Goal: Task Accomplishment & Management: Complete application form

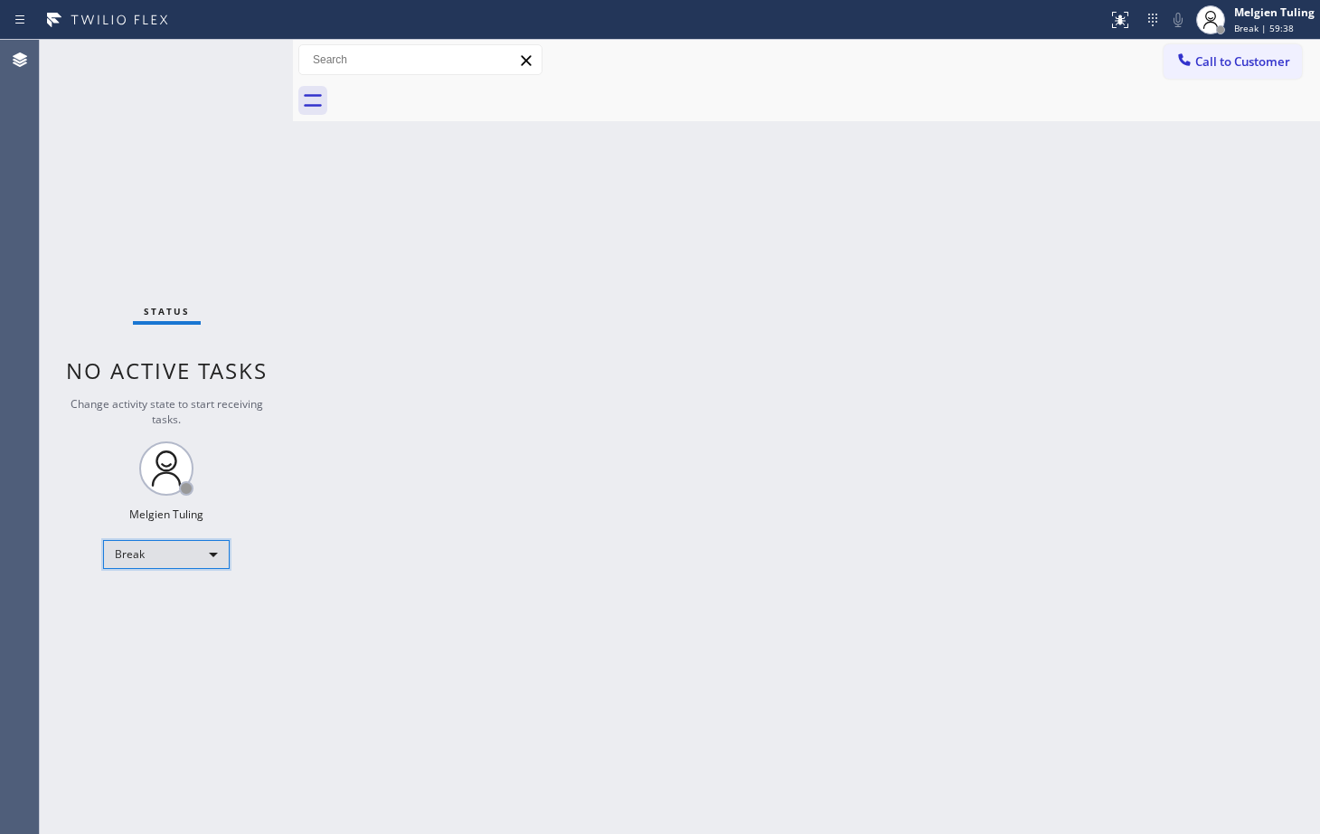
click at [188, 550] on div "Break" at bounding box center [166, 554] width 127 height 29
click at [169, 601] on li "Available" at bounding box center [165, 603] width 123 height 22
click at [169, 614] on li "Unavailable" at bounding box center [165, 625] width 123 height 22
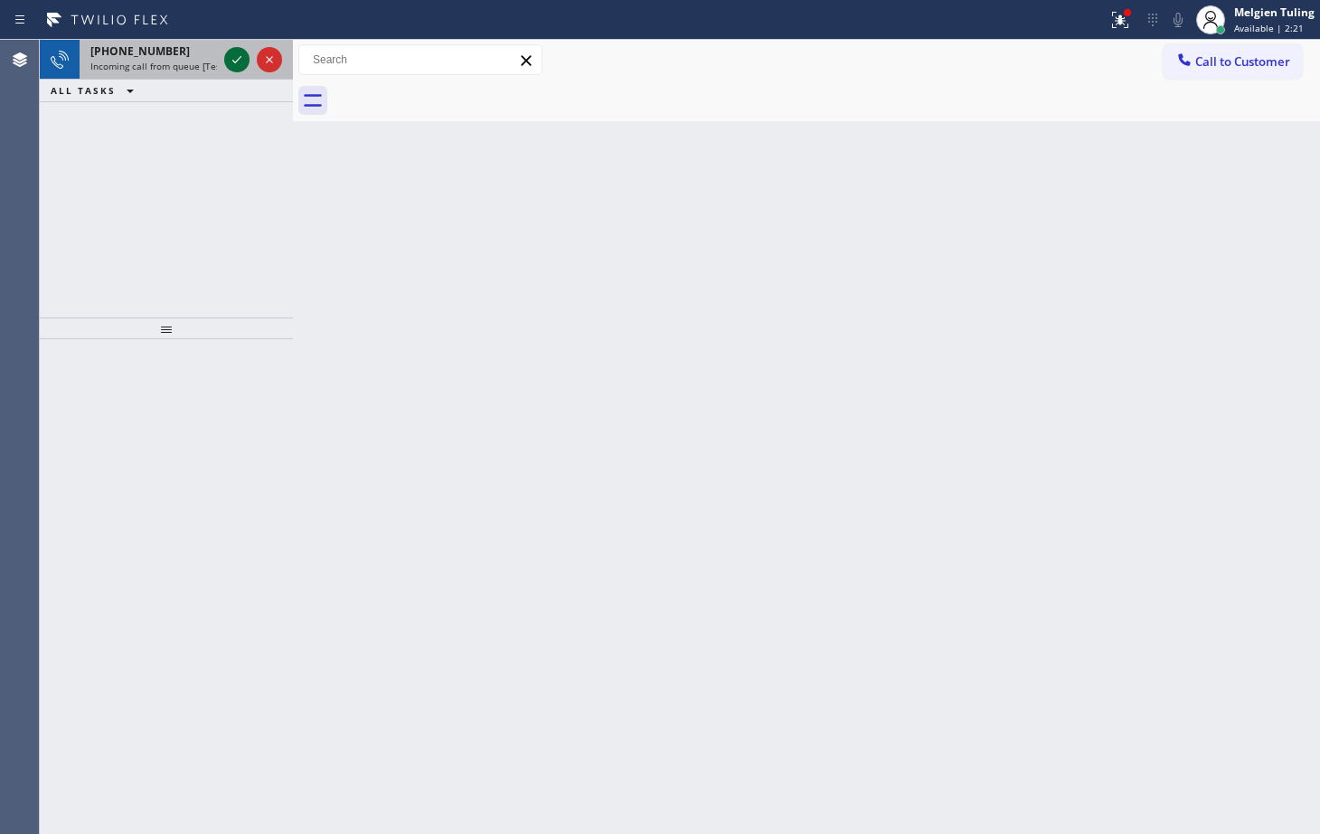
click at [246, 54] on icon at bounding box center [237, 60] width 22 height 22
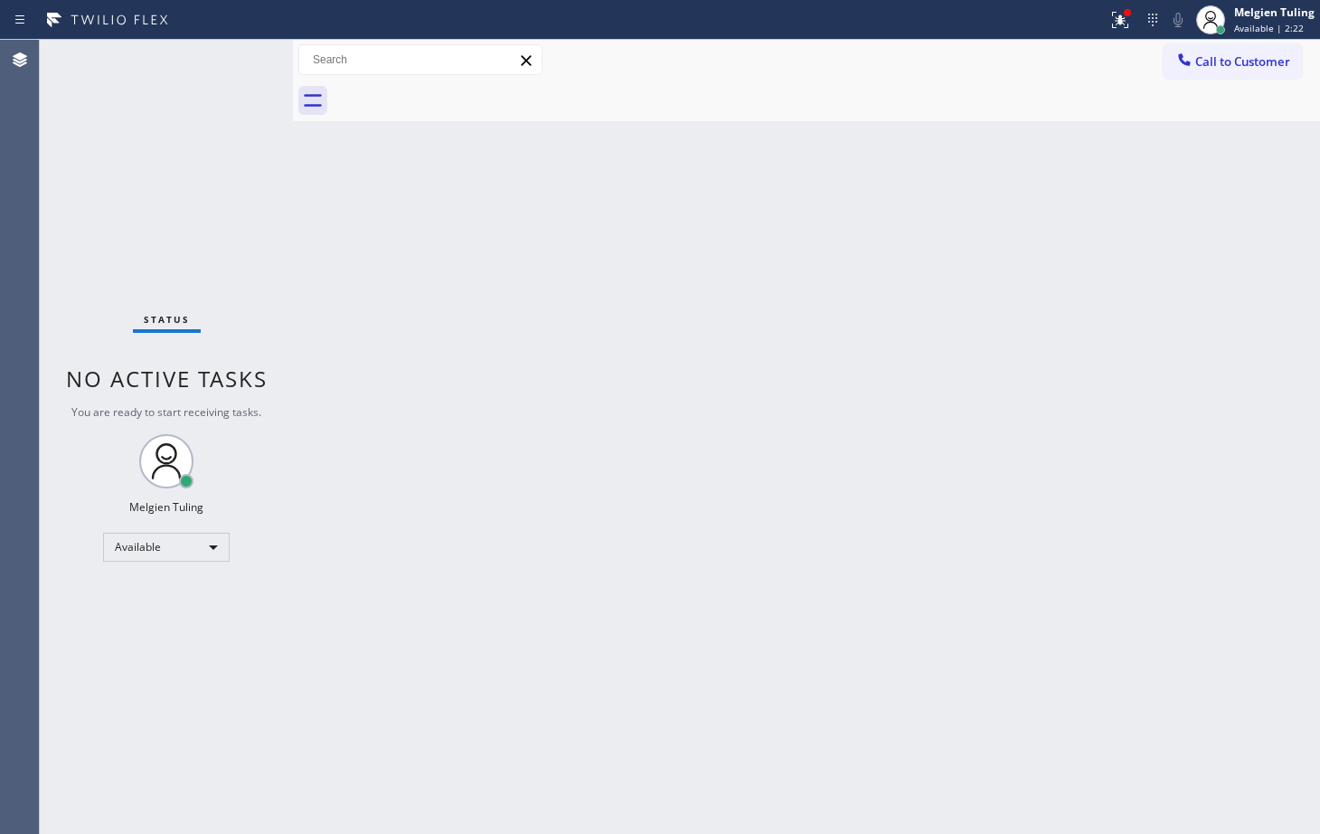
click at [240, 59] on div "Status No active tasks You are ready to start receiving tasks. Melgien Tuling A…" at bounding box center [166, 437] width 253 height 794
click at [238, 62] on div "Status No active tasks You are ready to start receiving tasks. Melgien Tuling A…" at bounding box center [166, 437] width 253 height 794
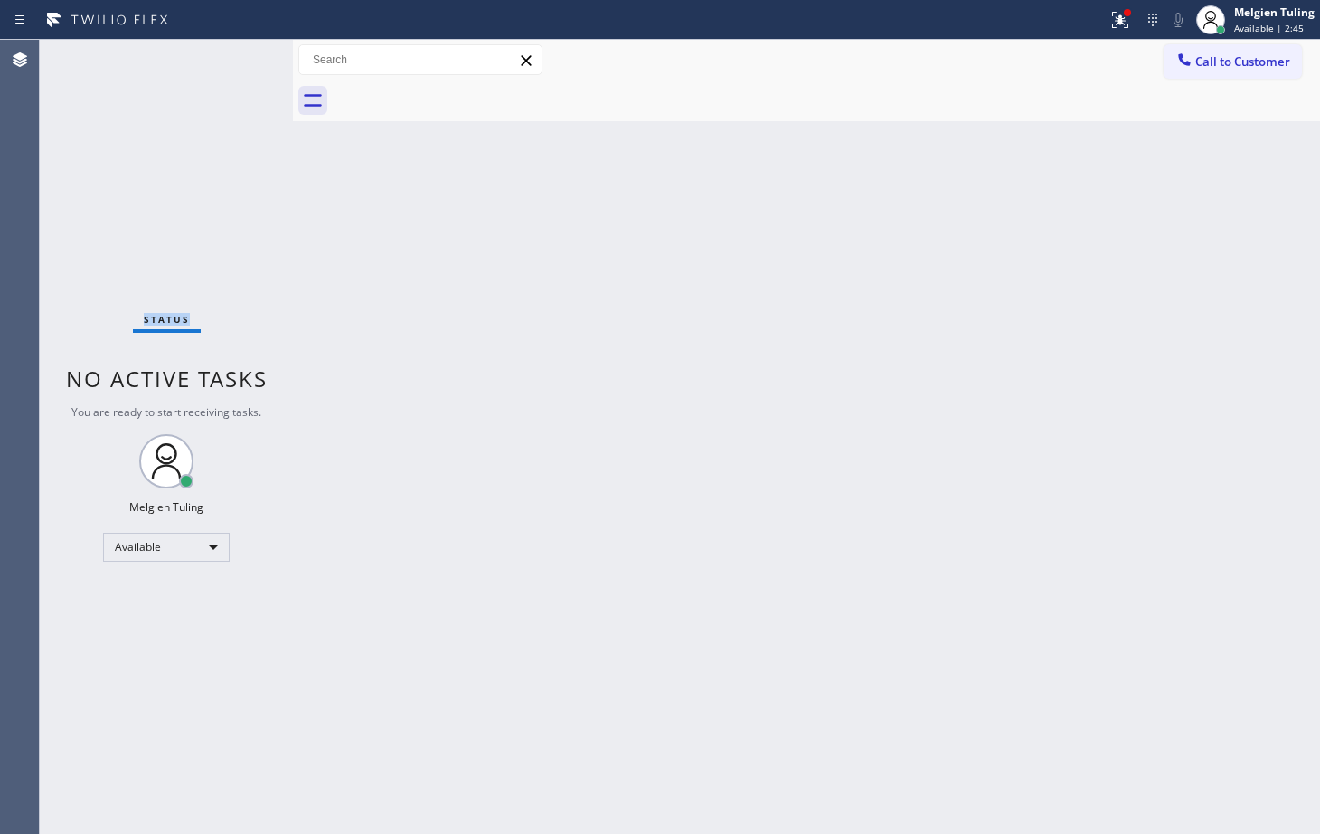
click at [238, 62] on div "Status No active tasks You are ready to start receiving tasks. Melgien Tuling A…" at bounding box center [166, 437] width 253 height 794
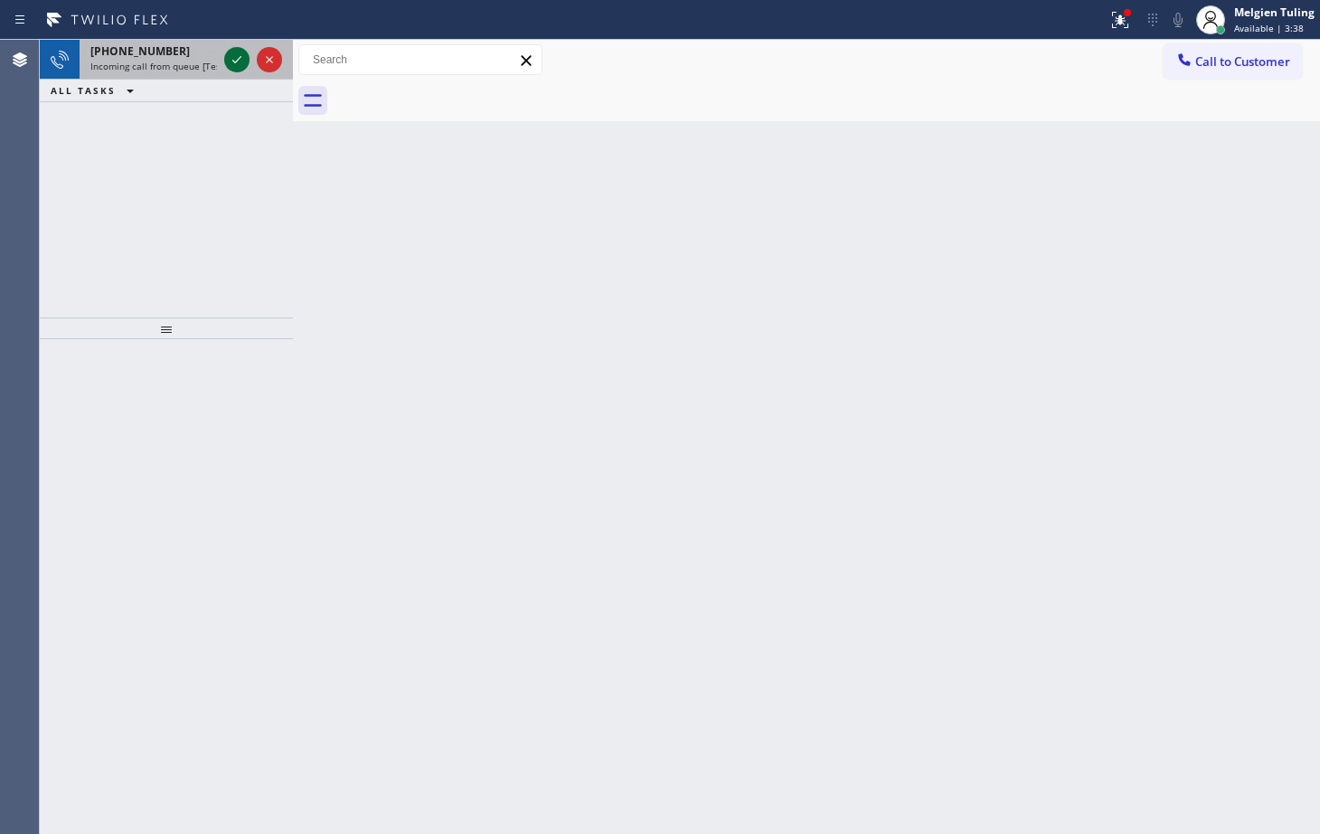
click at [233, 55] on icon at bounding box center [237, 60] width 22 height 22
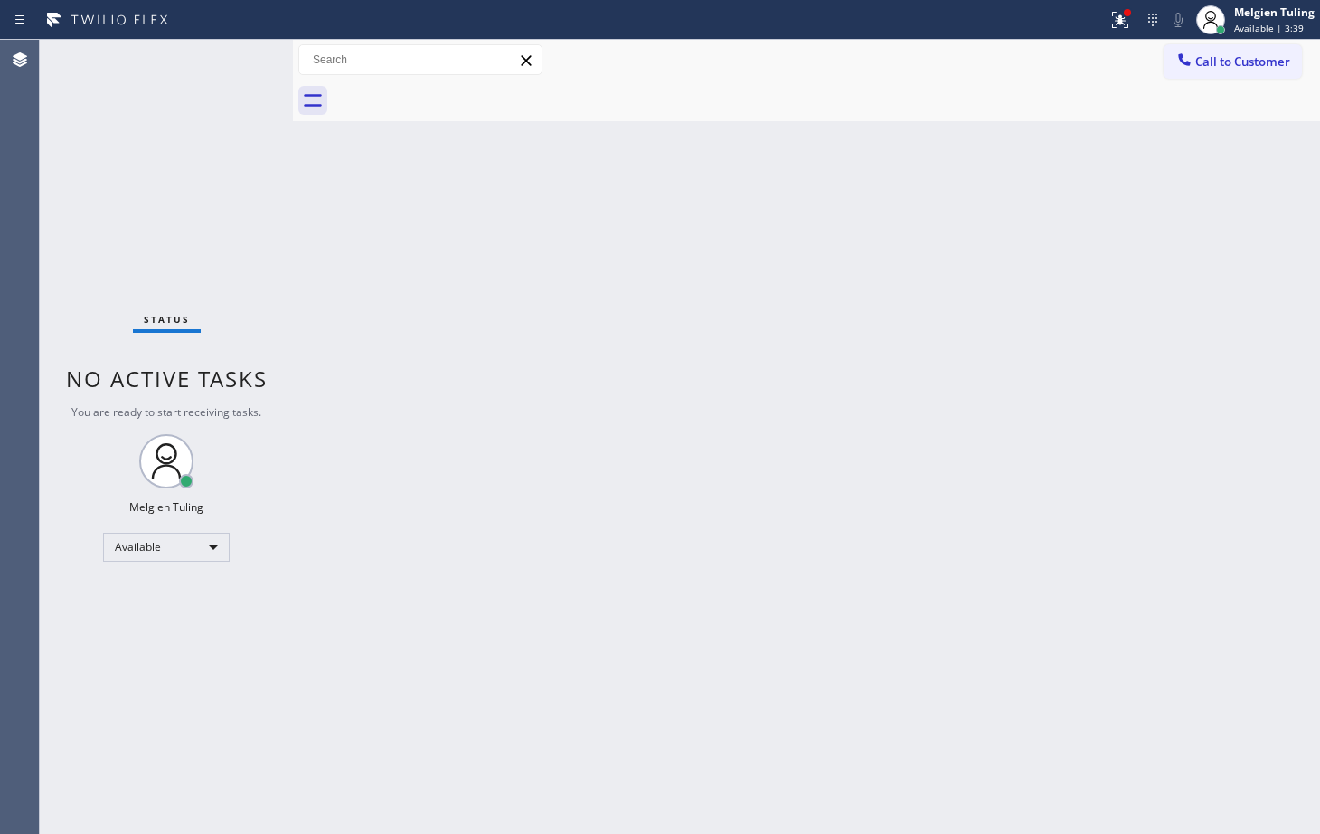
click at [233, 55] on div "Status No active tasks You are ready to start receiving tasks. Melgien Tuling A…" at bounding box center [166, 437] width 253 height 794
click at [1116, 21] on icon at bounding box center [1121, 20] width 22 height 22
click at [1121, 24] on icon at bounding box center [1121, 20] width 22 height 22
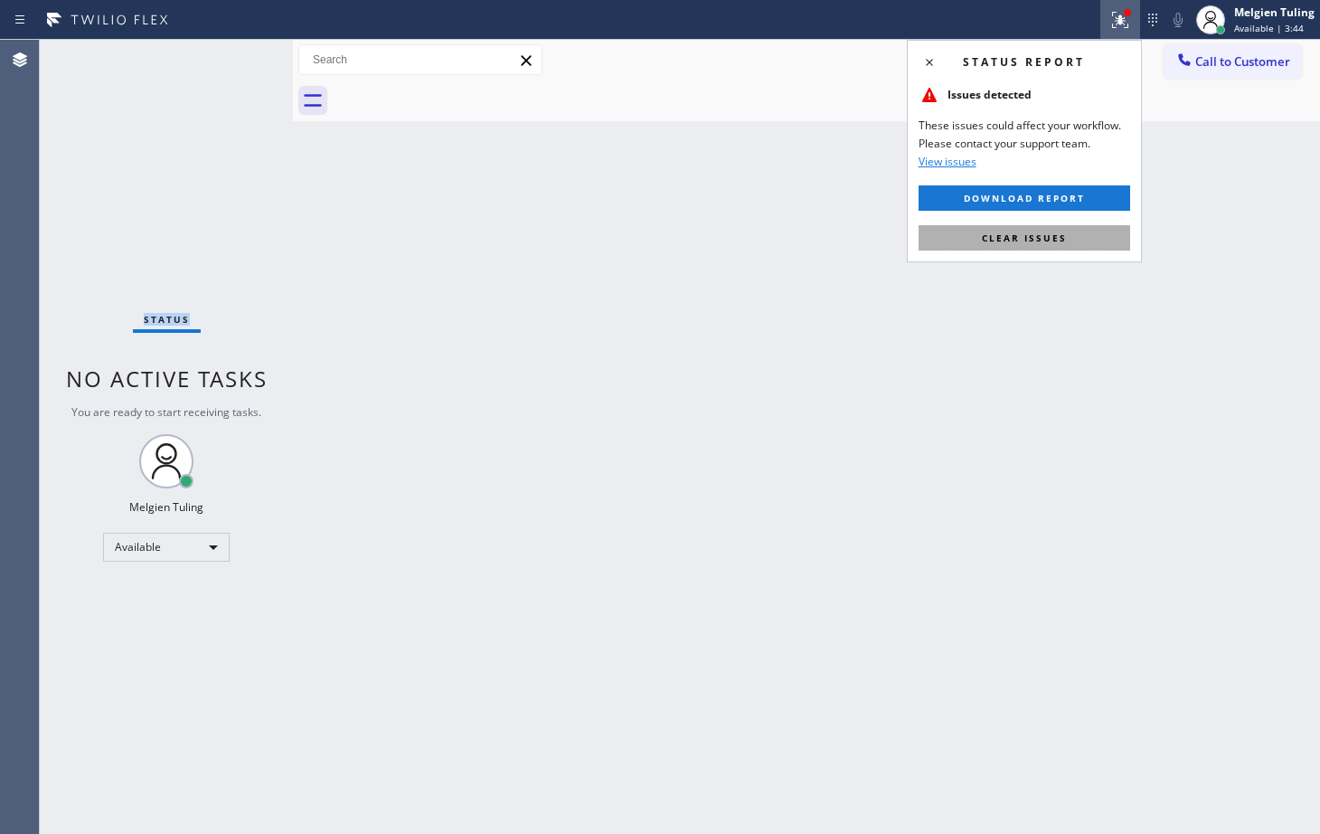
click at [1032, 235] on span "Clear issues" at bounding box center [1024, 238] width 85 height 13
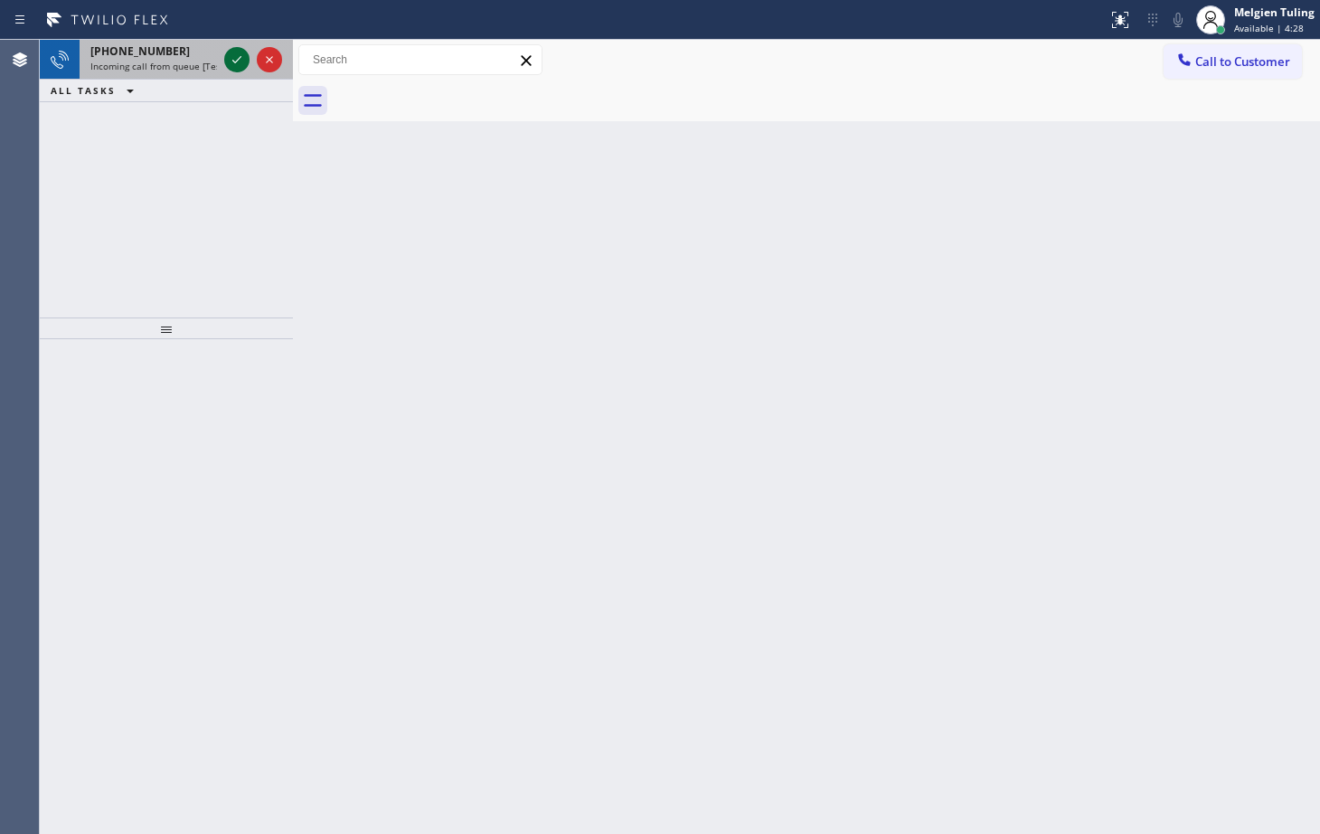
click at [232, 62] on icon at bounding box center [237, 60] width 22 height 22
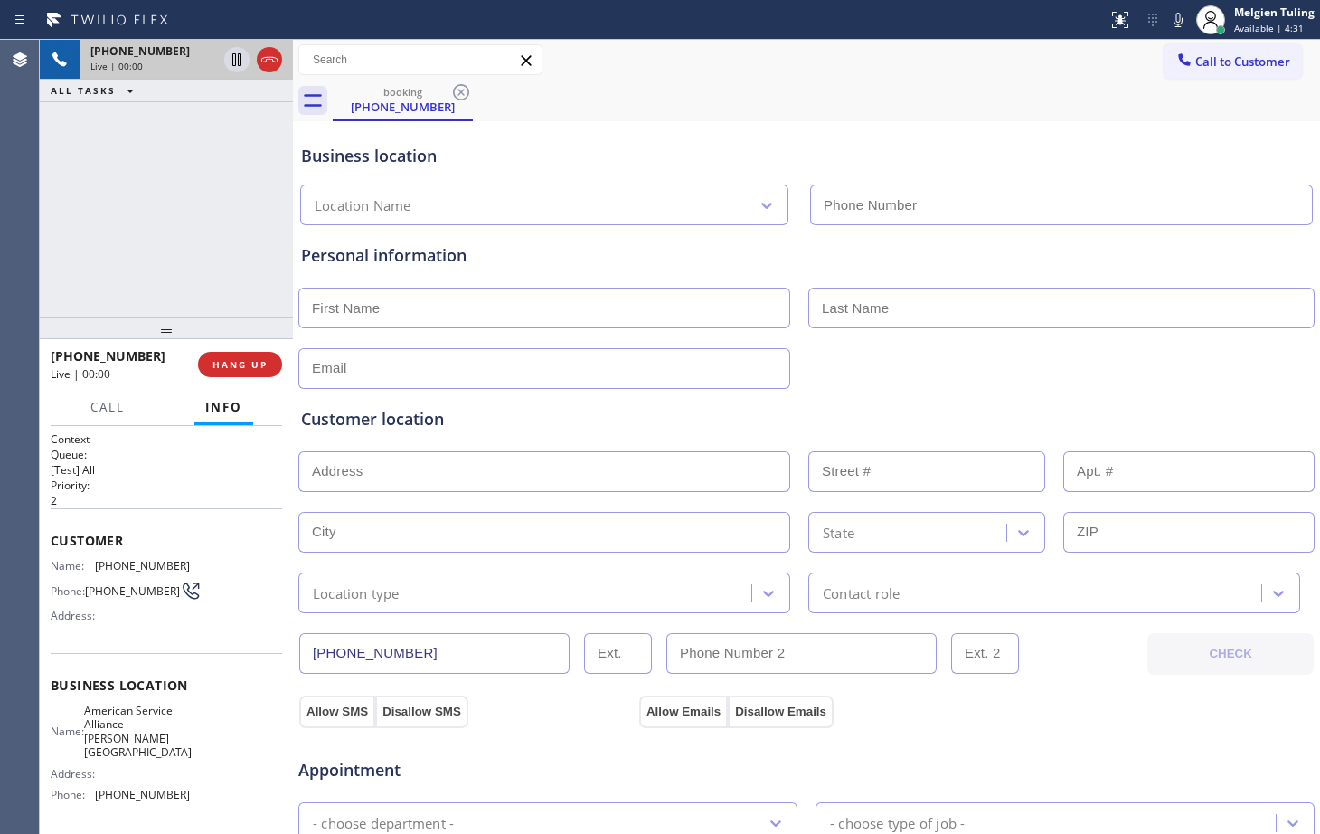
type input "[PHONE_NUMBER]"
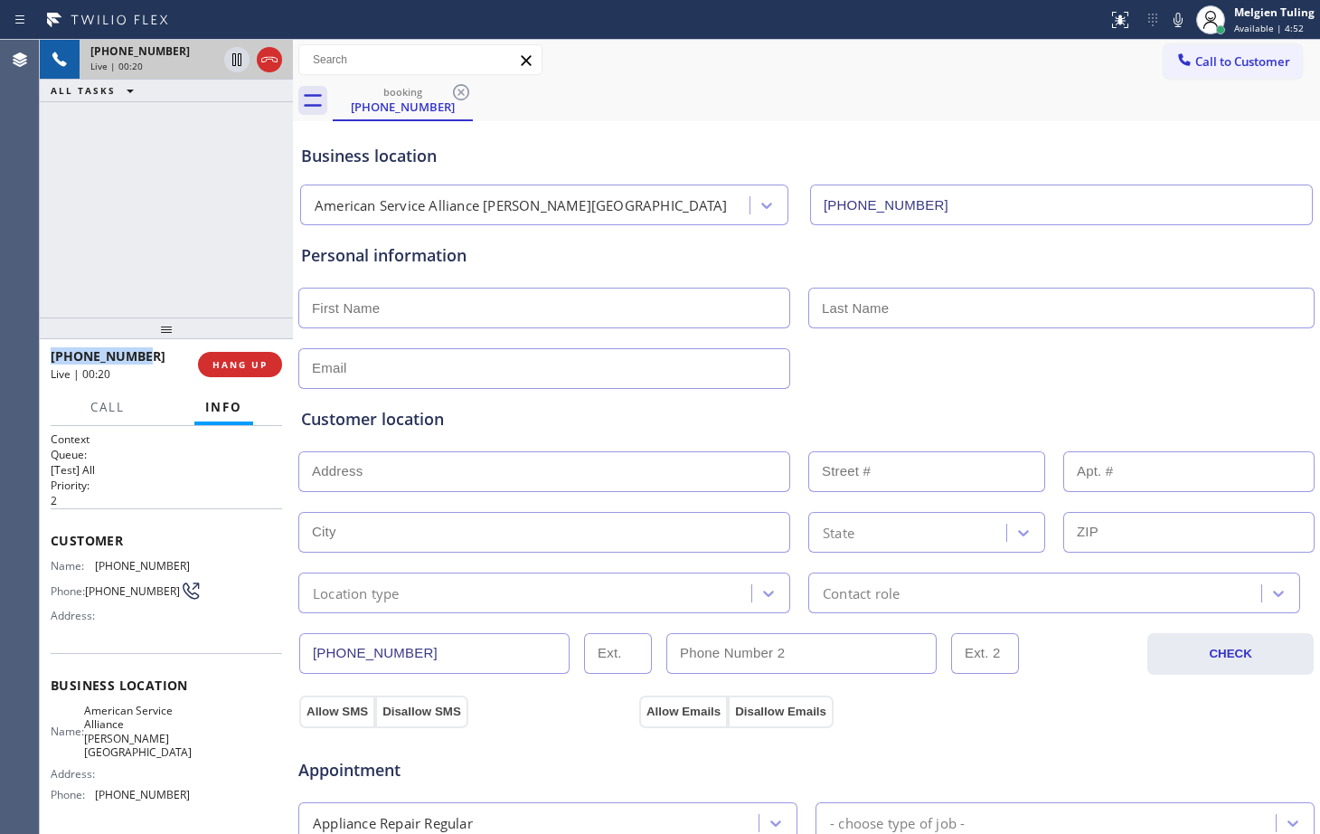
drag, startPoint x: 121, startPoint y: 351, endPoint x: 48, endPoint y: 356, distance: 73.5
click at [48, 356] on div "[PHONE_NUMBER] Live | 00:20 HANG UP" at bounding box center [166, 364] width 253 height 51
click at [48, 356] on div "[PHONE_NUMBER] Live | 00:21 HANG UP" at bounding box center [166, 364] width 253 height 51
click at [146, 360] on div "[PHONE_NUMBER]" at bounding box center [118, 355] width 135 height 17
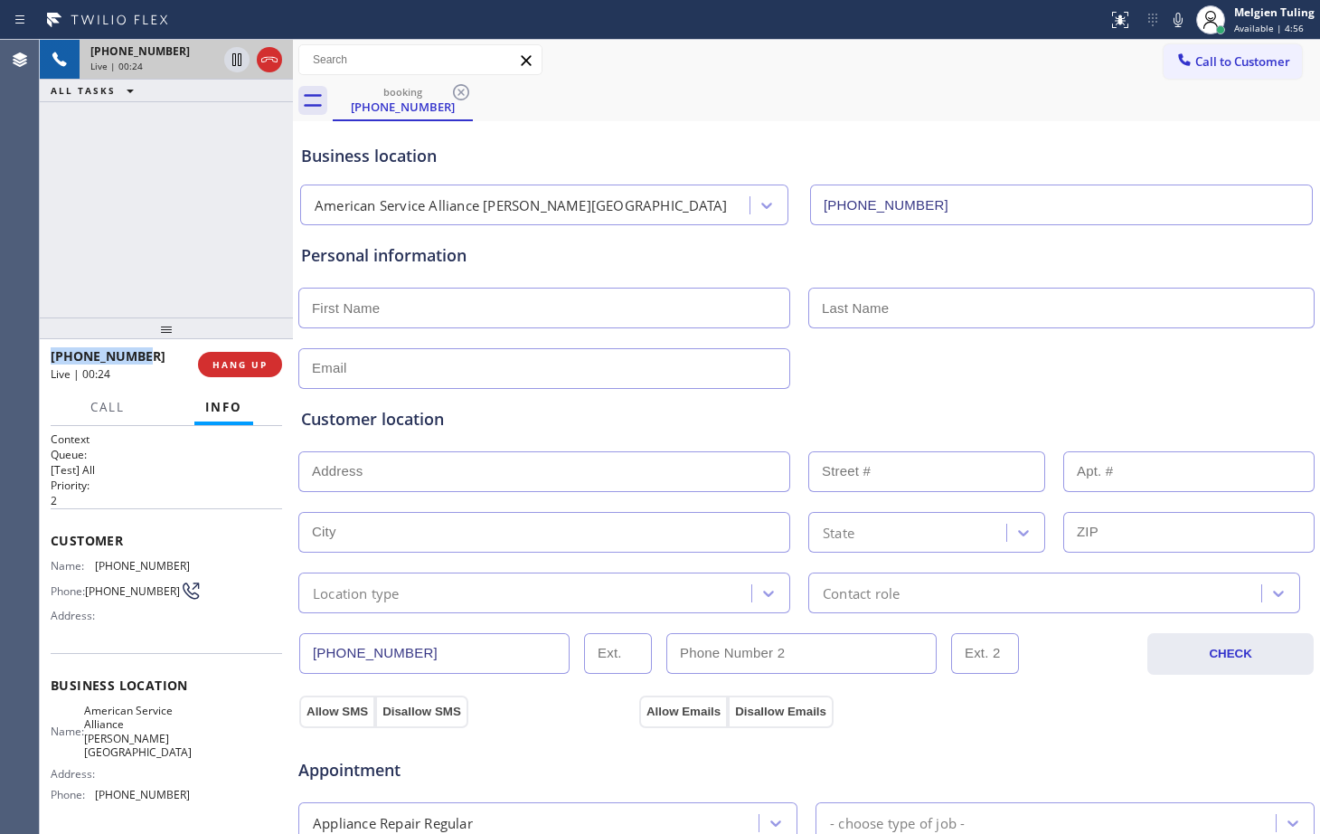
drag, startPoint x: 141, startPoint y: 356, endPoint x: 43, endPoint y: 362, distance: 98.7
click at [43, 362] on div "[PHONE_NUMBER] Live | 00:24 HANG UP" at bounding box center [166, 364] width 253 height 51
copy span "[PHONE_NUMBER]"
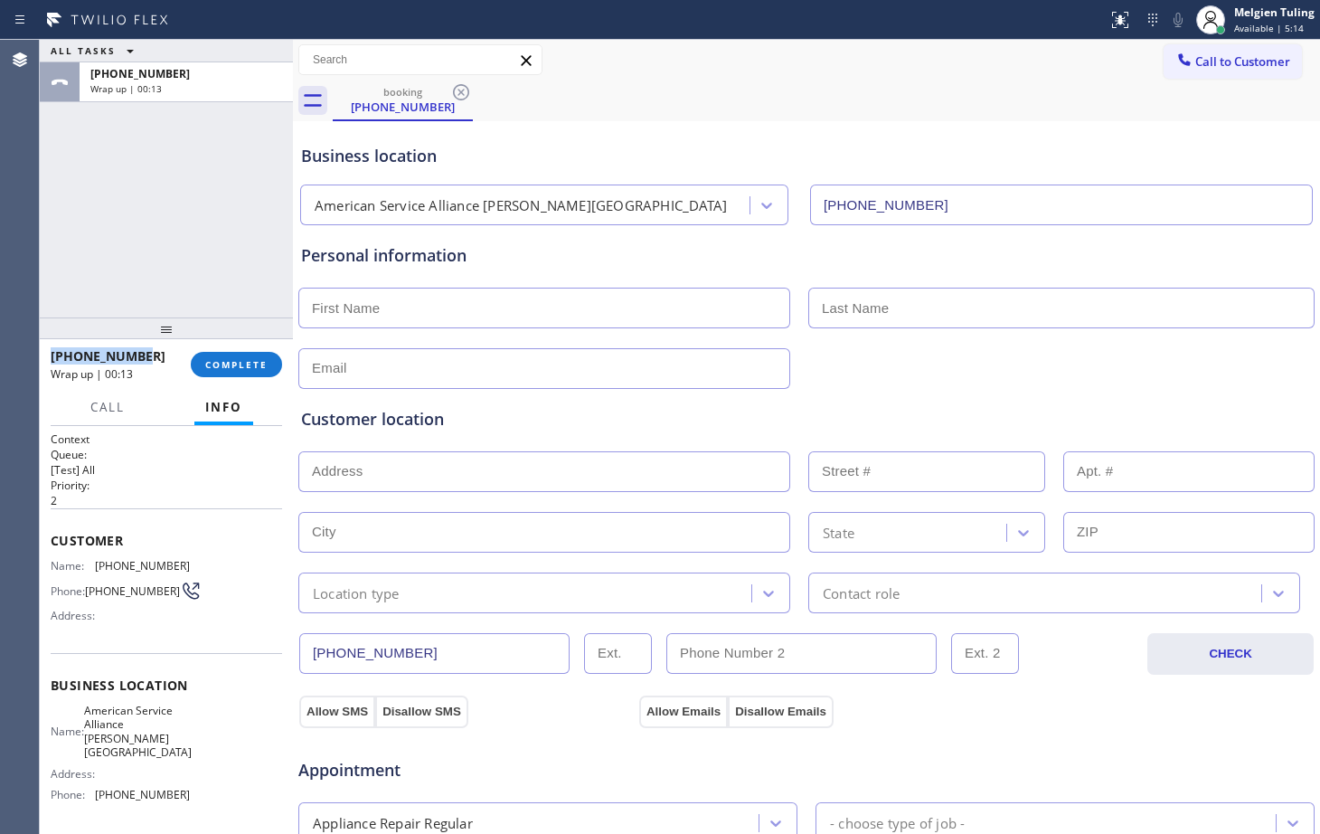
click at [130, 279] on div "ALL TASKS ALL TASKS ACTIVE TASKS TASKS IN WRAP UP [PHONE_NUMBER] Wrap up | 00:13" at bounding box center [166, 179] width 253 height 278
click at [217, 361] on span "COMPLETE" at bounding box center [236, 364] width 62 height 13
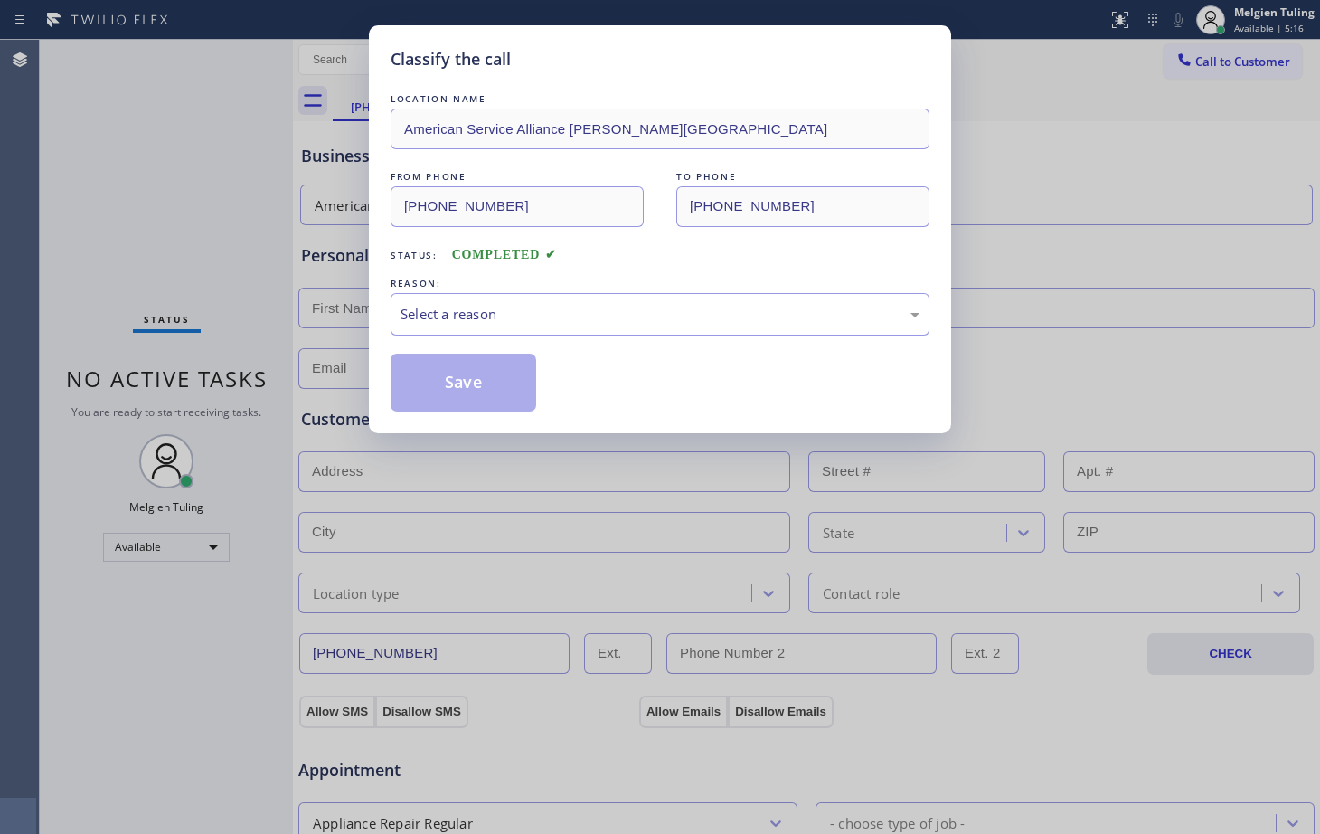
click at [495, 305] on div "Select a reason" at bounding box center [660, 314] width 519 height 21
click at [461, 389] on button "Save" at bounding box center [464, 383] width 146 height 58
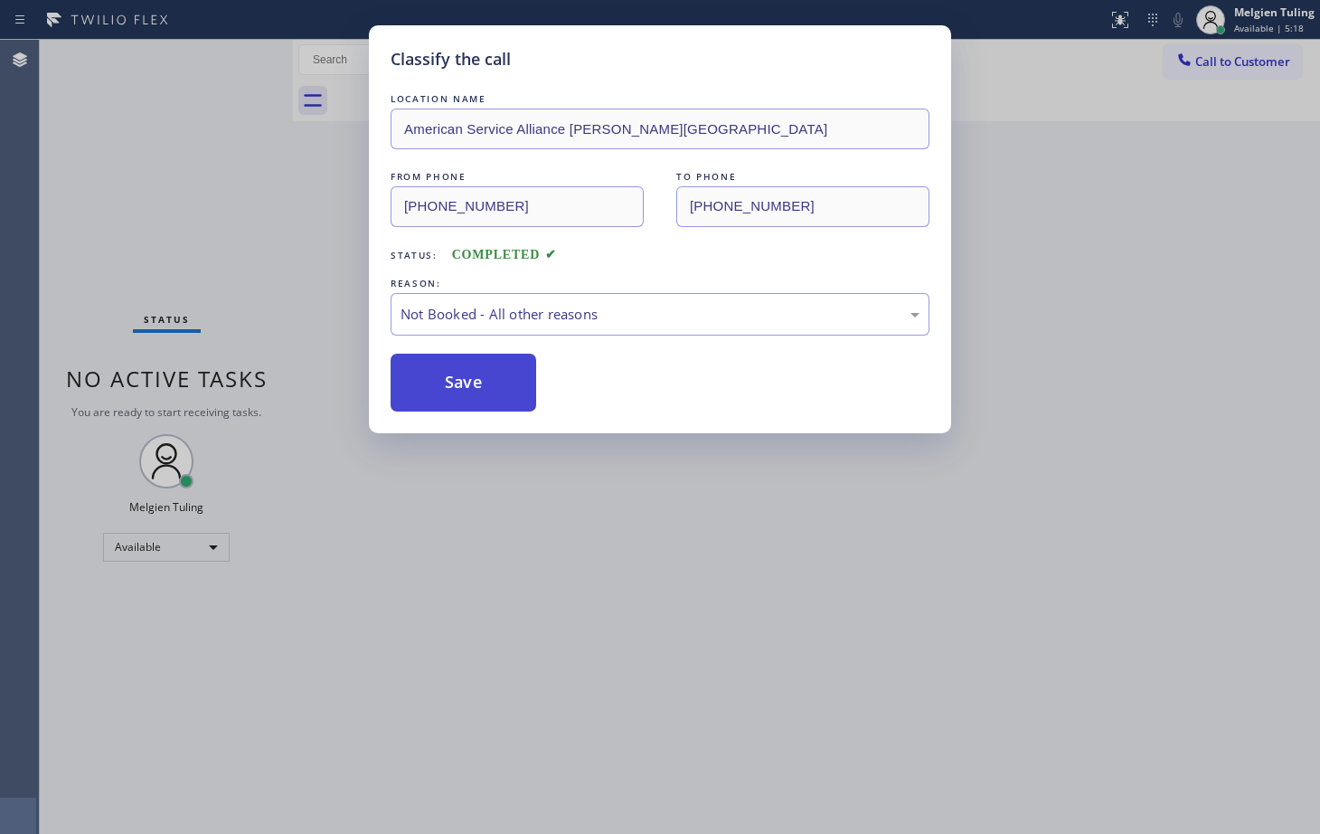
click at [461, 389] on button "Save" at bounding box center [464, 383] width 146 height 58
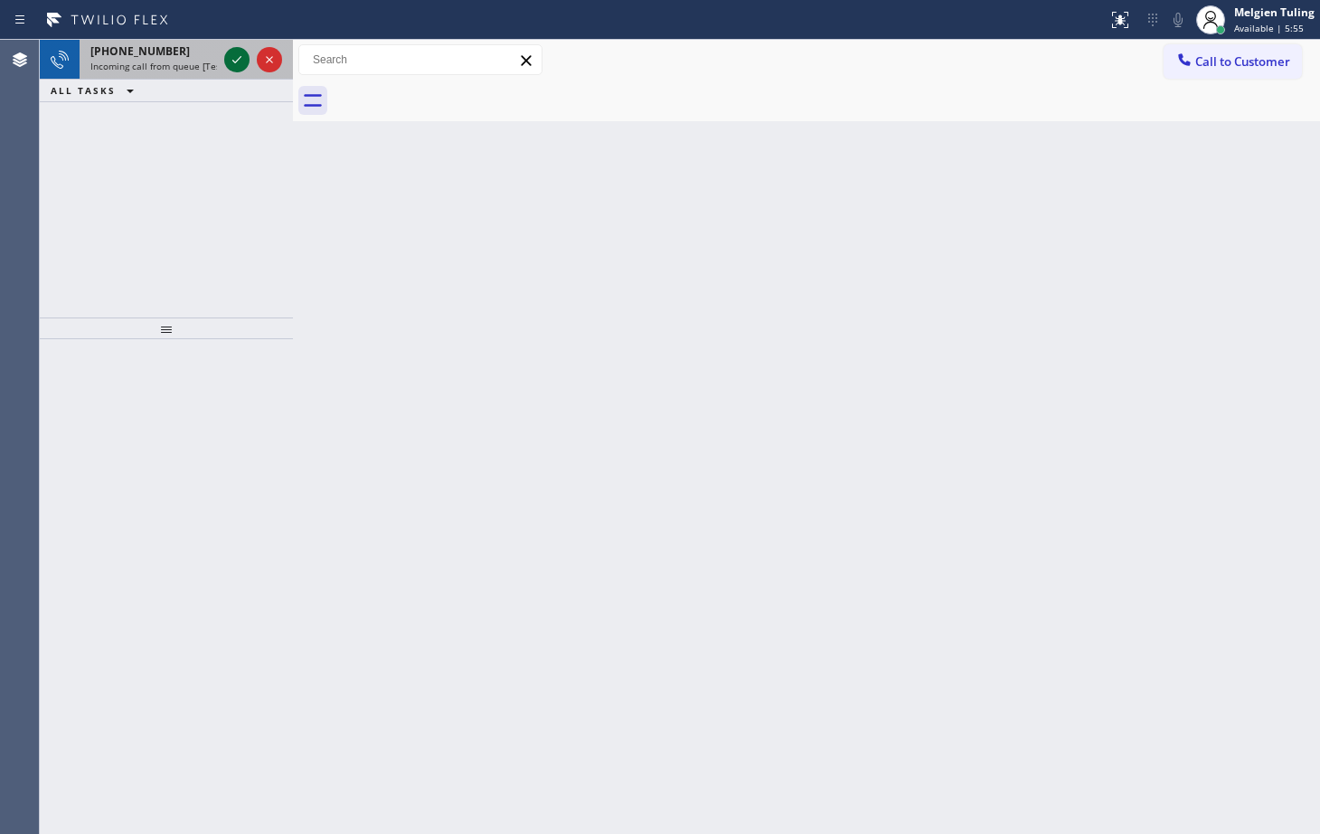
click at [236, 57] on icon at bounding box center [237, 60] width 22 height 22
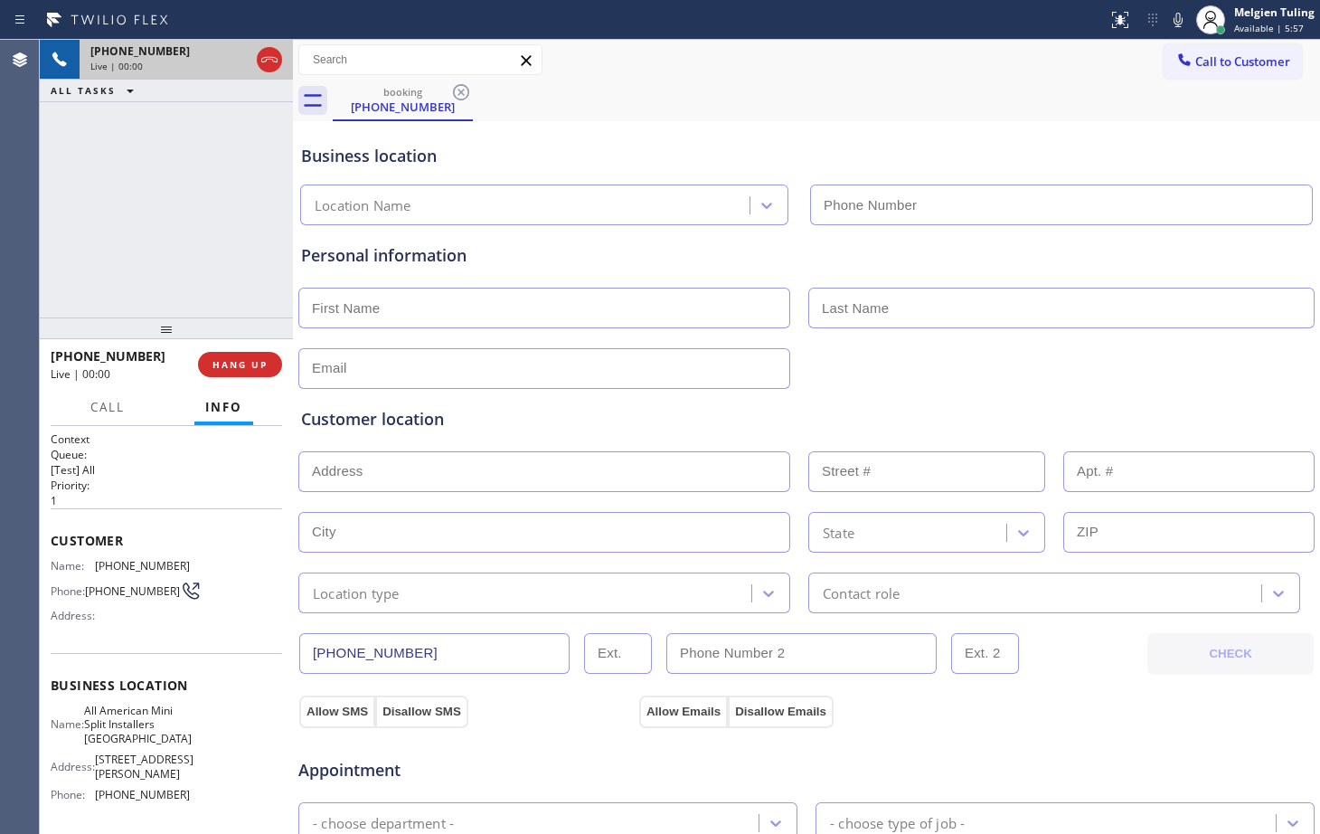
type input "[PHONE_NUMBER]"
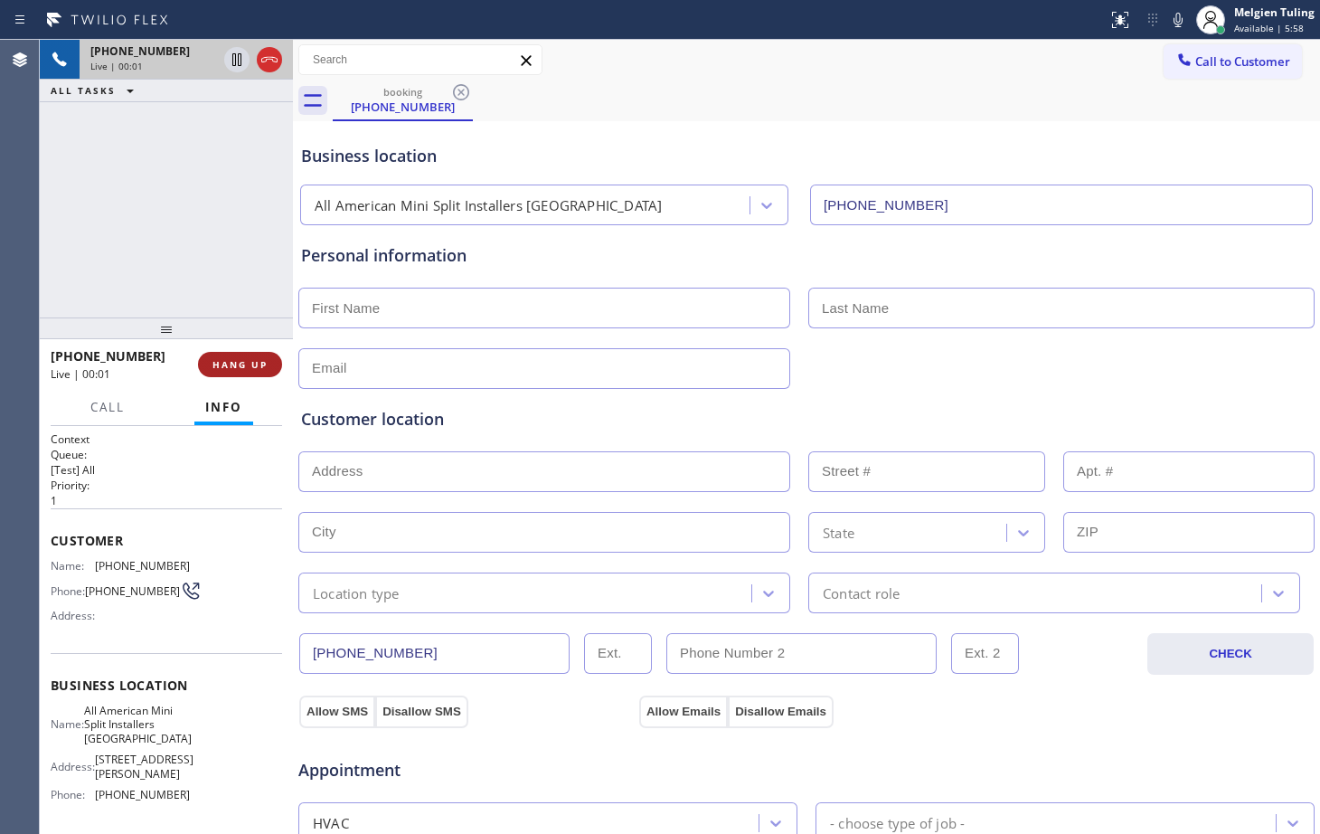
click at [230, 357] on button "HANG UP" at bounding box center [240, 364] width 84 height 25
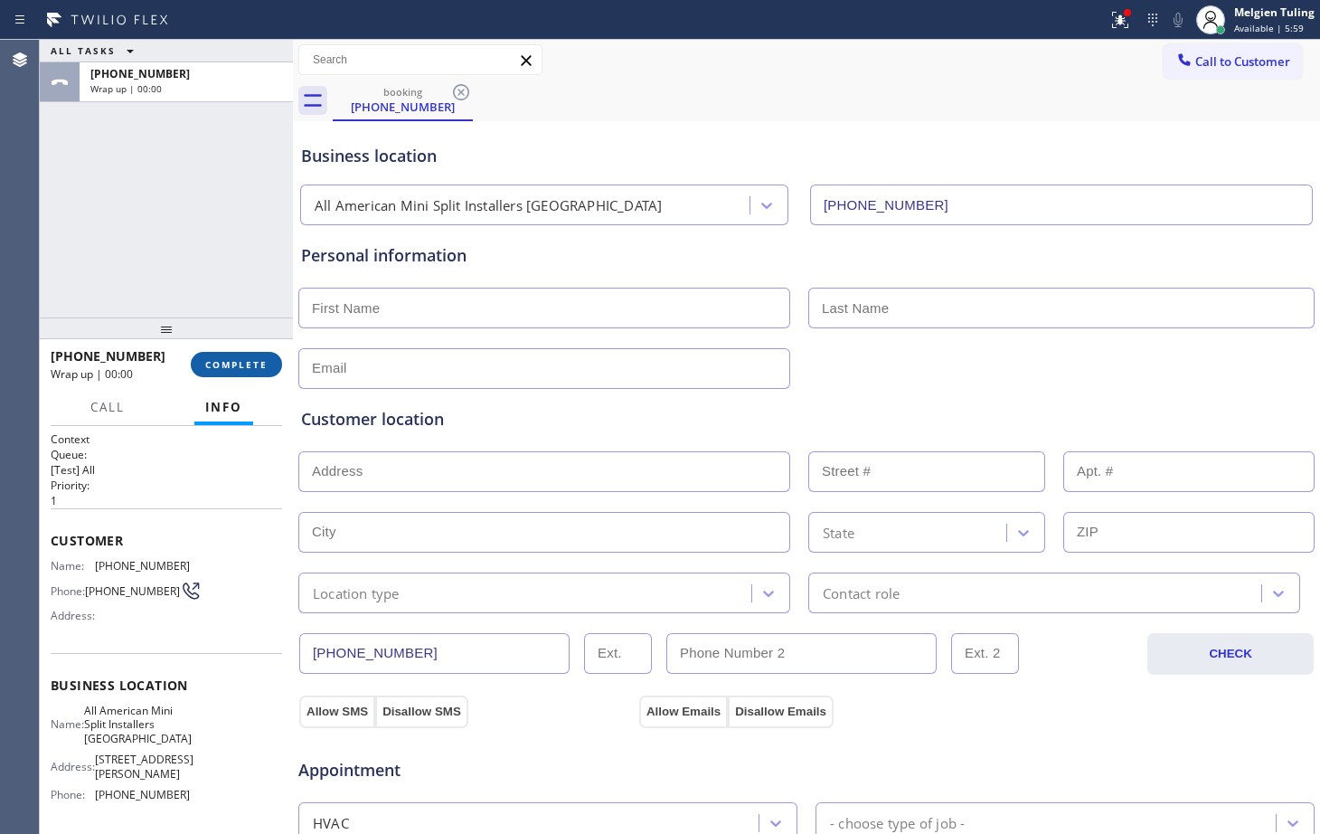
click at [230, 357] on button "COMPLETE" at bounding box center [236, 364] width 91 height 25
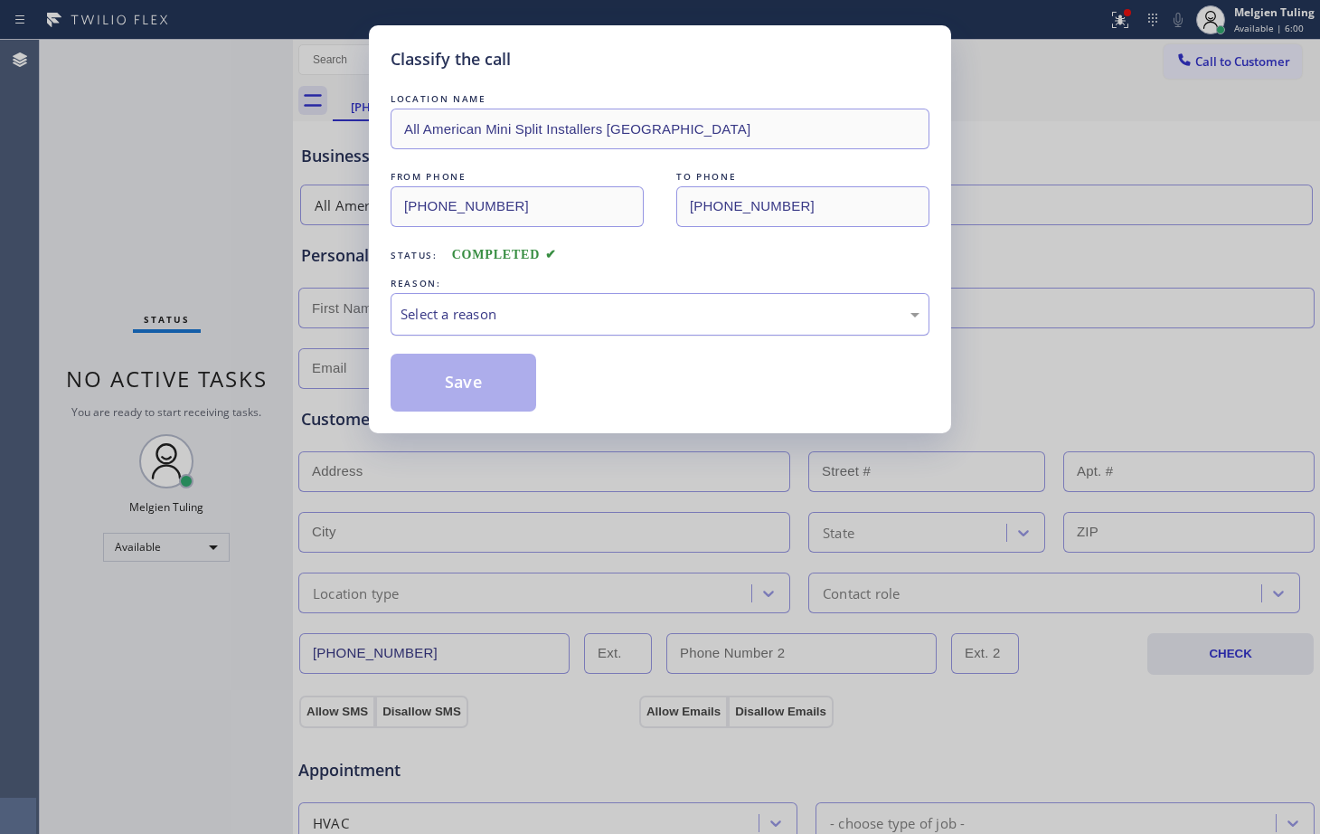
click at [504, 311] on div "Select a reason" at bounding box center [660, 314] width 519 height 21
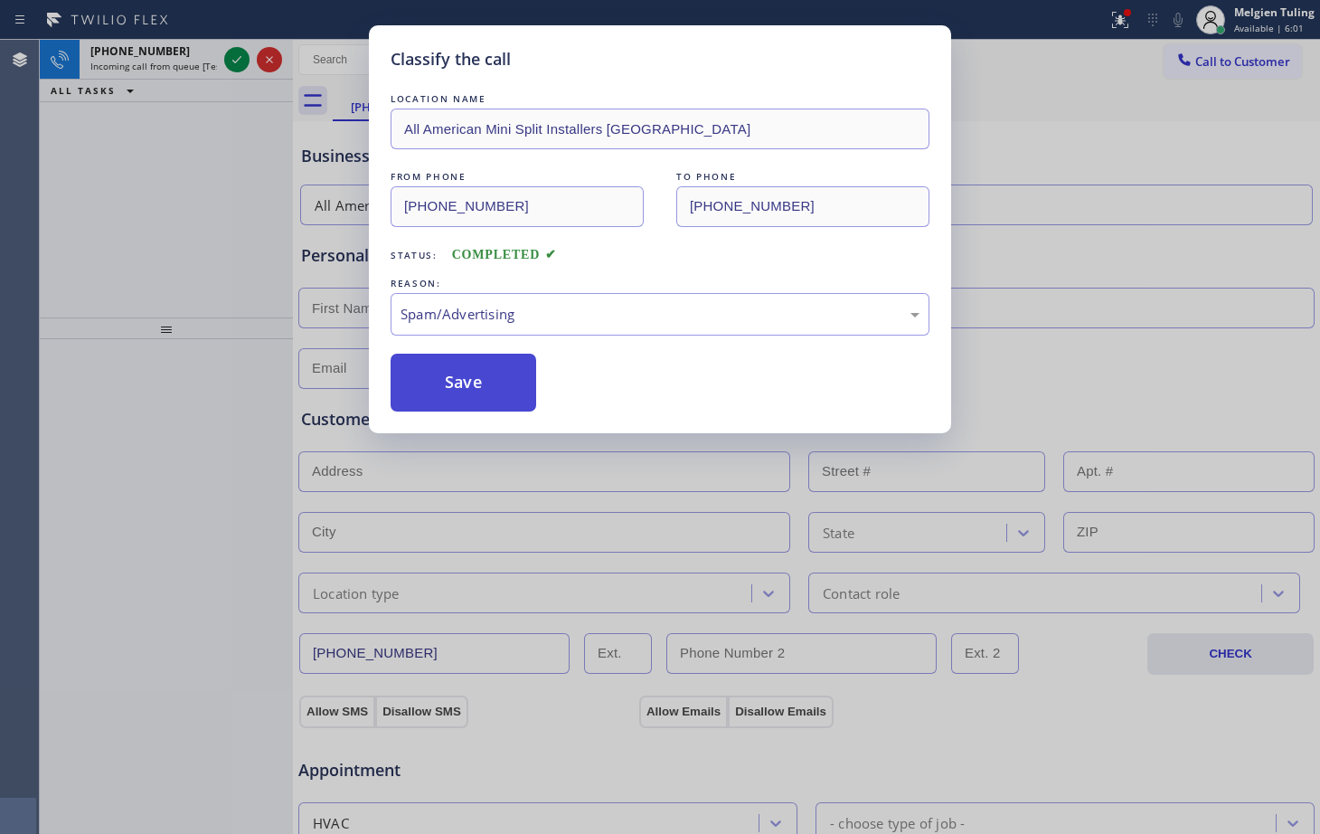
click at [462, 366] on button "Save" at bounding box center [464, 383] width 146 height 58
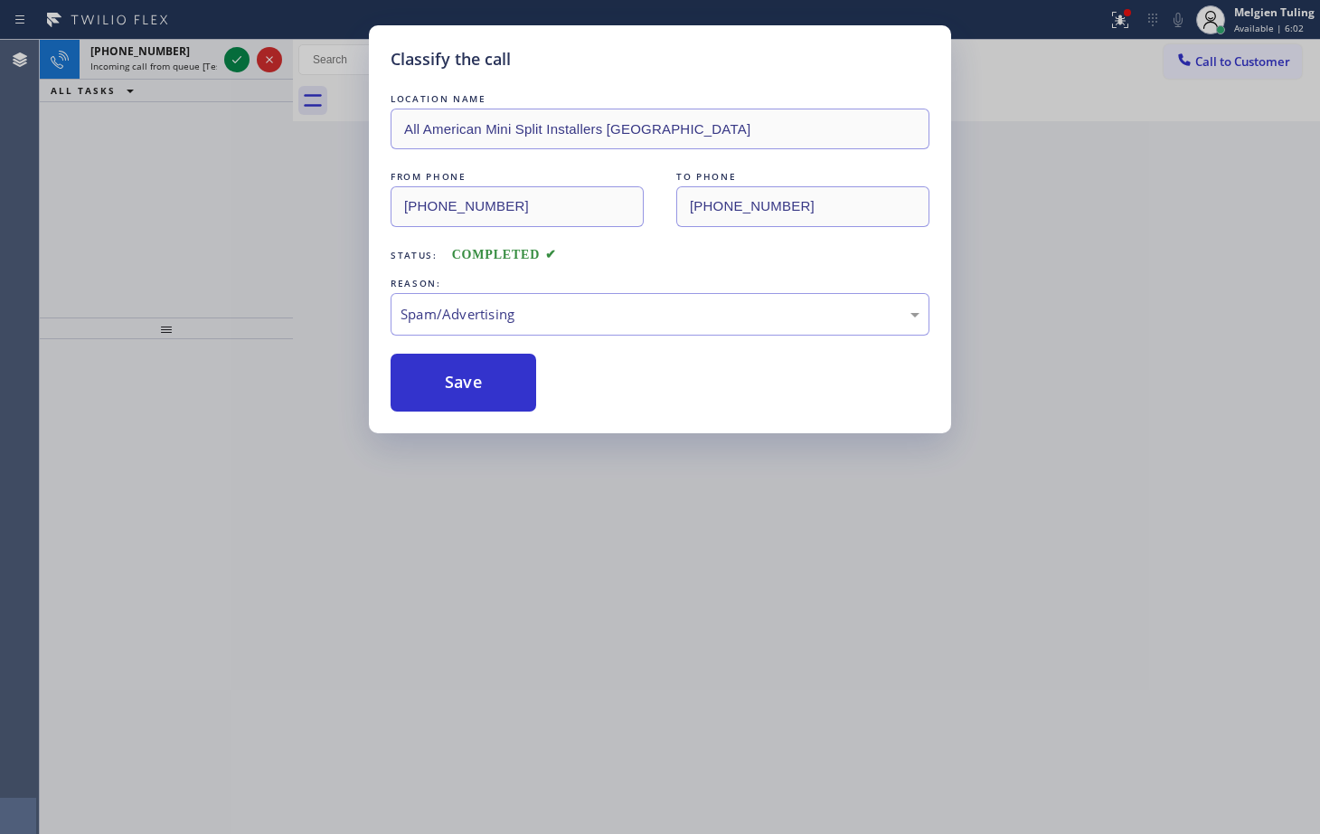
click at [233, 52] on div "Classify the call LOCATION NAME All American Mini Split Installers [GEOGRAPHIC_…" at bounding box center [660, 417] width 1320 height 834
click at [233, 51] on icon at bounding box center [237, 60] width 22 height 22
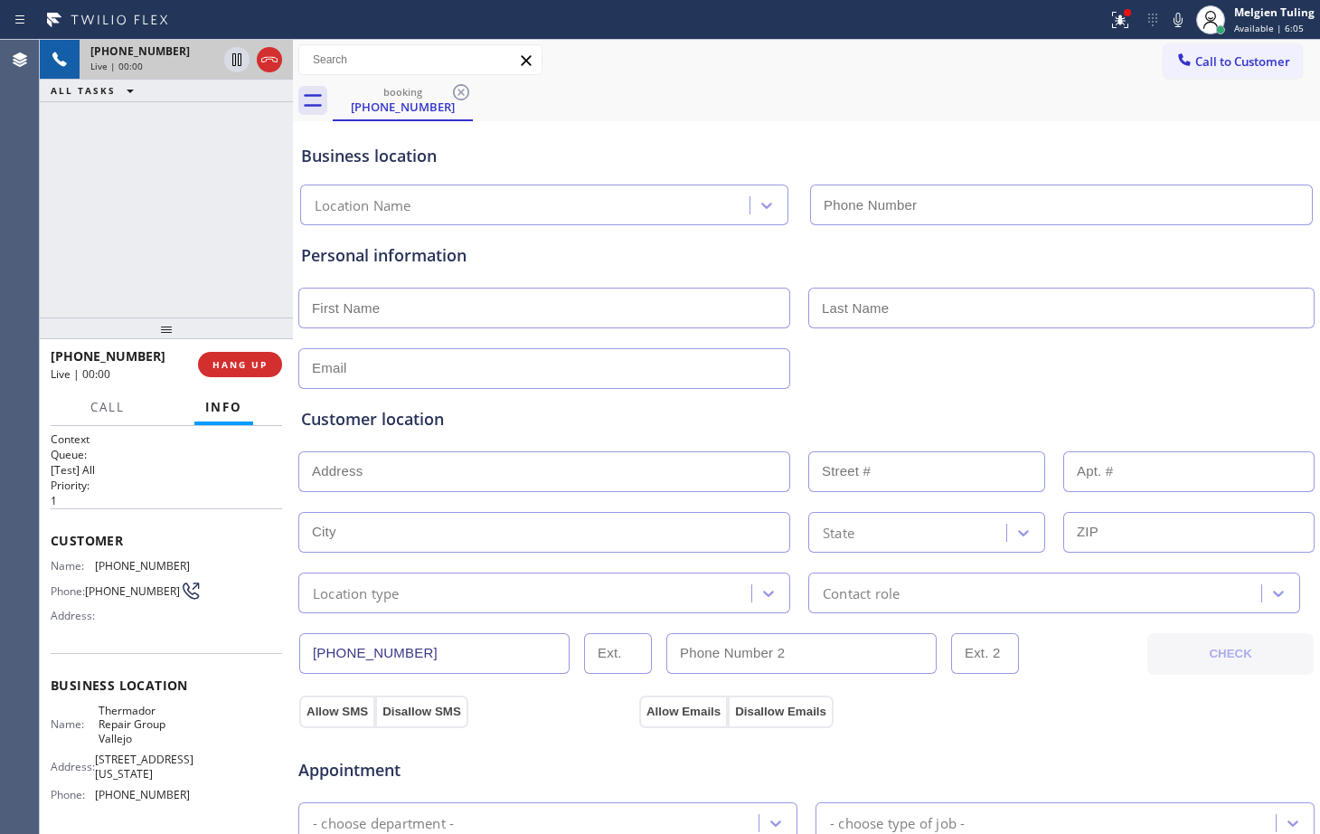
type input "[PHONE_NUMBER]"
click at [775, 82] on div "booking [PHONE_NUMBER]" at bounding box center [827, 100] width 988 height 41
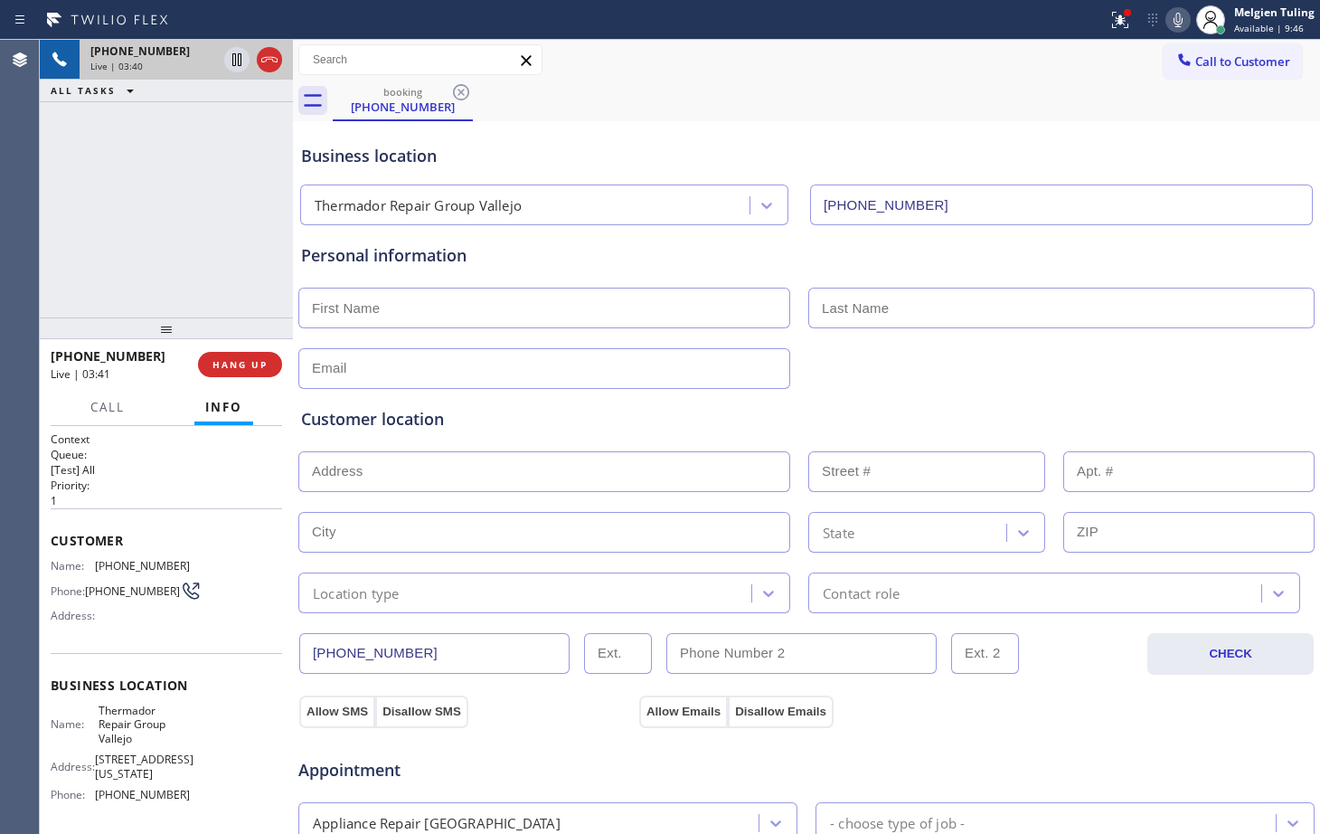
click at [1180, 18] on icon at bounding box center [1179, 20] width 22 height 22
click at [237, 57] on icon at bounding box center [237, 60] width 22 height 22
click at [1122, 24] on icon at bounding box center [1117, 18] width 11 height 13
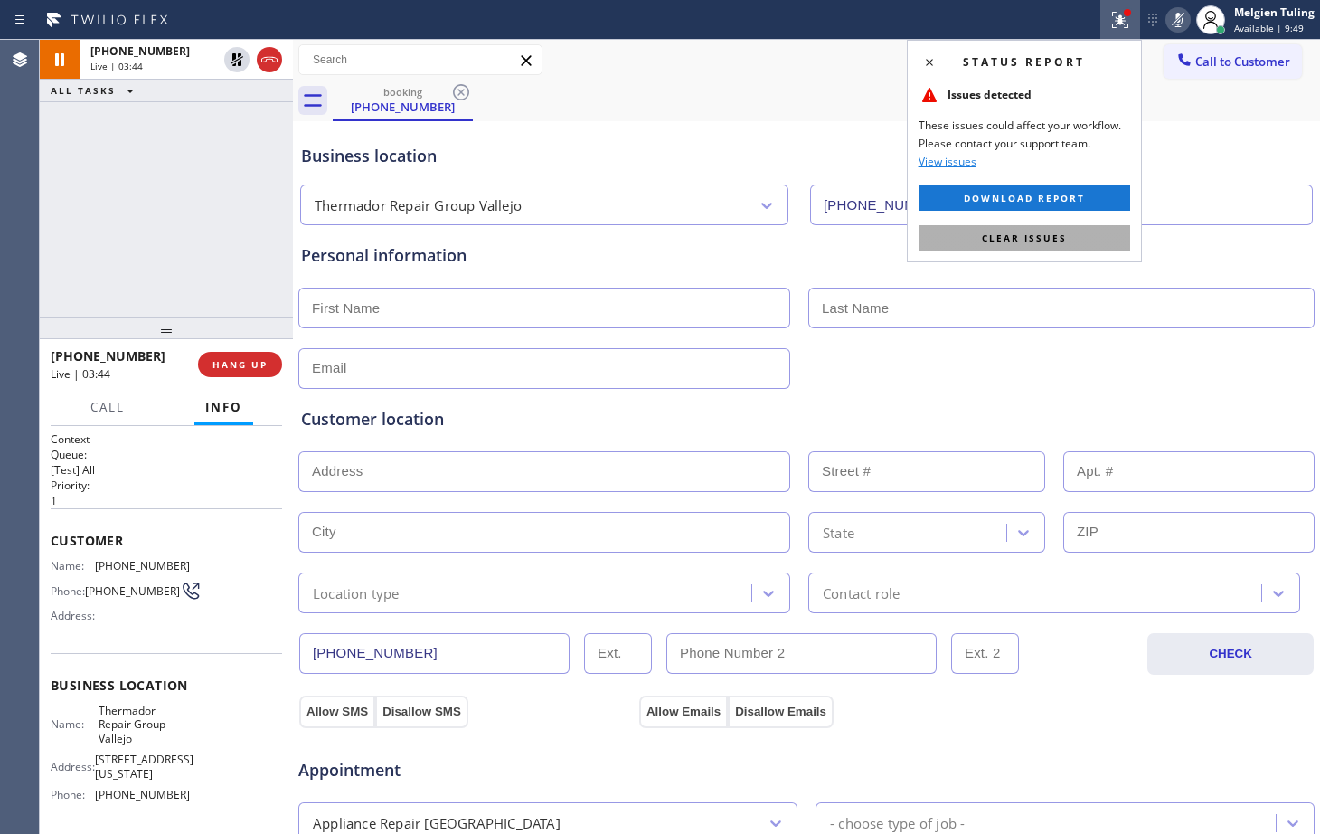
click at [1007, 236] on span "Clear issues" at bounding box center [1024, 238] width 85 height 13
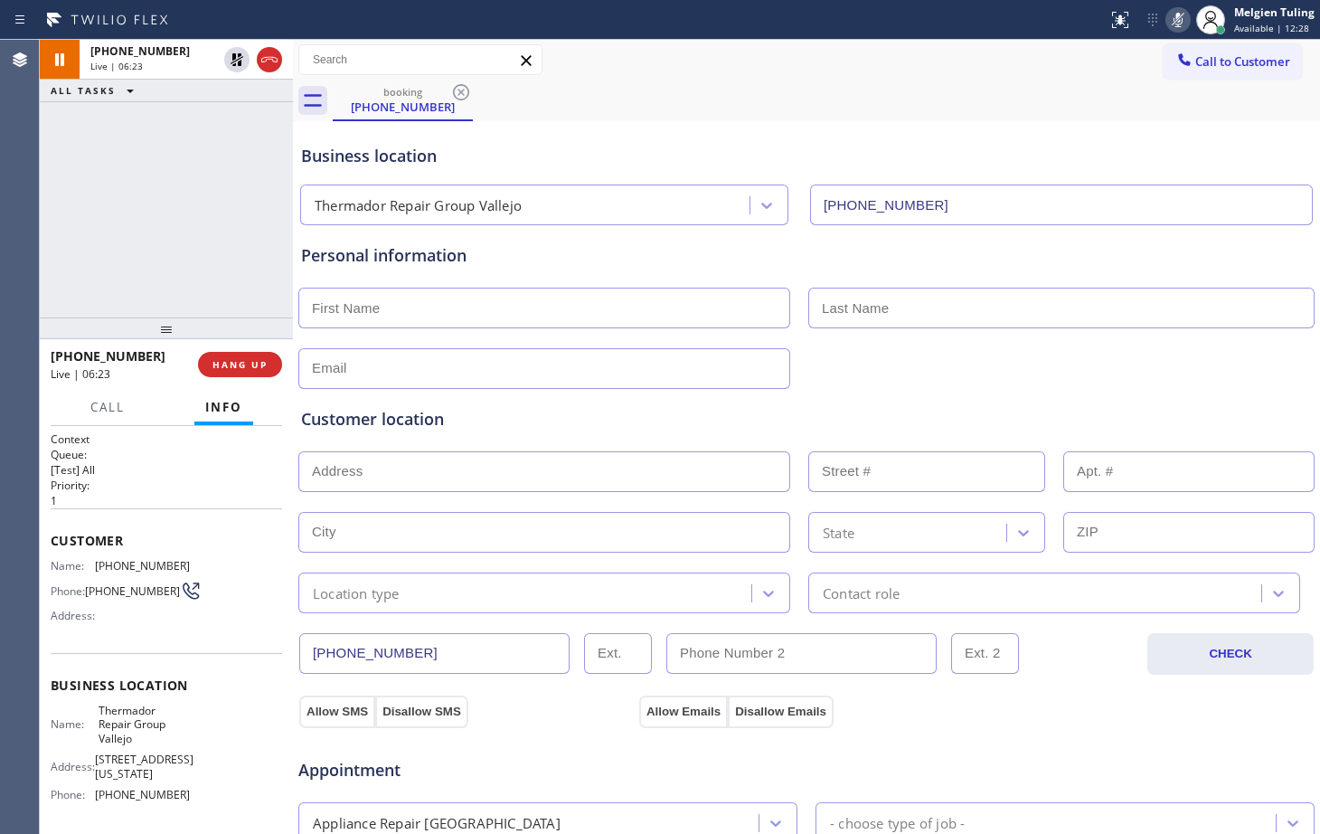
click at [130, 231] on div "[PHONE_NUMBER] Live | 06:23 ALL TASKS ALL TASKS ACTIVE TASKS TASKS IN WRAP UP" at bounding box center [166, 179] width 253 height 278
click at [239, 59] on icon at bounding box center [237, 59] width 13 height 13
click at [1180, 16] on icon at bounding box center [1178, 20] width 9 height 14
click at [796, 114] on div "booking [PHONE_NUMBER]" at bounding box center [827, 100] width 988 height 41
click at [1197, 253] on div "Personal information" at bounding box center [806, 255] width 1011 height 24
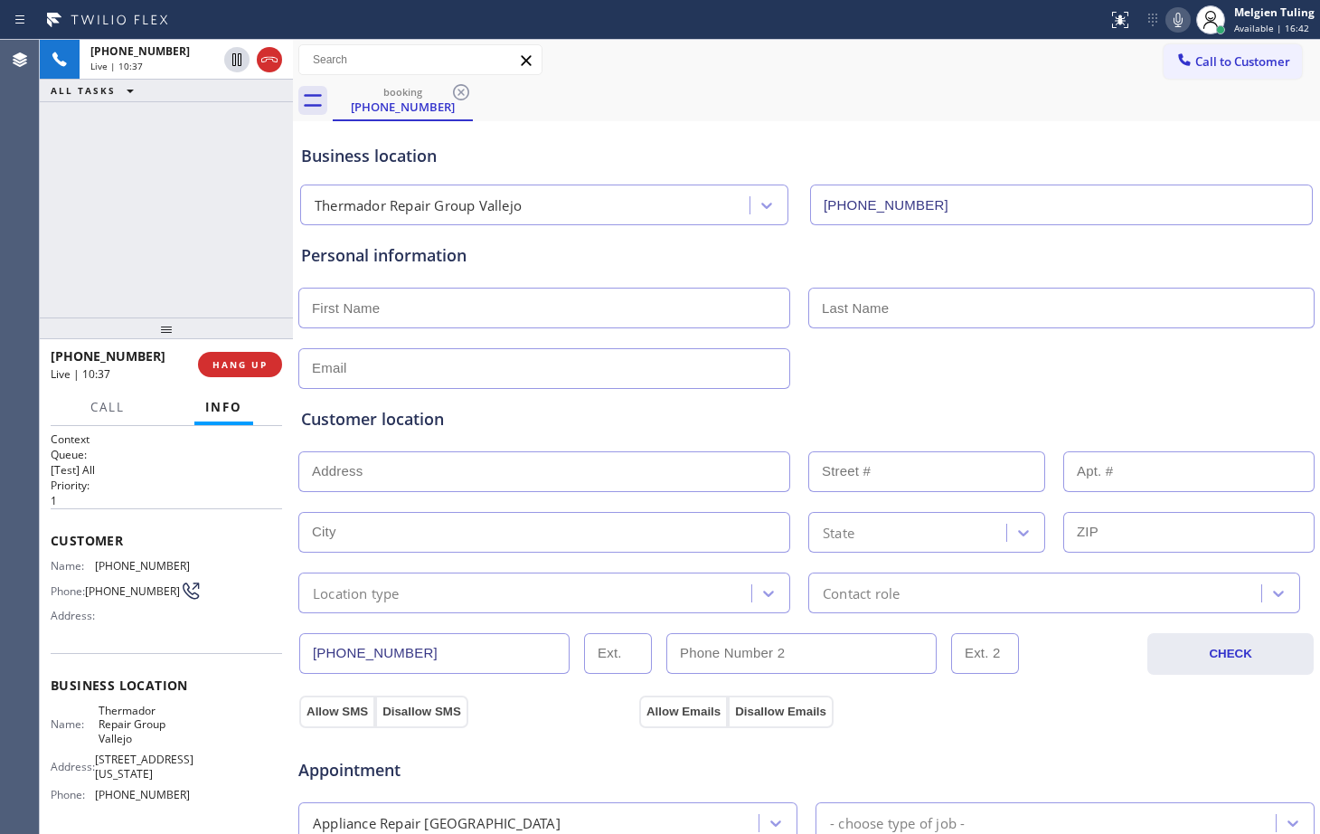
click at [675, 540] on input "text" at bounding box center [544, 532] width 492 height 41
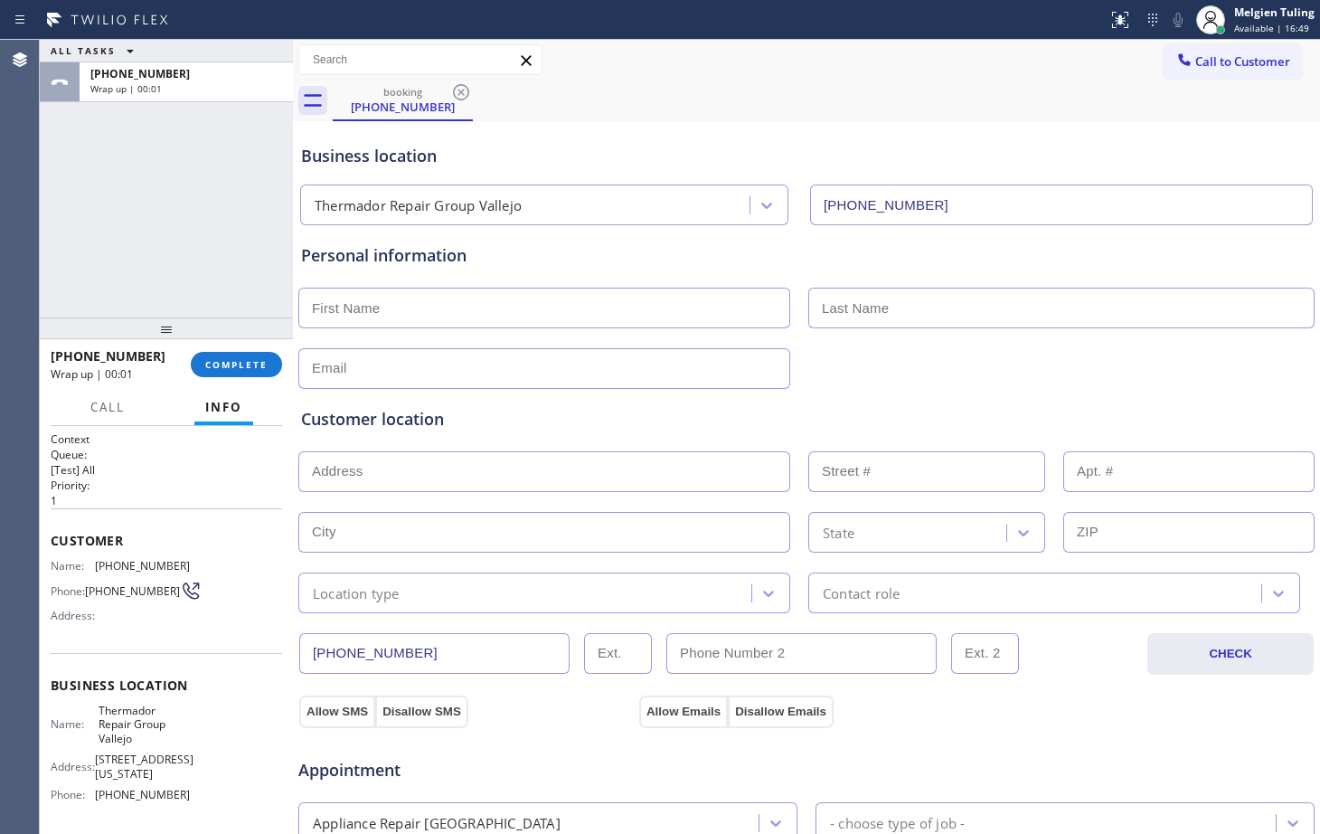
click at [823, 442] on div "Customer location >> ADD NEW ADDRESS << + NEW ADDRESS State Location type Conta…" at bounding box center [806, 510] width 1011 height 206
click at [932, 419] on div "Customer location" at bounding box center [806, 419] width 1011 height 24
drag, startPoint x: 489, startPoint y: 308, endPoint x: 506, endPoint y: 315, distance: 18.3
click at [491, 308] on input "text" at bounding box center [544, 308] width 492 height 41
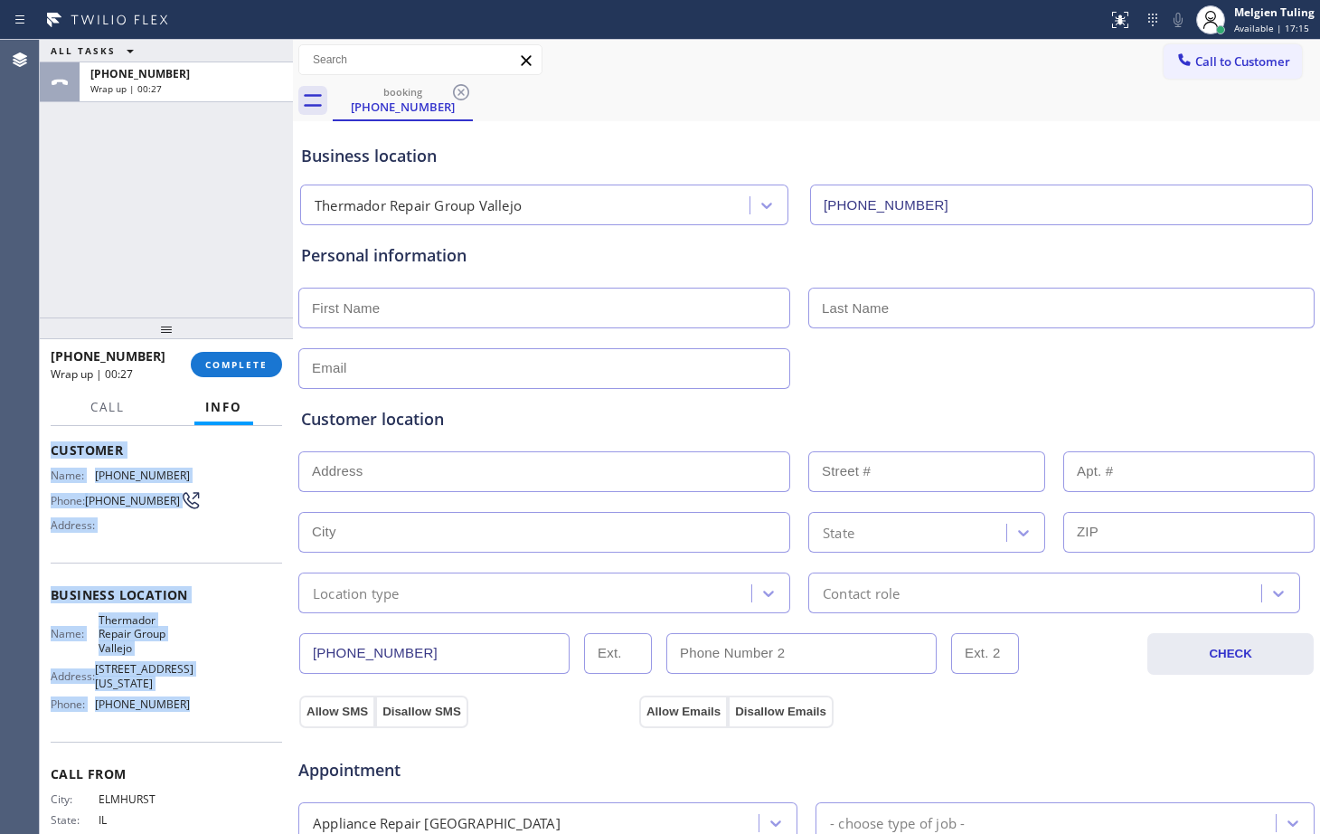
drag, startPoint x: 49, startPoint y: 452, endPoint x: 193, endPoint y: 707, distance: 292.8
click at [193, 707] on div "Context Queue: [Test] All Priority: 1 Customer Name: [PHONE_NUMBER] Phone: [PHO…" at bounding box center [166, 630] width 253 height 408
copy div "Customer Name: [PHONE_NUMBER] Phone: [PHONE_NUMBER] Address: Business location …"
click at [505, 425] on div "Customer location" at bounding box center [806, 419] width 1011 height 24
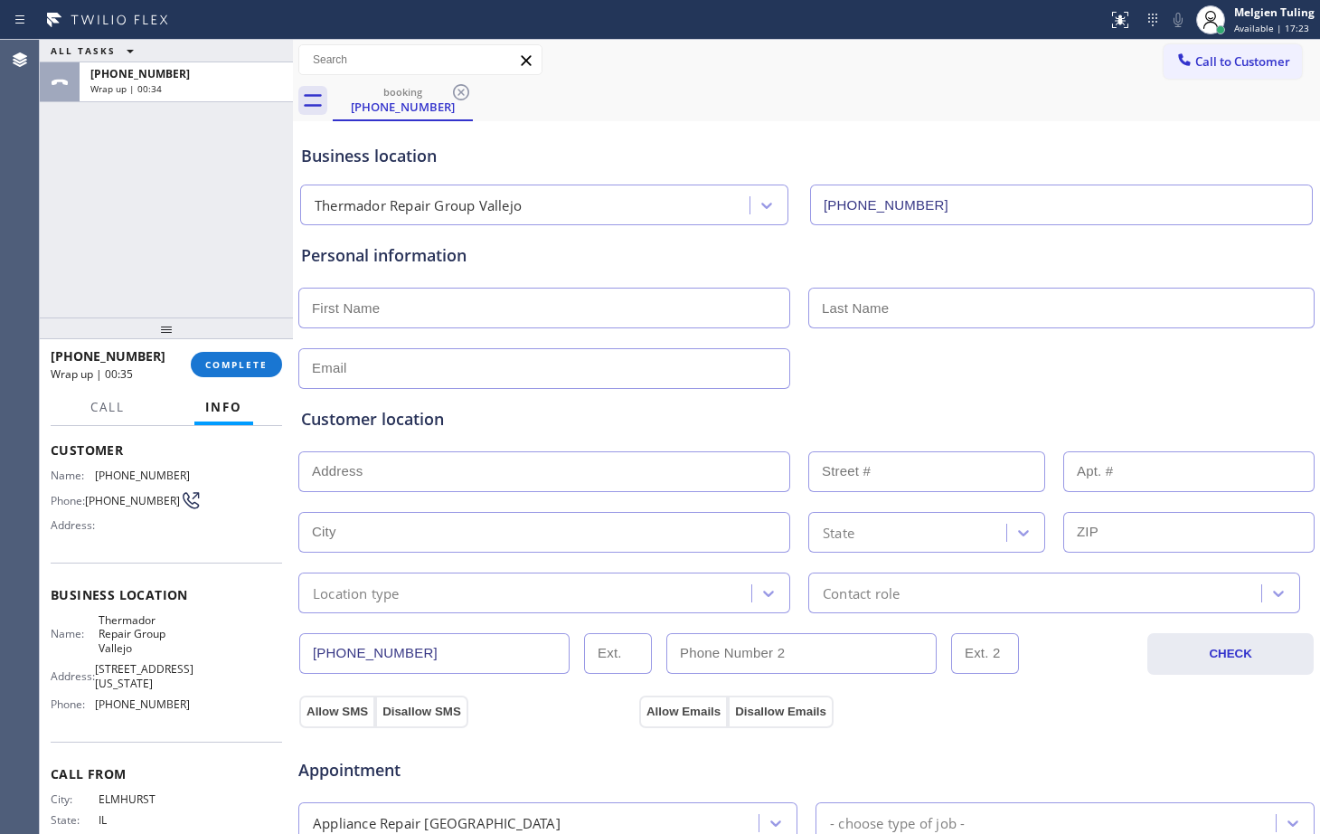
click at [450, 304] on input "text" at bounding box center [544, 308] width 492 height 41
type input "[PERSON_NAME]"
click at [842, 306] on input "text" at bounding box center [1062, 308] width 506 height 41
type input "Kaur"
click at [377, 364] on input "text" at bounding box center [544, 368] width 492 height 41
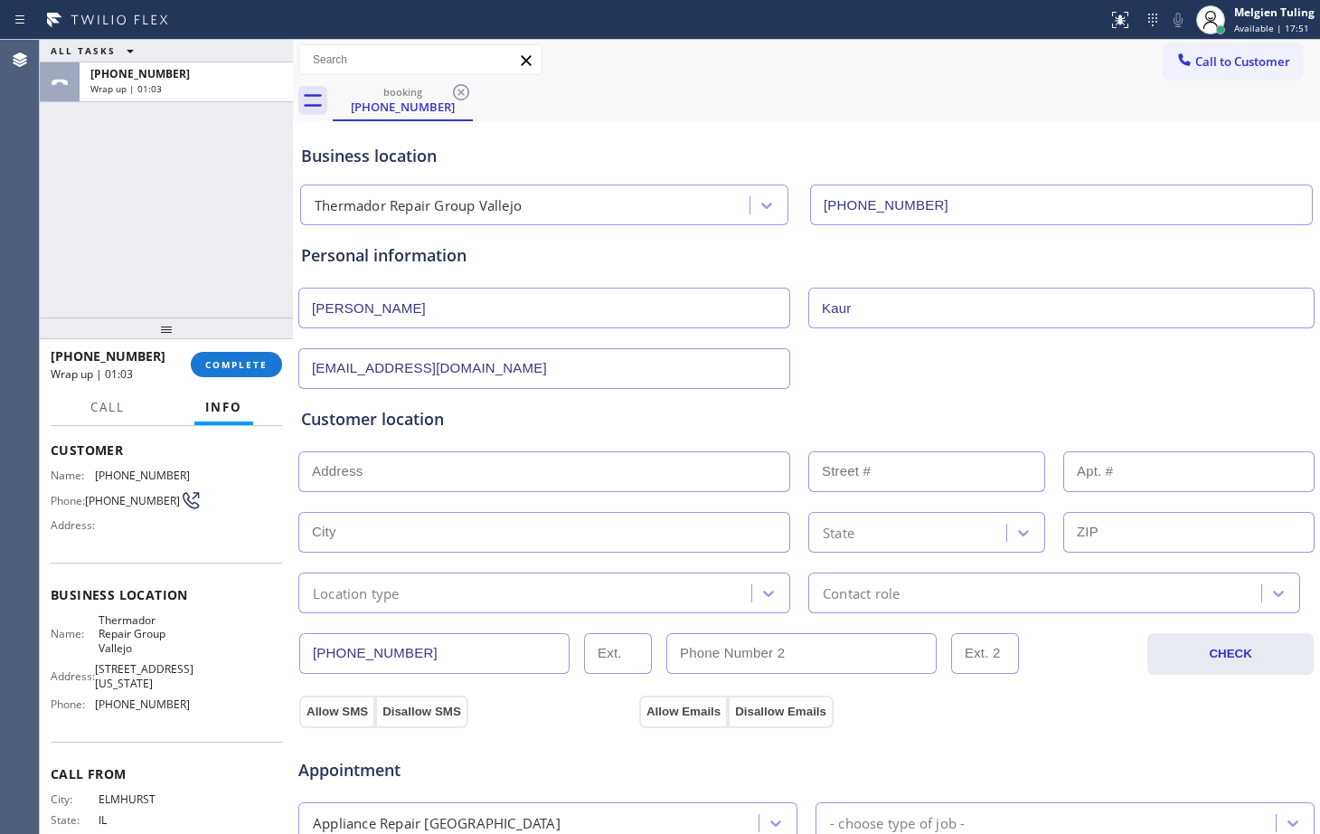
type input "[EMAIL_ADDRESS][DOMAIN_NAME]"
click at [374, 485] on input "text" at bounding box center [544, 471] width 492 height 41
paste input "[GEOGRAPHIC_DATA], [GEOGRAPHIC_DATA] 95688"
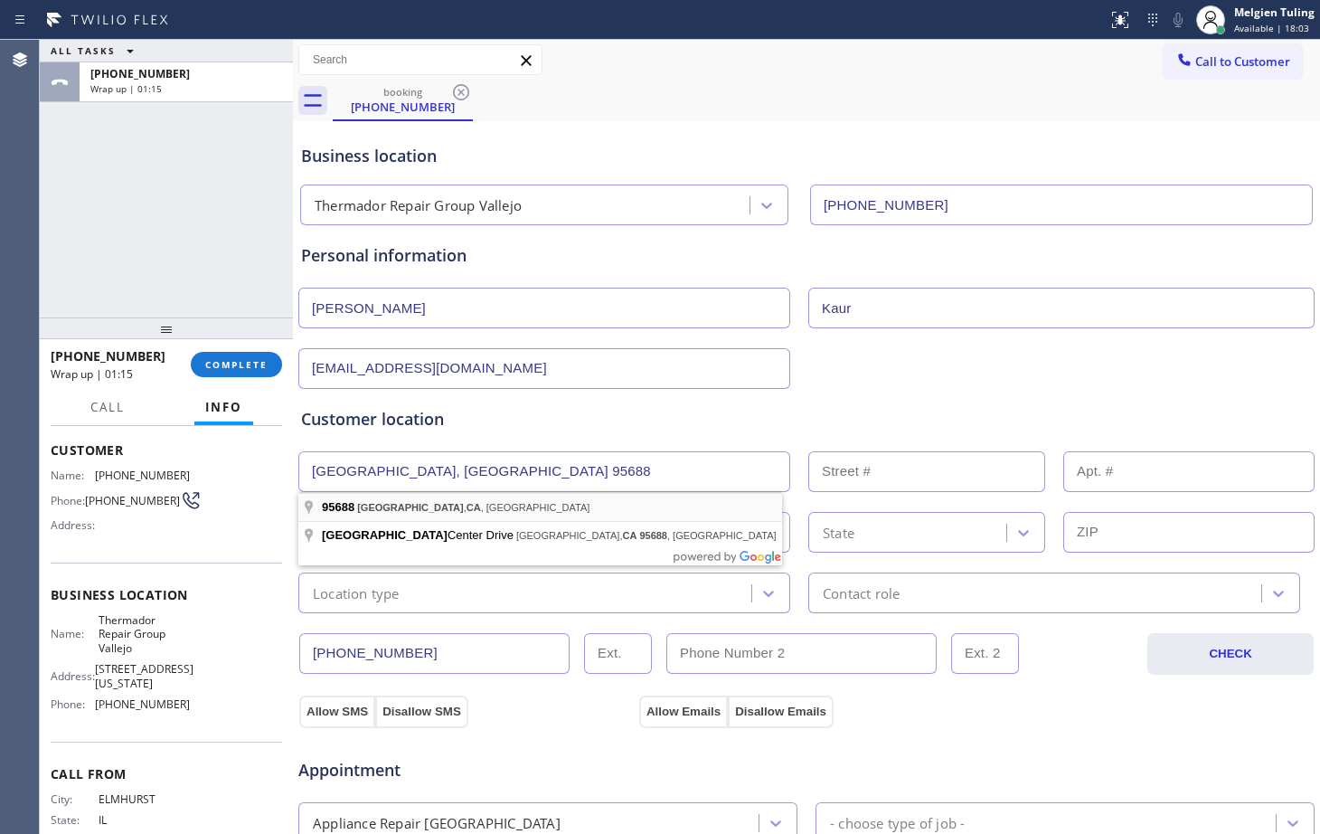
type input "[GEOGRAPHIC_DATA], [GEOGRAPHIC_DATA], [GEOGRAPHIC_DATA]"
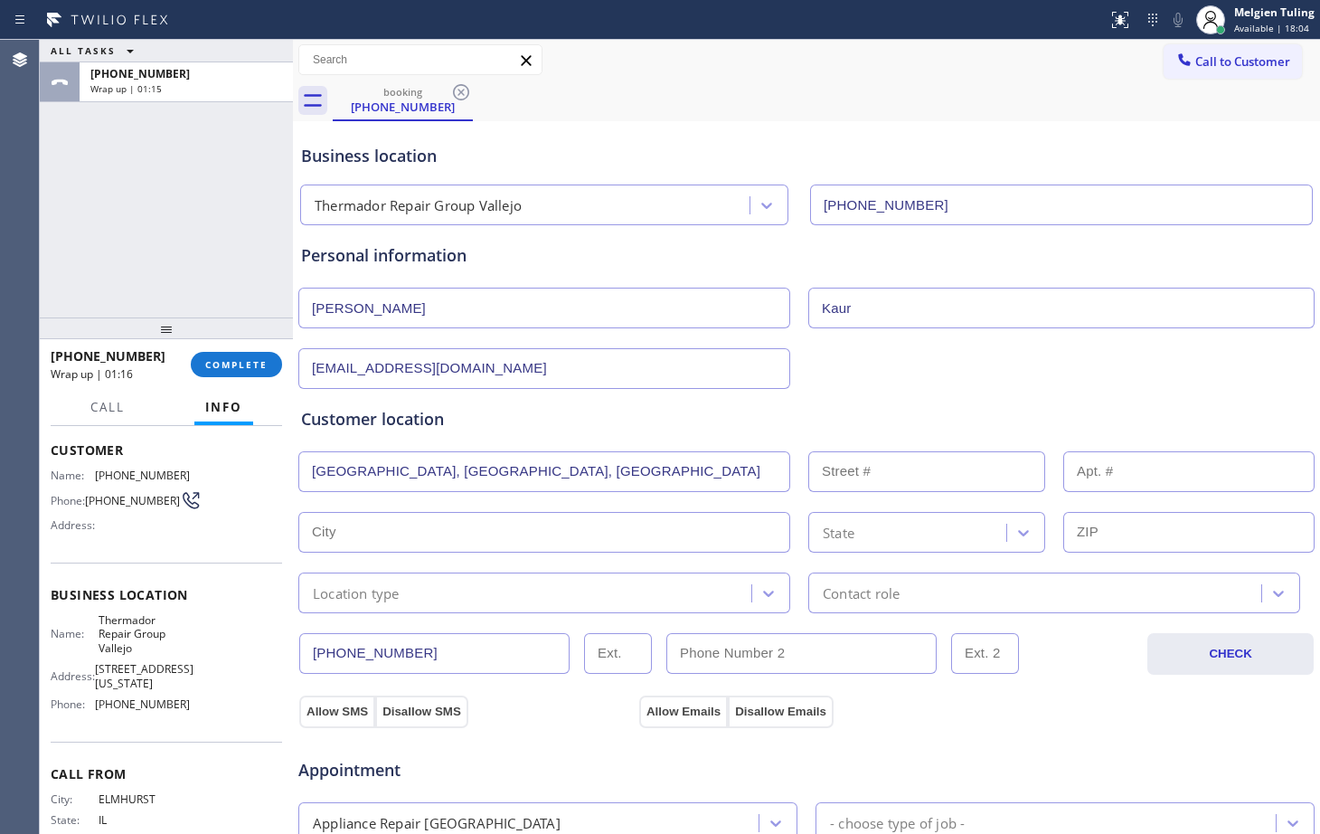
type input "[GEOGRAPHIC_DATA]"
type input "95688"
click at [382, 481] on input "text" at bounding box center [544, 471] width 492 height 41
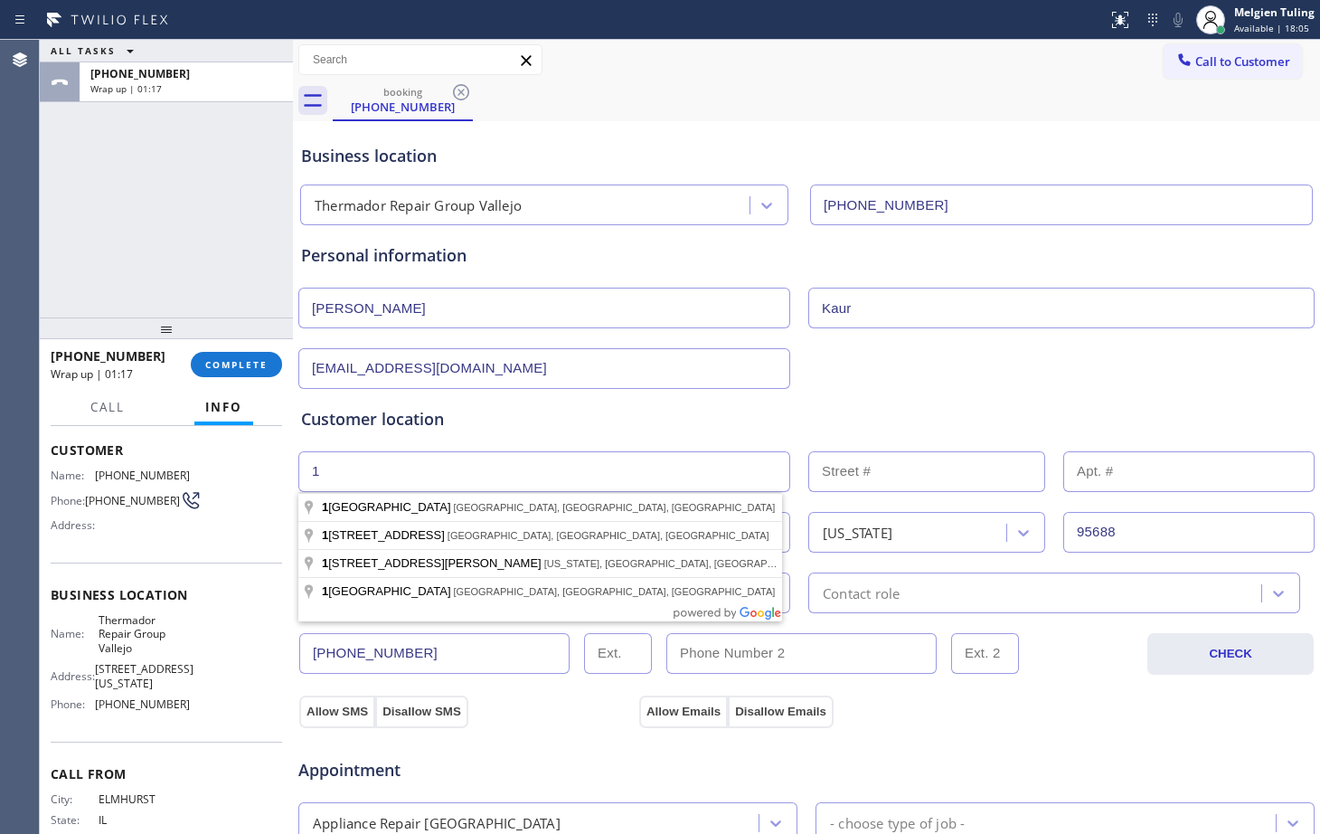
type input "1"
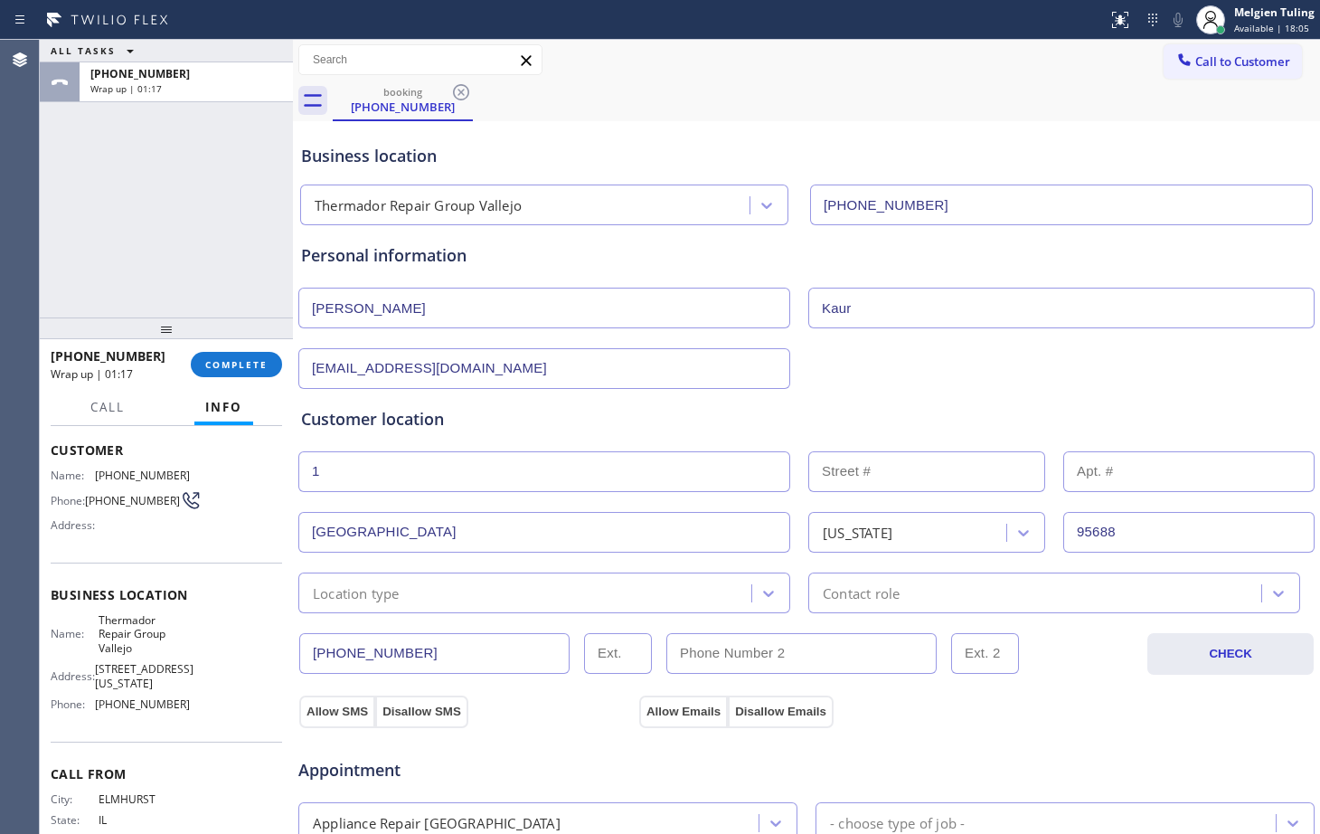
click at [862, 464] on input "text" at bounding box center [927, 471] width 237 height 41
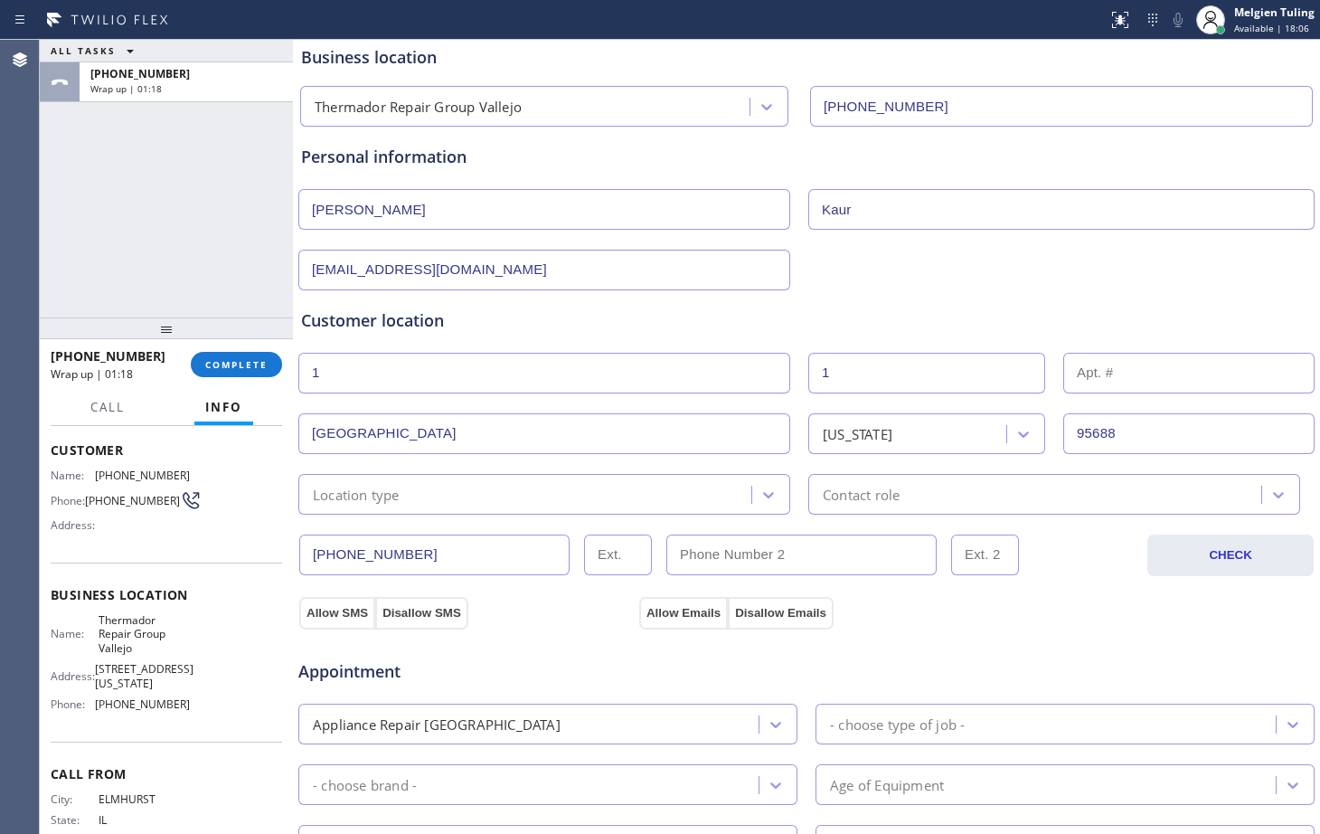
scroll to position [181, 0]
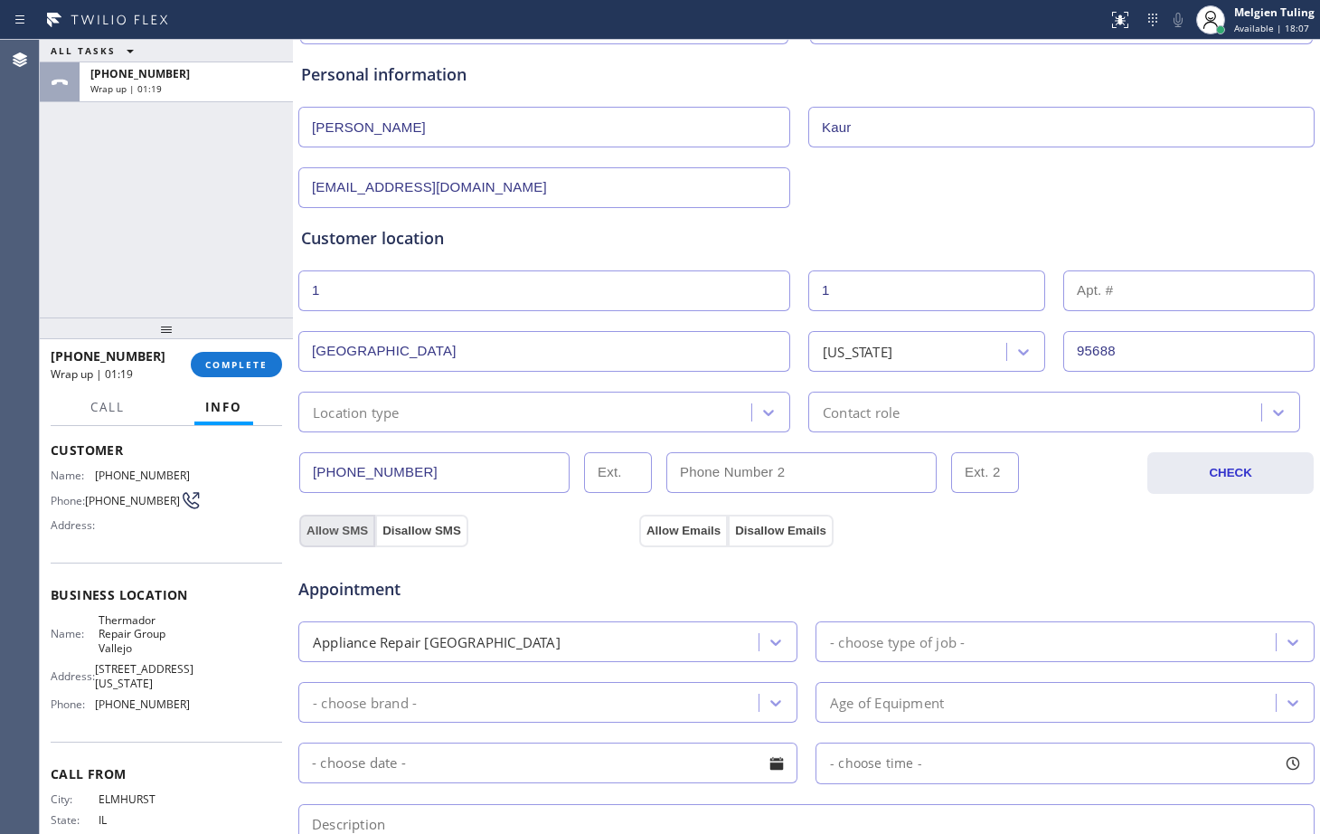
type input "1"
click at [323, 536] on button "Allow SMS" at bounding box center [337, 531] width 76 height 33
click at [675, 534] on button "Allow Emails" at bounding box center [683, 531] width 89 height 33
drag, startPoint x: 366, startPoint y: 422, endPoint x: 330, endPoint y: 412, distance: 37.5
click at [303, 411] on div "Location type" at bounding box center [544, 412] width 492 height 41
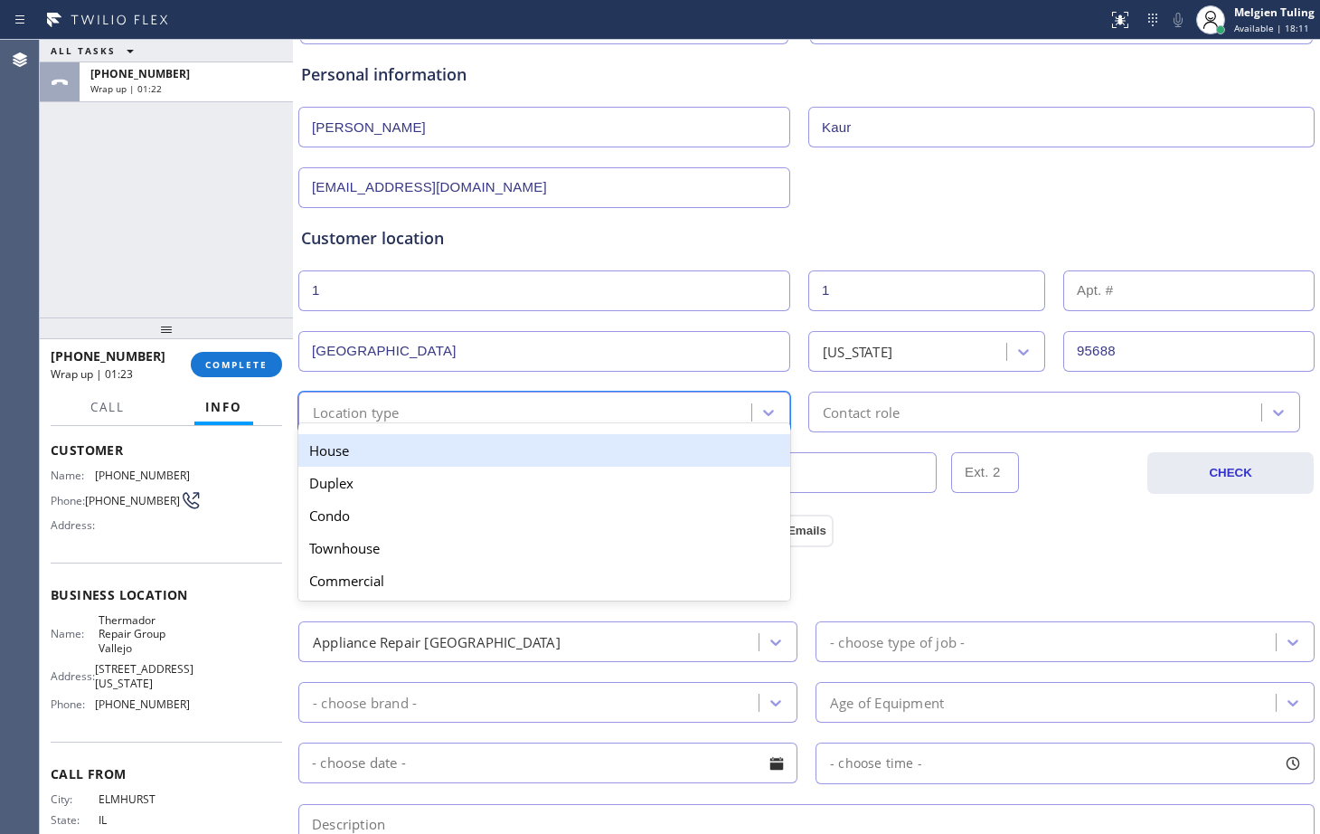
click at [341, 451] on div "House" at bounding box center [544, 450] width 492 height 33
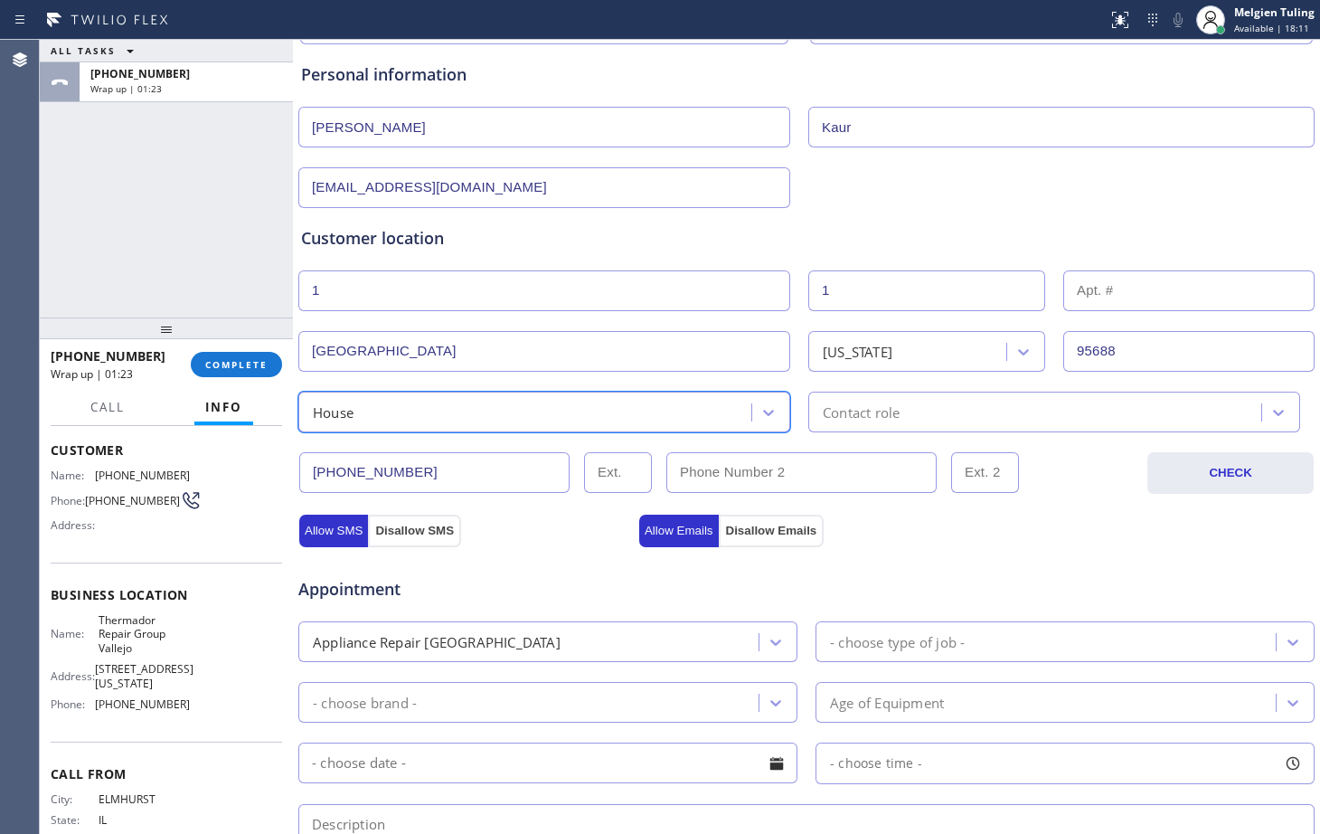
click at [876, 406] on div "Contact role" at bounding box center [861, 412] width 77 height 21
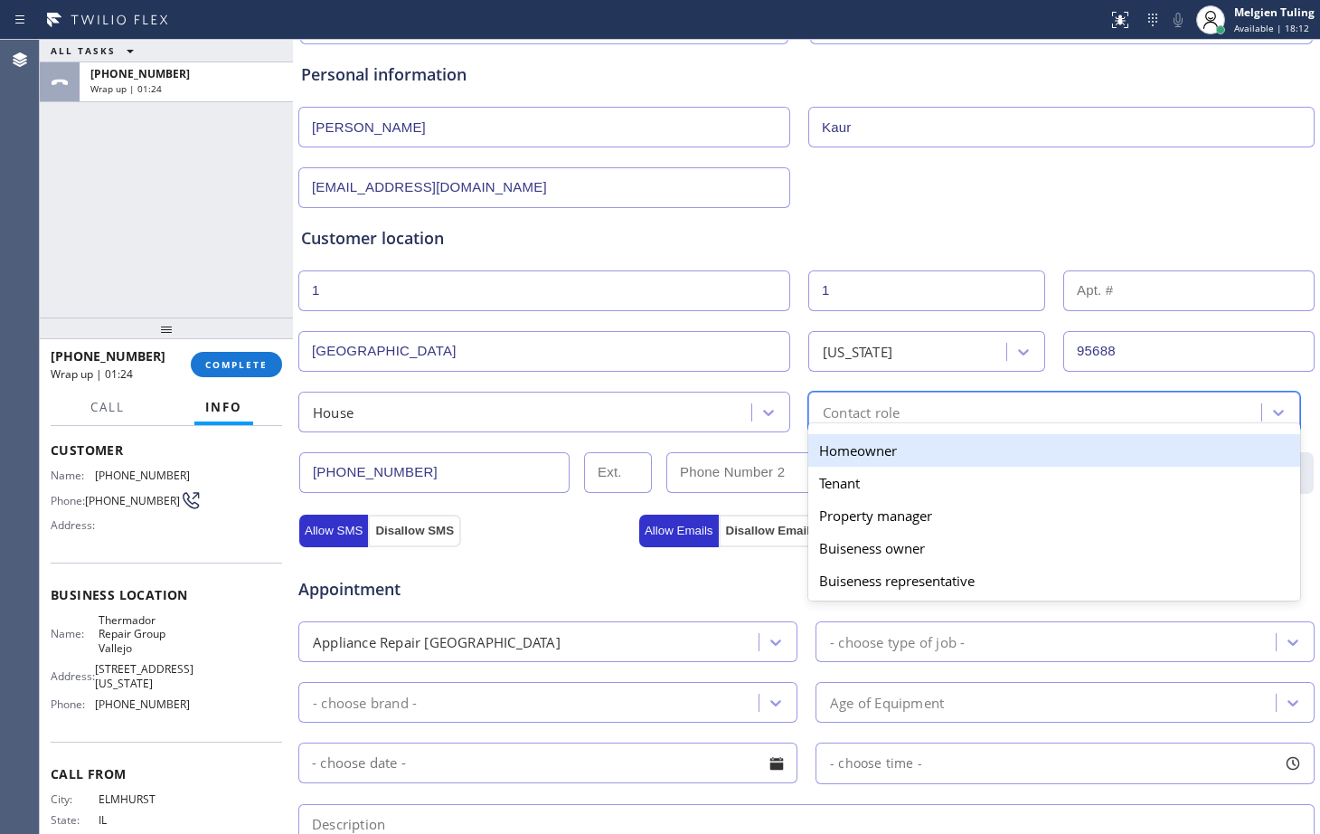
click at [839, 455] on div "Homeowner" at bounding box center [1055, 450] width 492 height 33
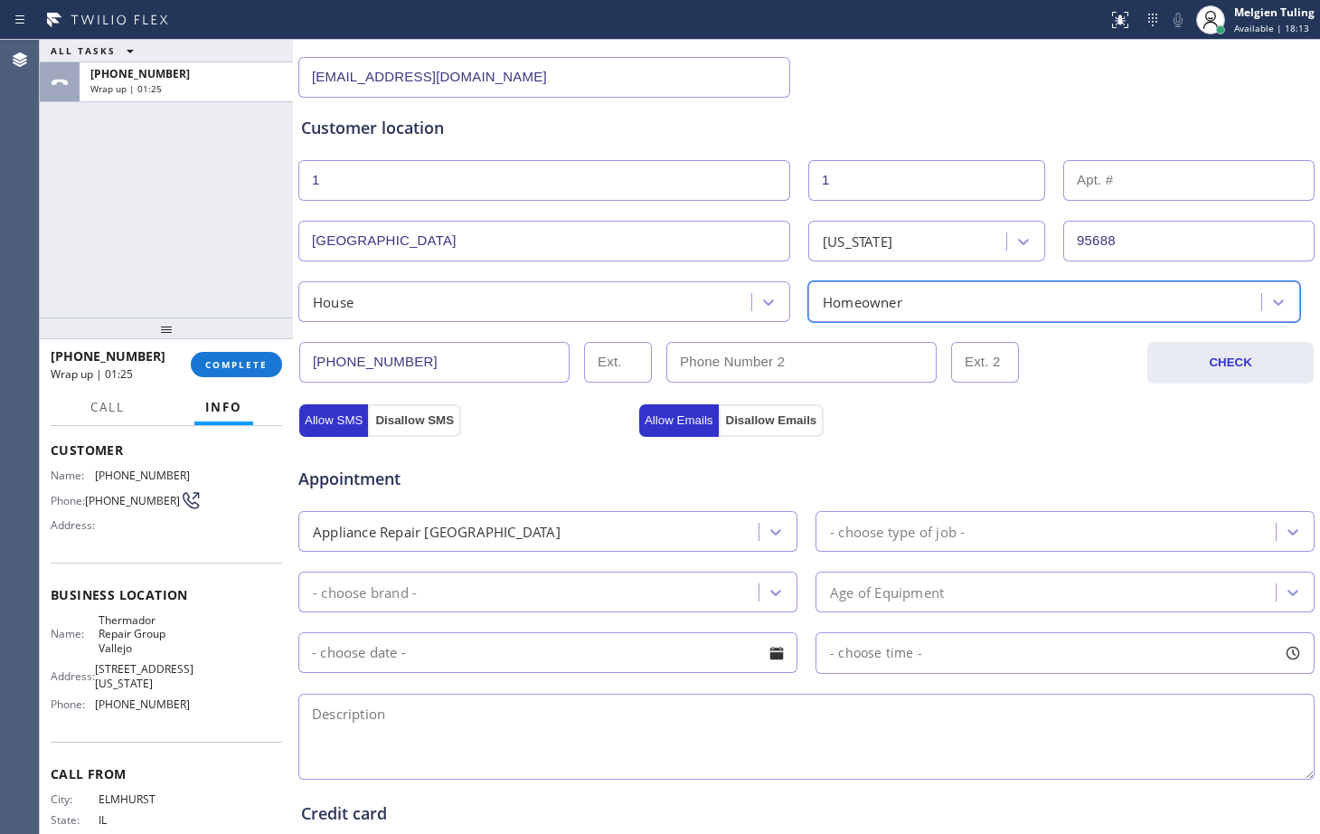
scroll to position [362, 0]
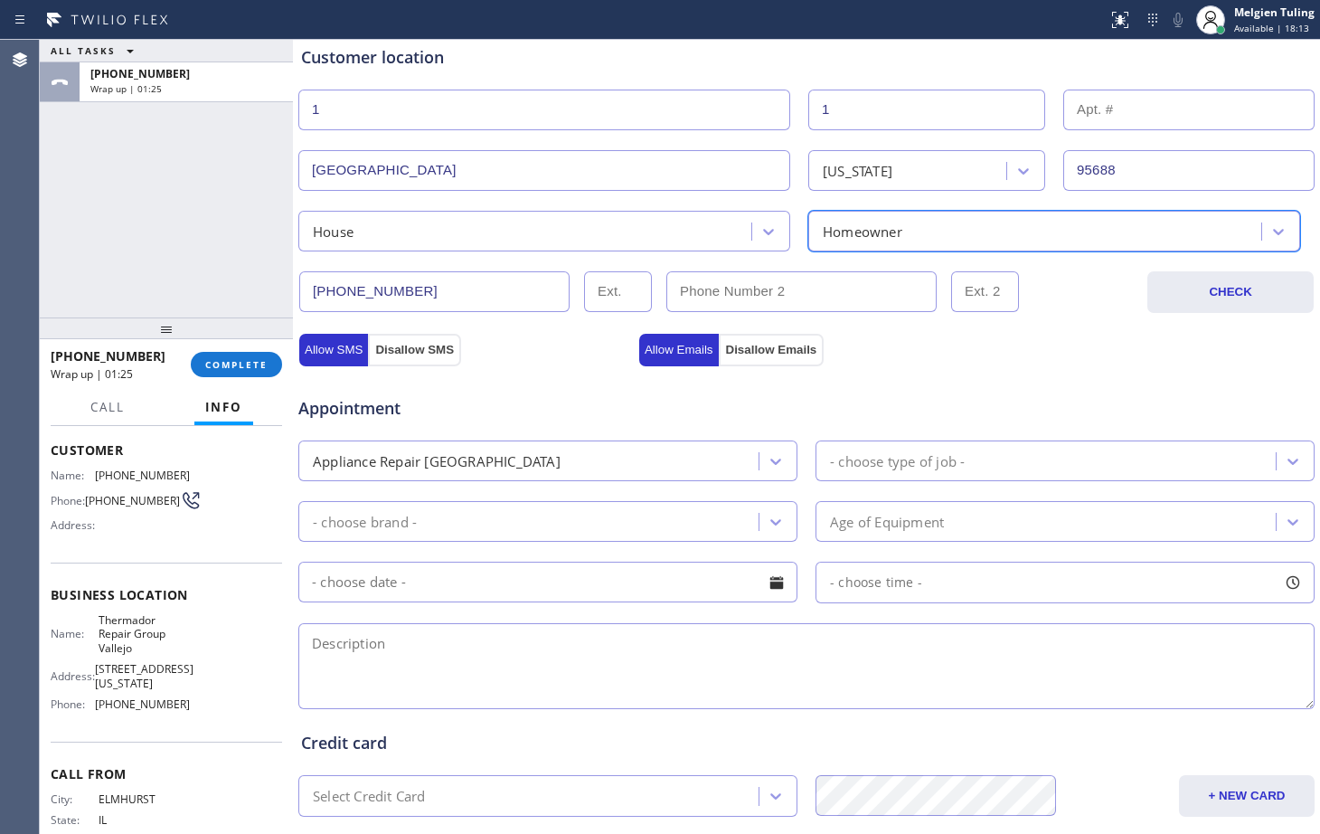
click at [574, 460] on div "Appliance Repair [GEOGRAPHIC_DATA]" at bounding box center [531, 461] width 455 height 32
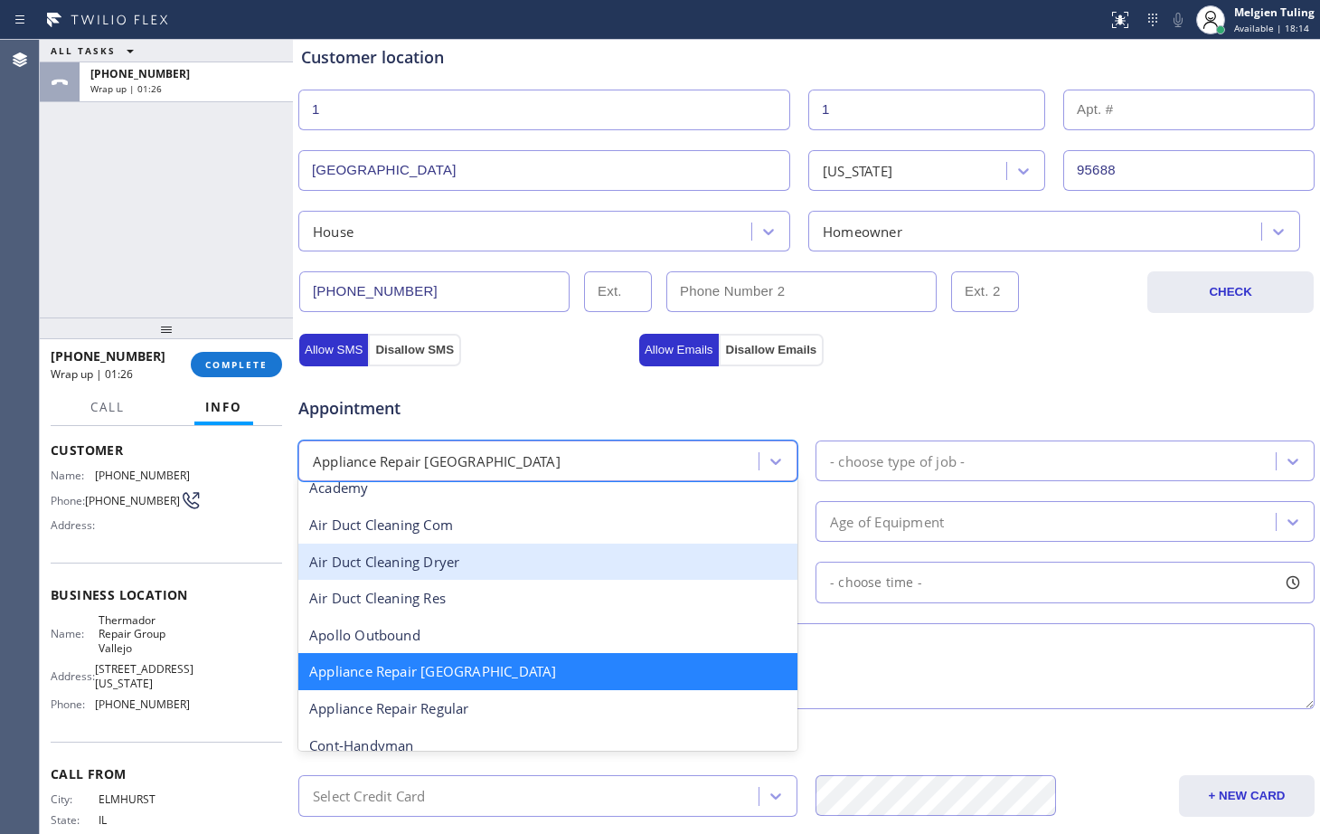
scroll to position [93, 0]
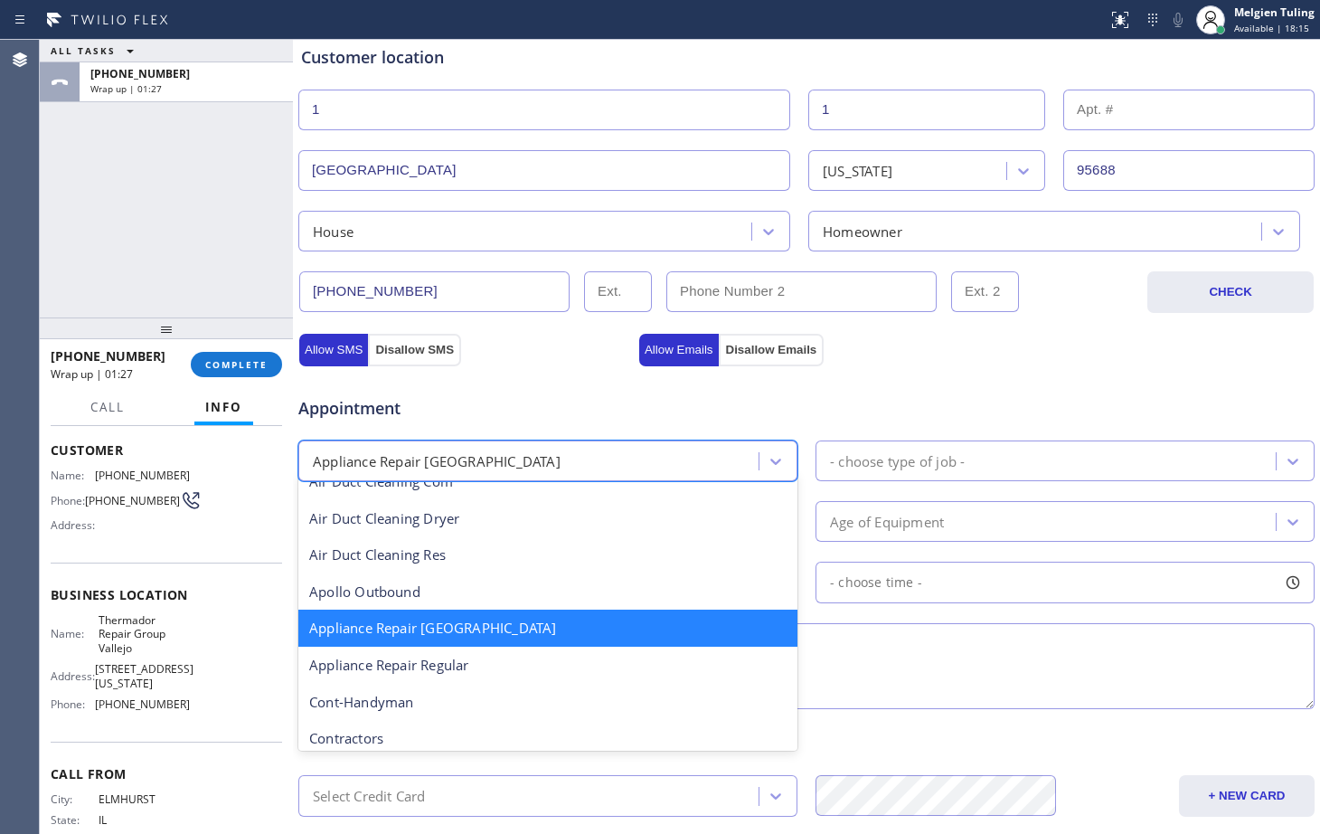
click at [461, 627] on div "Appliance Repair [GEOGRAPHIC_DATA]" at bounding box center [547, 628] width 499 height 37
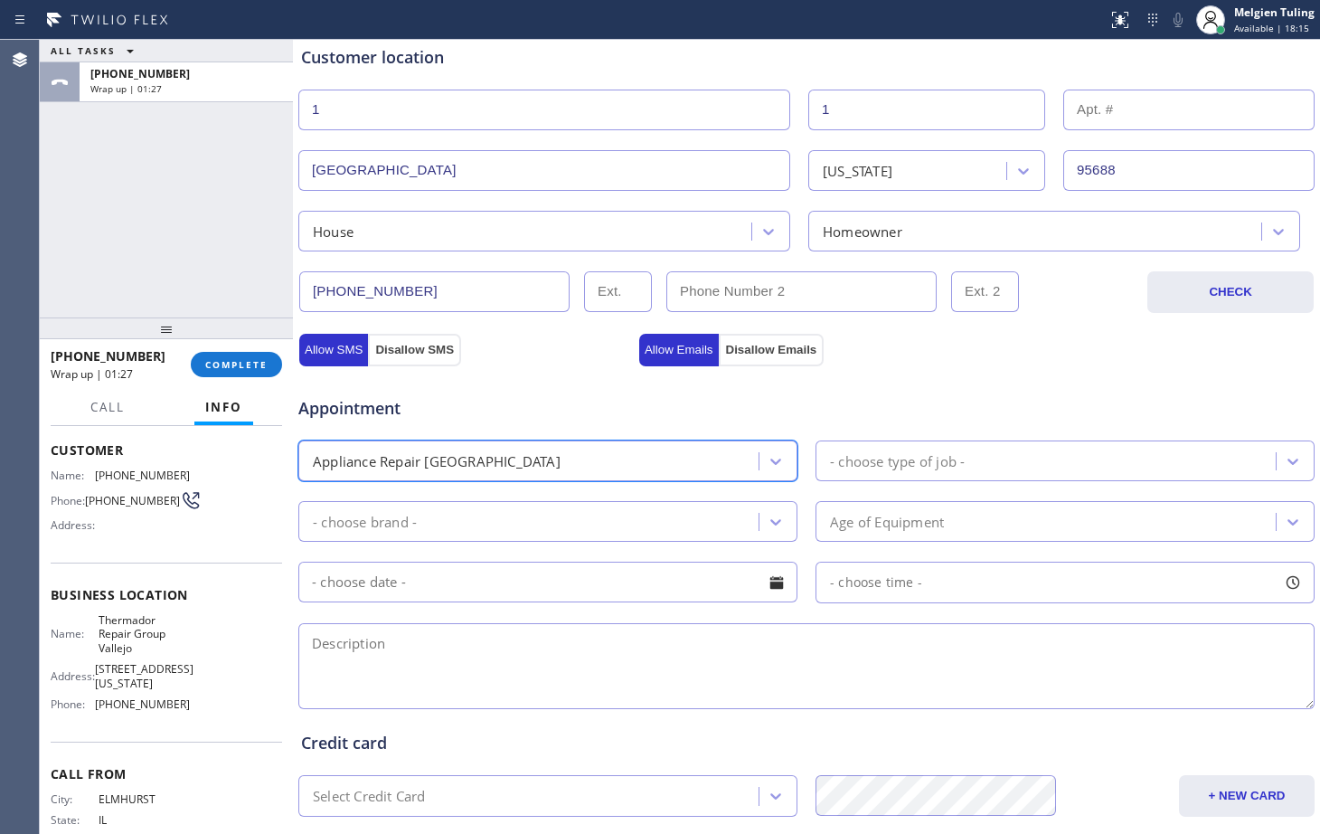
click at [880, 450] on div "- choose type of job -" at bounding box center [1048, 461] width 455 height 32
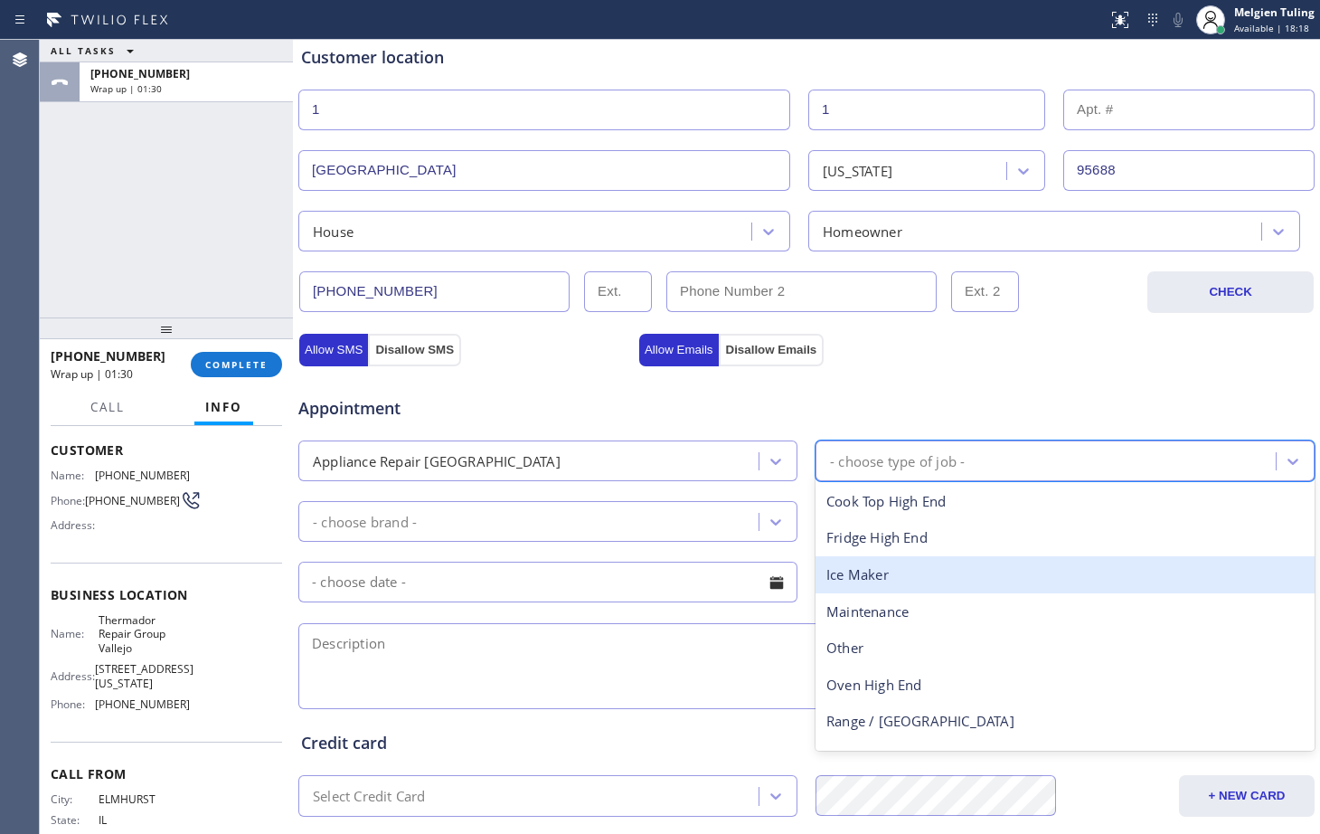
scroll to position [66, 0]
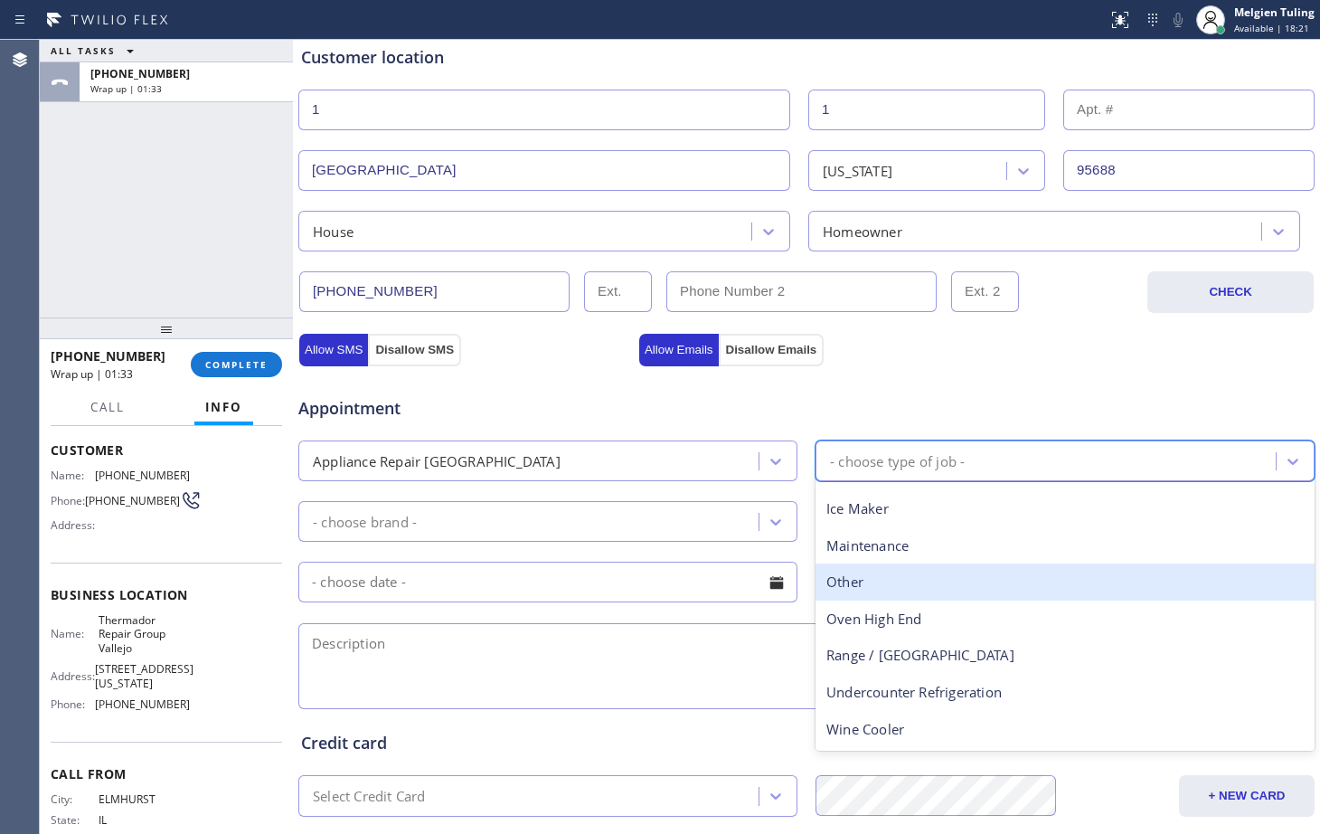
click at [504, 465] on div "Appliance Repair [GEOGRAPHIC_DATA]" at bounding box center [531, 461] width 455 height 32
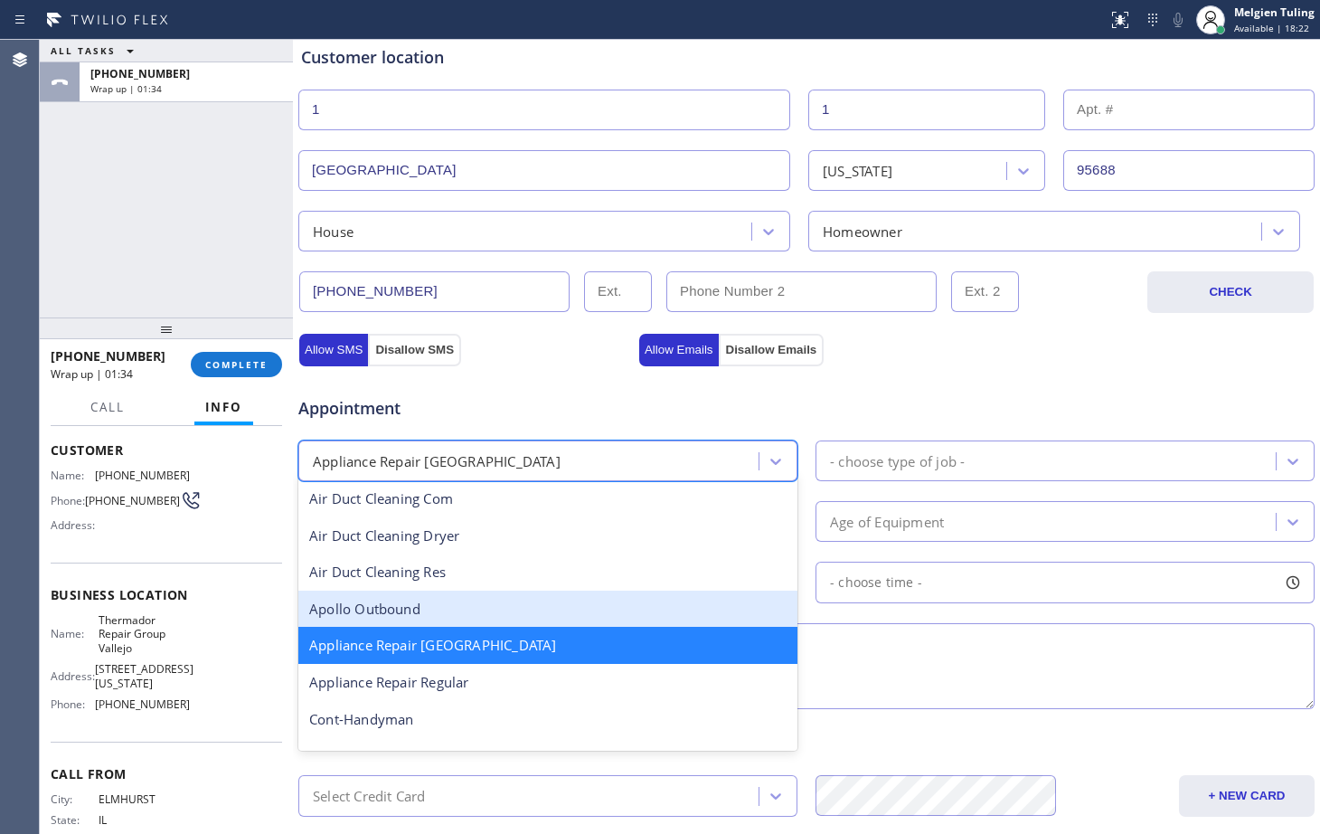
scroll to position [184, 0]
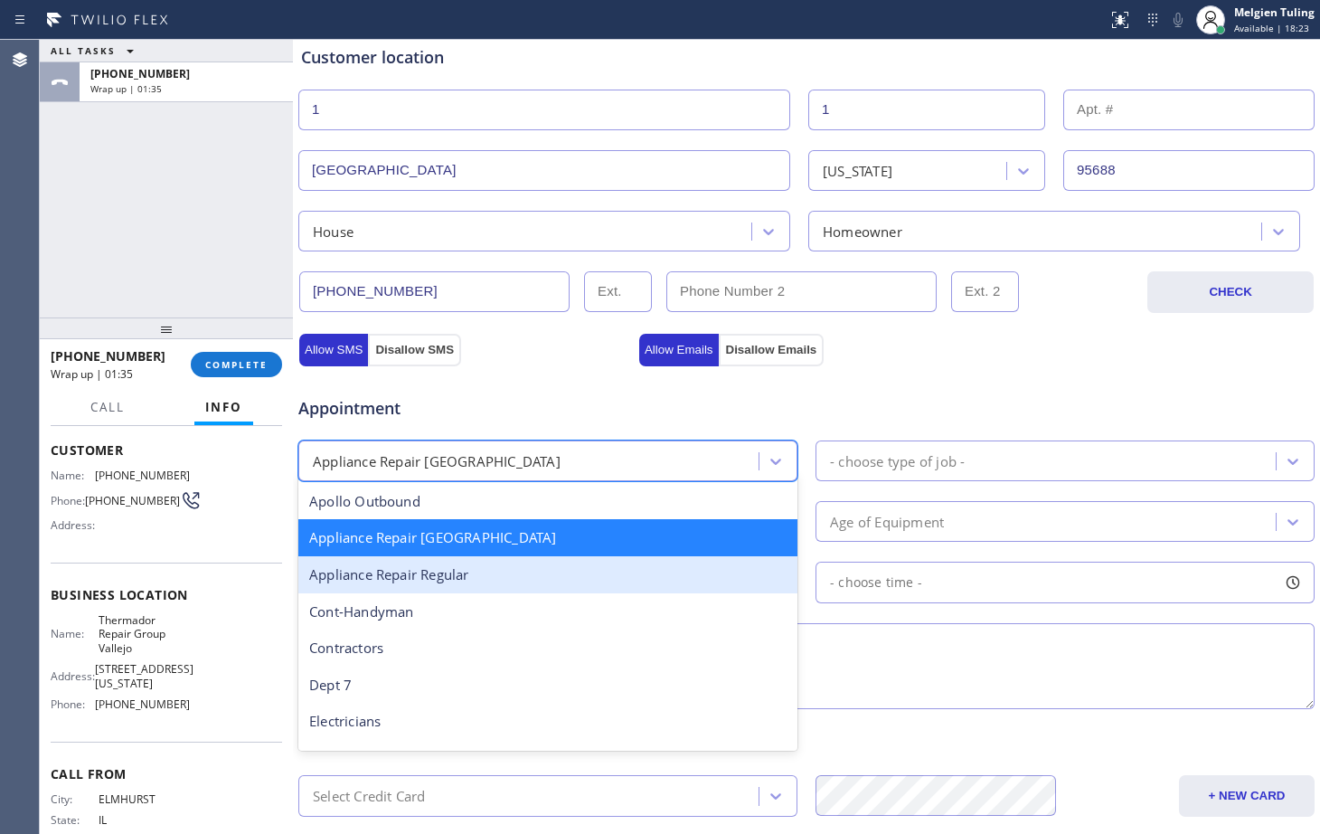
click at [476, 573] on div "Appliance Repair Regular" at bounding box center [547, 574] width 499 height 37
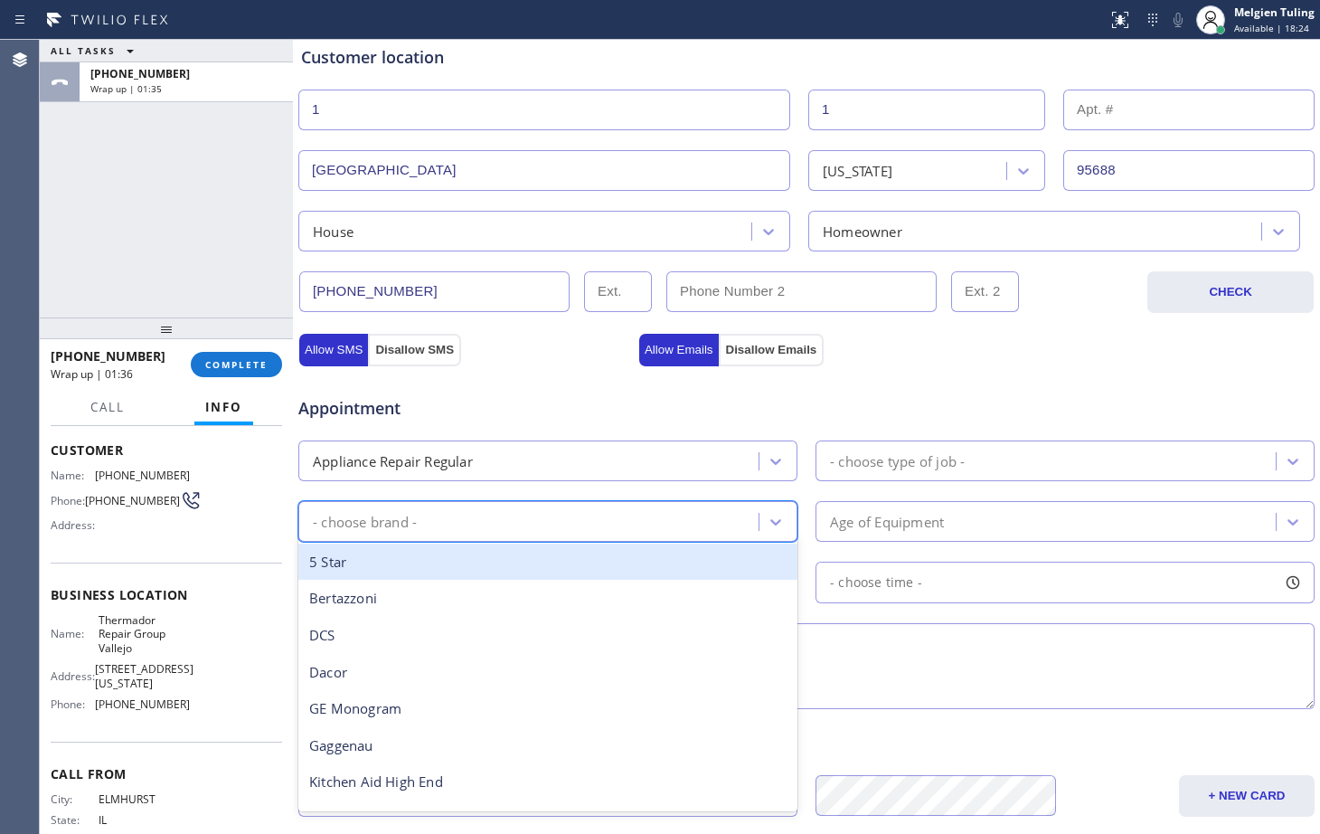
click at [434, 520] on div "- choose brand -" at bounding box center [531, 522] width 455 height 32
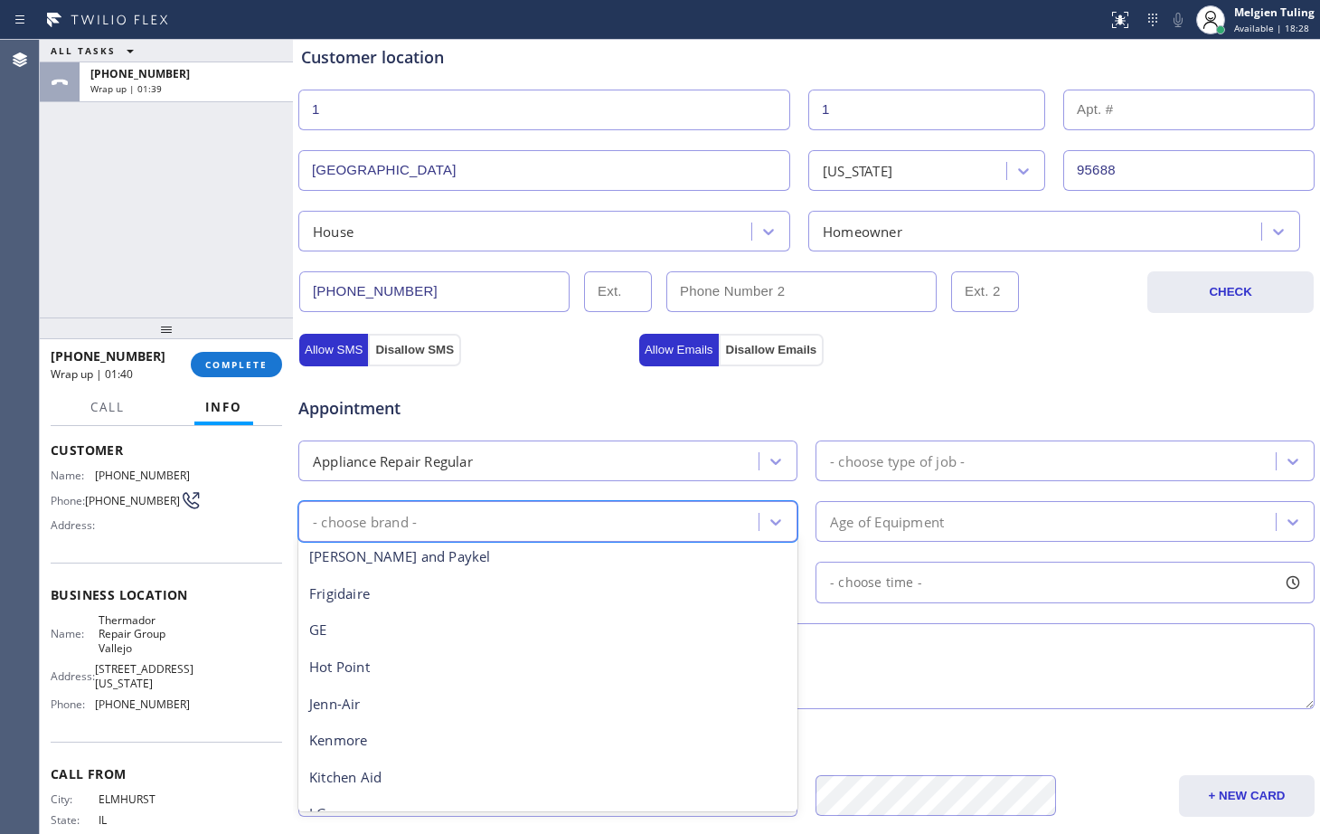
scroll to position [216, 0]
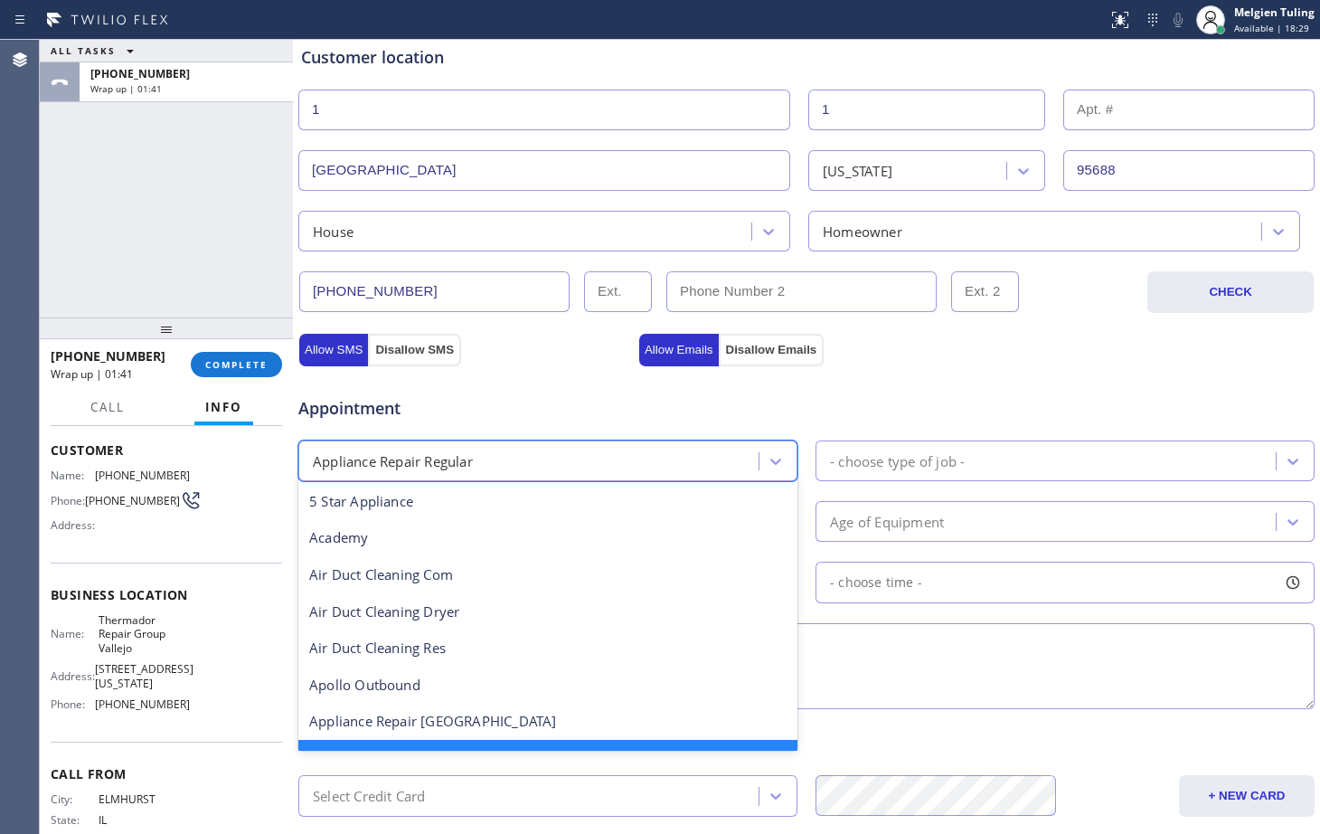
click at [450, 463] on div "Appliance Repair Regular" at bounding box center [393, 460] width 160 height 21
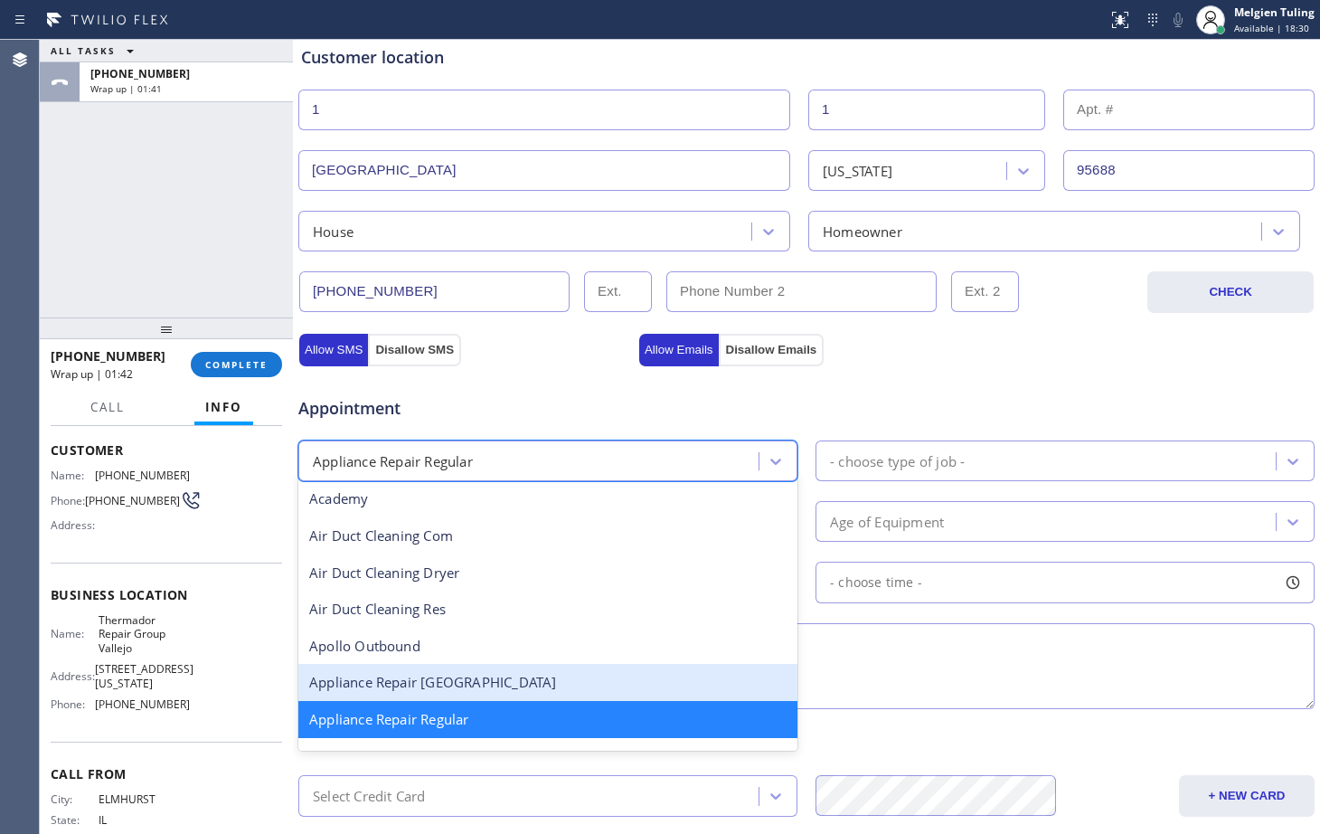
click at [432, 680] on div "Appliance Repair [GEOGRAPHIC_DATA]" at bounding box center [547, 682] width 499 height 37
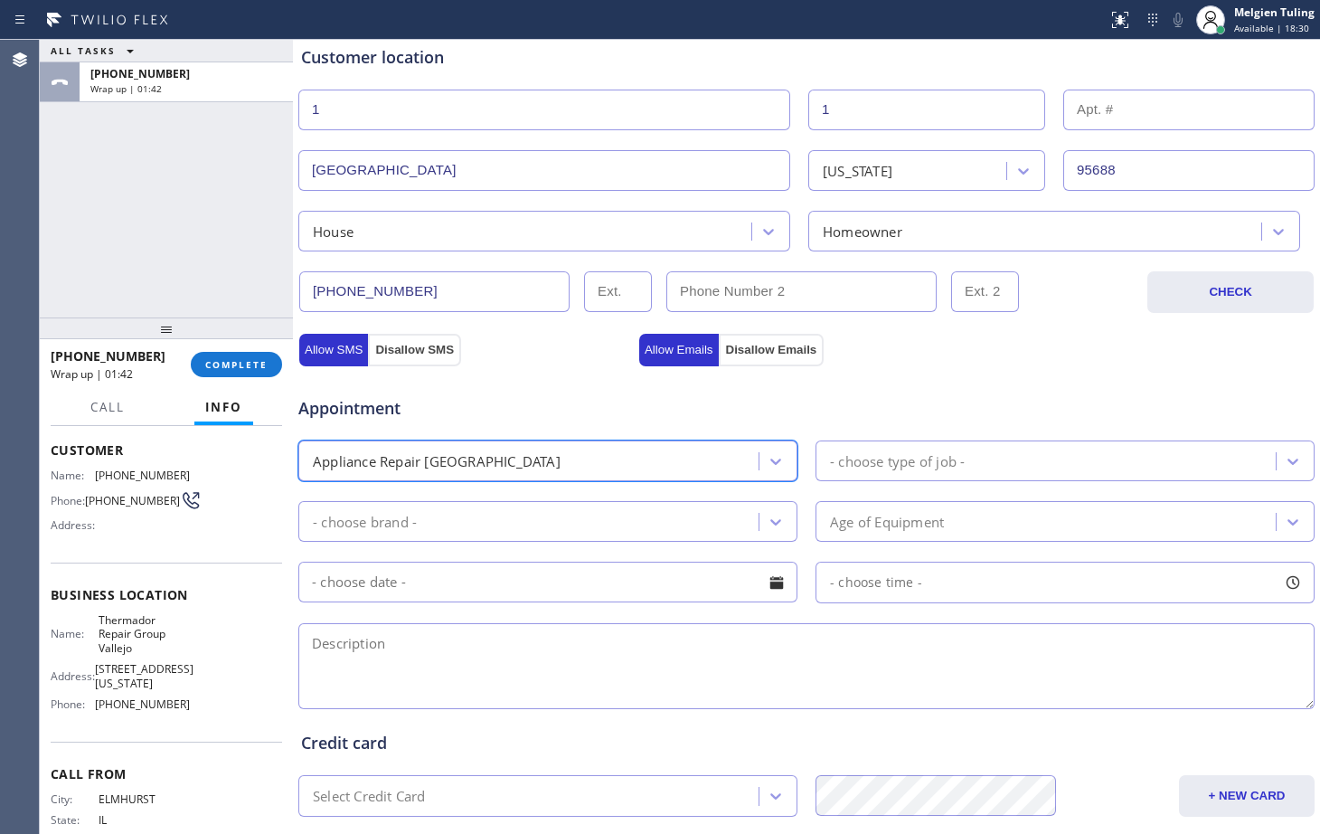
click at [412, 520] on div "- choose brand -" at bounding box center [365, 521] width 104 height 21
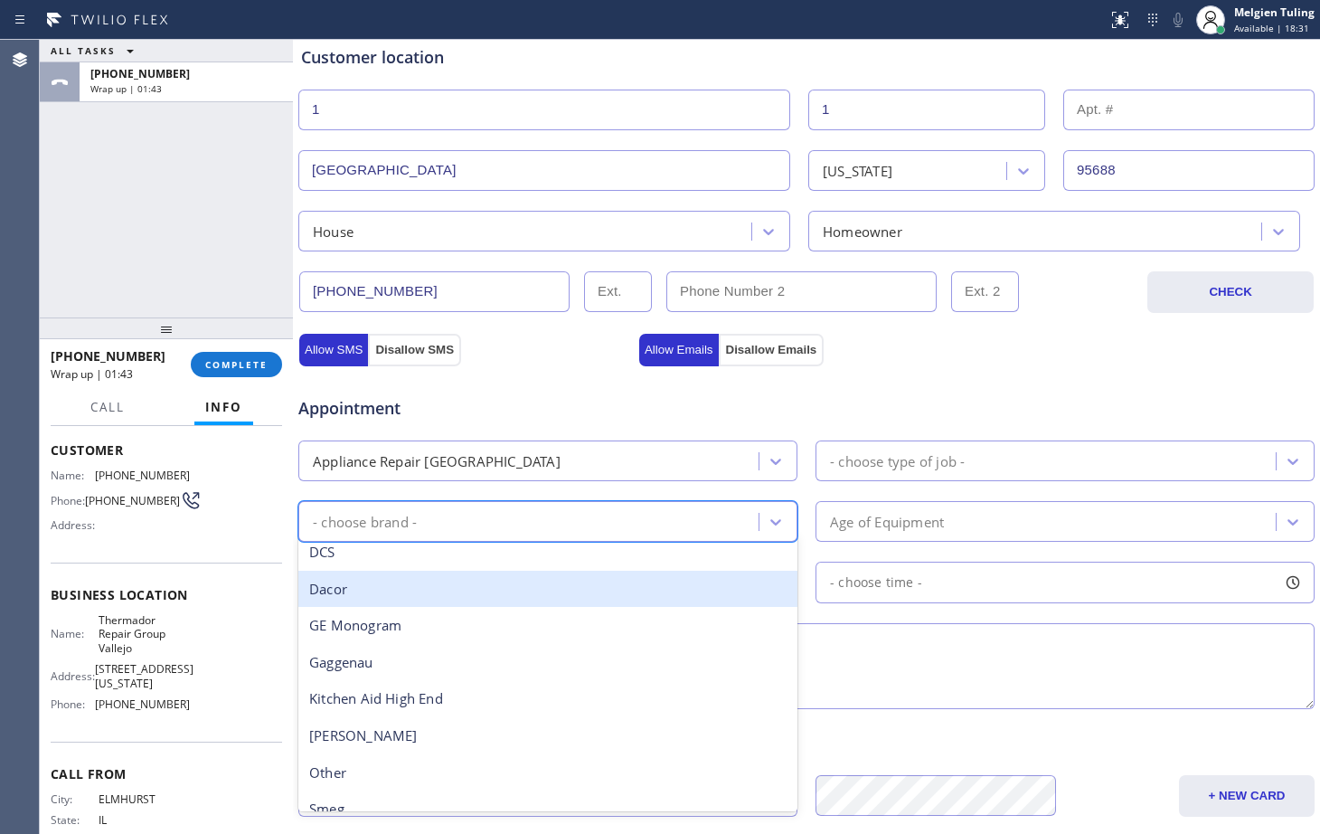
scroll to position [250, 0]
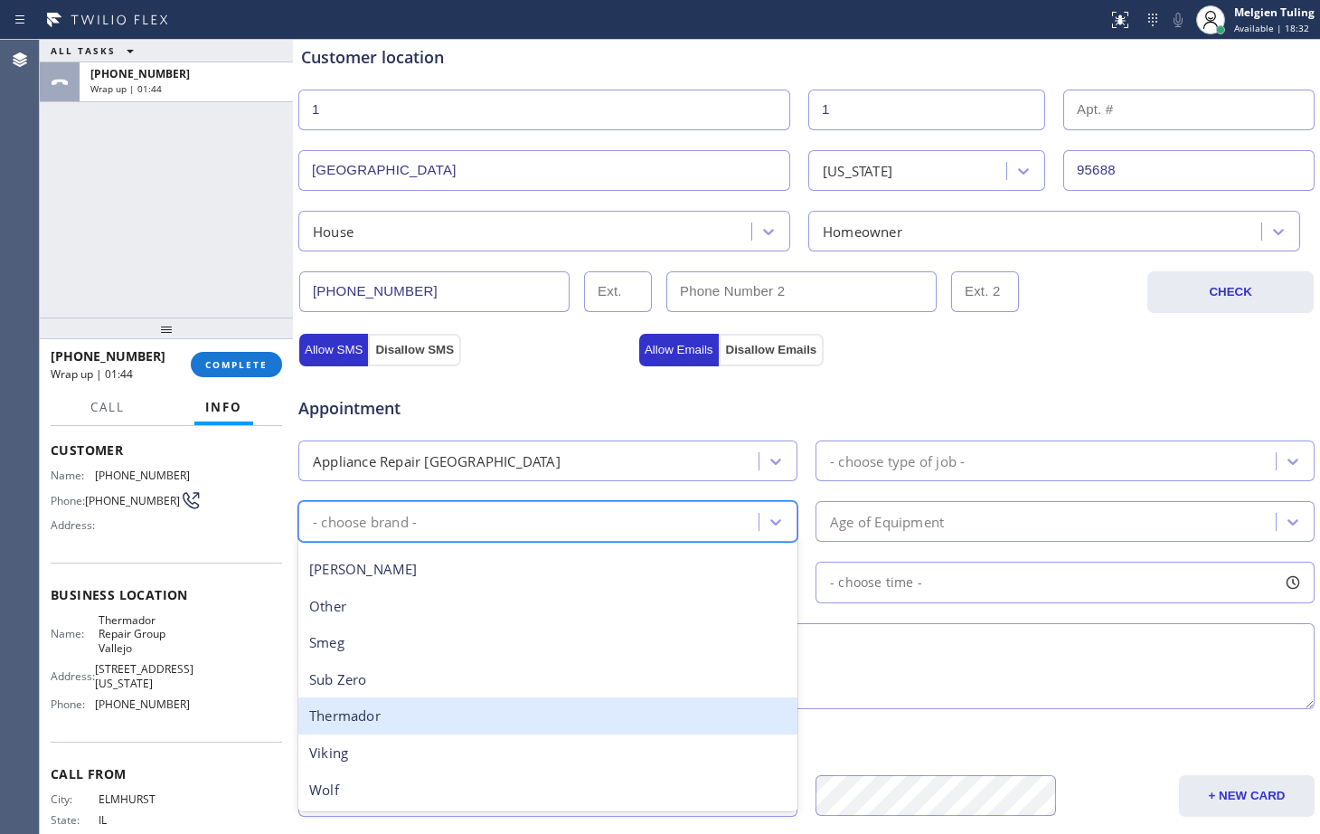
click at [383, 724] on div "Thermador" at bounding box center [547, 715] width 499 height 37
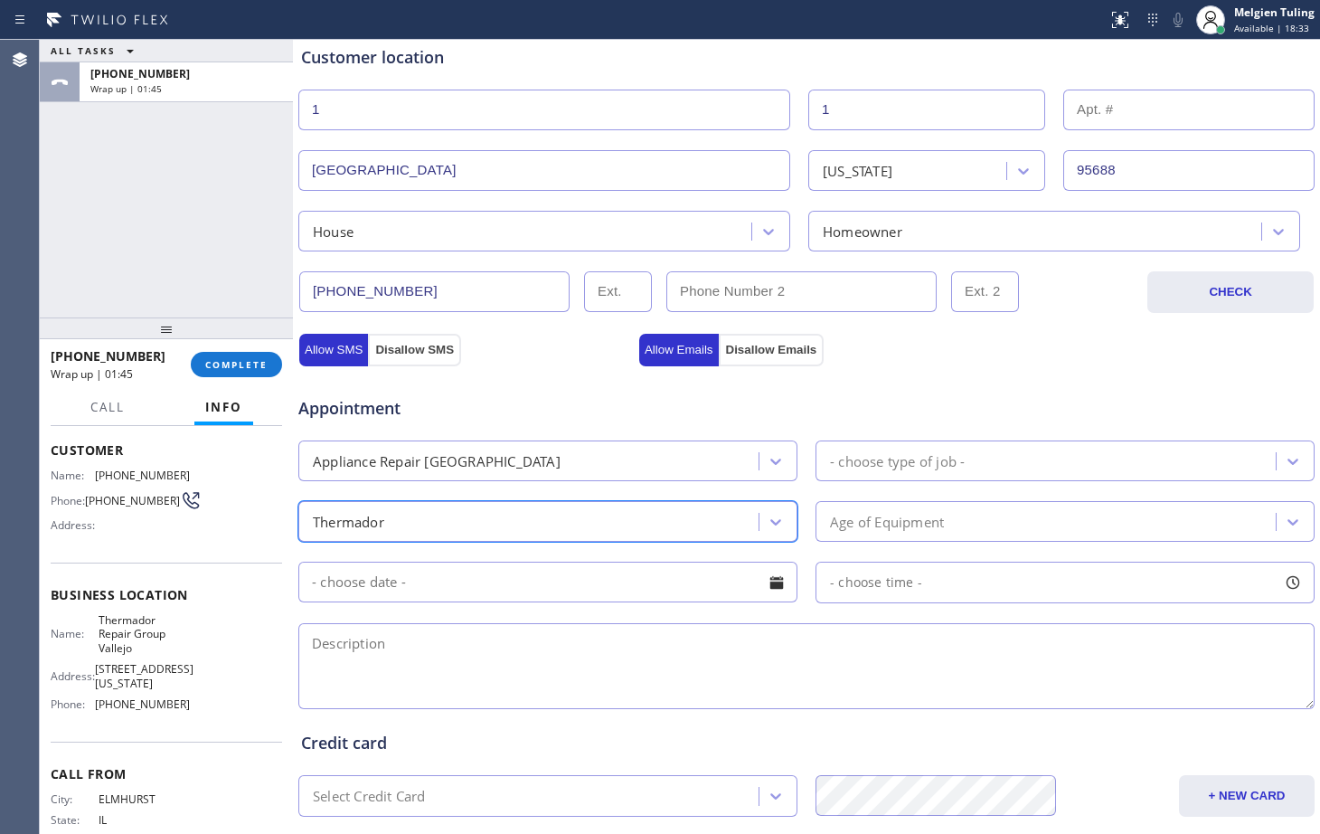
click at [939, 469] on div "- choose type of job -" at bounding box center [897, 460] width 135 height 21
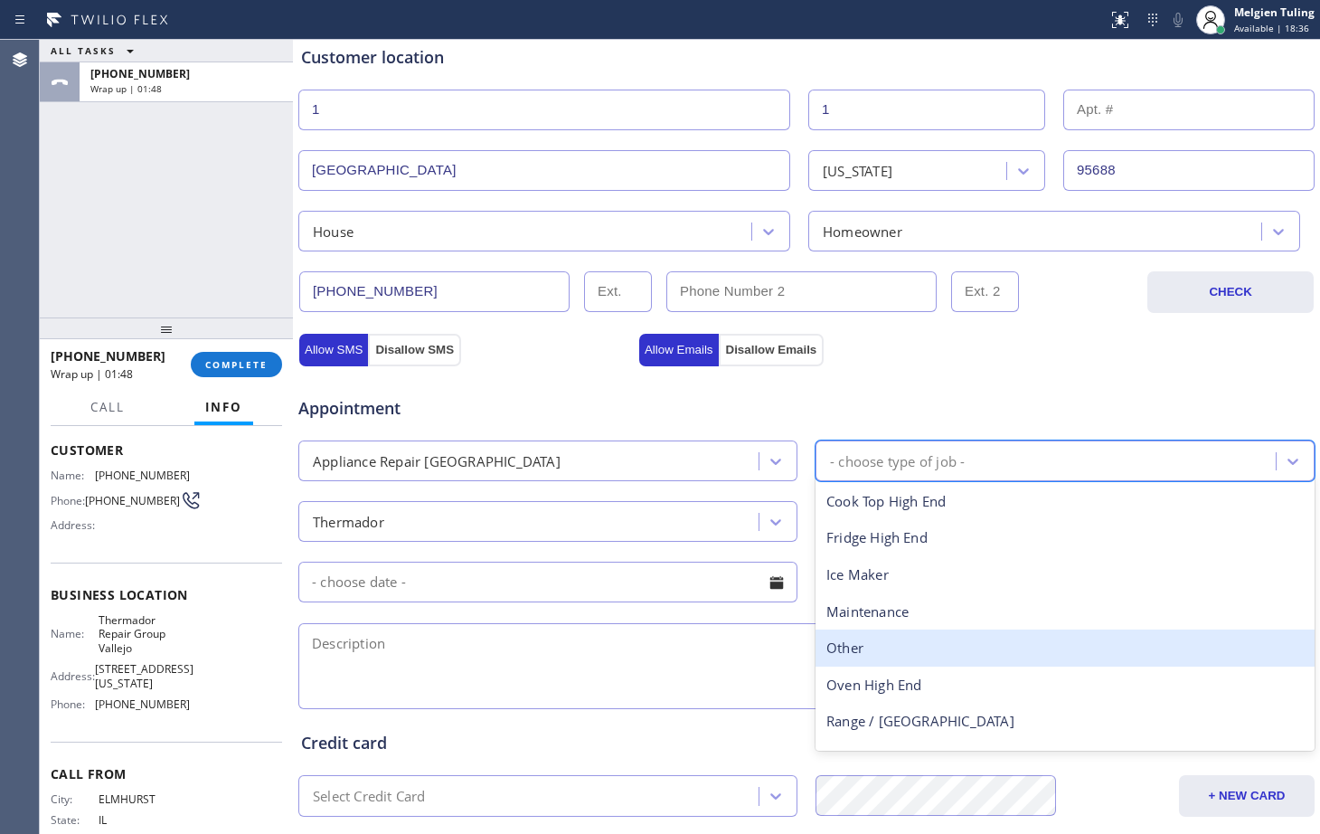
scroll to position [66, 0]
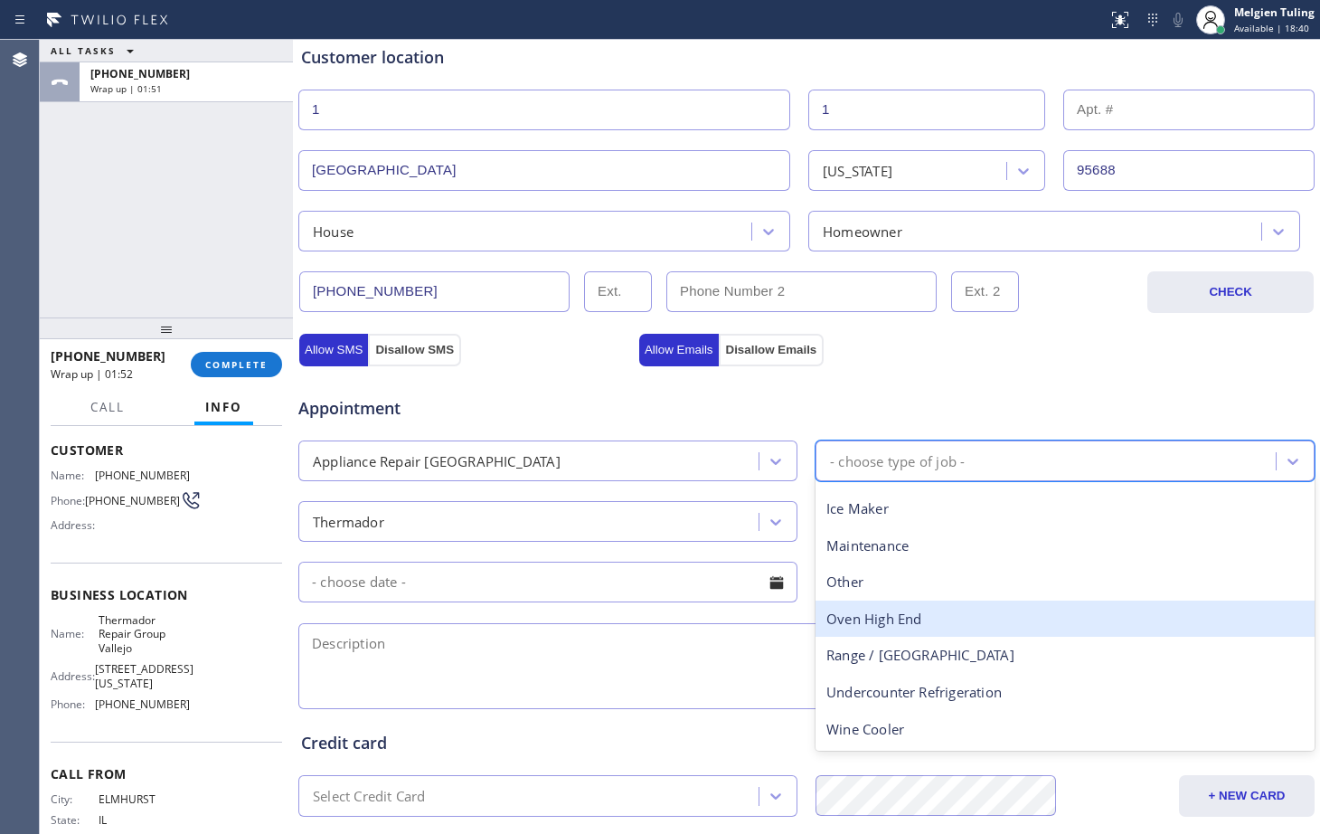
click at [885, 628] on div "Oven High End" at bounding box center [1065, 619] width 499 height 37
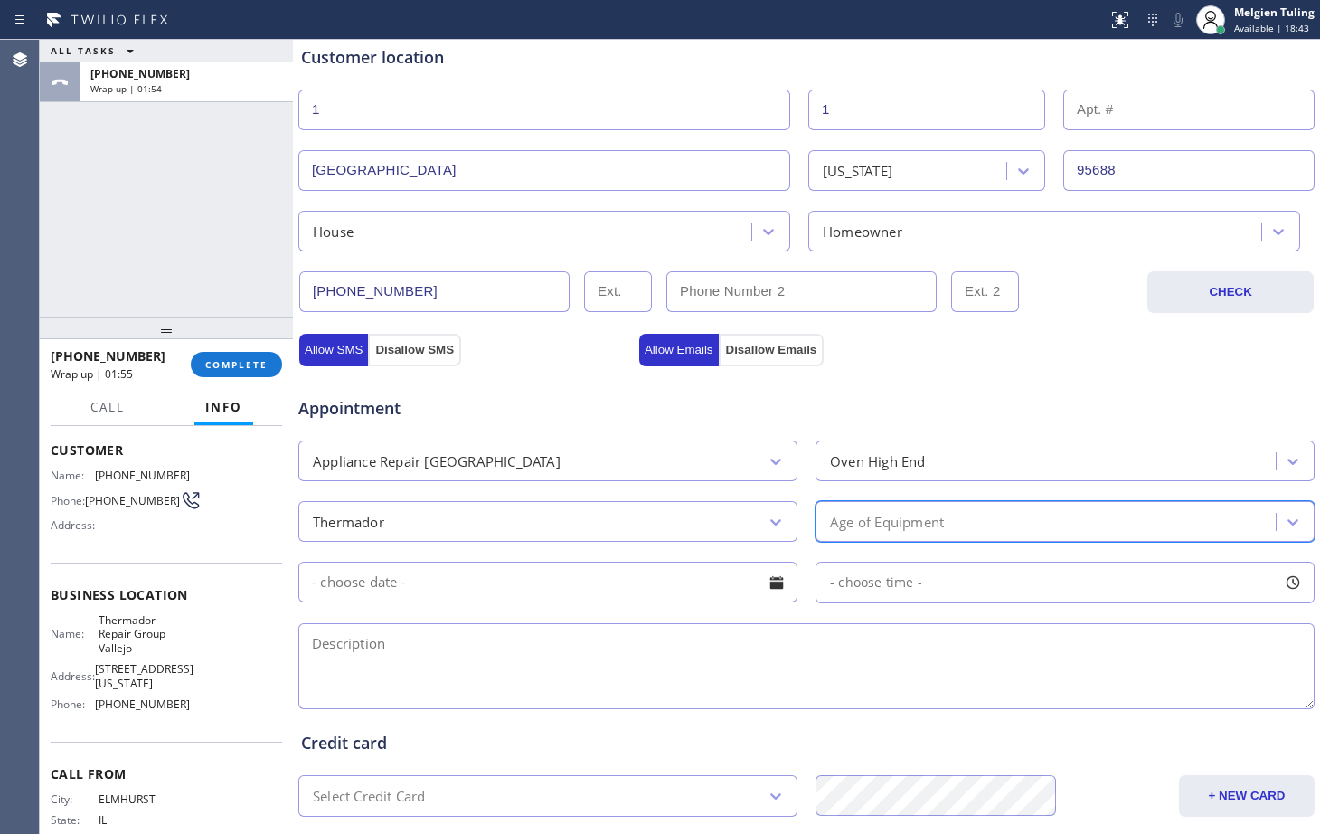
drag, startPoint x: 903, startPoint y: 523, endPoint x: 854, endPoint y: 525, distance: 48.9
click at [854, 525] on div "Age of Equipment" at bounding box center [887, 521] width 114 height 21
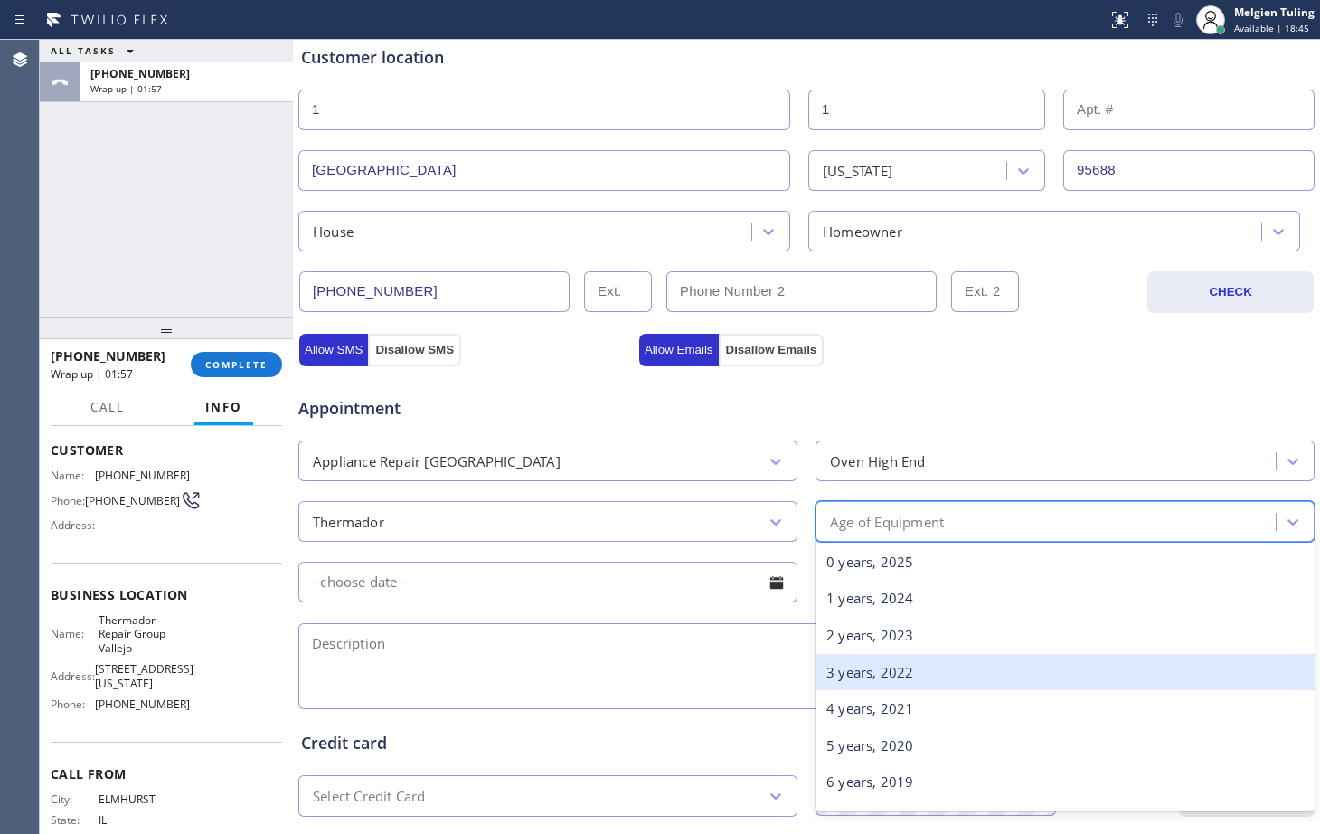
scroll to position [181, 0]
click at [866, 682] on div "8 years, 2017" at bounding box center [1065, 675] width 499 height 37
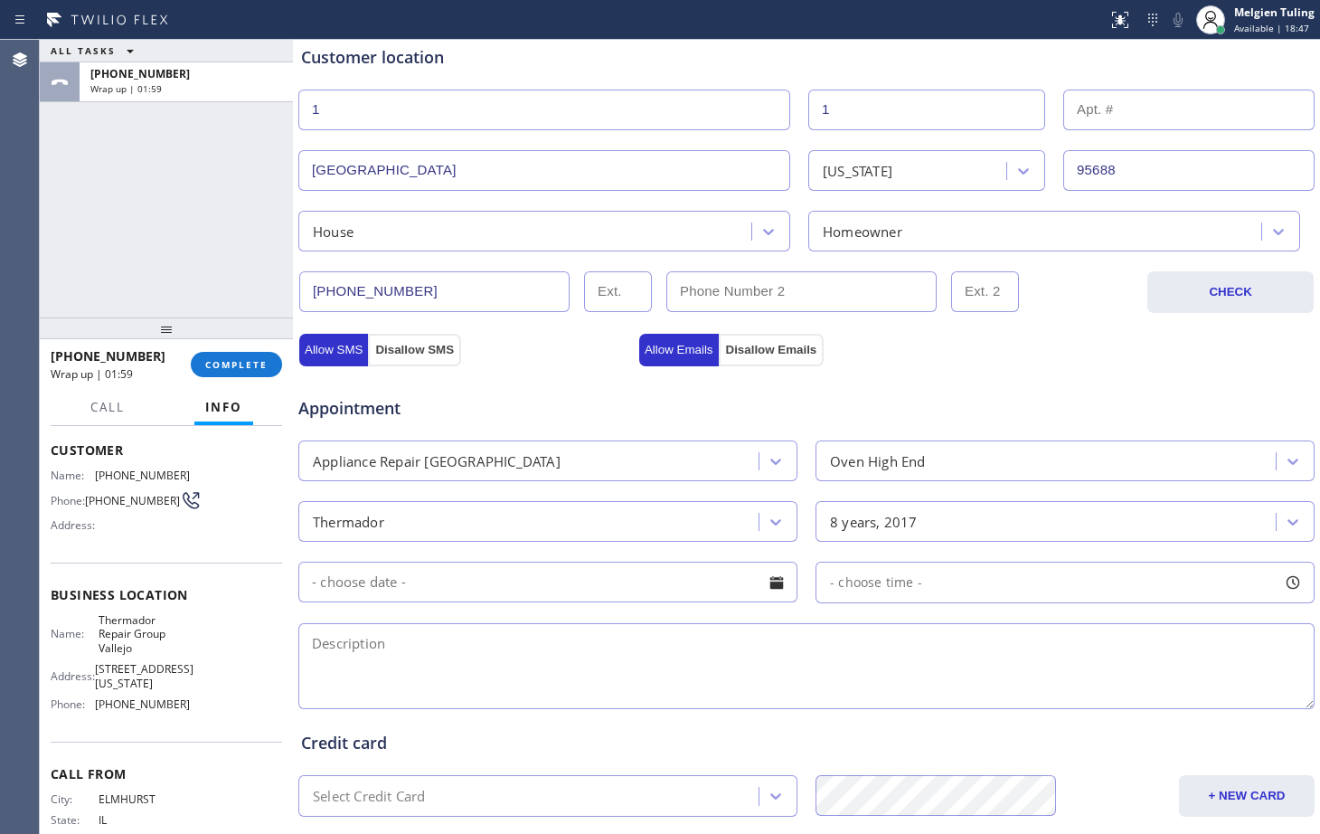
click at [463, 578] on input "text" at bounding box center [547, 582] width 499 height 41
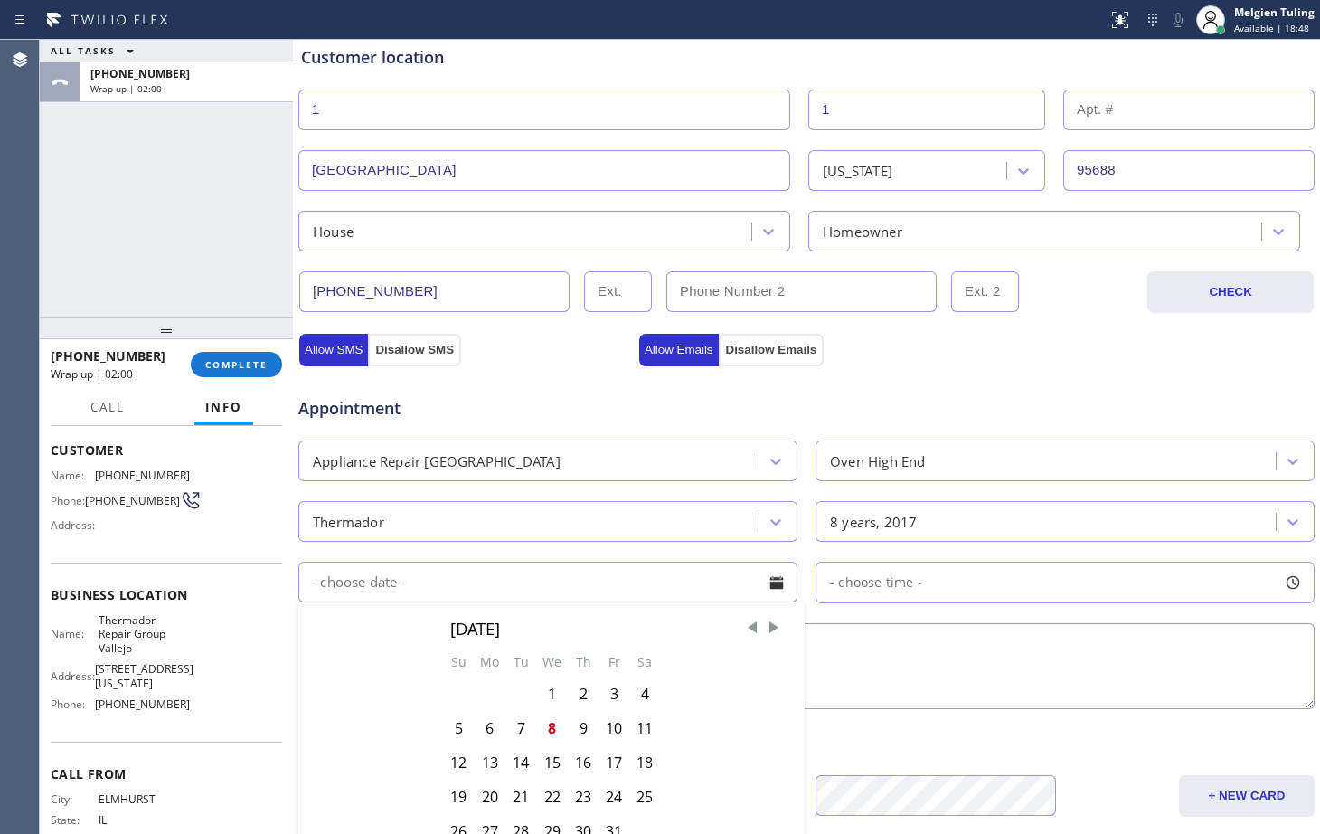
click at [882, 643] on textarea at bounding box center [806, 666] width 1017 height 86
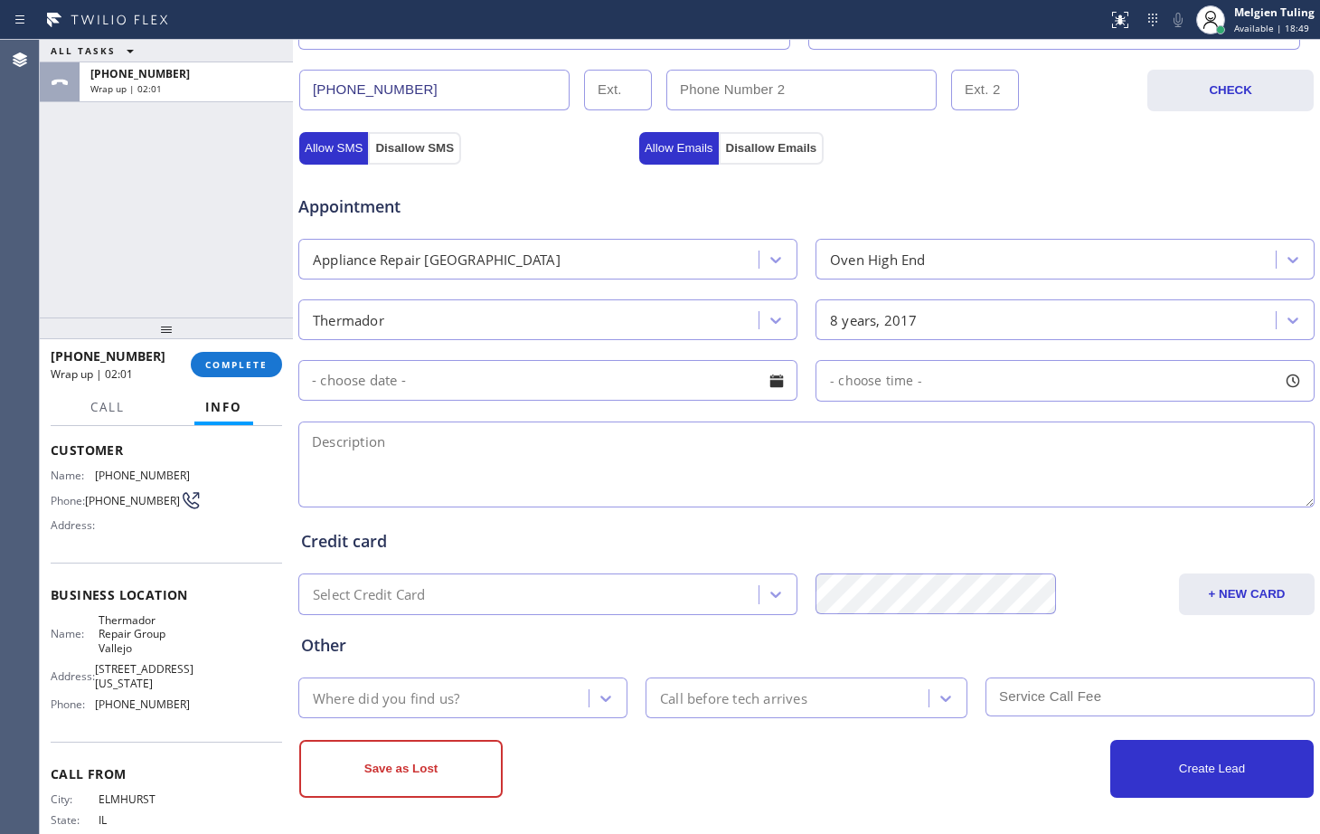
scroll to position [568, 0]
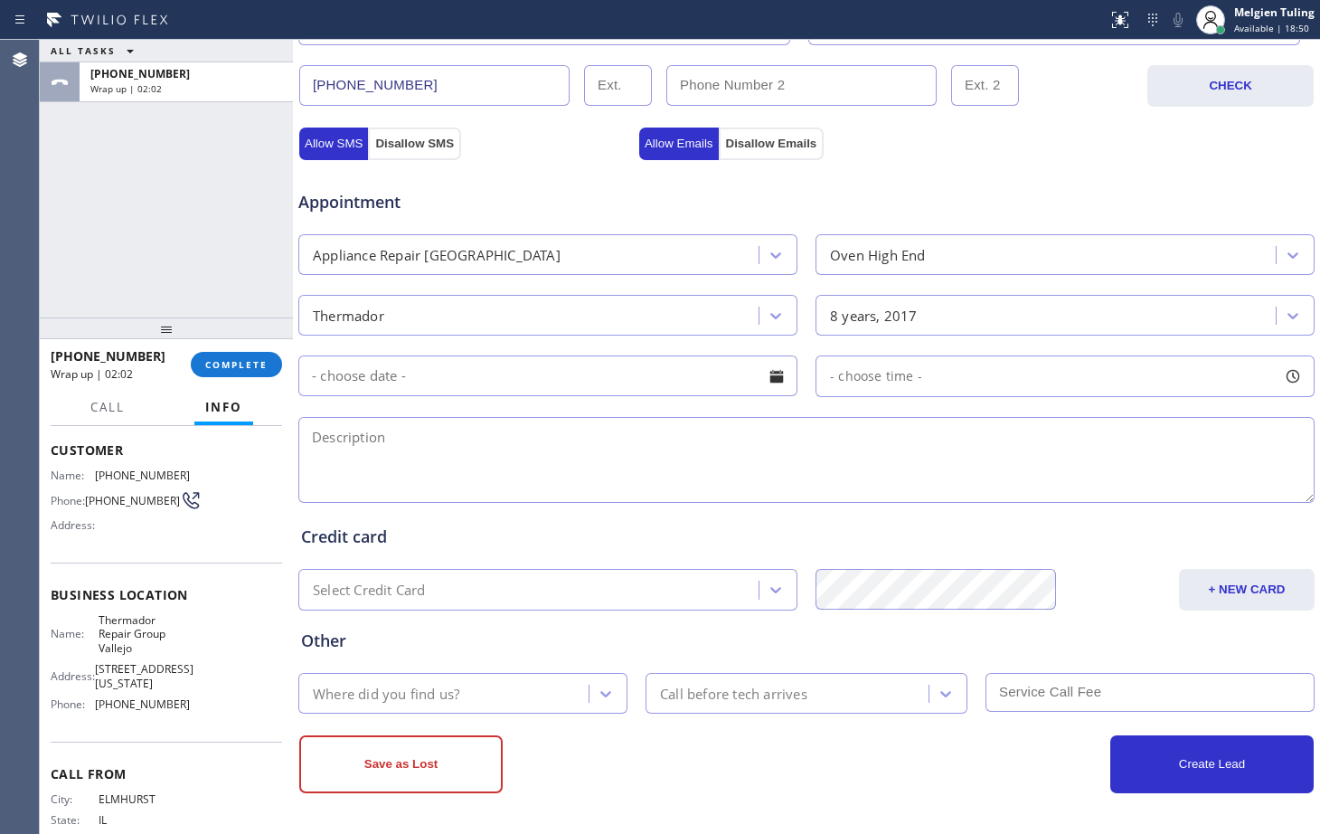
click at [516, 693] on div "Where did you find us?" at bounding box center [446, 693] width 285 height 32
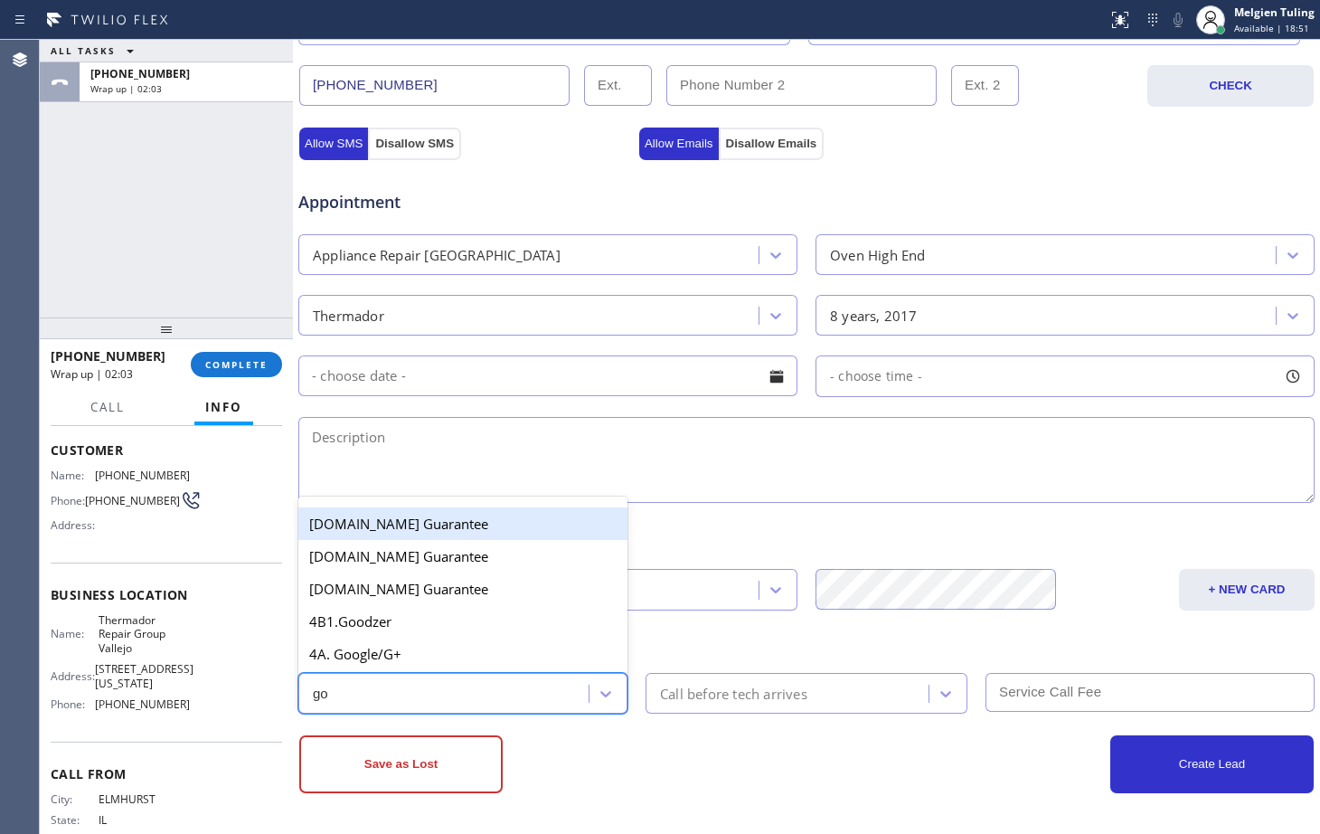
type input "goo"
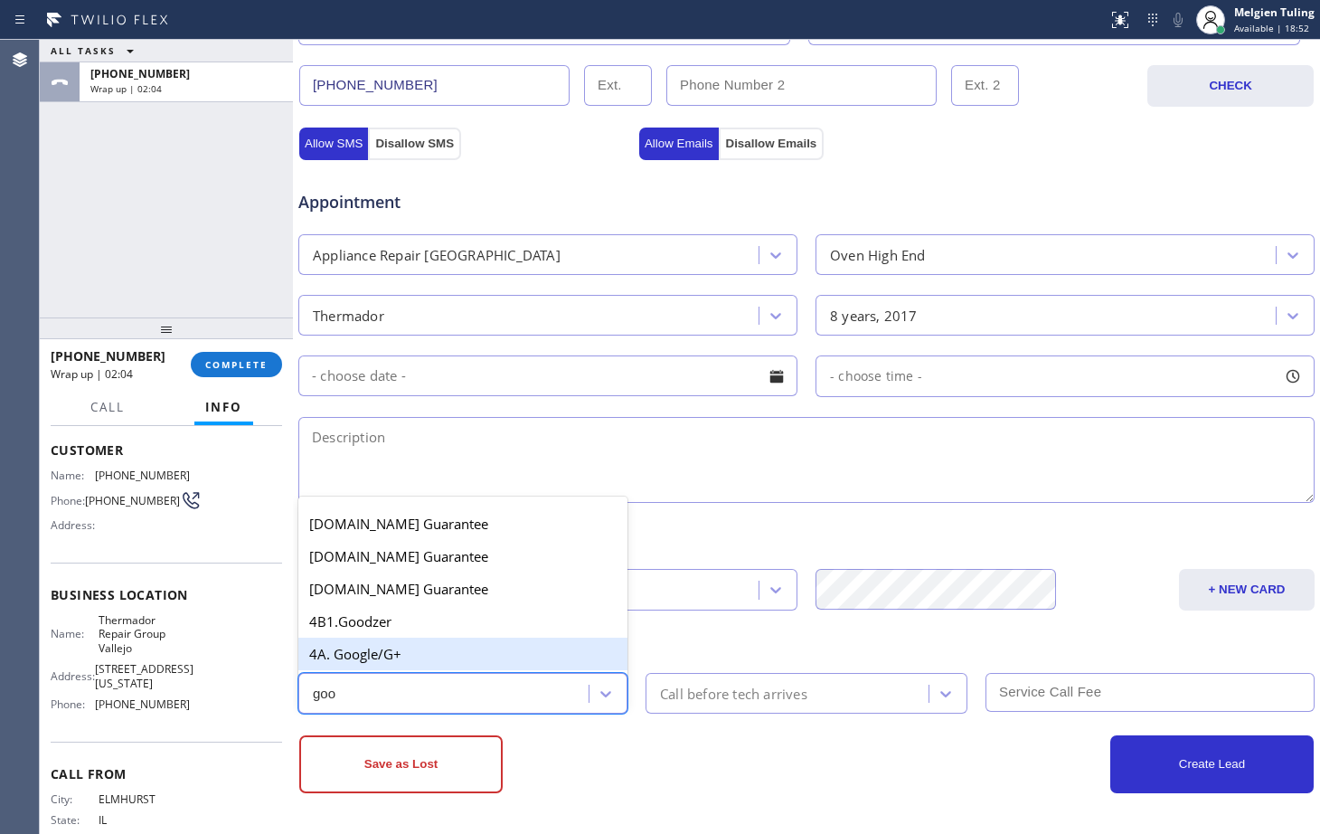
click at [453, 655] on div "4A. Google/G+" at bounding box center [462, 654] width 329 height 33
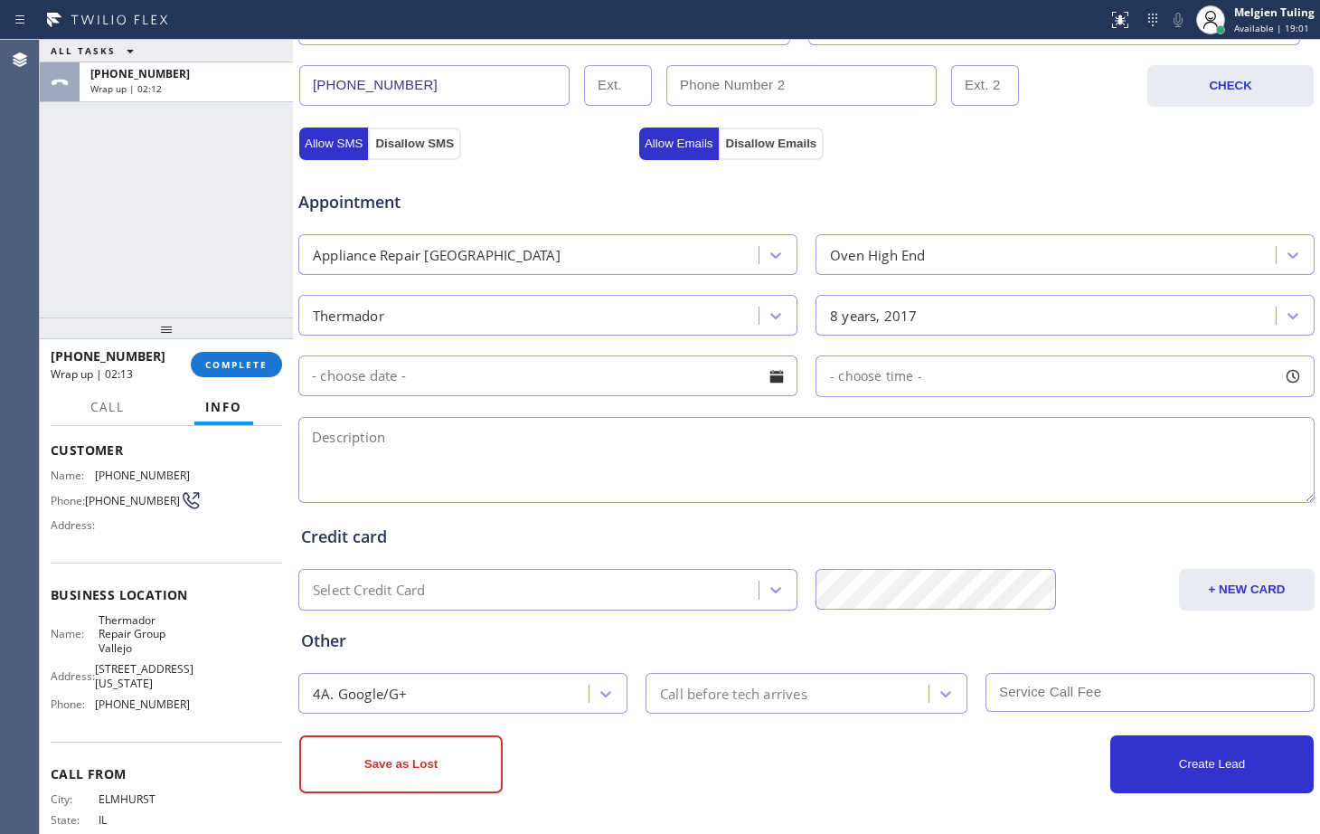
click at [356, 436] on textarea at bounding box center [806, 460] width 1017 height 86
paste textarea "thermador/microwave/does have power but after a minute it gives an error code a…"
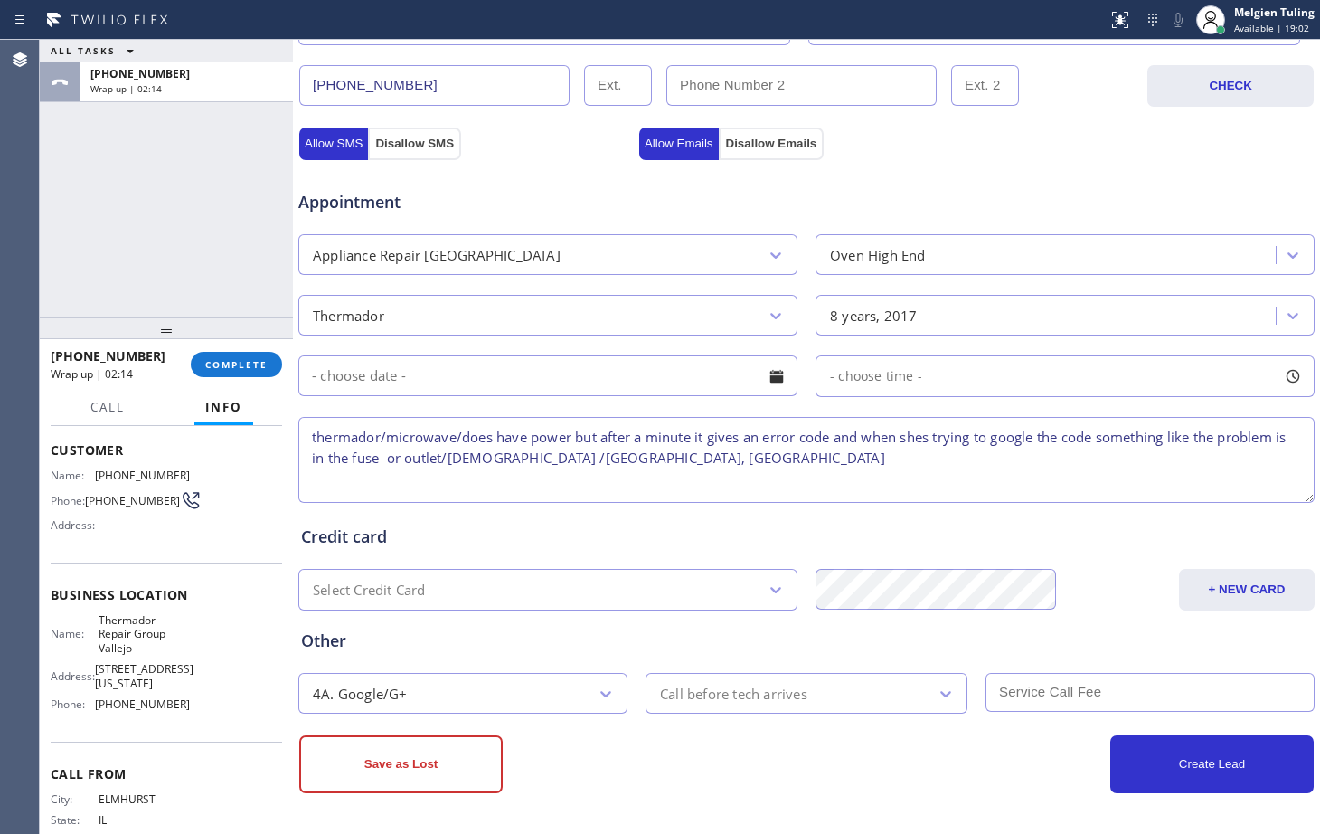
click at [684, 468] on textarea "thermador/microwave/does have power but after a minute it gives an error code a…" at bounding box center [806, 460] width 1017 height 86
click at [109, 642] on span "Thermador Repair Group Vallejo" at bounding box center [144, 634] width 90 height 42
click at [110, 641] on span "Thermador Repair Group Vallejo" at bounding box center [144, 634] width 90 height 42
copy span "Thermador Repair Group Vallejo"
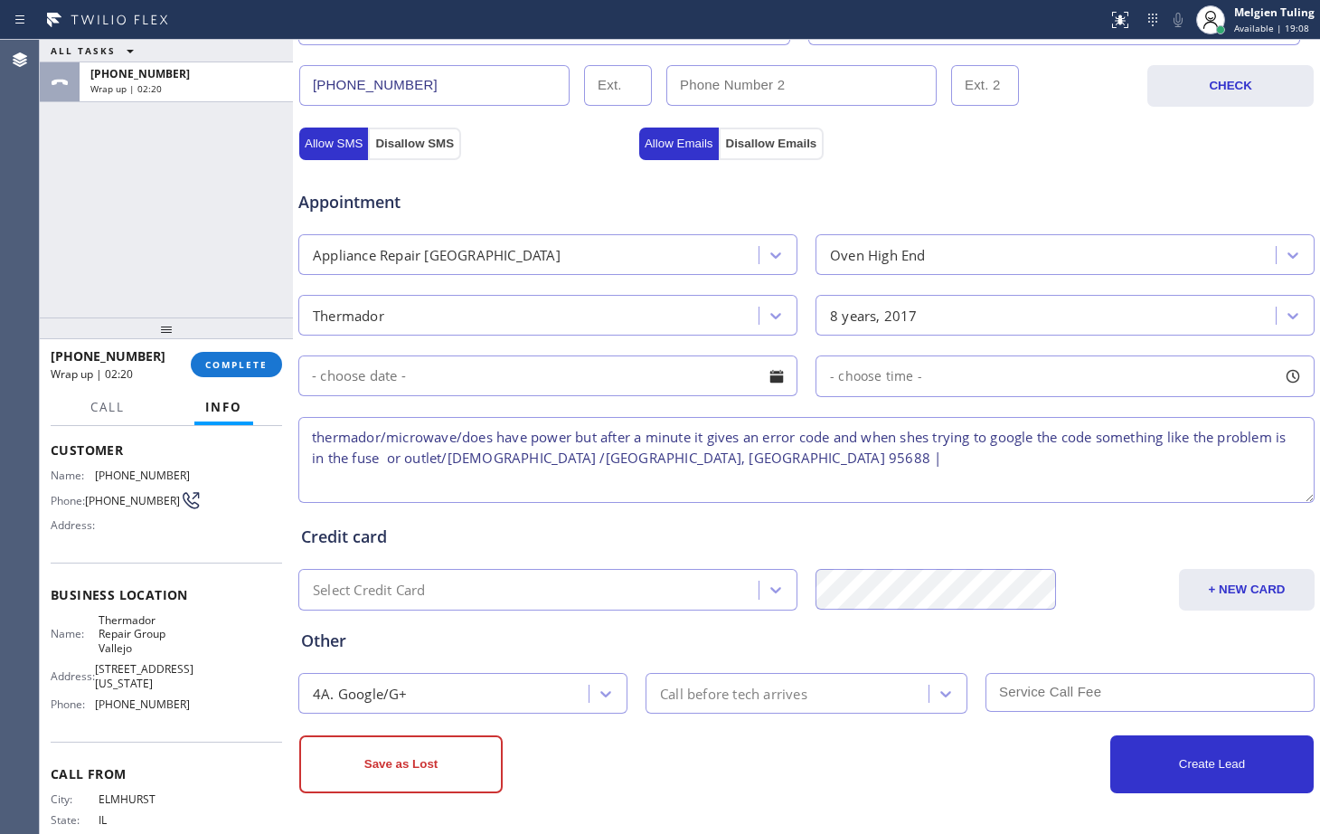
click at [666, 457] on textarea "thermador/microwave/does have power but after a minute it gives an error code a…" at bounding box center [806, 460] width 1017 height 86
paste textarea "Thermador Repair Group Vallejo"
click at [940, 466] on textarea "thermador/microwave/does have power but after a minute it gives an error code a…" at bounding box center [806, 460] width 1017 height 86
click at [955, 456] on textarea "Thermador/microwave/does have power but after a minute it gives an error code a…" at bounding box center [806, 460] width 1017 height 86
click at [999, 450] on textarea "Thermador/microwave/does have power but after a minute it gives an error code a…" at bounding box center [806, 460] width 1017 height 86
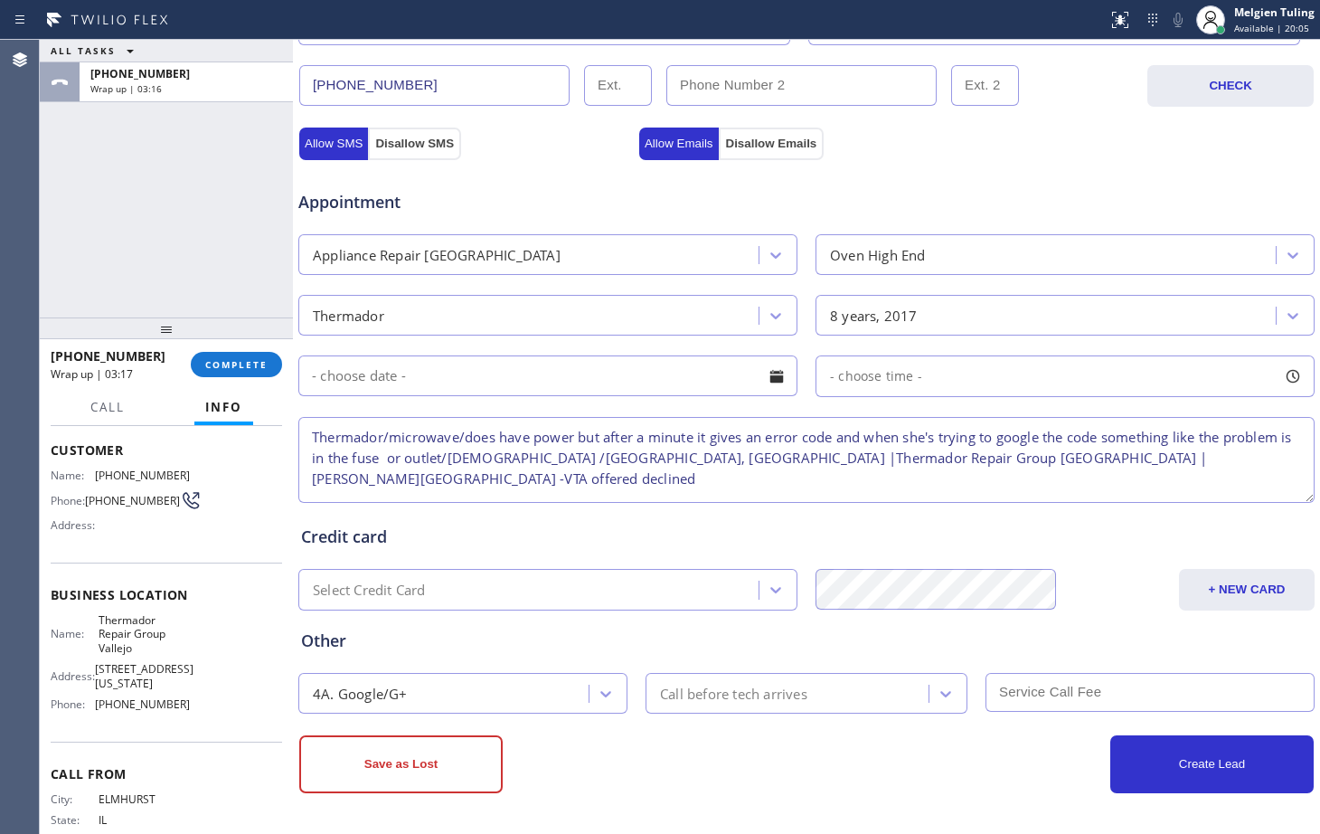
click at [999, 458] on textarea "Thermador/microwave/does have power but after a minute it gives an error code a…" at bounding box center [806, 460] width 1017 height 86
click at [1215, 469] on textarea "Thermador/microwave/does have power but after a minute it gives an error code a…" at bounding box center [806, 460] width 1017 height 86
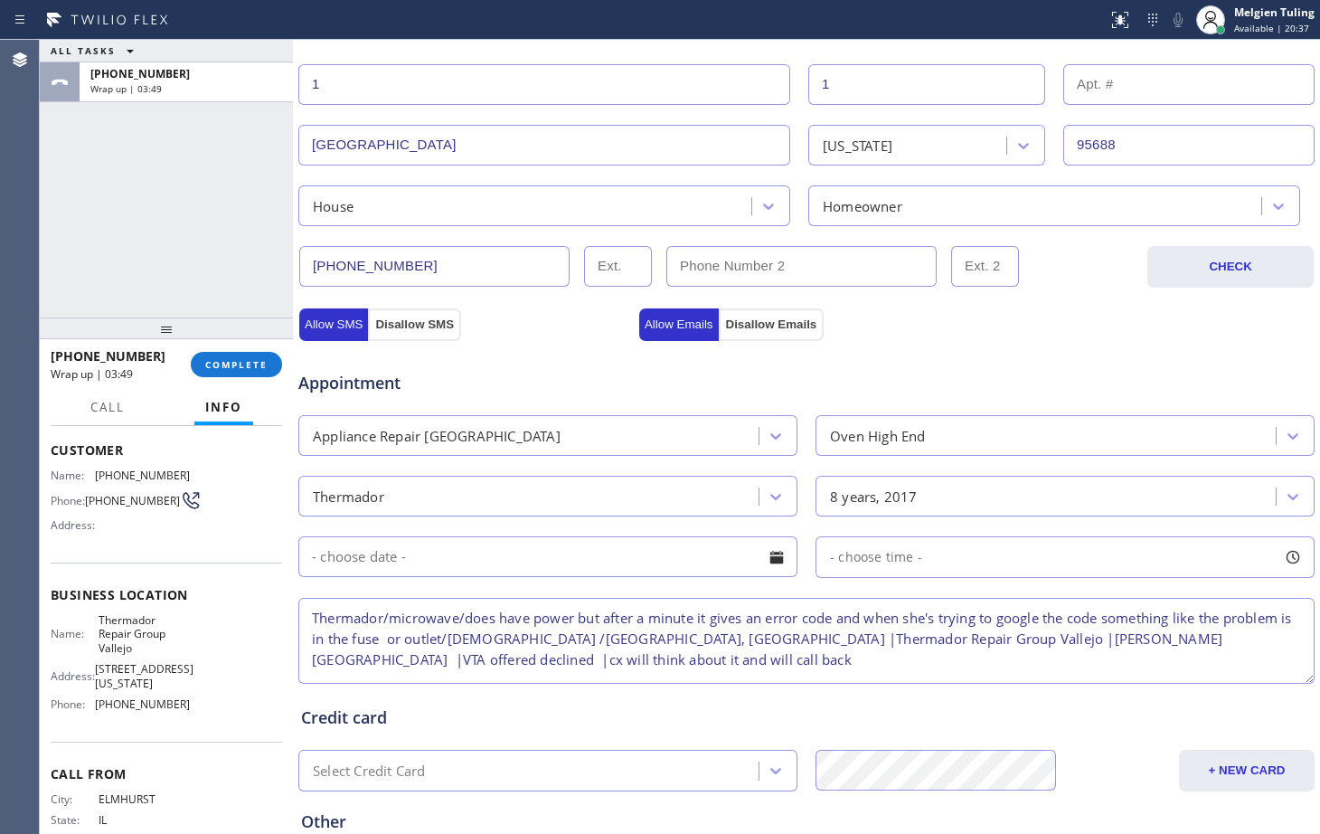
scroll to position [38, 0]
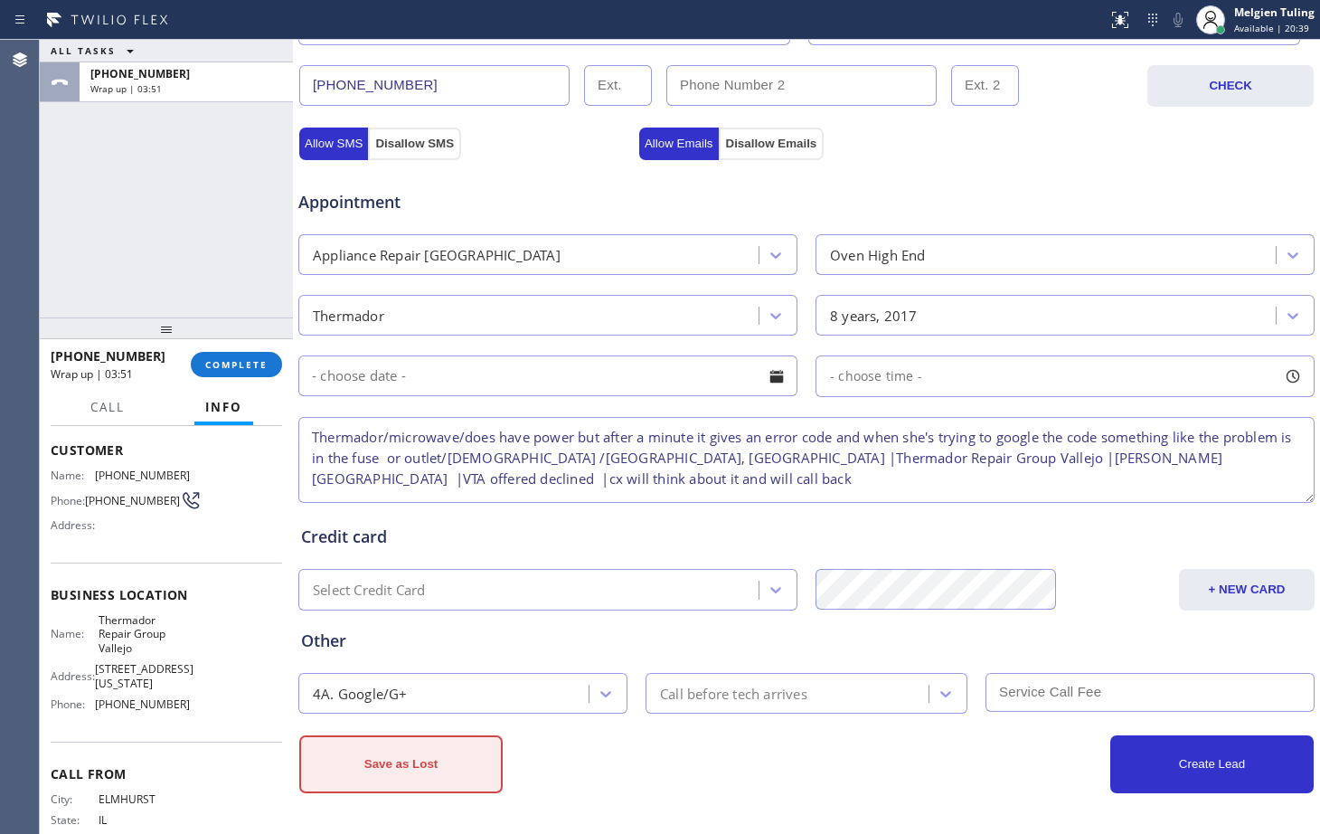
type textarea "Thermador/microwave/does have power but after a minute it gives an error code a…"
click at [383, 753] on button "Save as Lost" at bounding box center [401, 764] width 204 height 58
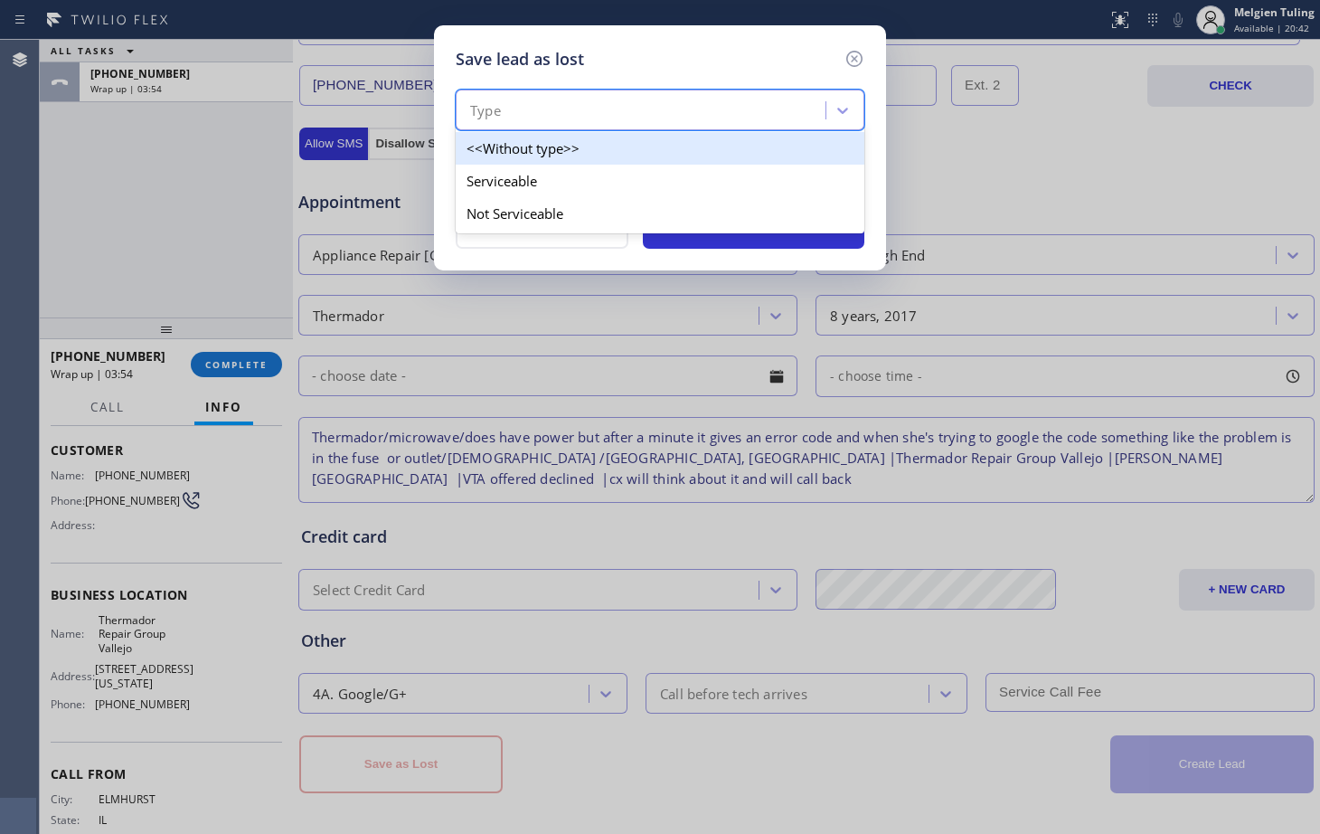
click at [580, 96] on div "Type" at bounding box center [643, 111] width 364 height 32
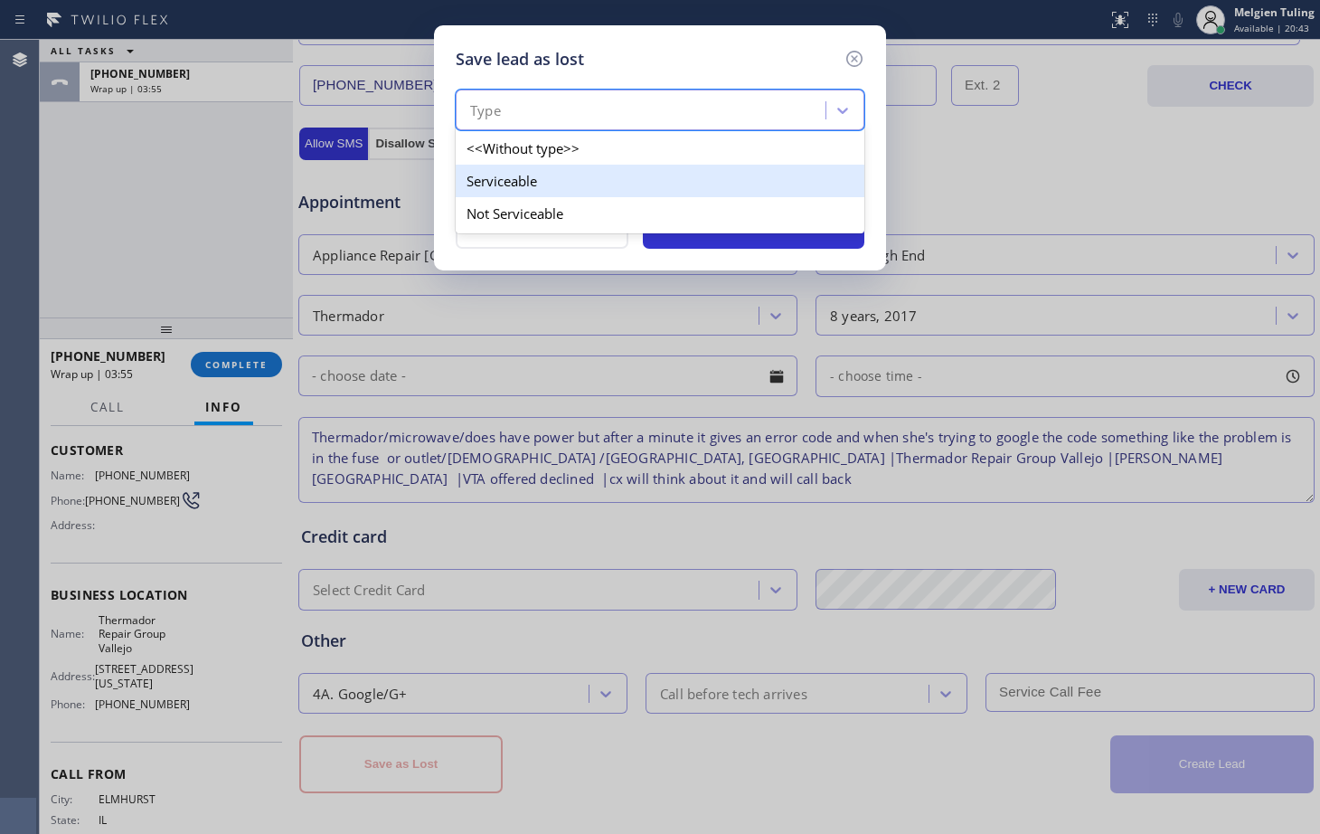
click at [525, 181] on div "Serviceable" at bounding box center [660, 181] width 409 height 33
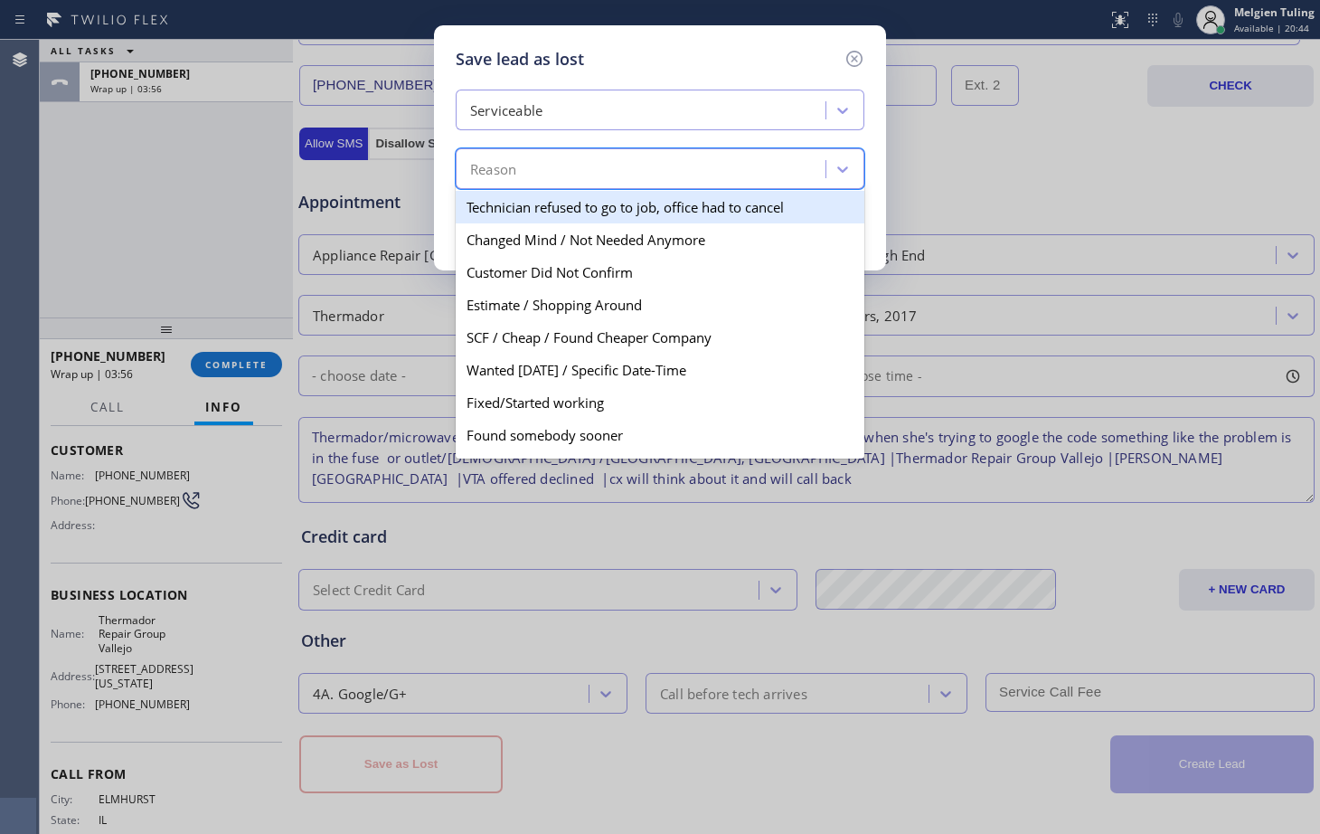
click at [524, 162] on div "Reason" at bounding box center [643, 170] width 364 height 32
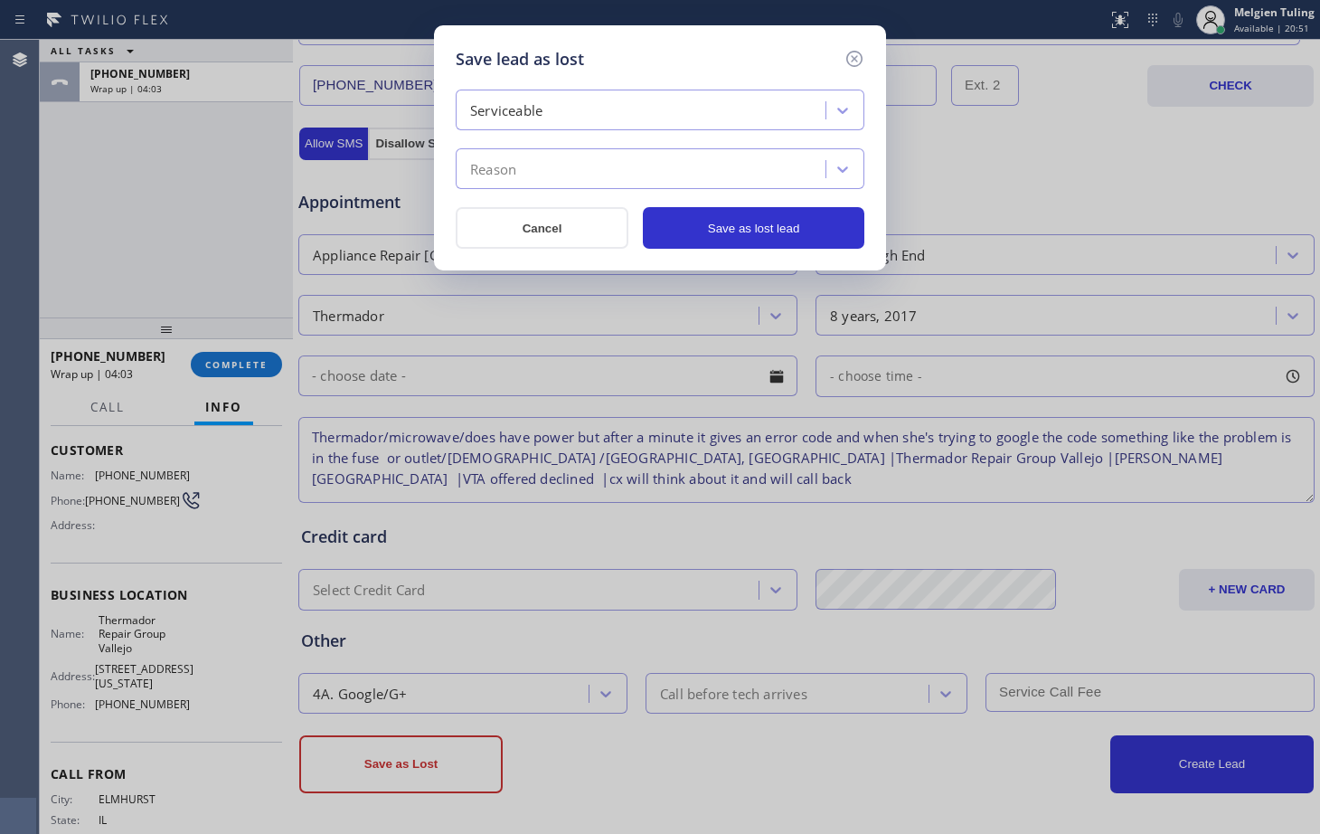
click at [580, 157] on div "Reason" at bounding box center [643, 170] width 364 height 32
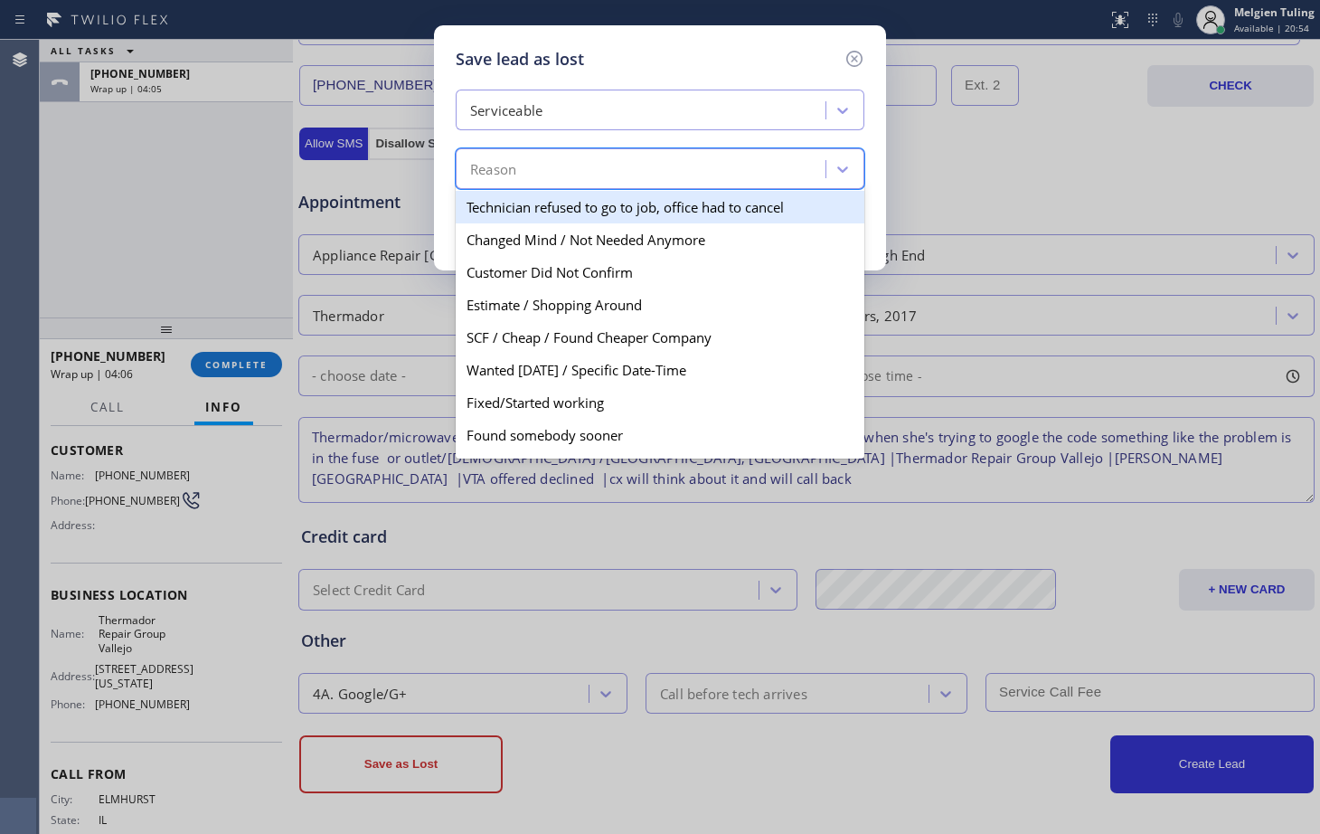
click at [485, 108] on div "Serviceable" at bounding box center [506, 110] width 72 height 21
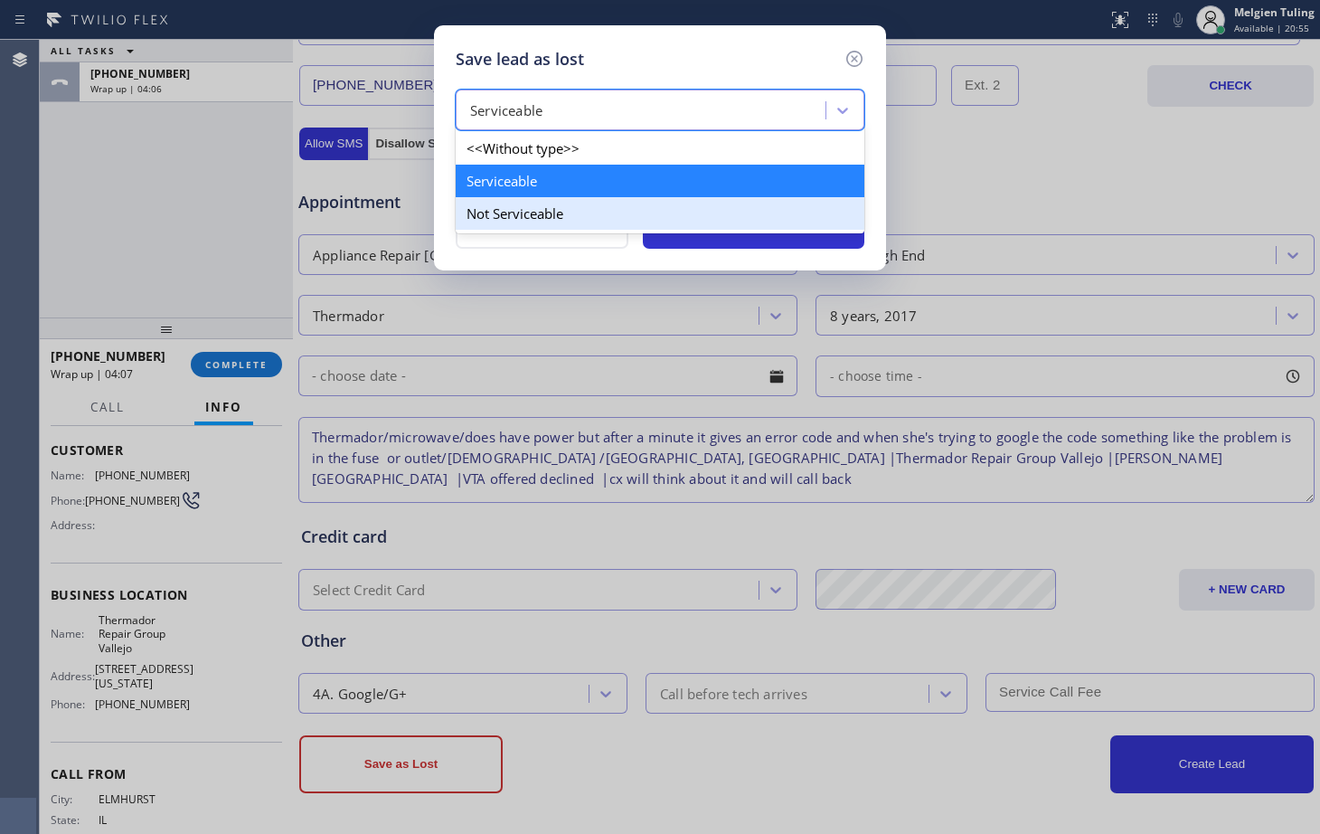
click at [475, 210] on div "Not Serviceable" at bounding box center [660, 213] width 409 height 33
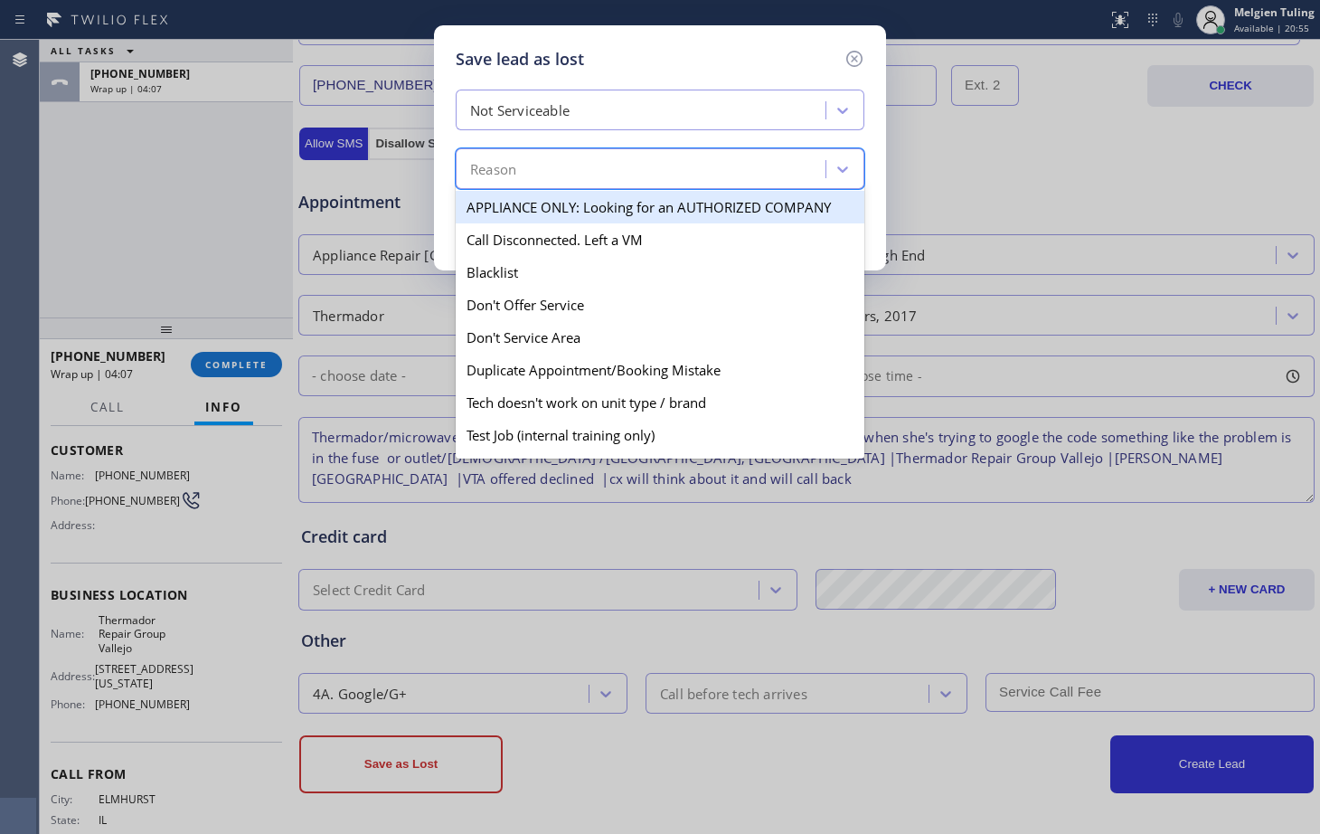
click at [496, 175] on div "Reason" at bounding box center [493, 169] width 46 height 21
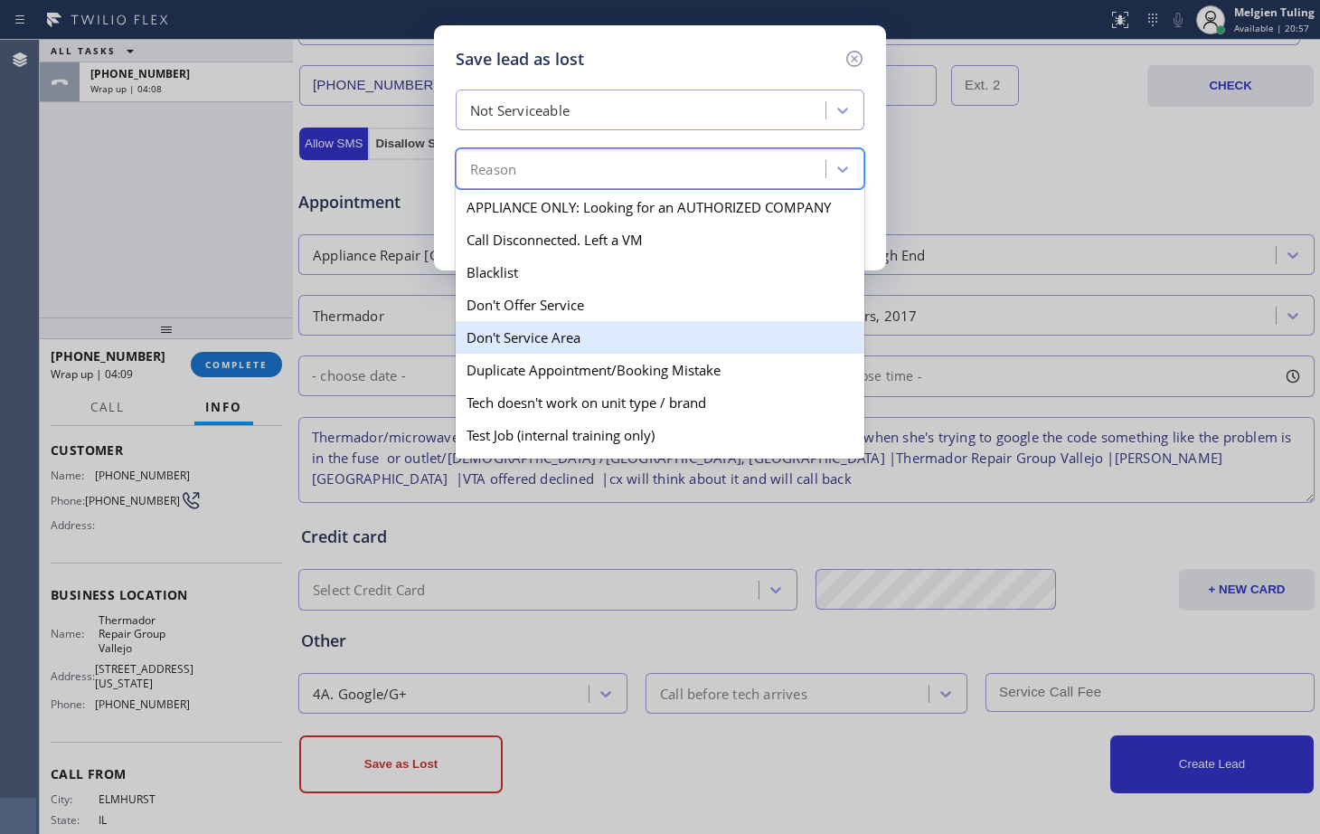
click at [506, 336] on div "Don't Service Area" at bounding box center [660, 337] width 409 height 33
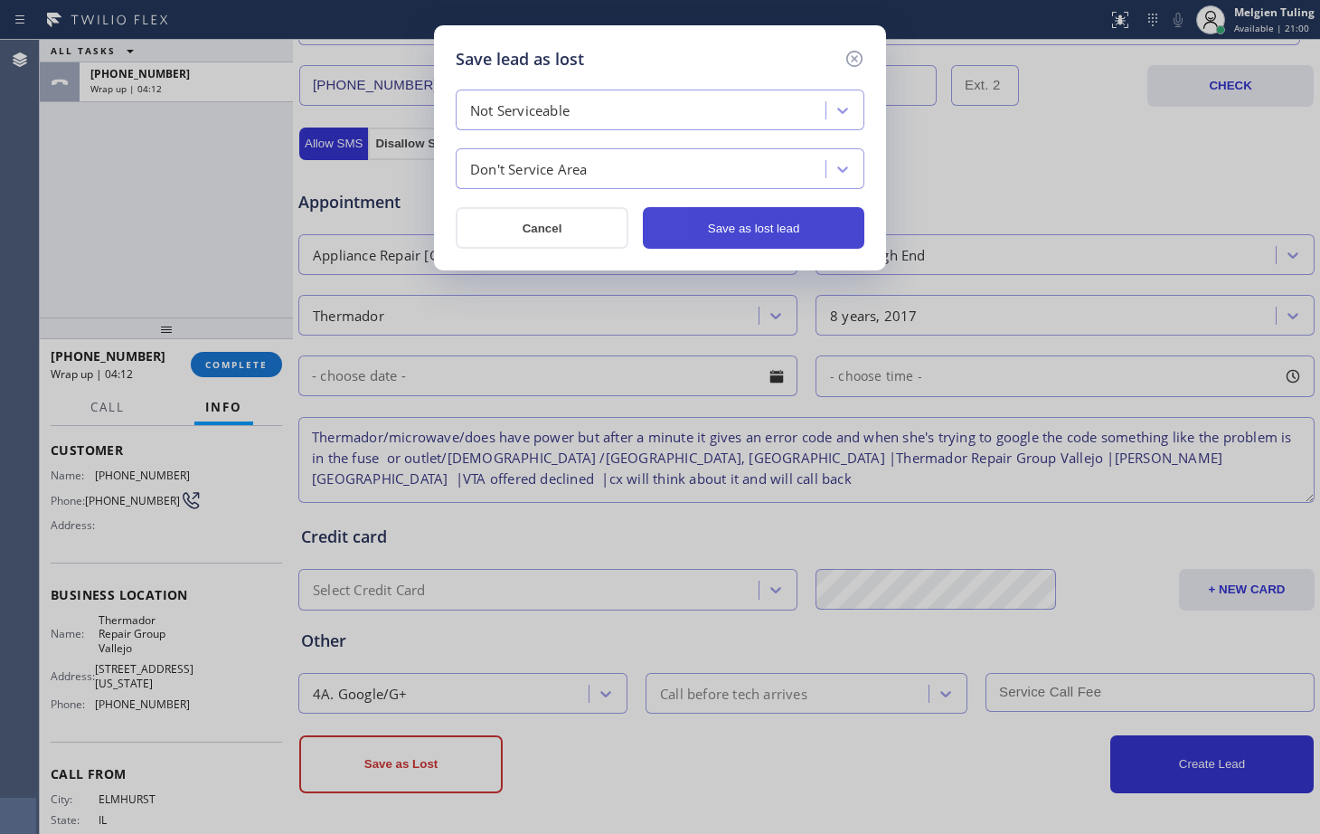
click at [732, 226] on button "Save as lost lead" at bounding box center [754, 228] width 222 height 42
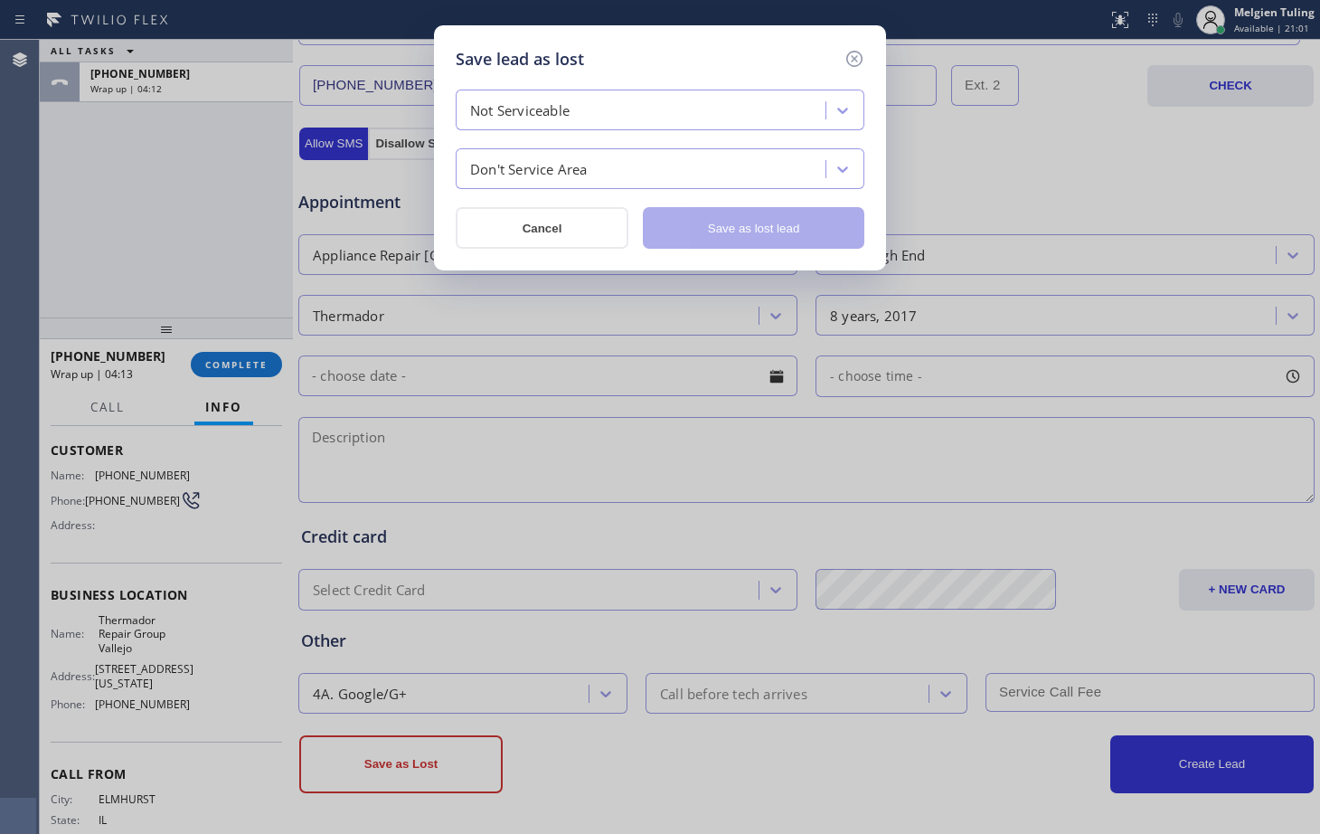
scroll to position [0, 0]
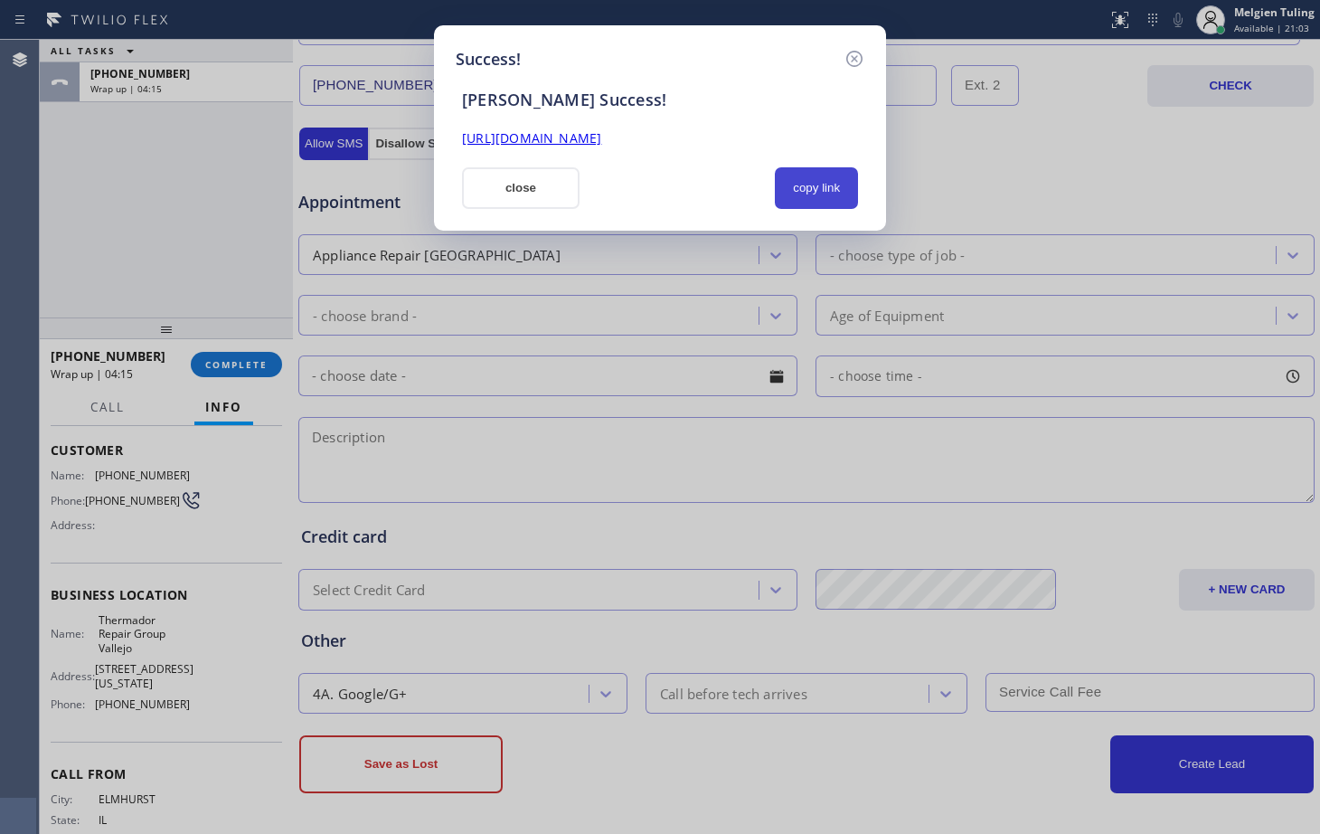
click at [792, 196] on button "copy link" at bounding box center [816, 188] width 83 height 42
click at [708, 148] on div "[URL][DOMAIN_NAME]" at bounding box center [660, 138] width 418 height 21
click at [601, 139] on link "[URL][DOMAIN_NAME]" at bounding box center [531, 137] width 139 height 17
click at [570, 197] on button "close" at bounding box center [521, 188] width 118 height 42
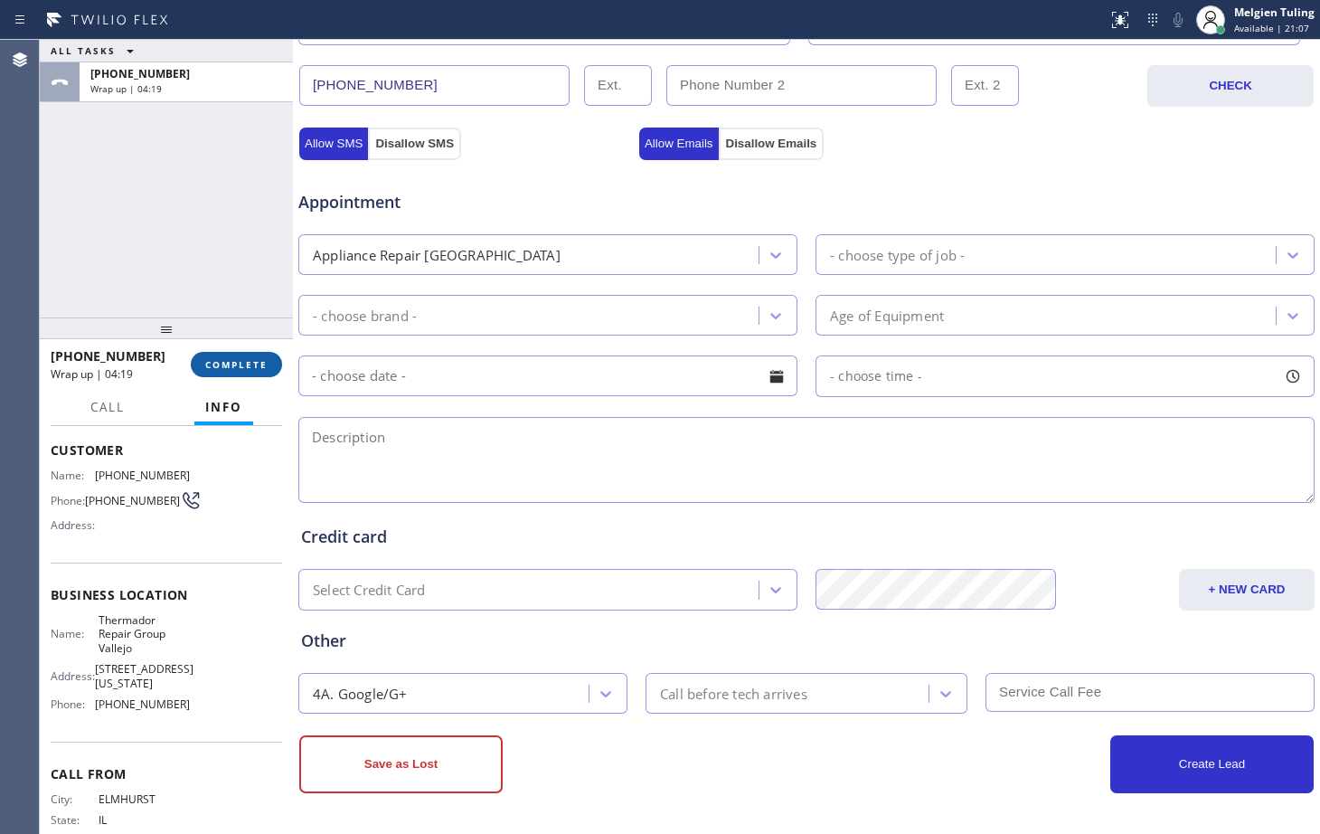
click at [238, 369] on span "COMPLETE" at bounding box center [236, 364] width 62 height 13
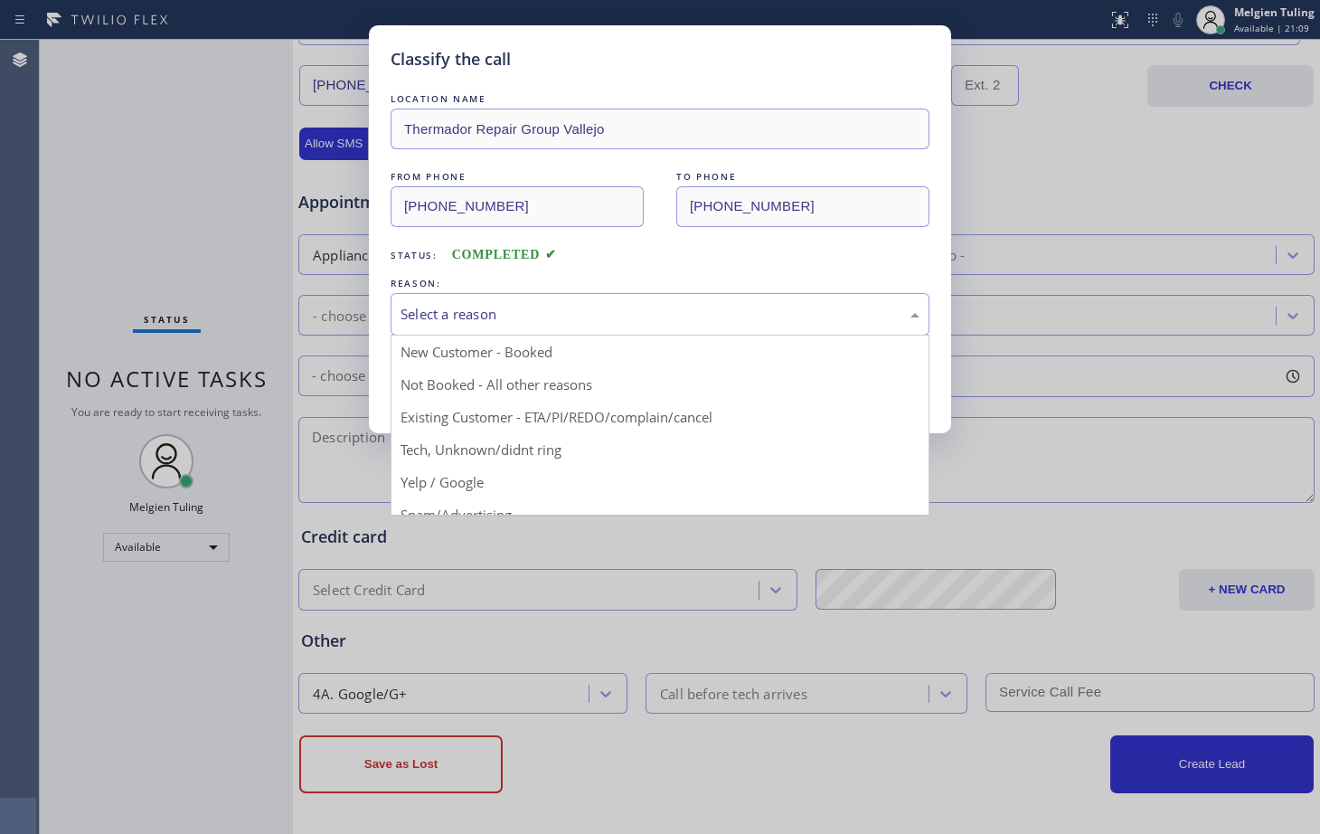
click at [421, 310] on div "Select a reason" at bounding box center [660, 314] width 519 height 21
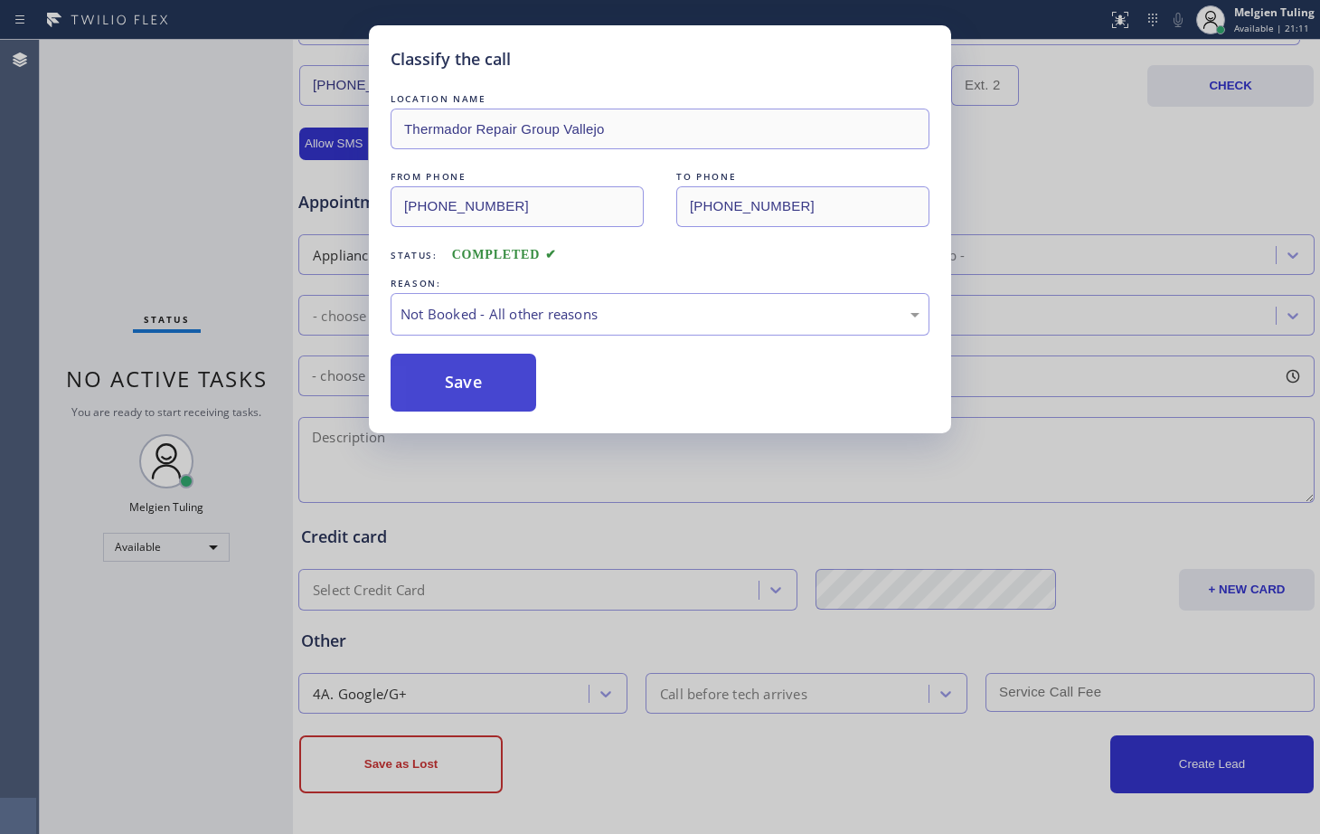
click at [440, 383] on button "Save" at bounding box center [464, 383] width 146 height 58
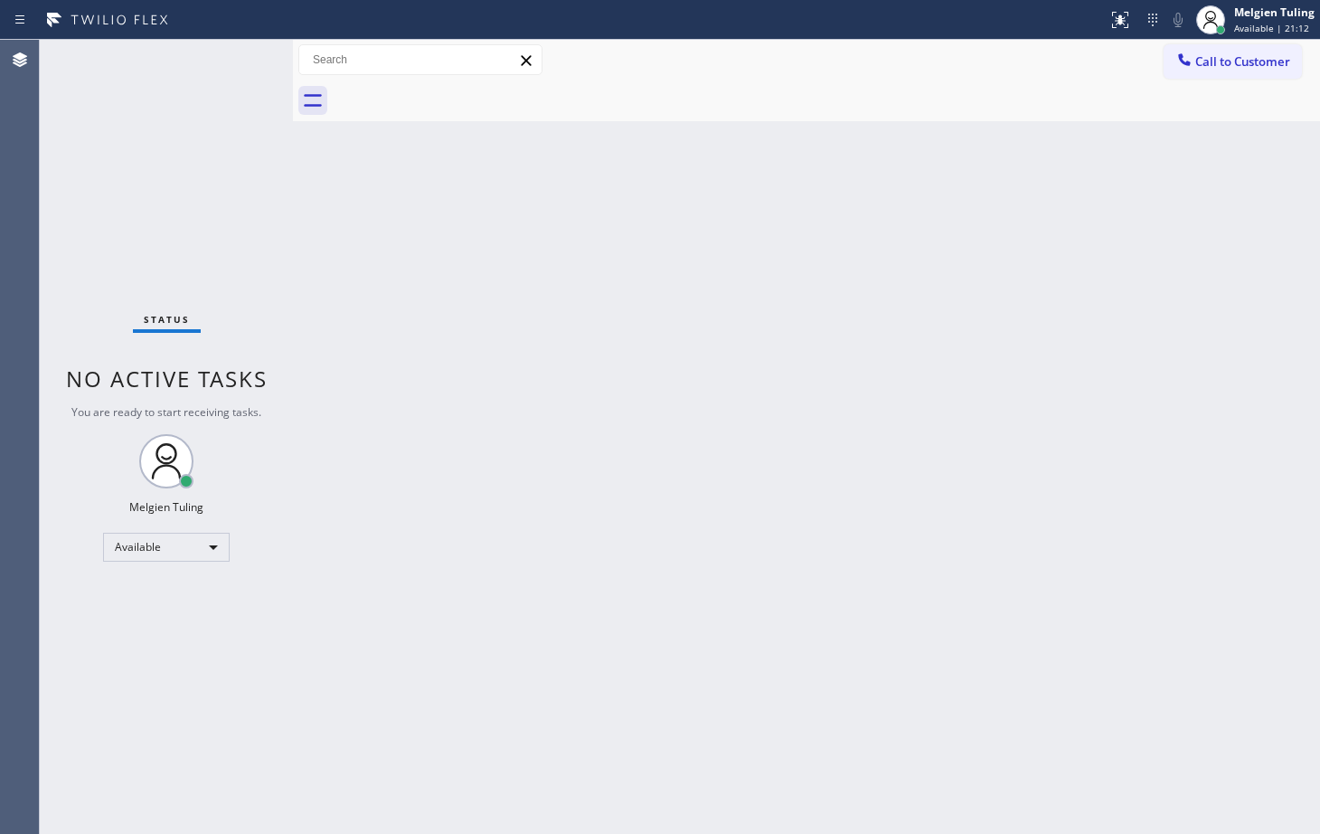
click at [145, 84] on div "Status No active tasks You are ready to start receiving tasks. Melgien Tuling A…" at bounding box center [166, 437] width 253 height 794
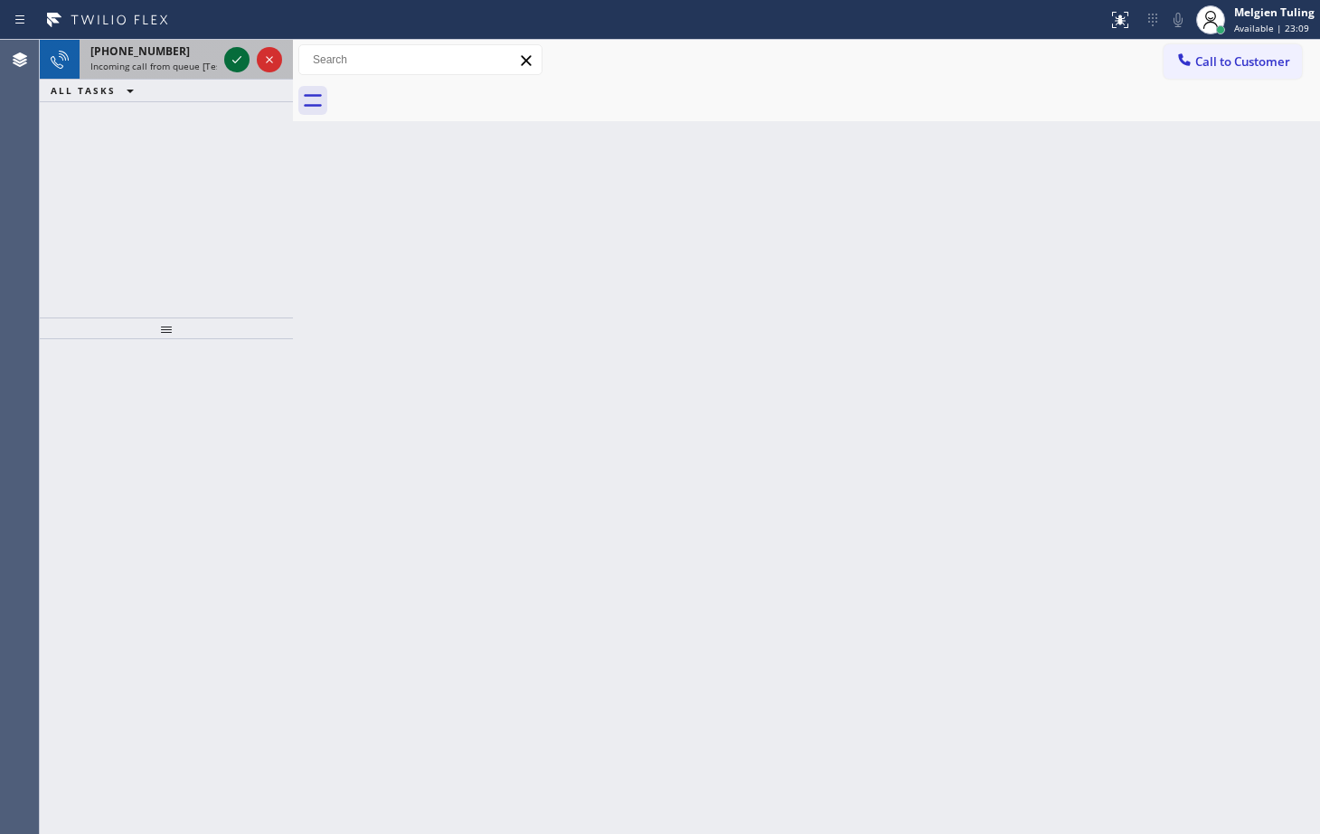
click at [233, 63] on icon at bounding box center [237, 60] width 22 height 22
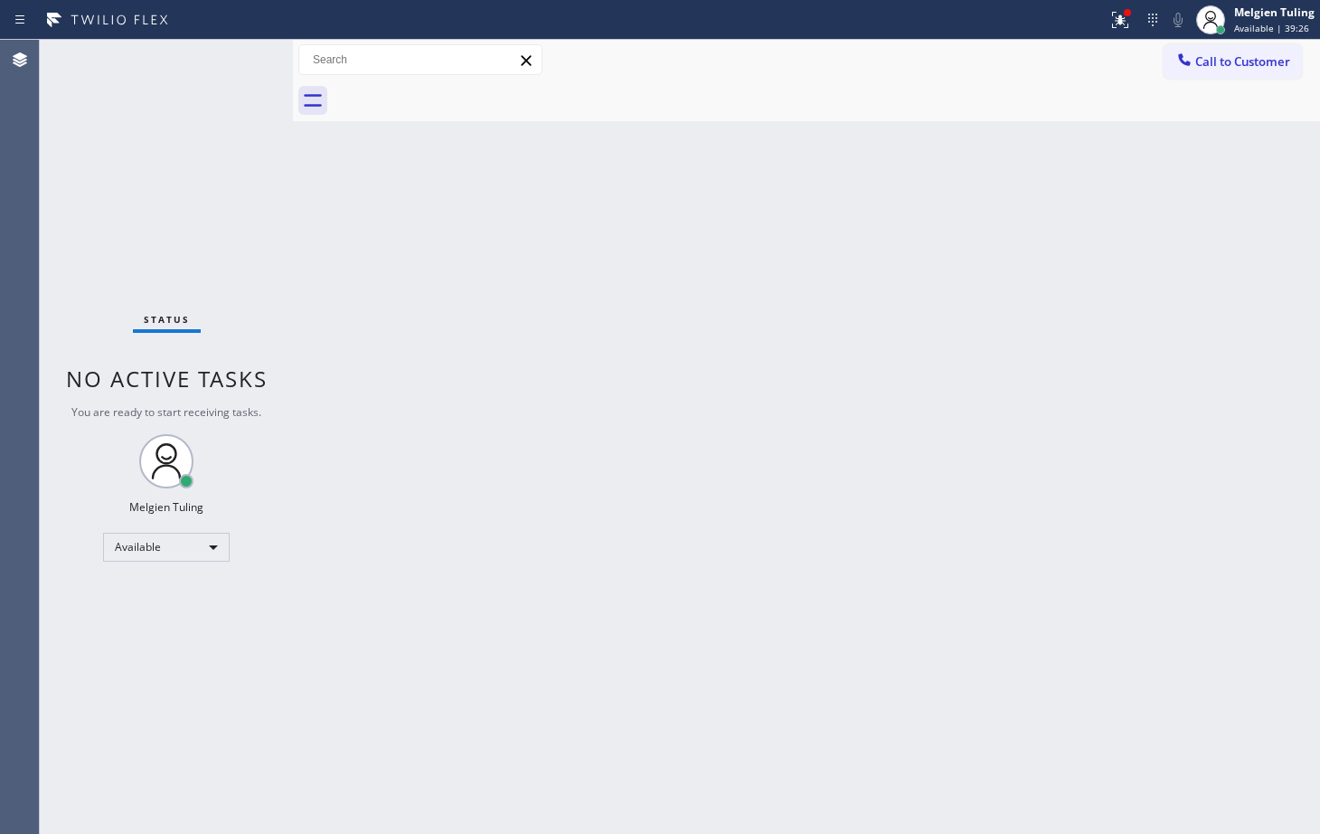
click at [438, 157] on div "Back to Dashboard Change Sender ID Customers Technicians Select a contact Outbo…" at bounding box center [806, 437] width 1027 height 794
click at [451, 590] on div "Back to Dashboard Change Sender ID Customers Technicians Select a contact Outbo…" at bounding box center [806, 437] width 1027 height 794
click at [744, 516] on div "Back to Dashboard Change Sender ID Customers Technicians Select a contact Outbo…" at bounding box center [806, 437] width 1027 height 794
click at [175, 706] on div "Status No active tasks You are ready to start receiving tasks. Melgien Tuling A…" at bounding box center [166, 437] width 253 height 794
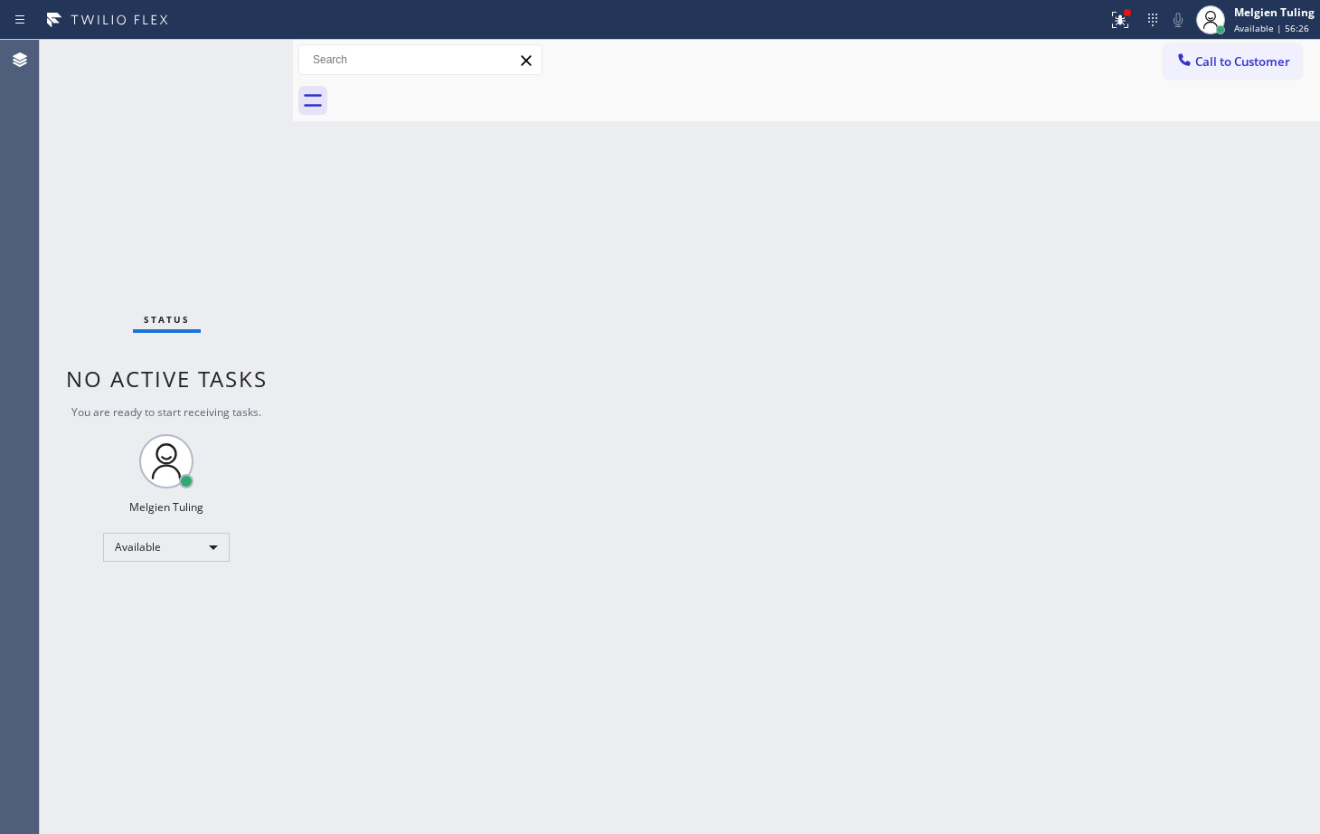
click at [228, 57] on div "Status No active tasks You are ready to start receiving tasks. Melgien Tuling A…" at bounding box center [166, 437] width 253 height 794
click at [231, 57] on div "Status No active tasks You are ready to start receiving tasks. Melgien Tuling A…" at bounding box center [166, 437] width 253 height 794
click at [942, 85] on div at bounding box center [827, 100] width 988 height 41
click at [736, 263] on div "Back to Dashboard Change Sender ID Customers Technicians Select a contact Outbo…" at bounding box center [806, 437] width 1027 height 794
click at [367, 705] on div "Back to Dashboard Change Sender ID Customers Technicians Select a contact Outbo…" at bounding box center [806, 437] width 1027 height 794
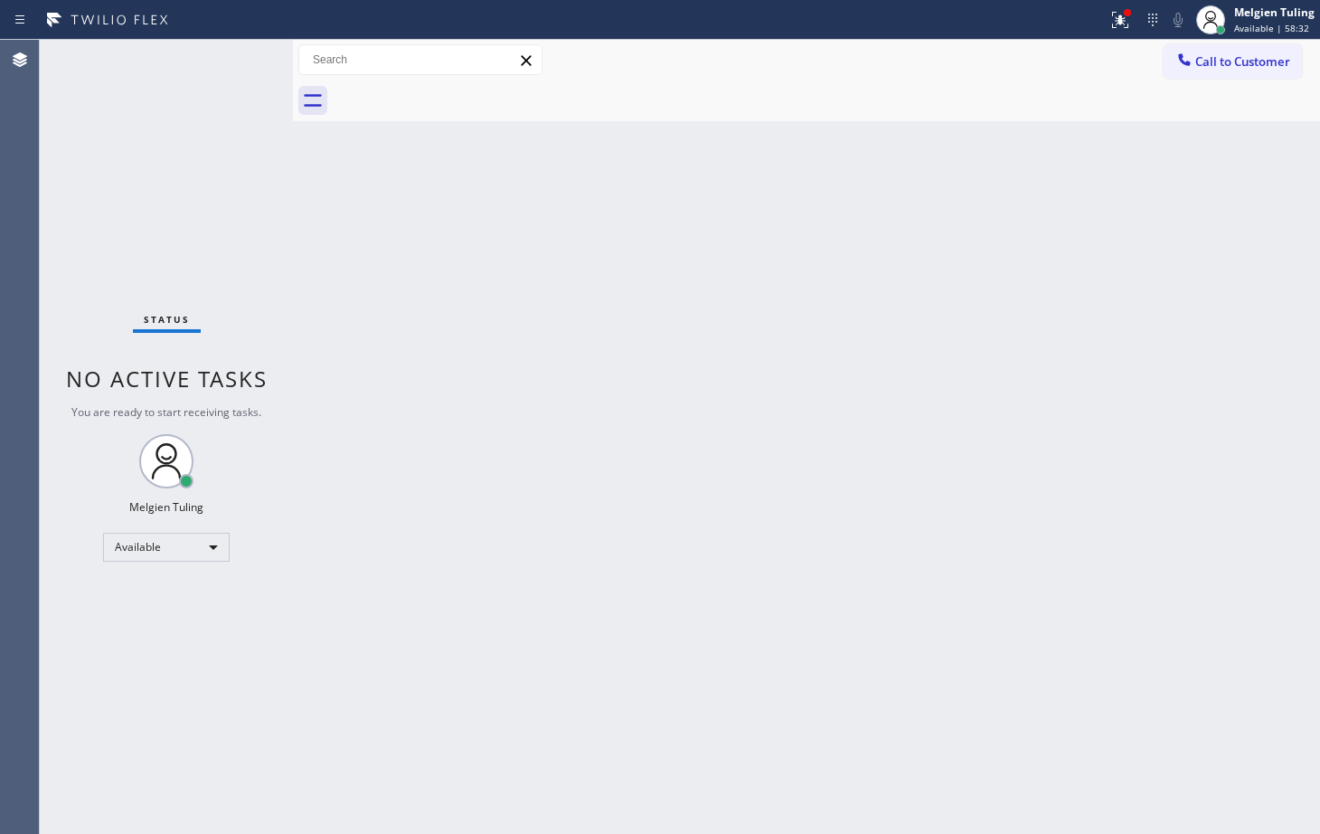
click at [312, 690] on div "Back to Dashboard Change Sender ID Customers Technicians Select a contact Outbo…" at bounding box center [806, 437] width 1027 height 794
click at [381, 354] on div "Back to Dashboard Change Sender ID Customers Technicians Select a contact Outbo…" at bounding box center [806, 437] width 1027 height 794
click at [199, 552] on div "Available" at bounding box center [166, 547] width 127 height 29
click at [144, 647] on li "Break" at bounding box center [165, 640] width 123 height 22
click at [578, 649] on div "Back to Dashboard Change Sender ID Customers Technicians Select a contact Outbo…" at bounding box center [806, 437] width 1027 height 794
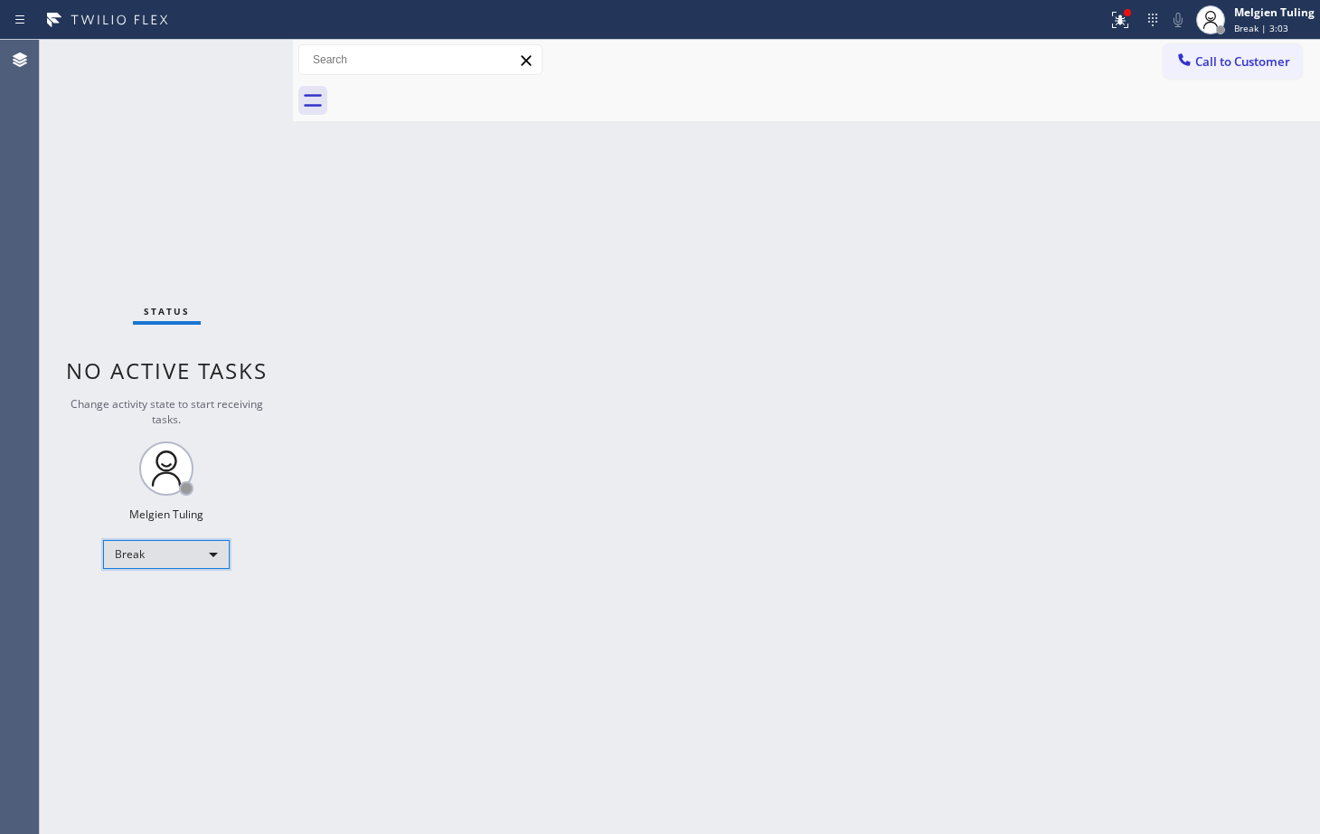
click at [196, 552] on div "Break" at bounding box center [166, 554] width 127 height 29
click at [166, 597] on li "Available" at bounding box center [165, 603] width 123 height 22
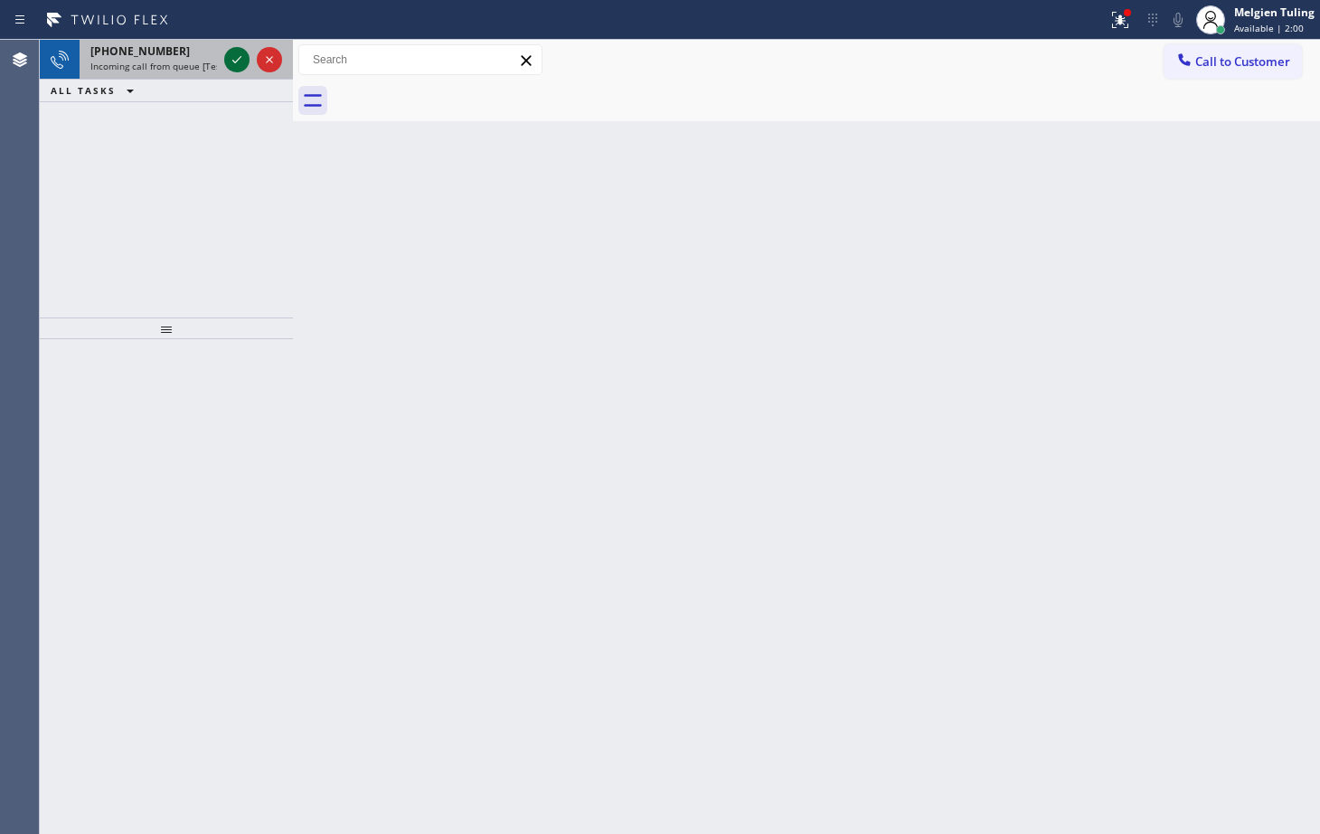
click at [235, 62] on icon at bounding box center [237, 60] width 22 height 22
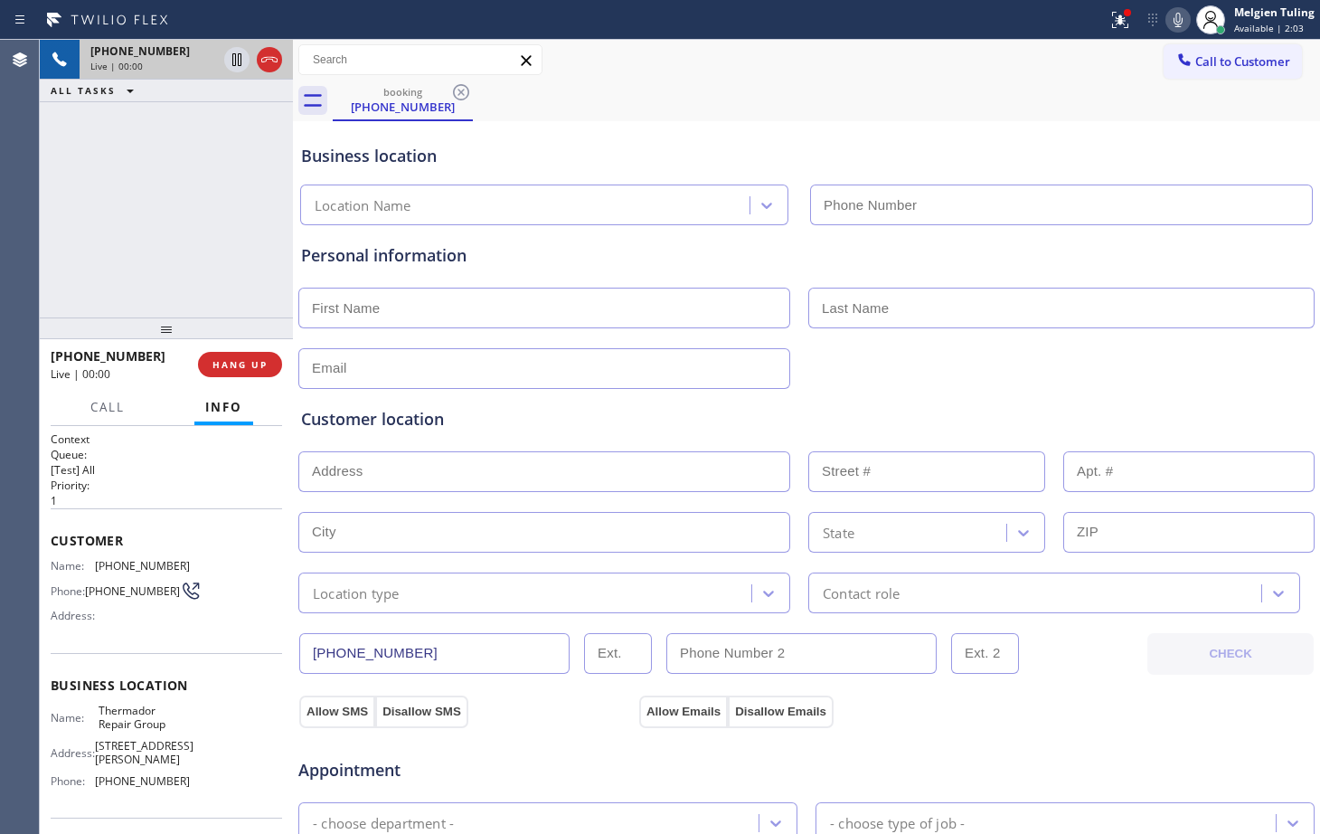
type input "[PHONE_NUMBER]"
click at [1125, 18] on icon at bounding box center [1120, 20] width 16 height 16
click at [1119, 17] on icon at bounding box center [1121, 20] width 22 height 22
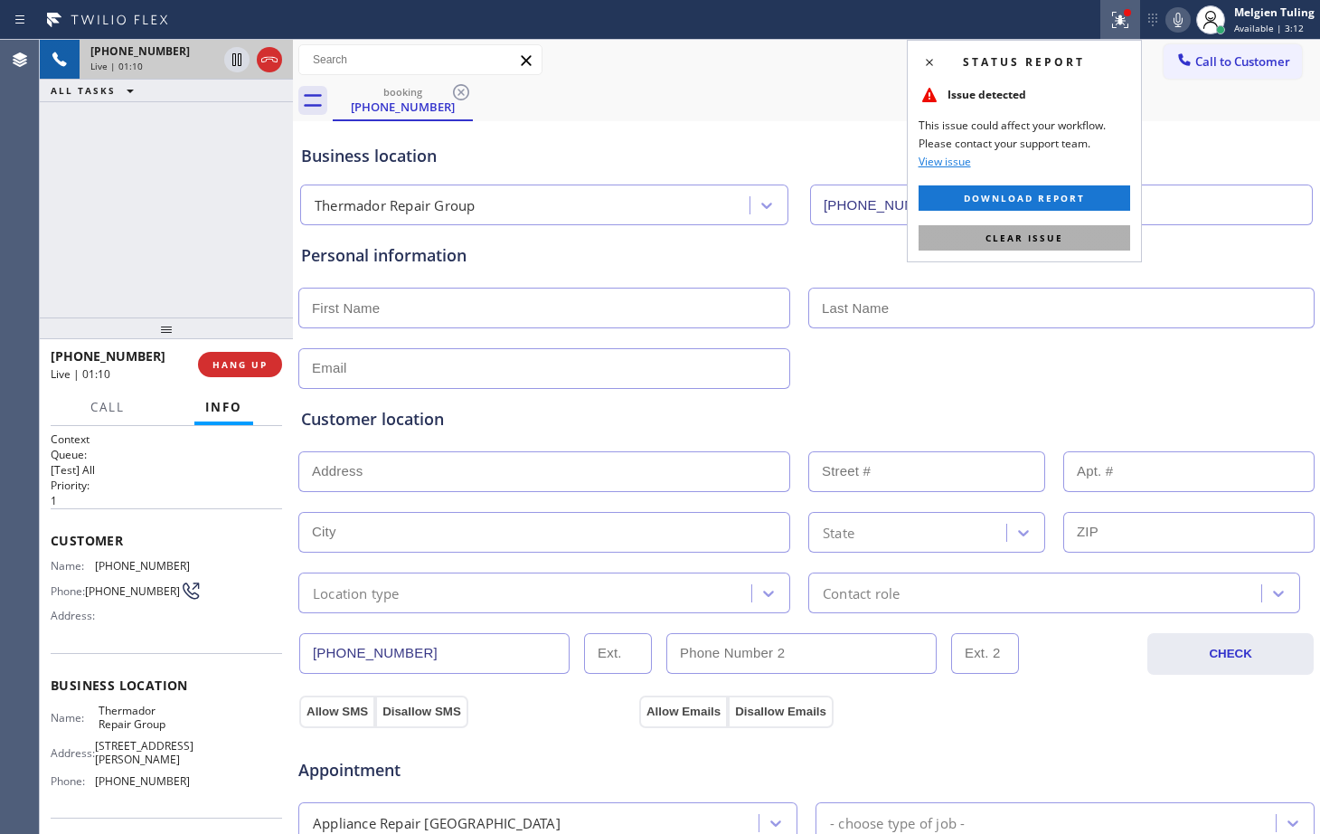
click at [990, 239] on span "Clear issue" at bounding box center [1025, 238] width 78 height 13
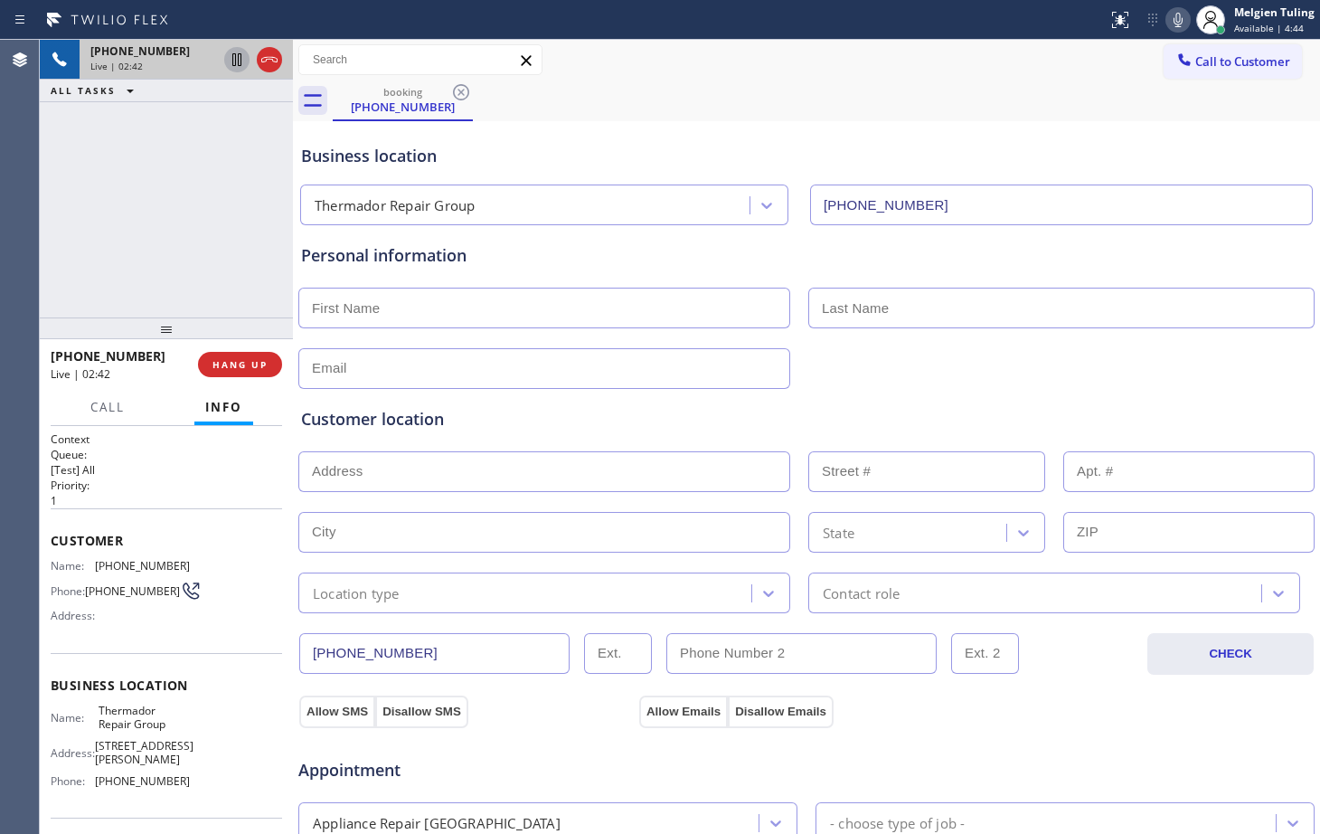
click at [230, 56] on icon at bounding box center [237, 60] width 22 height 22
click at [1181, 15] on icon at bounding box center [1179, 20] width 22 height 22
click at [923, 95] on div "booking [PHONE_NUMBER]" at bounding box center [827, 100] width 988 height 41
click at [237, 62] on icon at bounding box center [237, 60] width 22 height 22
click at [1177, 17] on icon at bounding box center [1179, 20] width 22 height 22
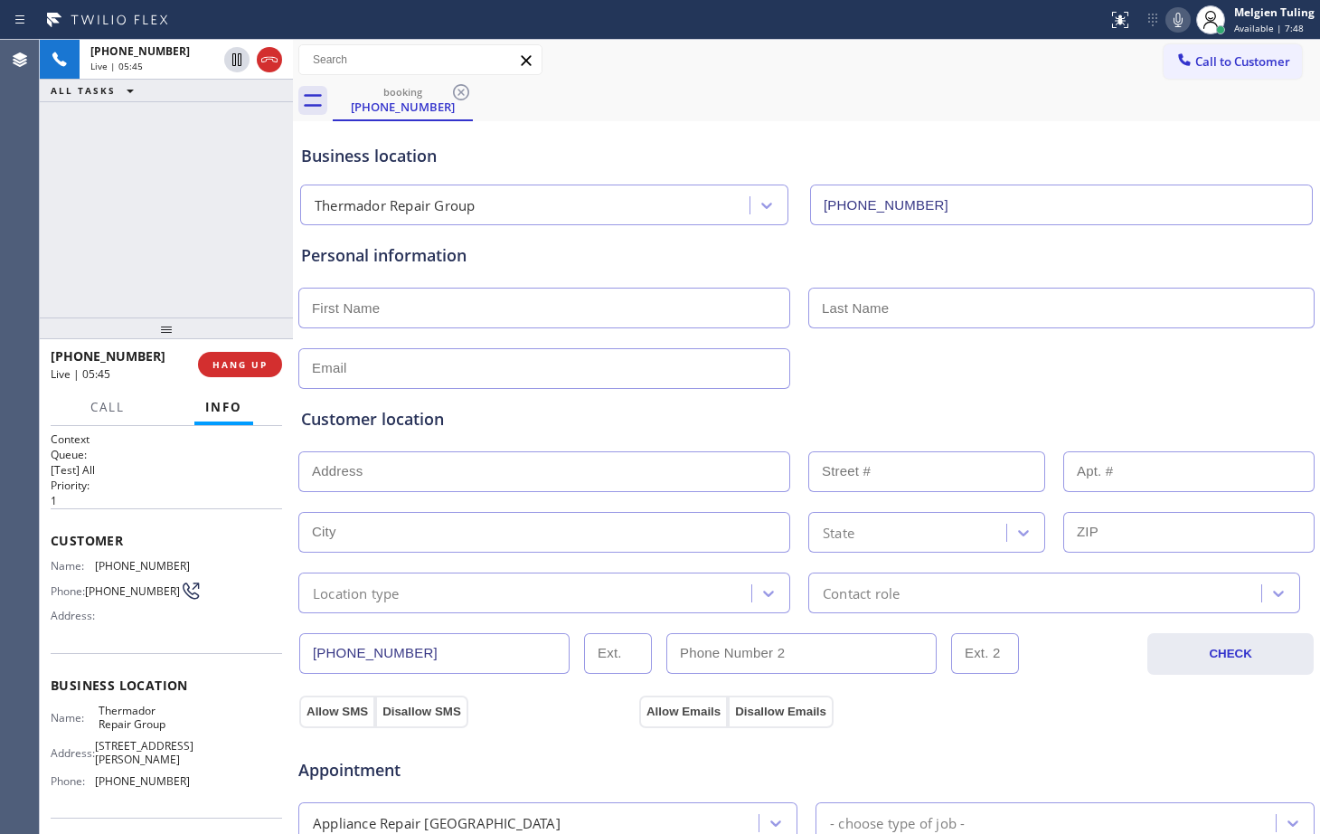
click at [1003, 89] on div "booking [PHONE_NUMBER]" at bounding box center [827, 100] width 988 height 41
click at [1179, 21] on icon at bounding box center [1179, 20] width 22 height 22
drag, startPoint x: 981, startPoint y: 147, endPoint x: 1173, endPoint y: 21, distance: 229.3
click at [1173, 21] on icon at bounding box center [1179, 20] width 22 height 22
drag, startPoint x: 1052, startPoint y: 53, endPoint x: 913, endPoint y: 45, distance: 139.5
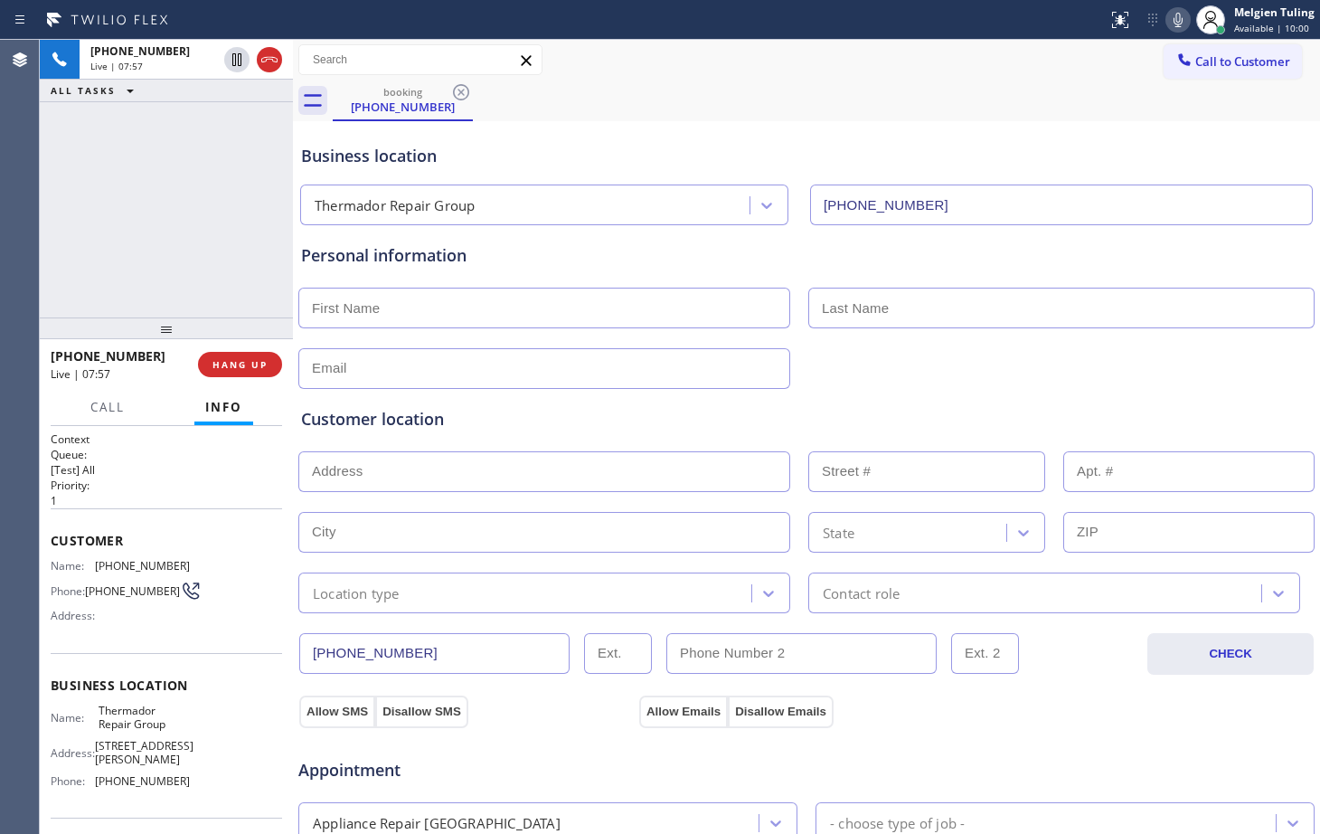
click at [878, 409] on div "Customer location" at bounding box center [806, 419] width 1011 height 24
click at [912, 373] on div at bounding box center [807, 367] width 1020 height 44
click at [881, 382] on div "Customer location >> ADD NEW ADDRESS << + NEW ADDRESS State Location type Conta…" at bounding box center [807, 498] width 1018 height 232
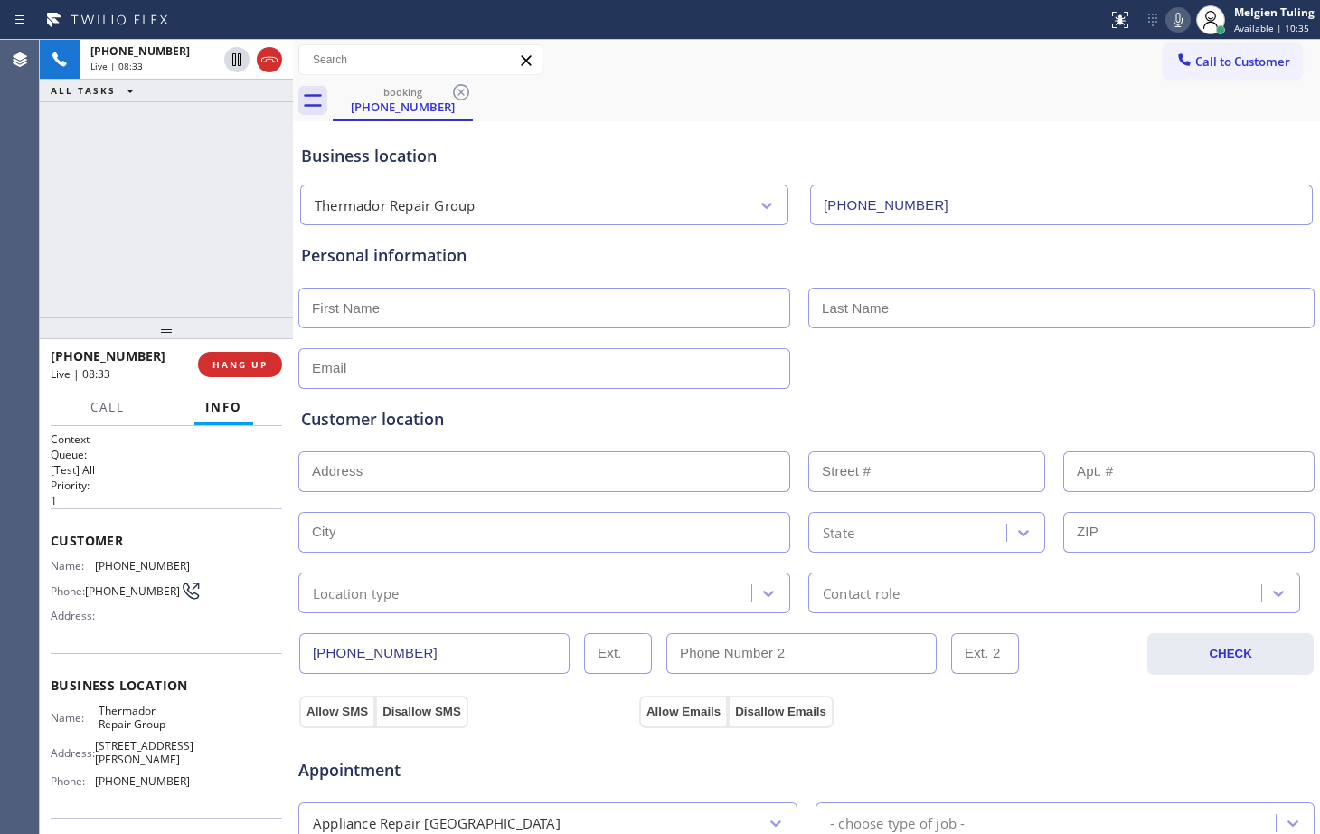
click at [962, 337] on div "Personal information" at bounding box center [806, 316] width 1011 height 146
click at [932, 368] on div at bounding box center [807, 367] width 1020 height 44
click at [889, 378] on div at bounding box center [807, 367] width 1020 height 44
drag, startPoint x: 186, startPoint y: 226, endPoint x: 160, endPoint y: 230, distance: 26.5
click at [160, 230] on div "[PHONE_NUMBER] Live | 08:37 ALL TASKS ALL TASKS ACTIVE TASKS TASKS IN WRAP UP" at bounding box center [166, 179] width 253 height 278
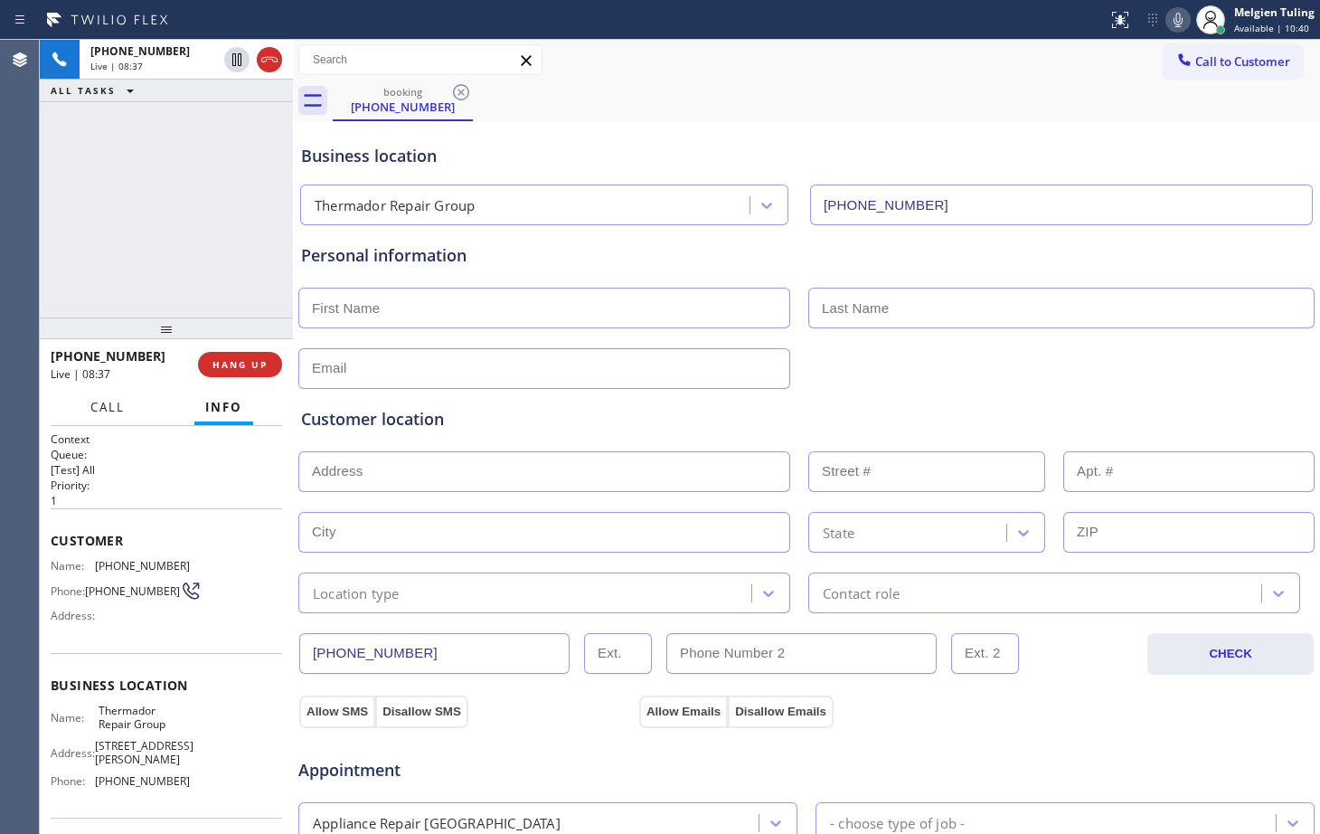
click at [118, 407] on span "Call" at bounding box center [107, 407] width 34 height 16
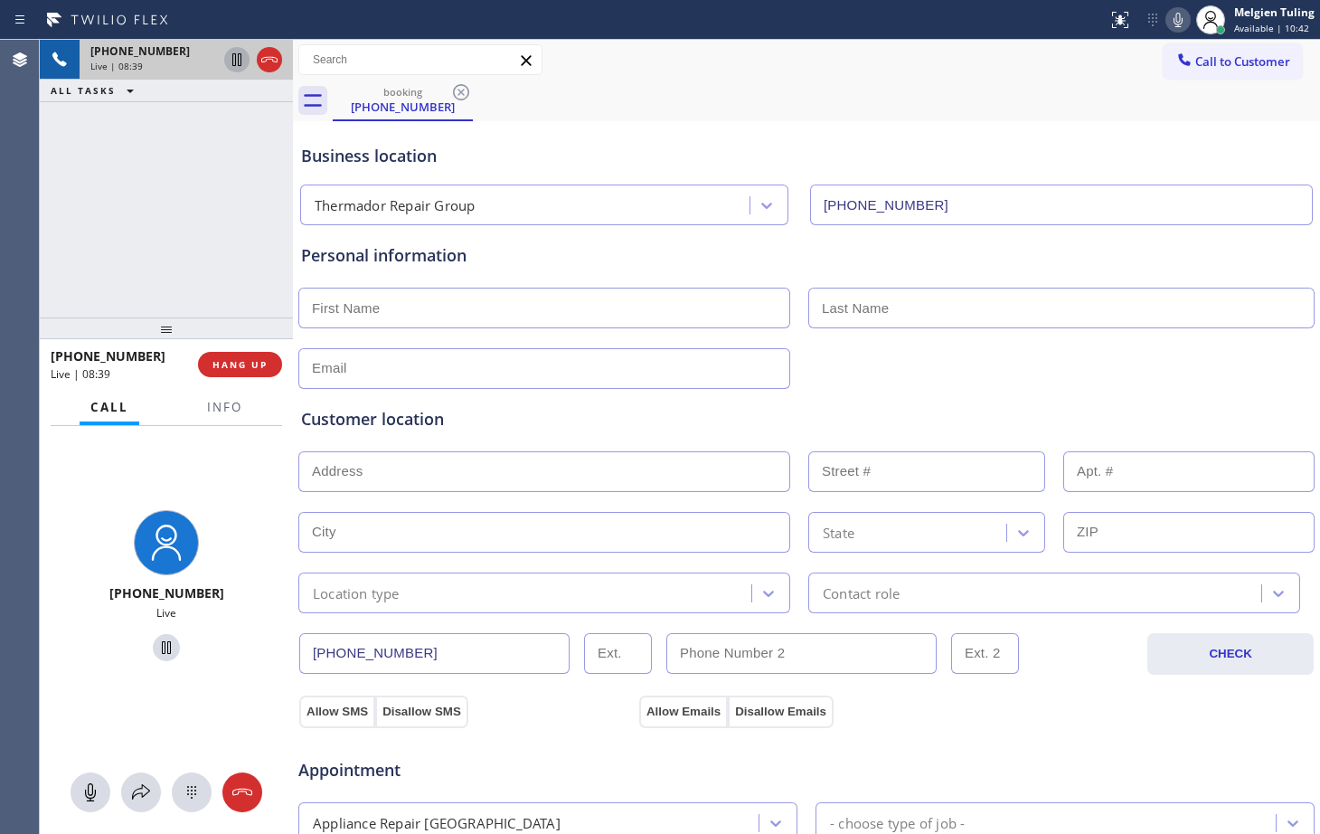
click at [240, 55] on icon at bounding box center [237, 60] width 22 height 22
click at [144, 789] on icon at bounding box center [141, 792] width 22 height 22
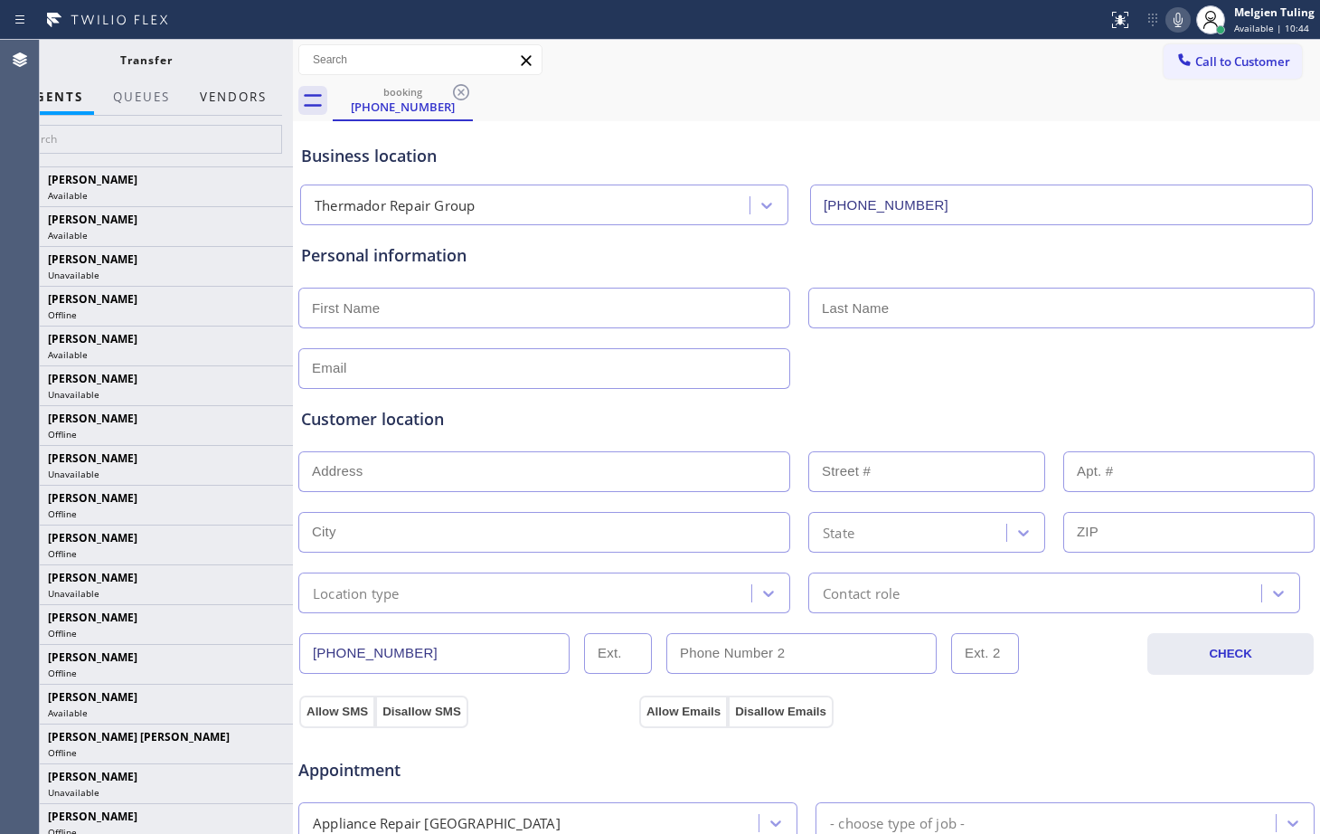
click at [224, 95] on button "Vendors" at bounding box center [233, 97] width 89 height 35
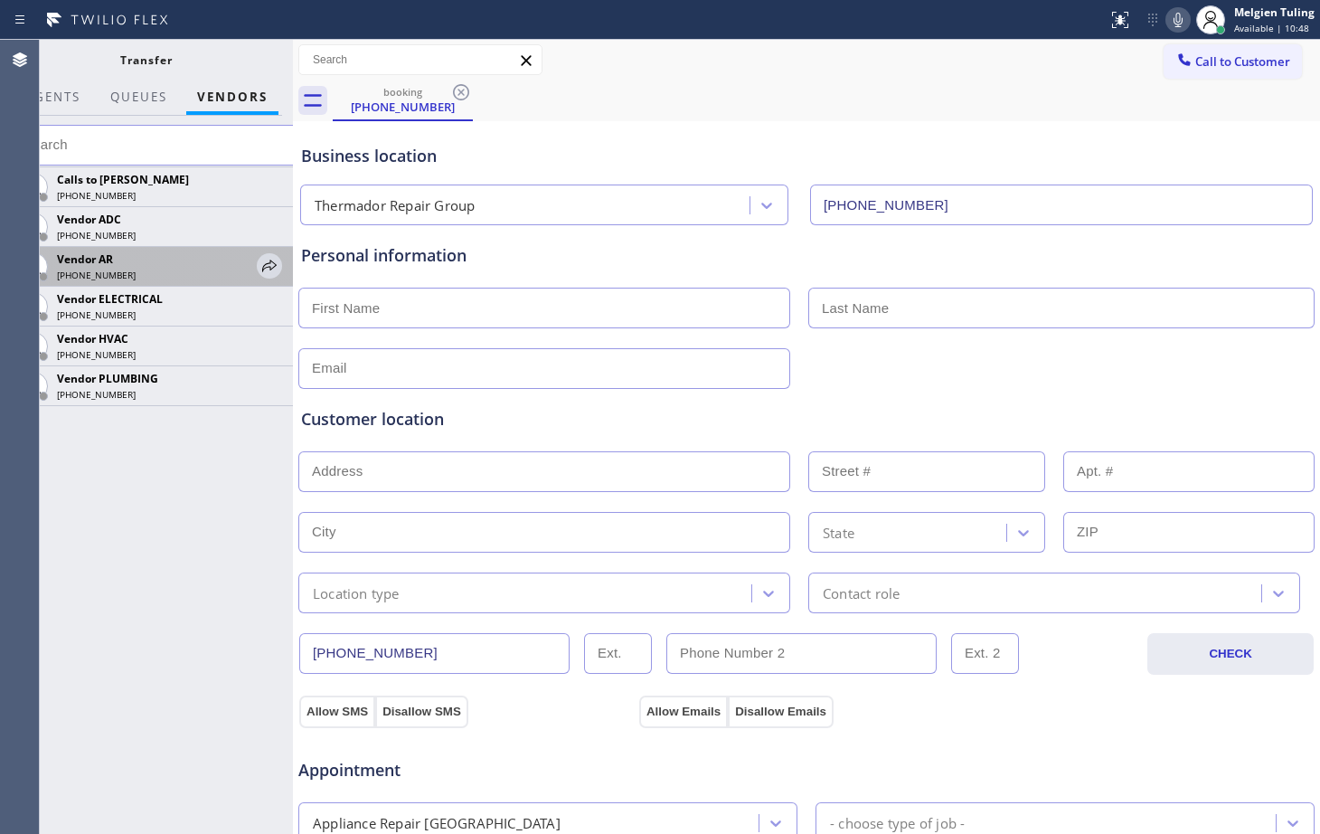
drag, startPoint x: 267, startPoint y: 262, endPoint x: 244, endPoint y: 262, distance: 22.6
click at [244, 262] on div "Vendor AR" at bounding box center [154, 258] width 194 height 15
click at [264, 263] on icon at bounding box center [270, 266] width 22 height 22
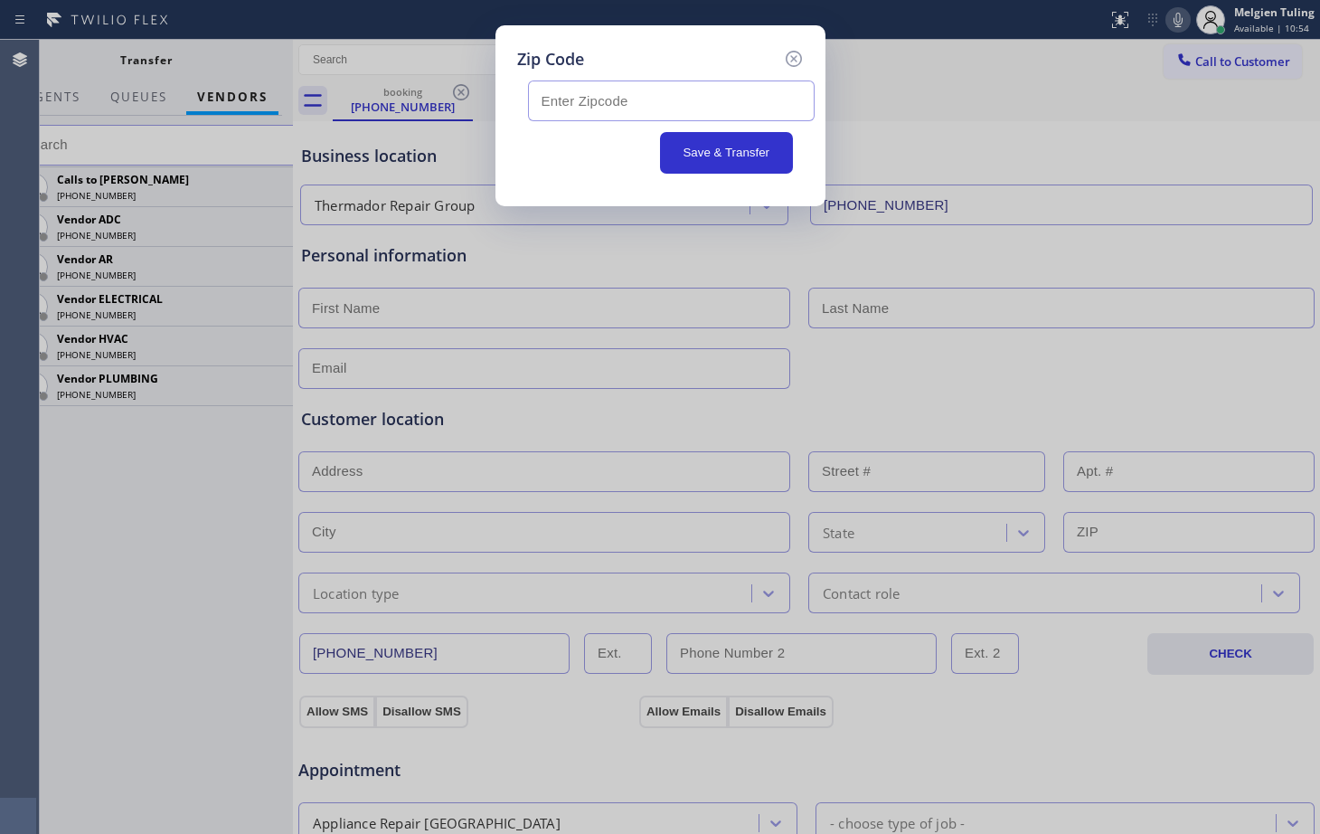
click at [598, 100] on input "text" at bounding box center [671, 100] width 287 height 41
paste input "01851"
type input "01851"
click at [721, 147] on button "Save & Transfer" at bounding box center [726, 153] width 133 height 42
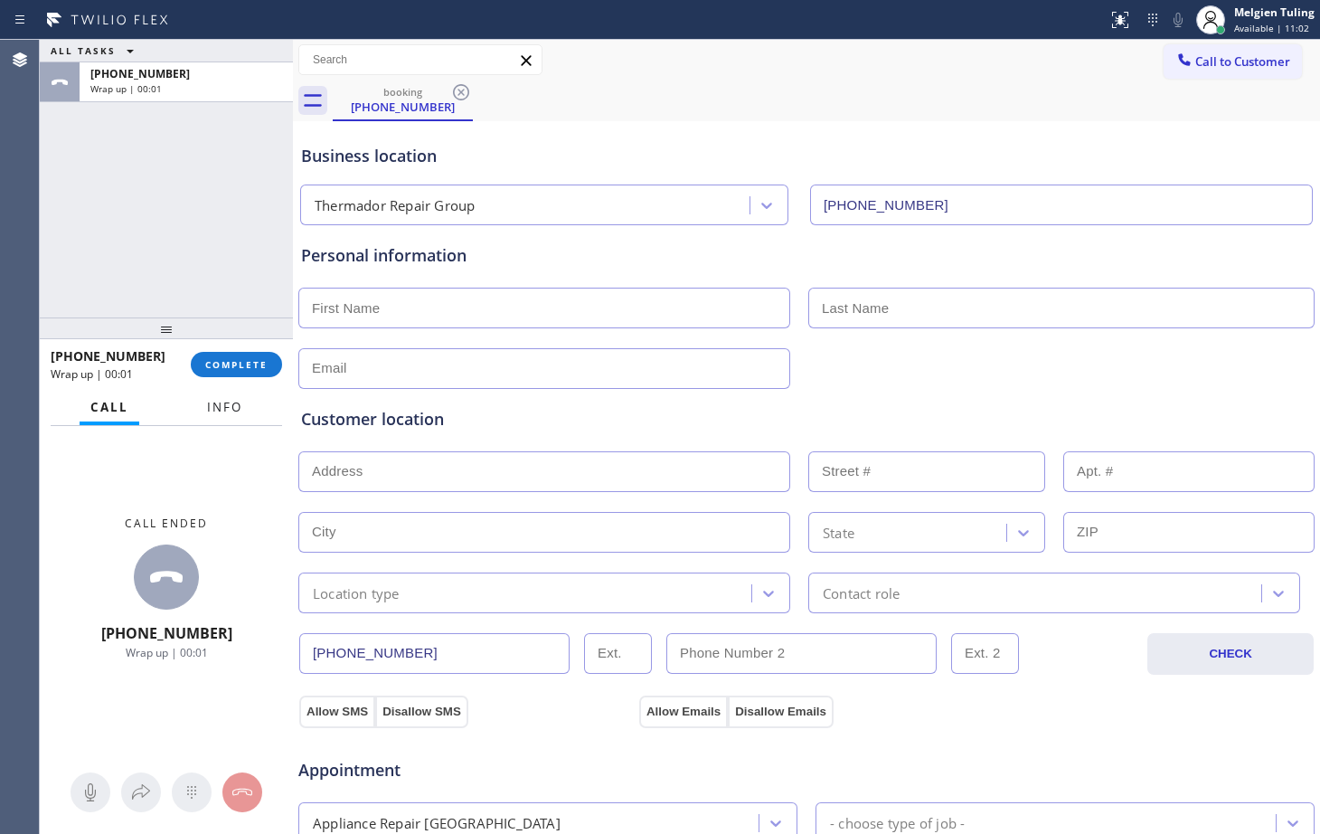
click at [222, 410] on span "Info" at bounding box center [224, 407] width 35 height 16
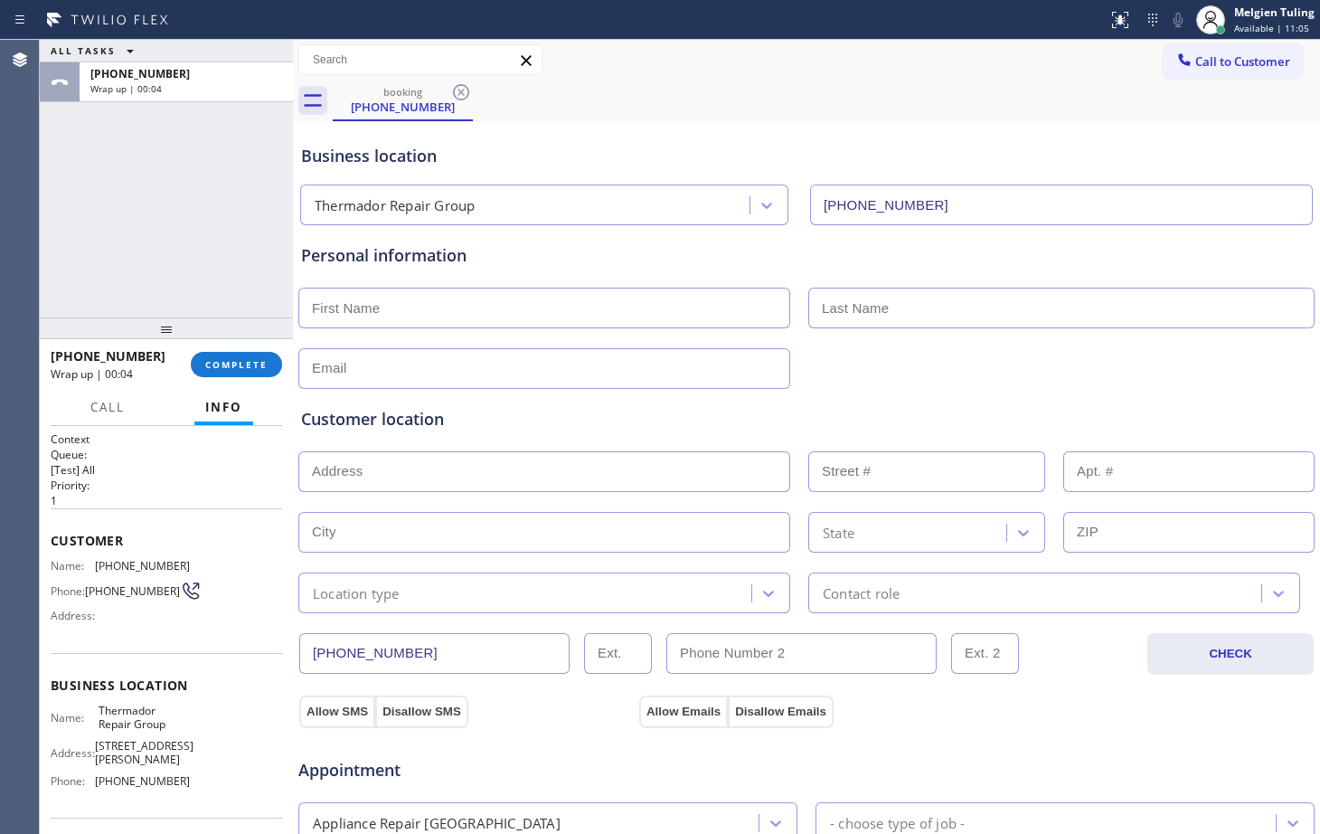
drag, startPoint x: 46, startPoint y: 539, endPoint x: 166, endPoint y: 730, distance: 225.1
drag, startPoint x: 51, startPoint y: 542, endPoint x: 229, endPoint y: 667, distance: 218.1
click at [228, 668] on div "Business location Name: Thermador Repair Group Address: [STREET_ADDRESS][PERSON…" at bounding box center [167, 735] width 232 height 165
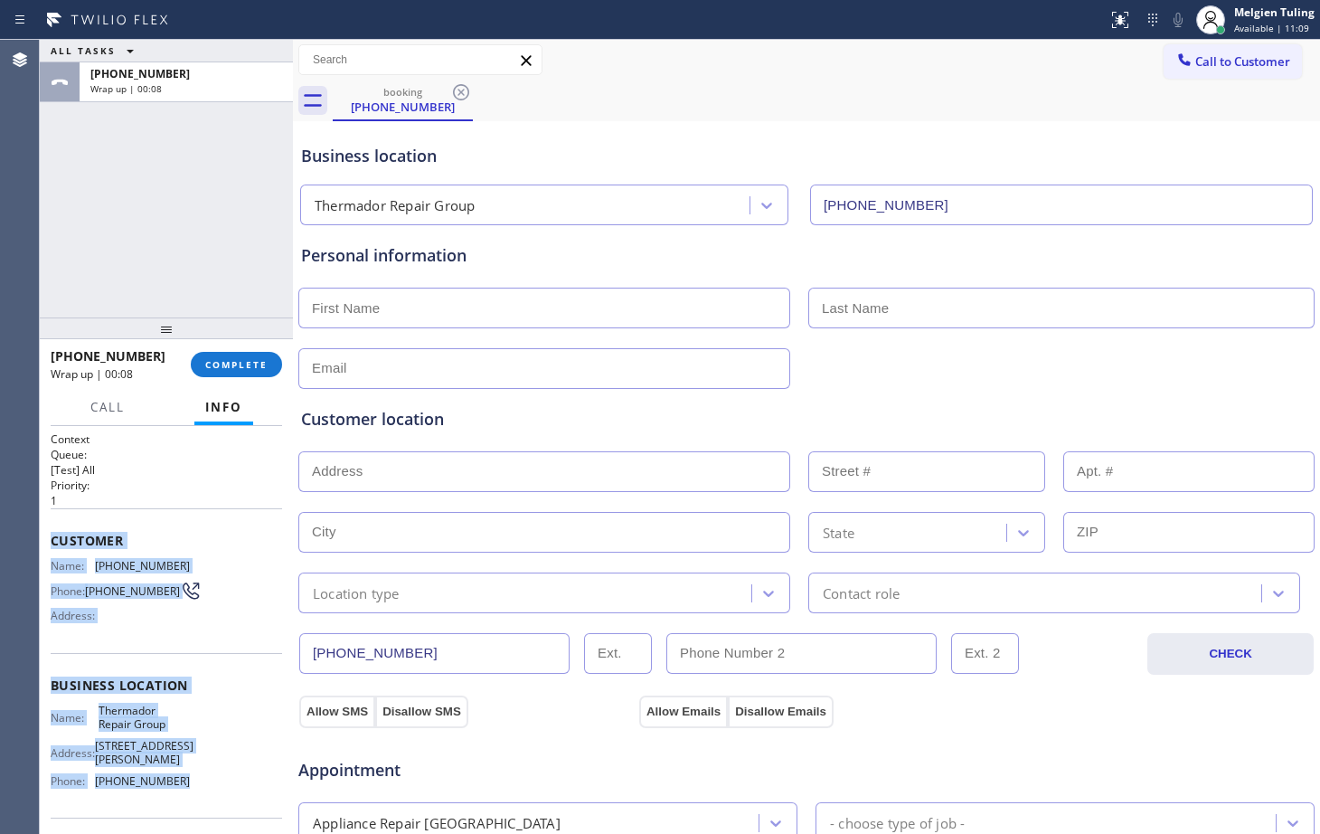
drag, startPoint x: 45, startPoint y: 539, endPoint x: 192, endPoint y: 781, distance: 282.5
click at [192, 781] on div "Context Queue: [Test] All Priority: 1 Customer Name: [PHONE_NUMBER] Phone: [PHO…" at bounding box center [166, 630] width 253 height 408
copy div "Customer Name: [PHONE_NUMBER] Phone: [PHONE_NUMBER] Address: Business location …"
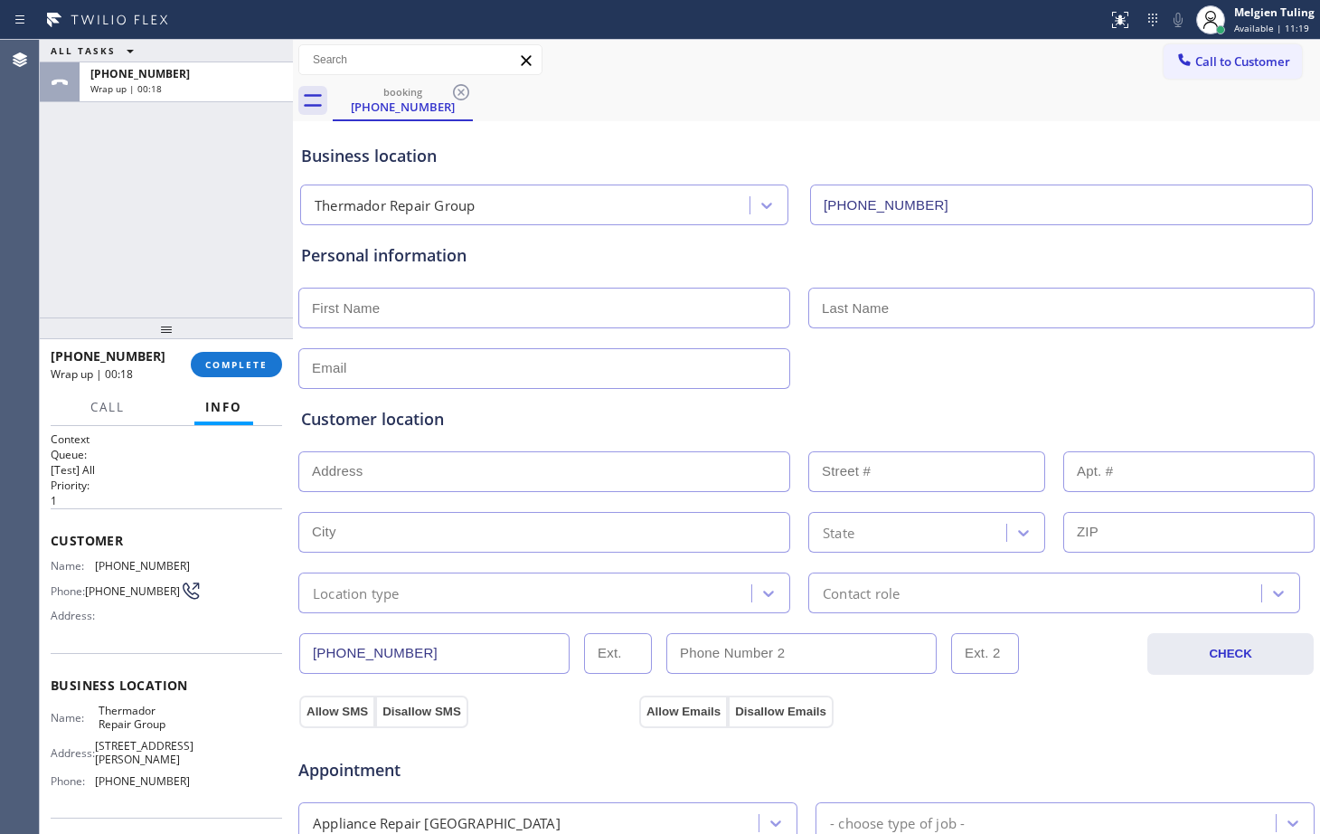
drag, startPoint x: 232, startPoint y: 170, endPoint x: 262, endPoint y: 175, distance: 31.2
click at [232, 170] on div "ALL TASKS ALL TASKS ACTIVE TASKS TASKS IN WRAP UP [PHONE_NUMBER] Wrap up | 00:18" at bounding box center [166, 179] width 253 height 278
click at [341, 301] on input "text" at bounding box center [544, 308] width 492 height 41
type input "Mr."
click at [865, 312] on input "text" at bounding box center [1062, 308] width 506 height 41
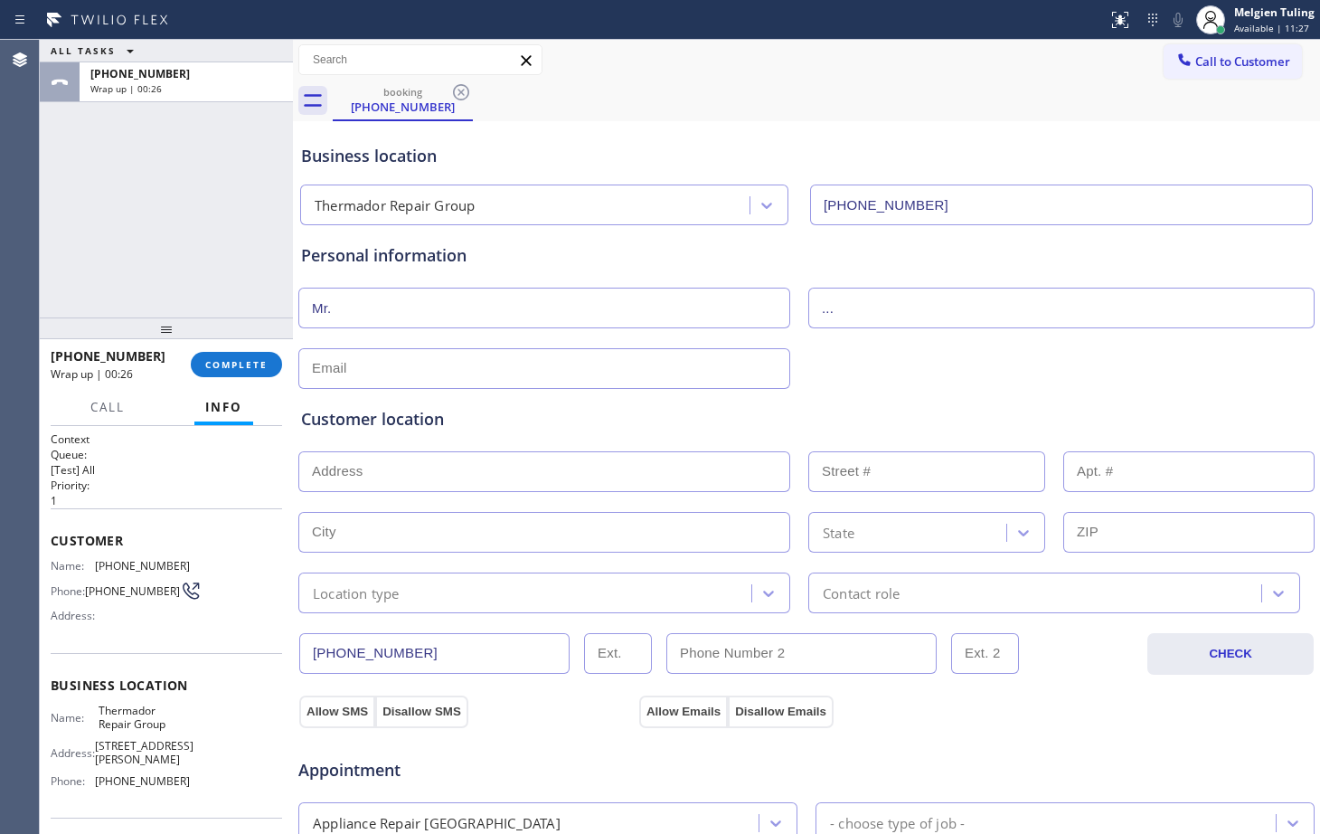
type input "..."
click at [548, 364] on input "text" at bounding box center [544, 368] width 492 height 41
type input "[EMAIL_ADDRESS][DOMAIN_NAME]"
paste input "[GEOGRAPHIC_DATA], MA 01851"
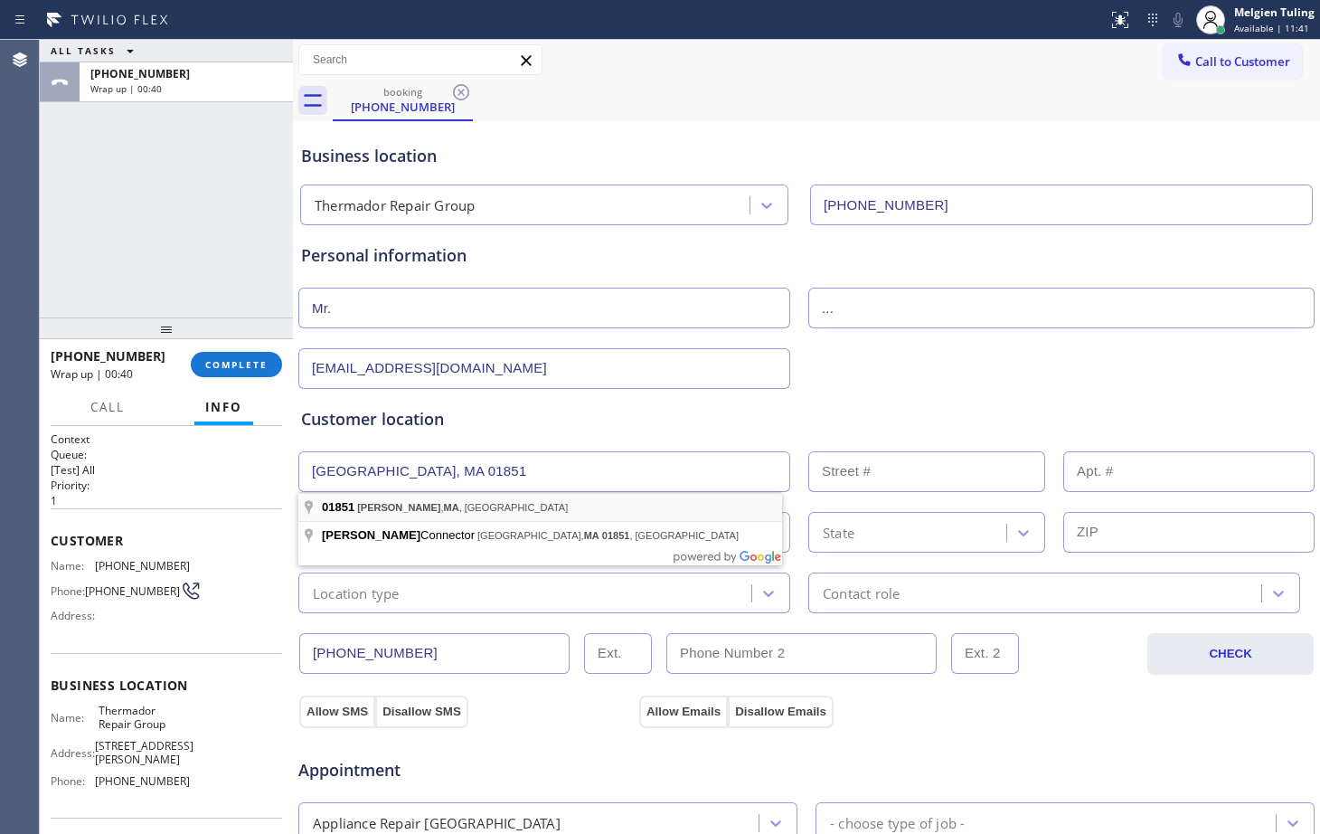
type input "[GEOGRAPHIC_DATA], [GEOGRAPHIC_DATA]"
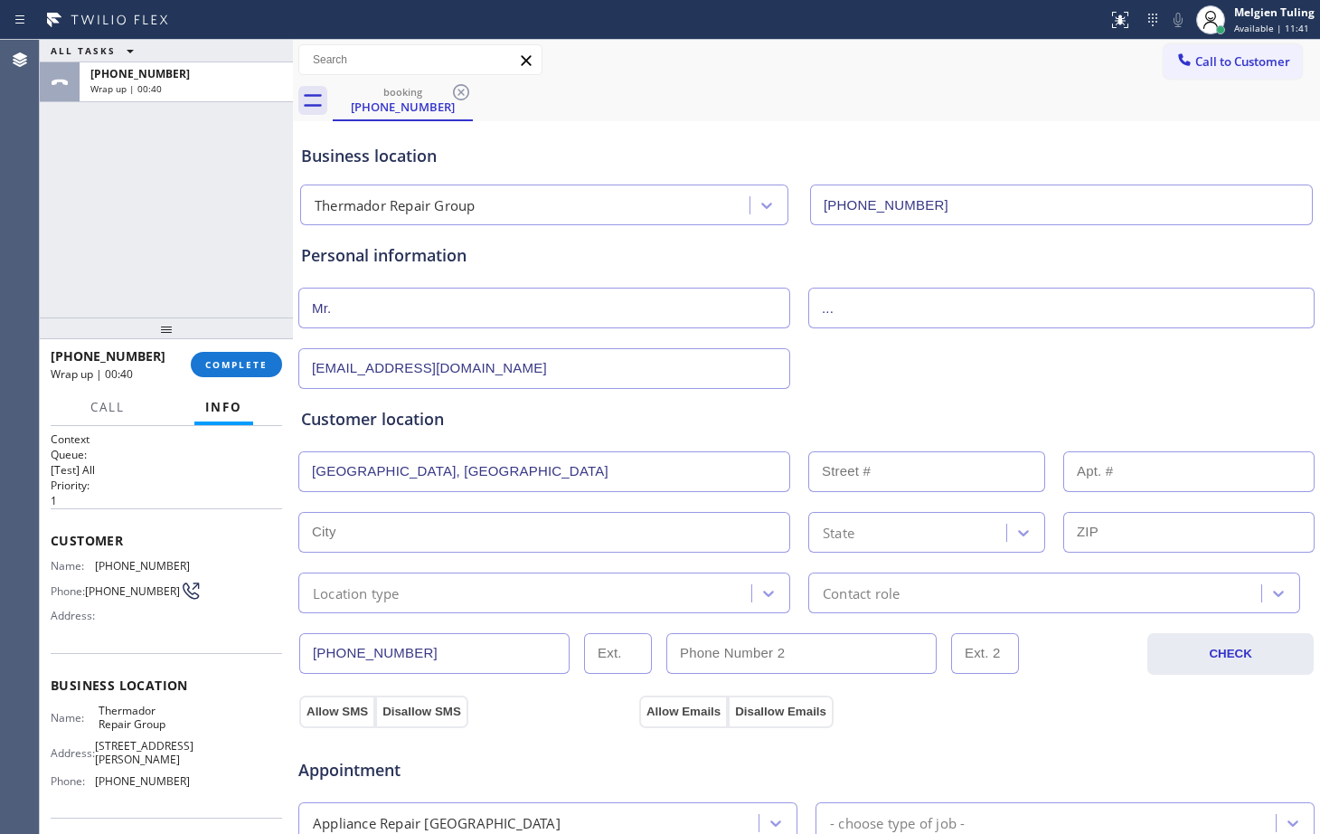
type input "[PERSON_NAME]"
type input "01851"
click at [377, 470] on input "text" at bounding box center [544, 471] width 492 height 41
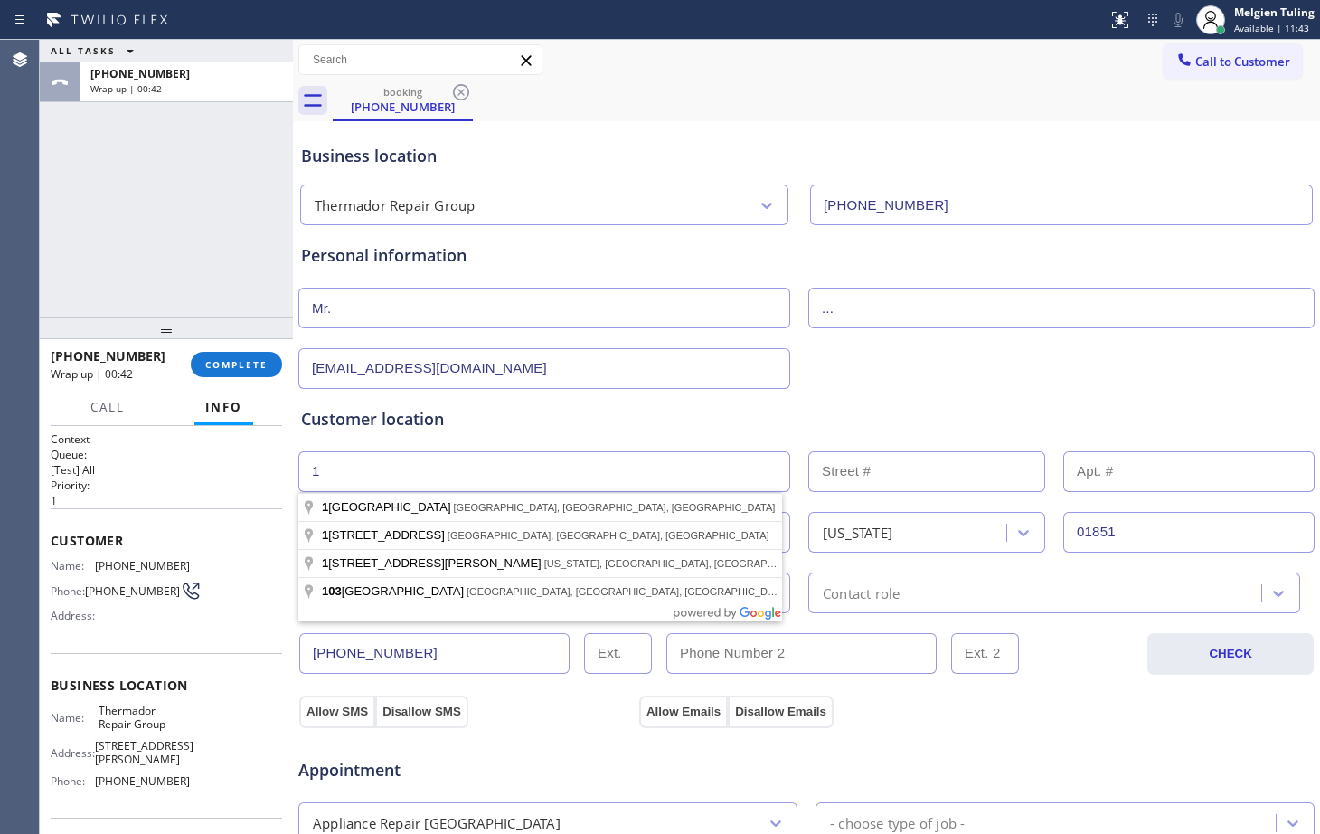
type input "1"
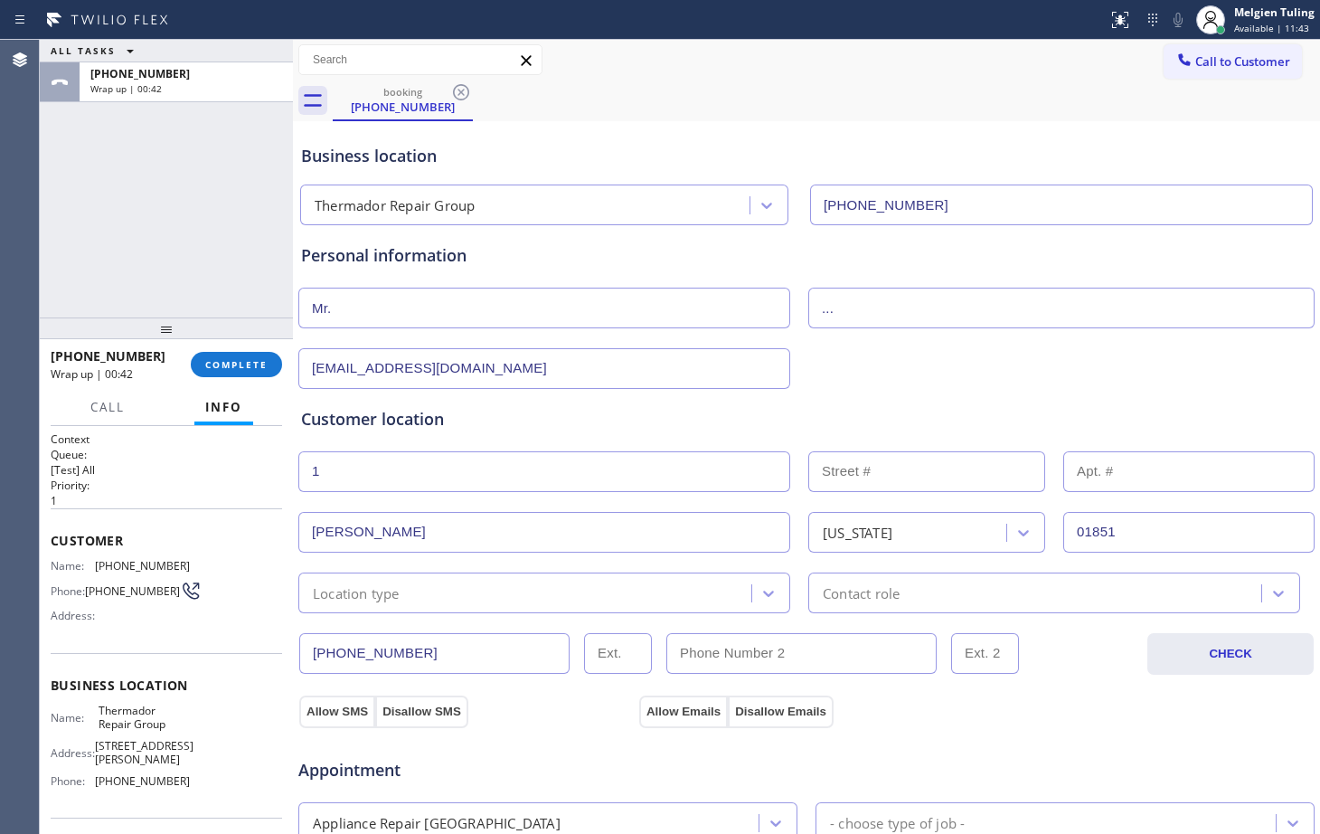
click at [846, 479] on input "text" at bounding box center [927, 471] width 237 height 41
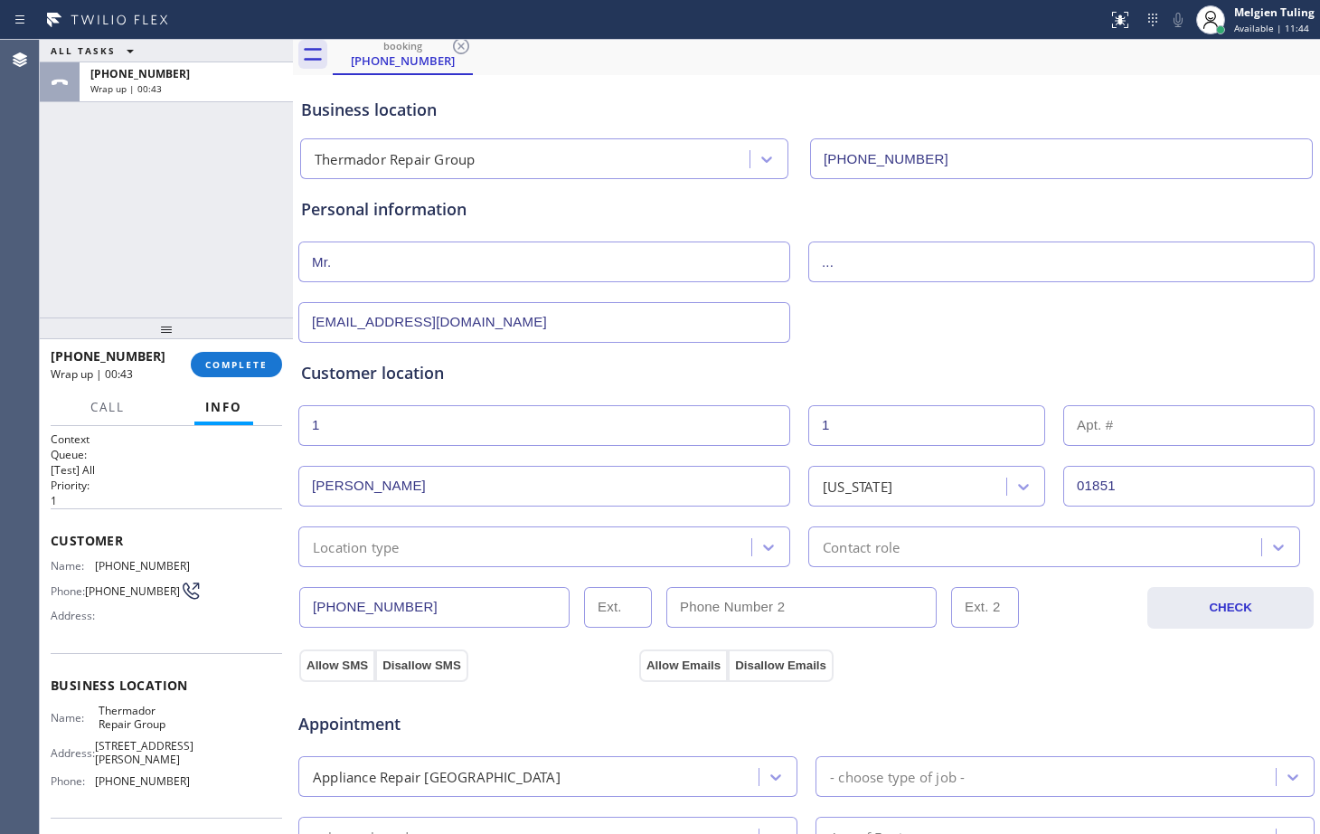
scroll to position [90, 0]
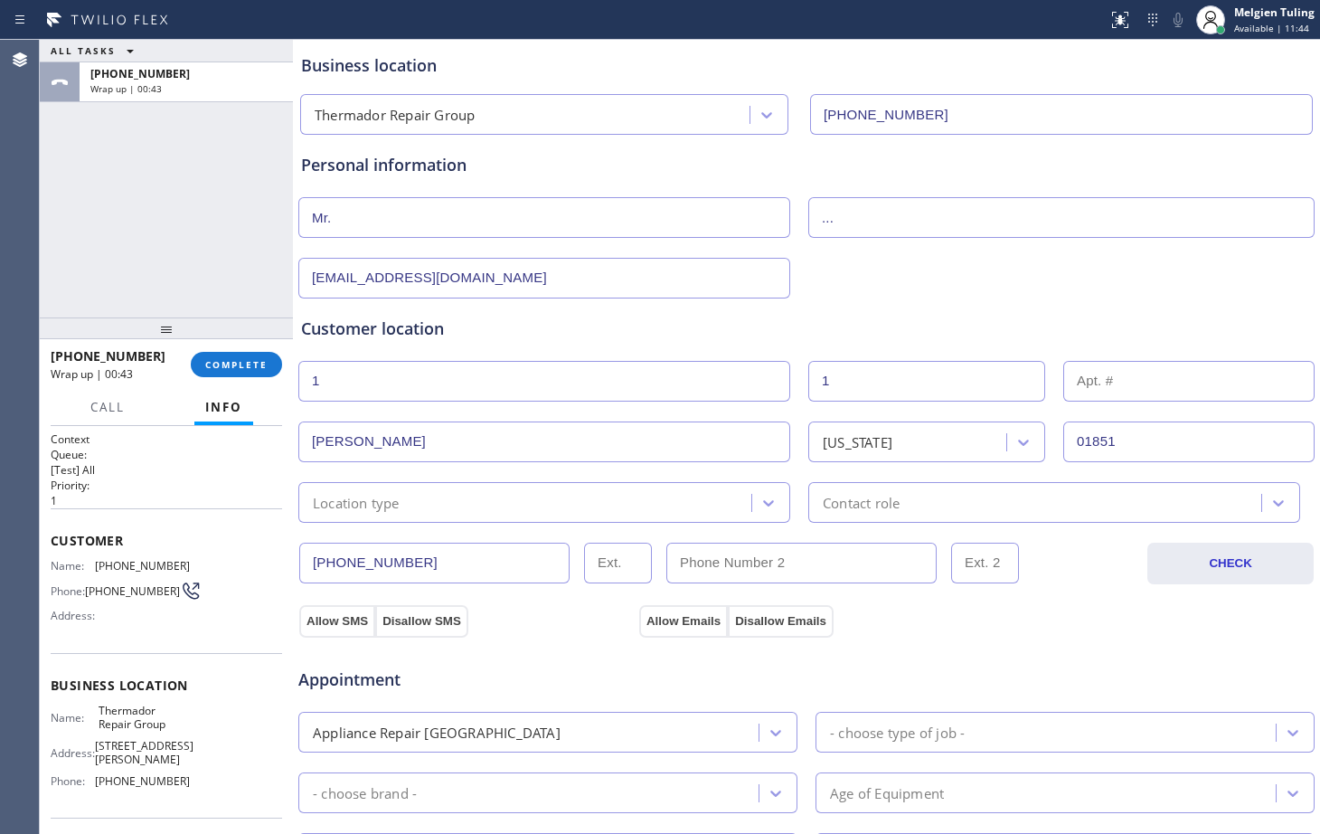
type input "1"
click at [439, 495] on div "Location type" at bounding box center [528, 503] width 448 height 32
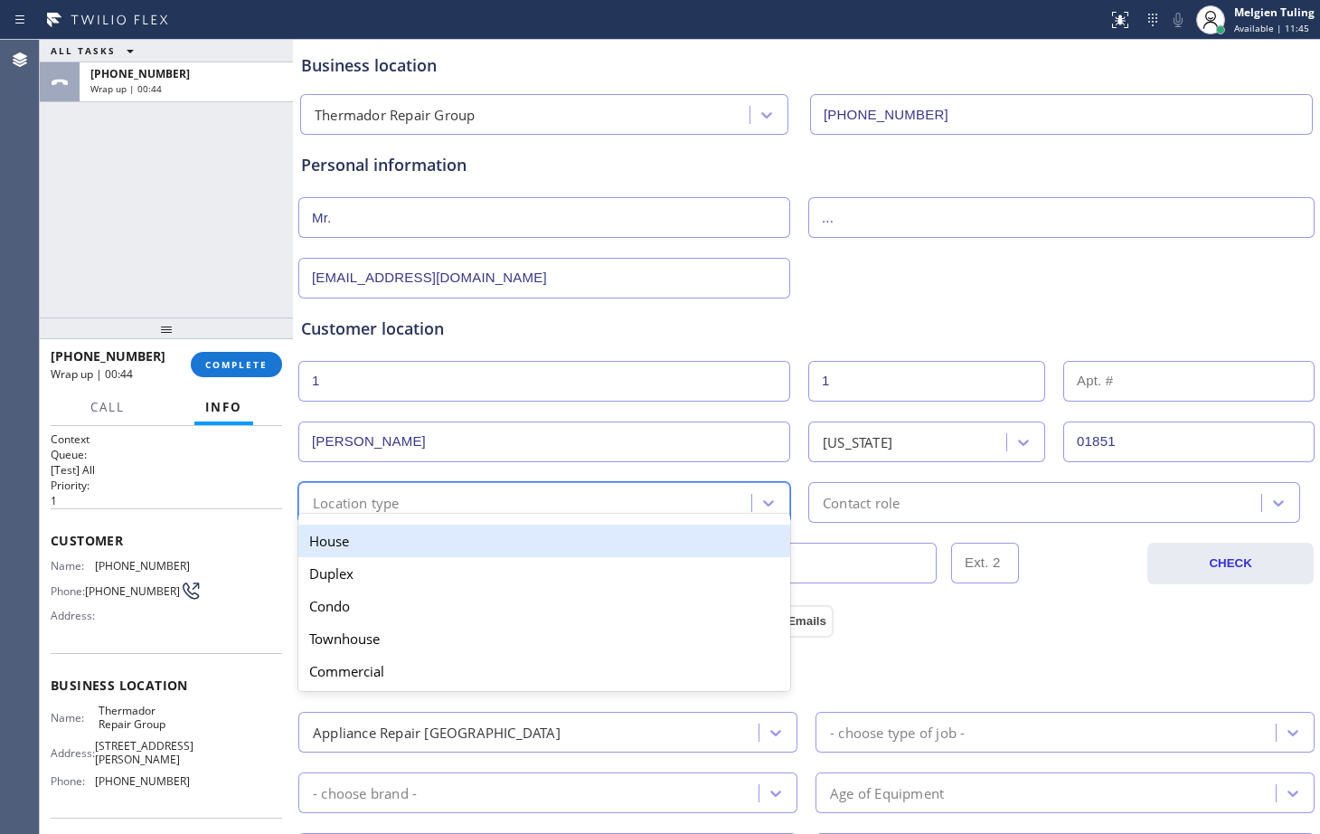
click at [387, 540] on div "House" at bounding box center [544, 541] width 492 height 33
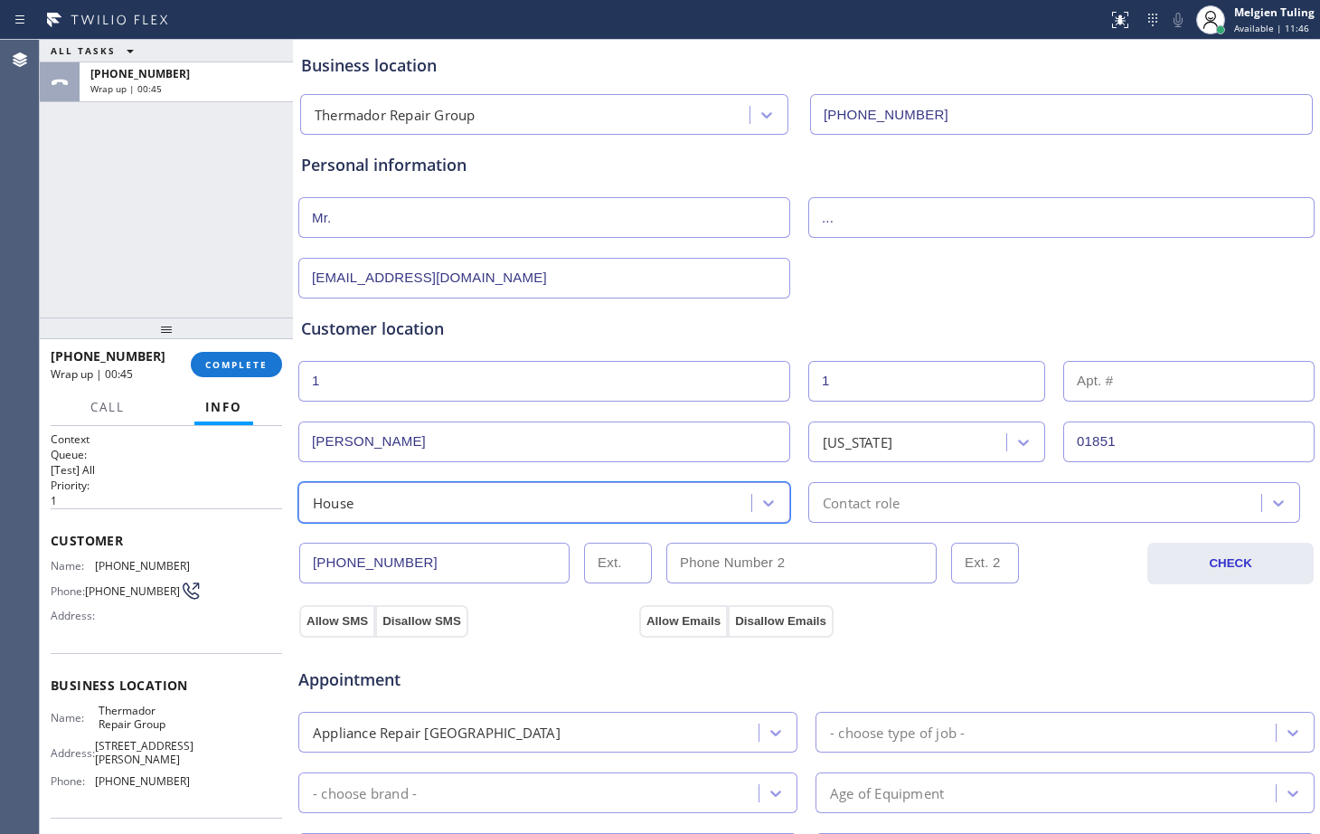
click at [888, 506] on div "Contact role" at bounding box center [861, 502] width 77 height 21
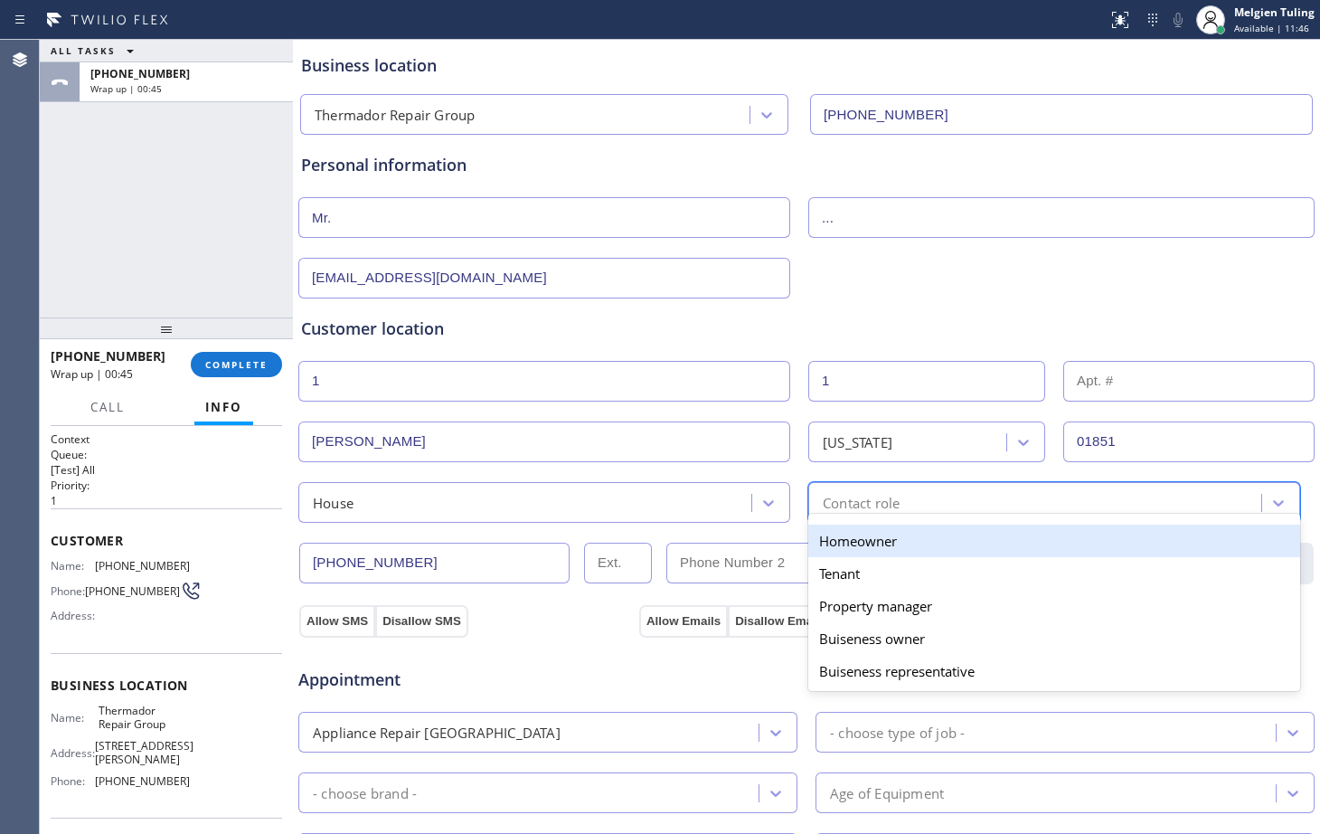
click at [862, 542] on div "Homeowner" at bounding box center [1055, 541] width 492 height 33
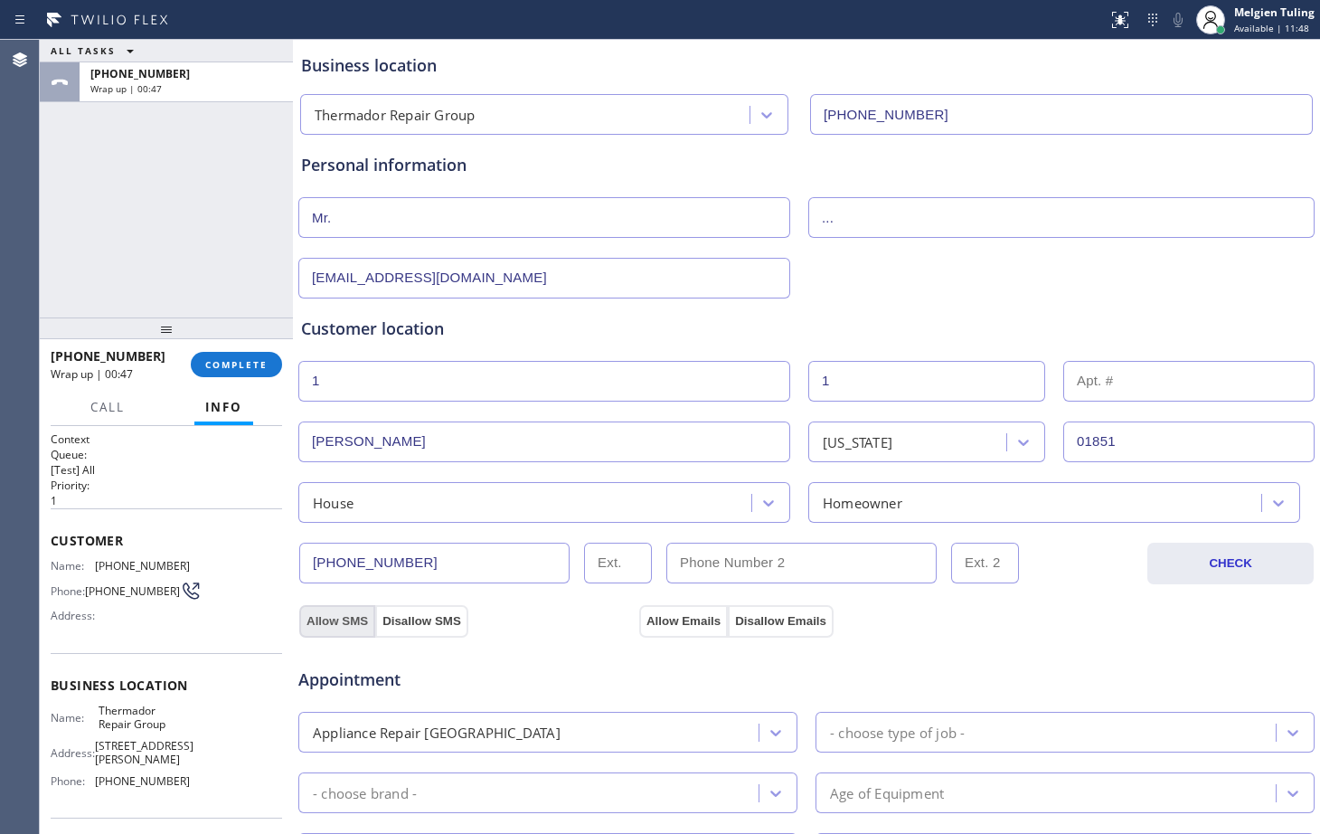
click at [323, 611] on button "Allow SMS" at bounding box center [337, 621] width 76 height 33
click at [674, 622] on button "Allow Emails" at bounding box center [683, 621] width 89 height 33
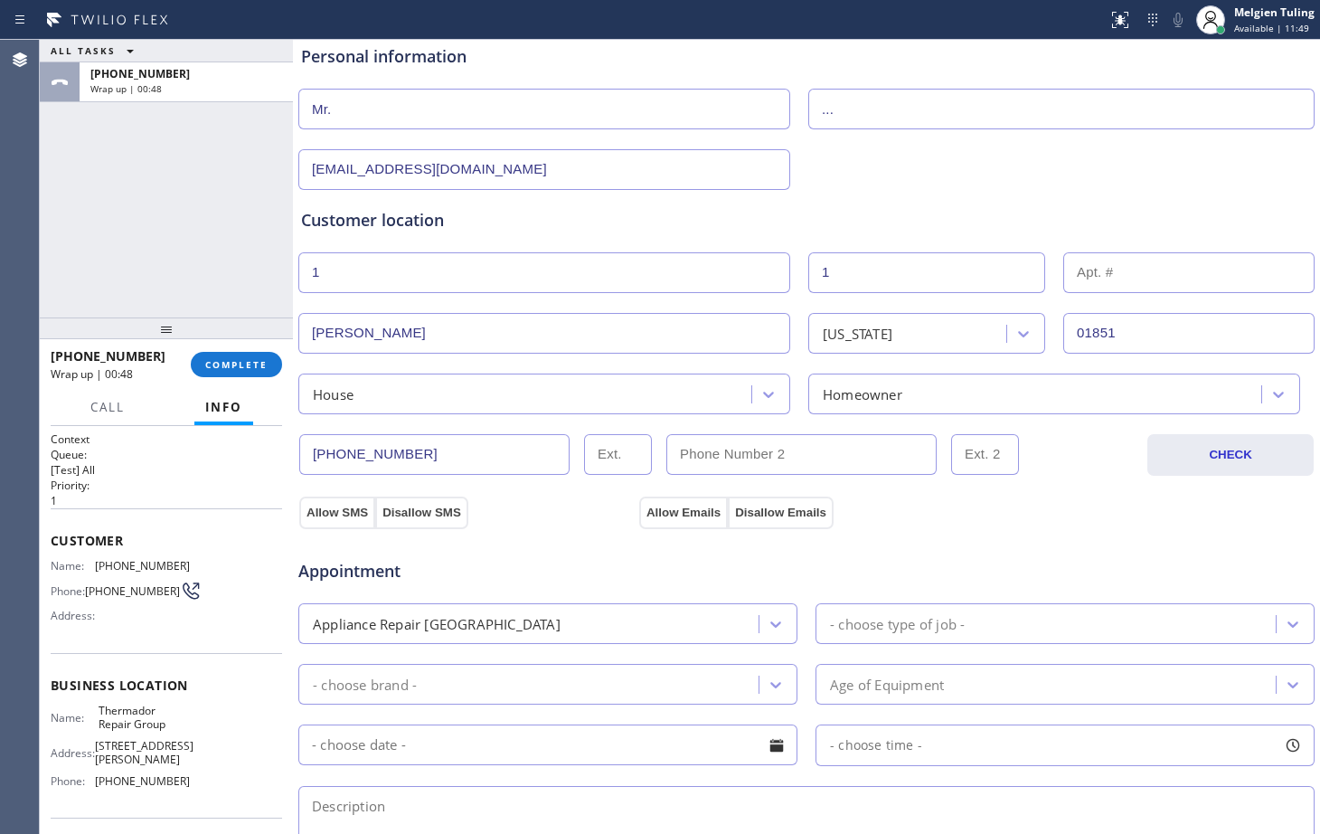
scroll to position [362, 0]
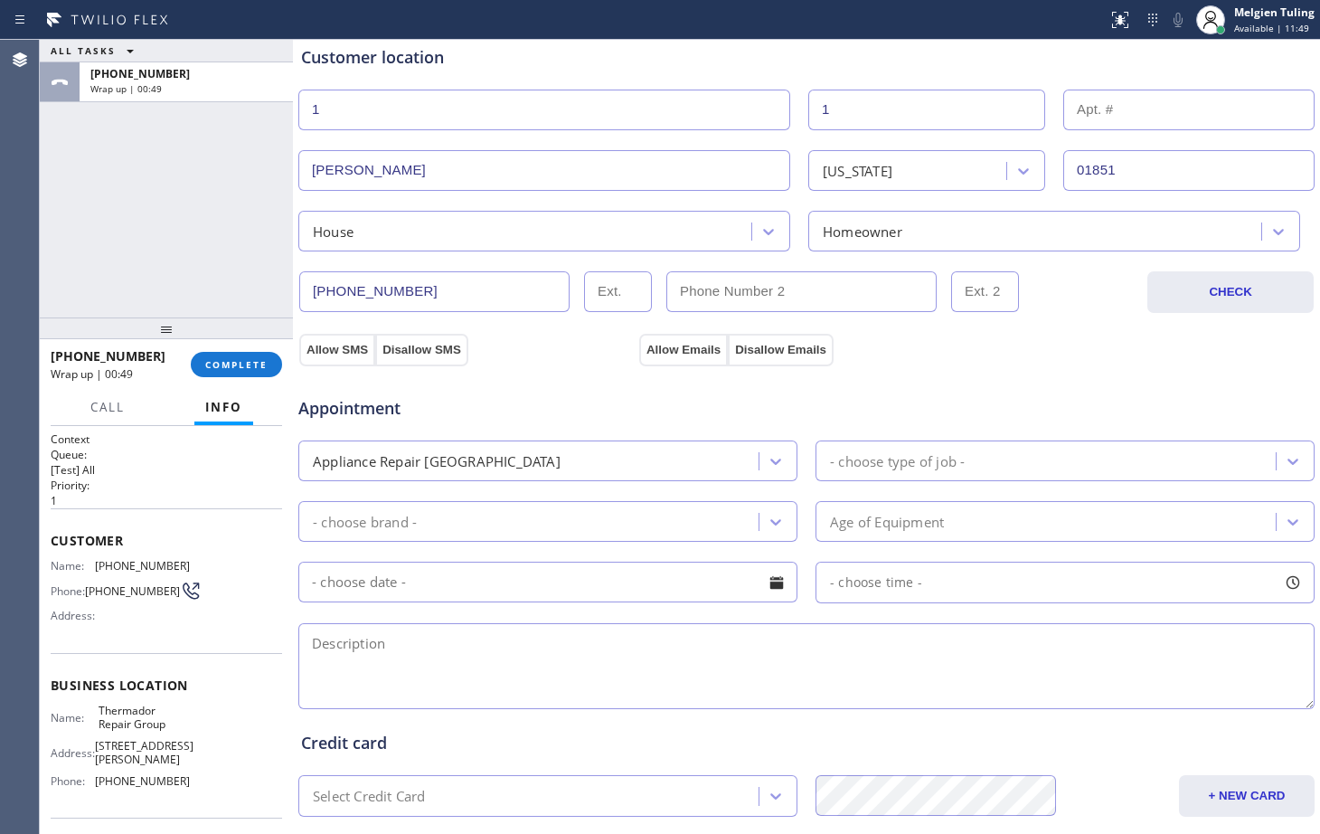
click at [524, 473] on div "Appliance Repair [GEOGRAPHIC_DATA]" at bounding box center [531, 461] width 455 height 32
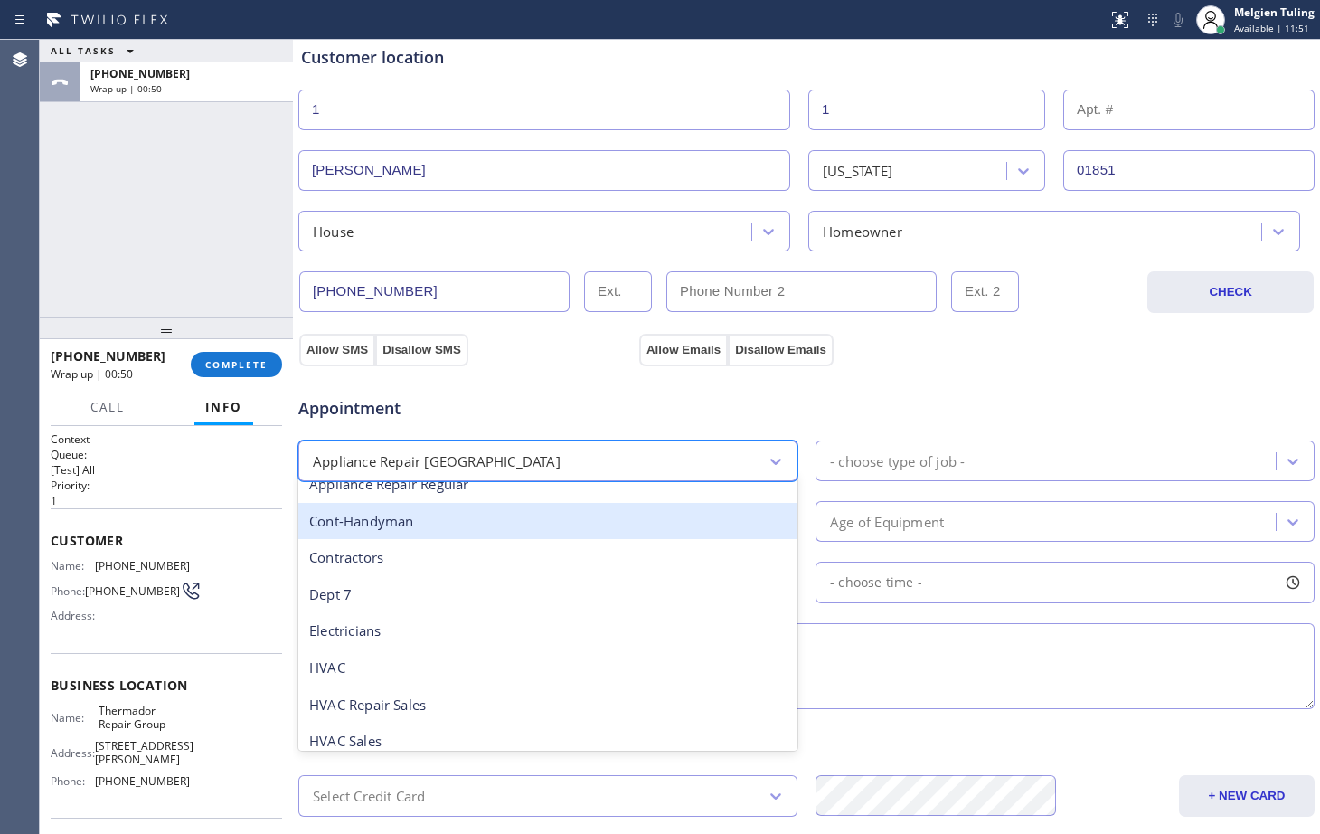
scroll to position [184, 0]
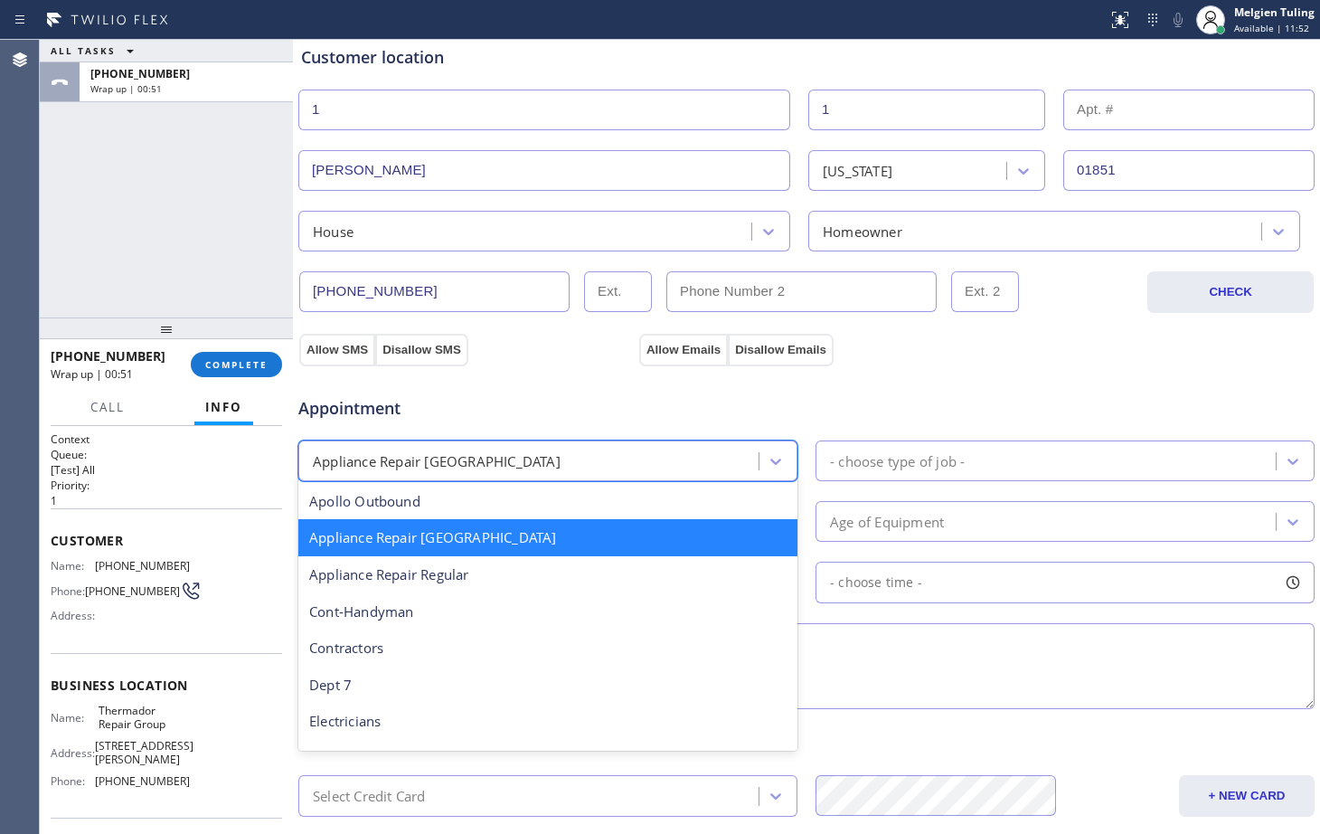
click at [448, 537] on font "Appliance Repair [GEOGRAPHIC_DATA]" at bounding box center [432, 537] width 247 height 18
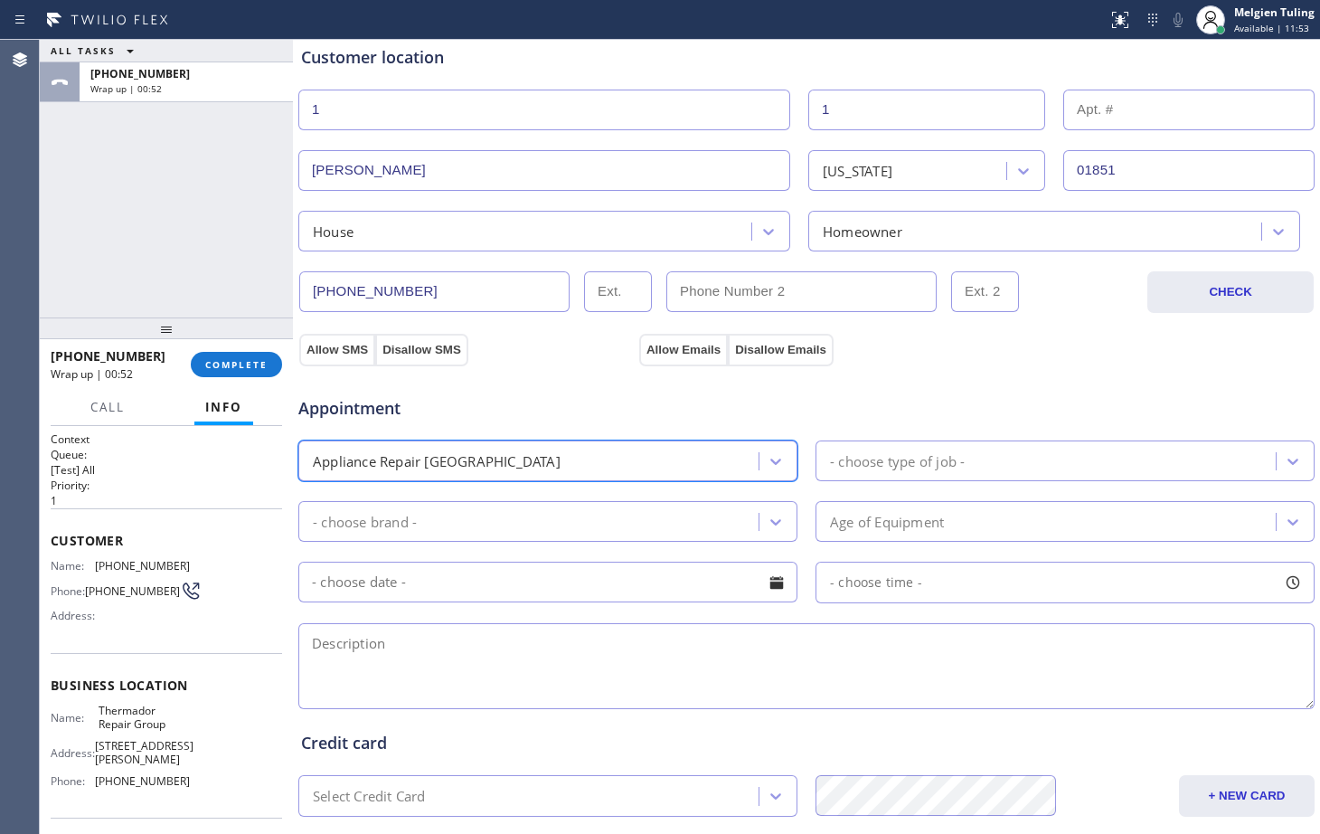
click at [867, 454] on div "- choose type of job -" at bounding box center [897, 460] width 135 height 21
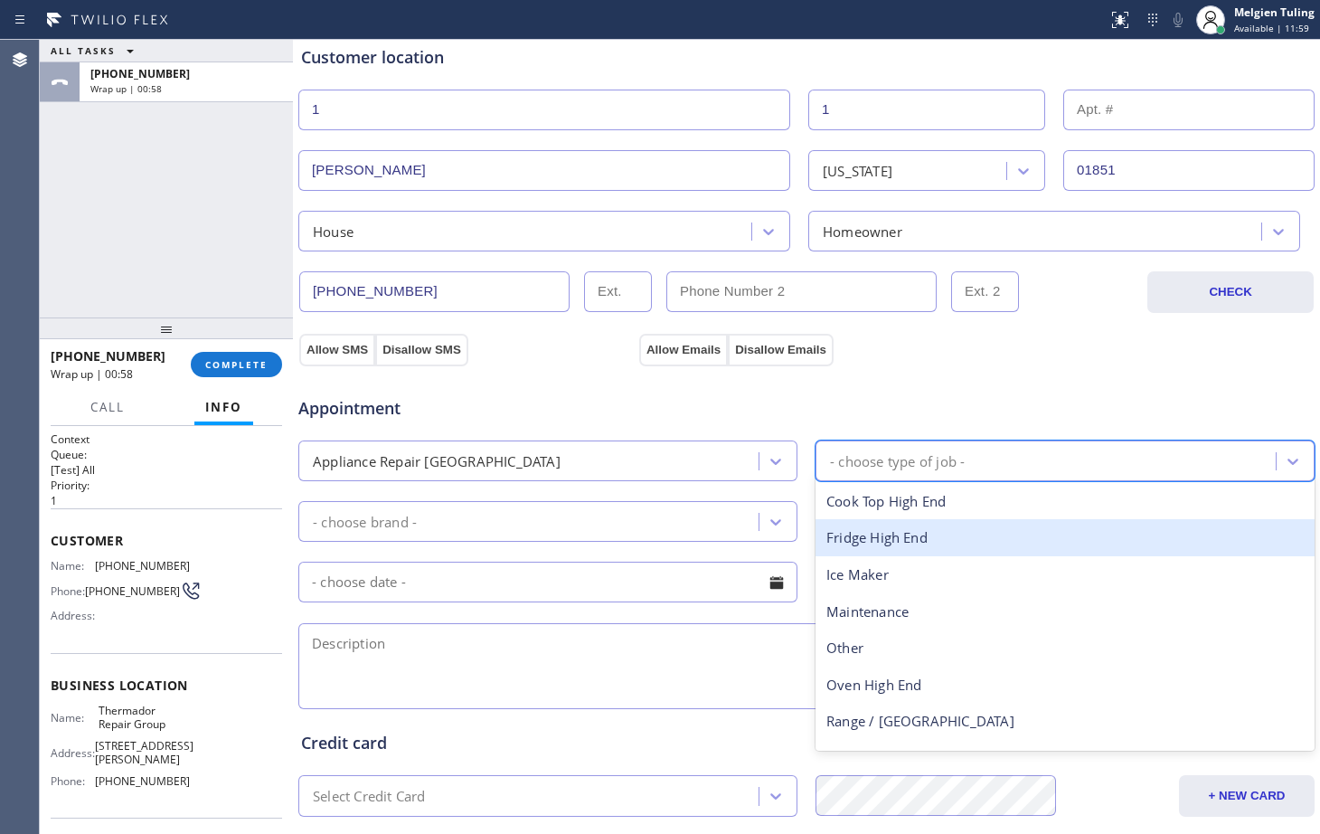
click at [431, 519] on div "- choose brand -" at bounding box center [531, 522] width 455 height 32
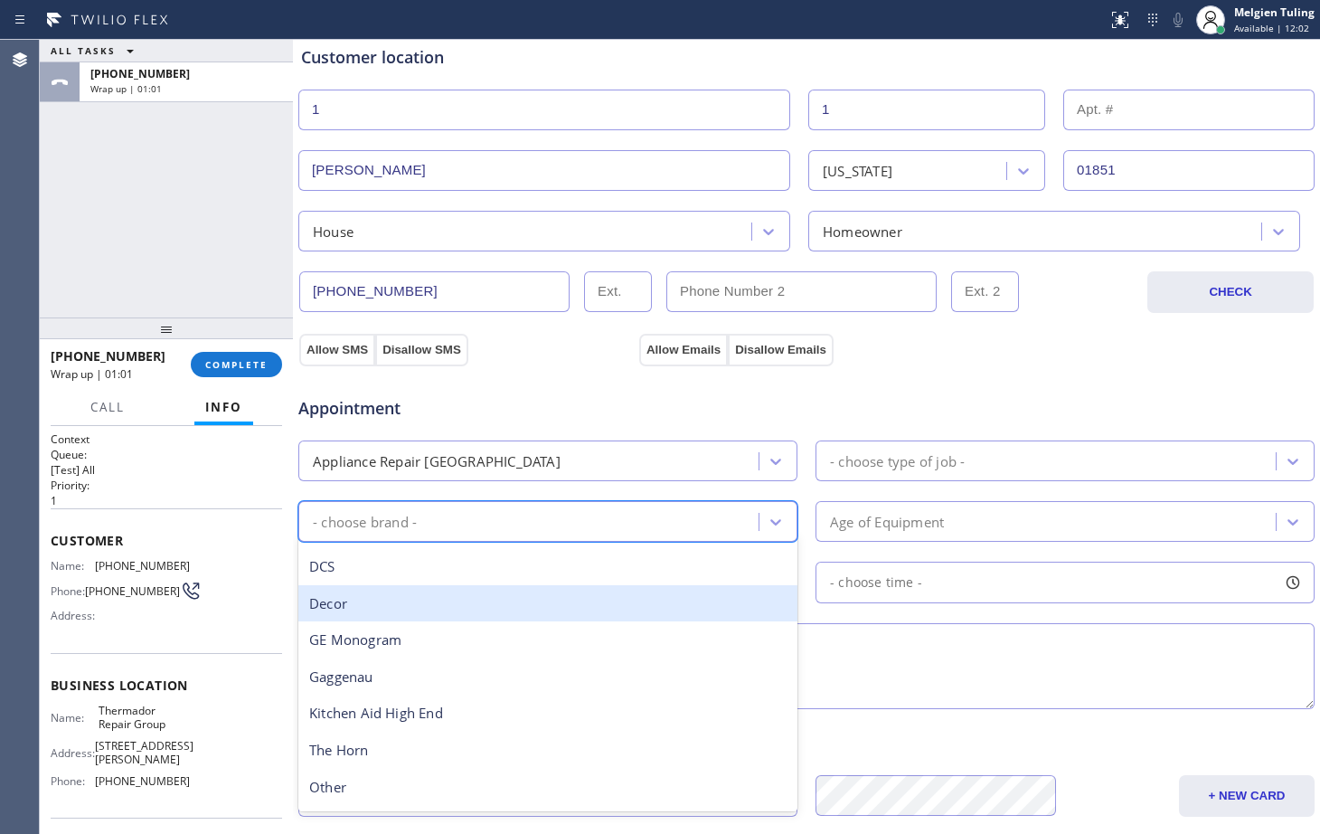
scroll to position [0, 0]
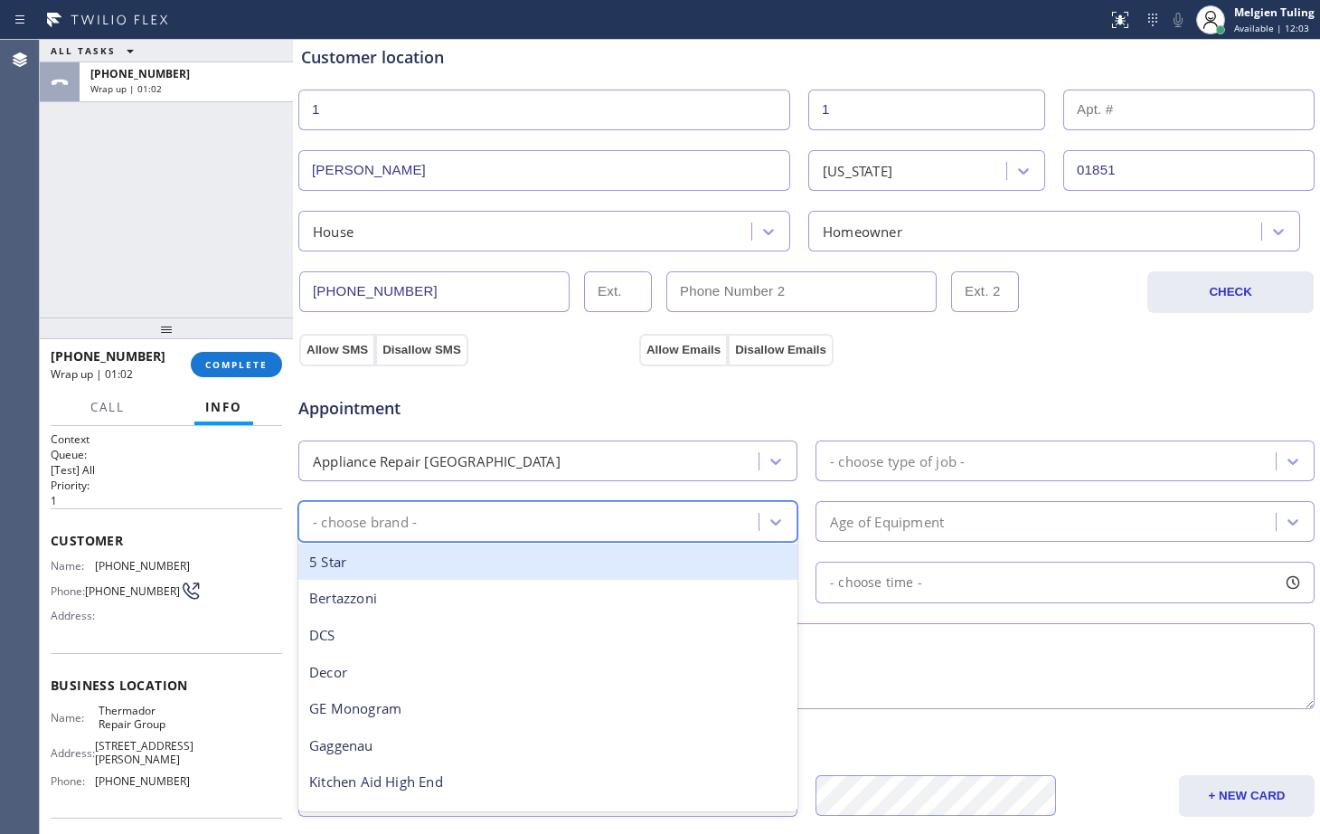
click at [458, 457] on div "Appliance Repair [GEOGRAPHIC_DATA]" at bounding box center [437, 460] width 248 height 21
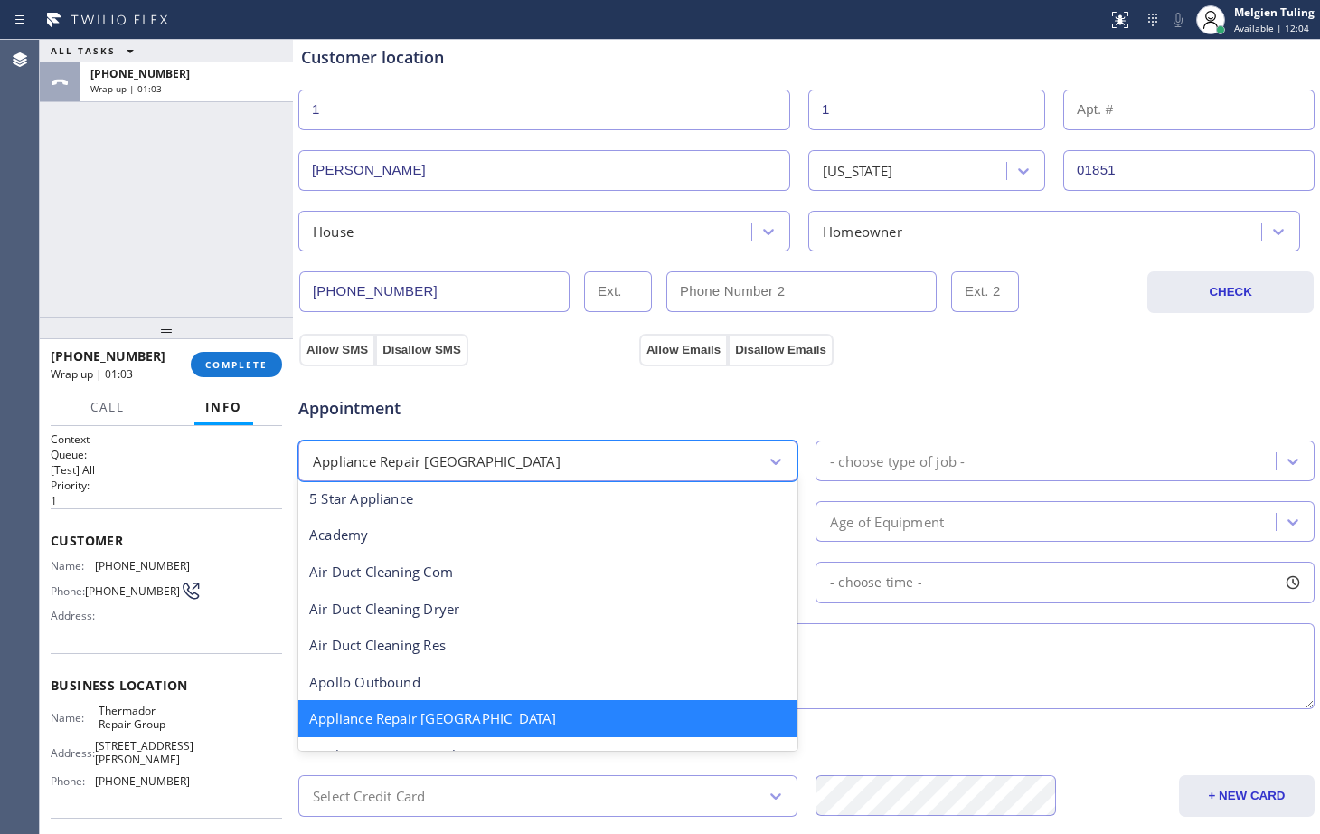
scroll to position [93, 0]
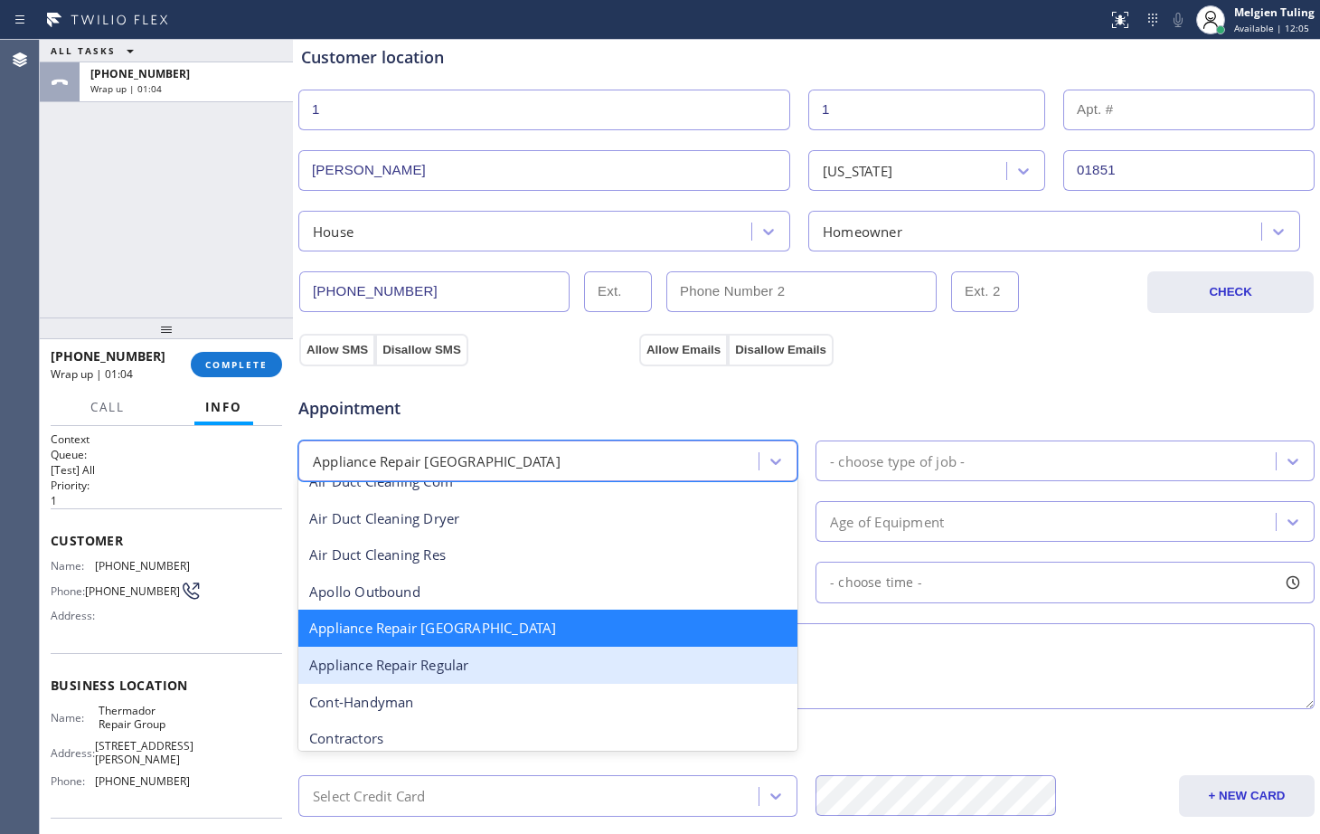
click at [462, 651] on div "Appliance Repair Regular" at bounding box center [547, 665] width 499 height 37
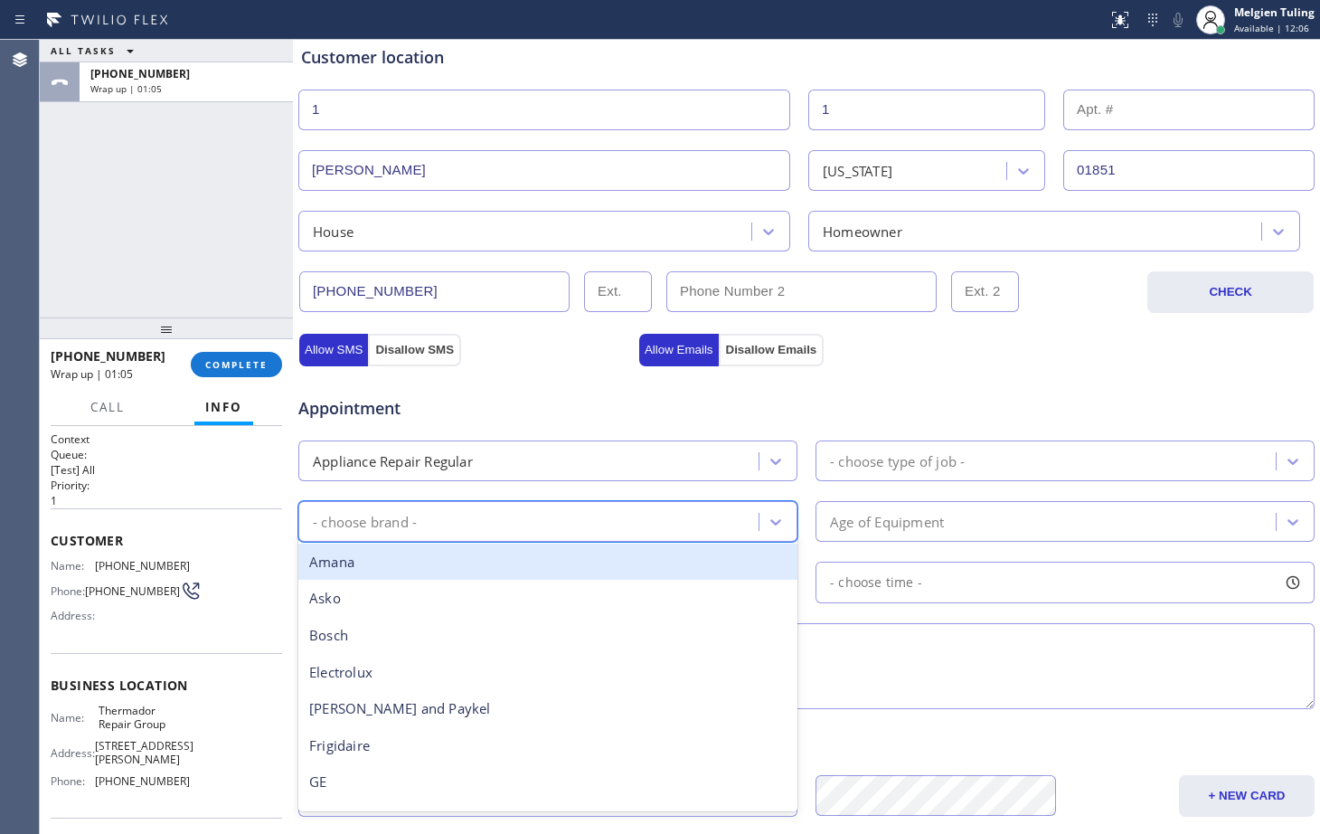
click at [451, 528] on div "- choose brand -" at bounding box center [531, 522] width 455 height 32
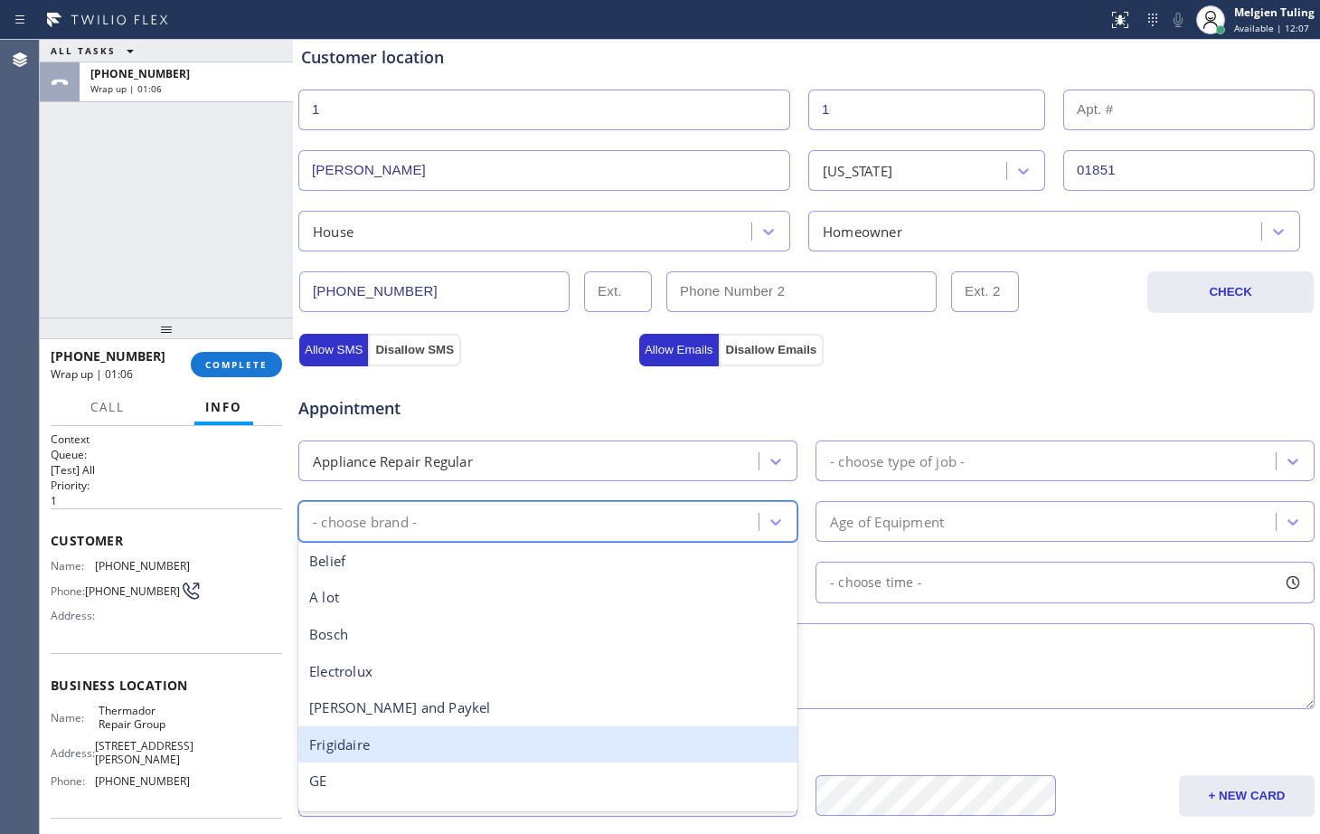
scroll to position [0, 0]
click at [356, 749] on div "Frigidaire" at bounding box center [547, 745] width 499 height 37
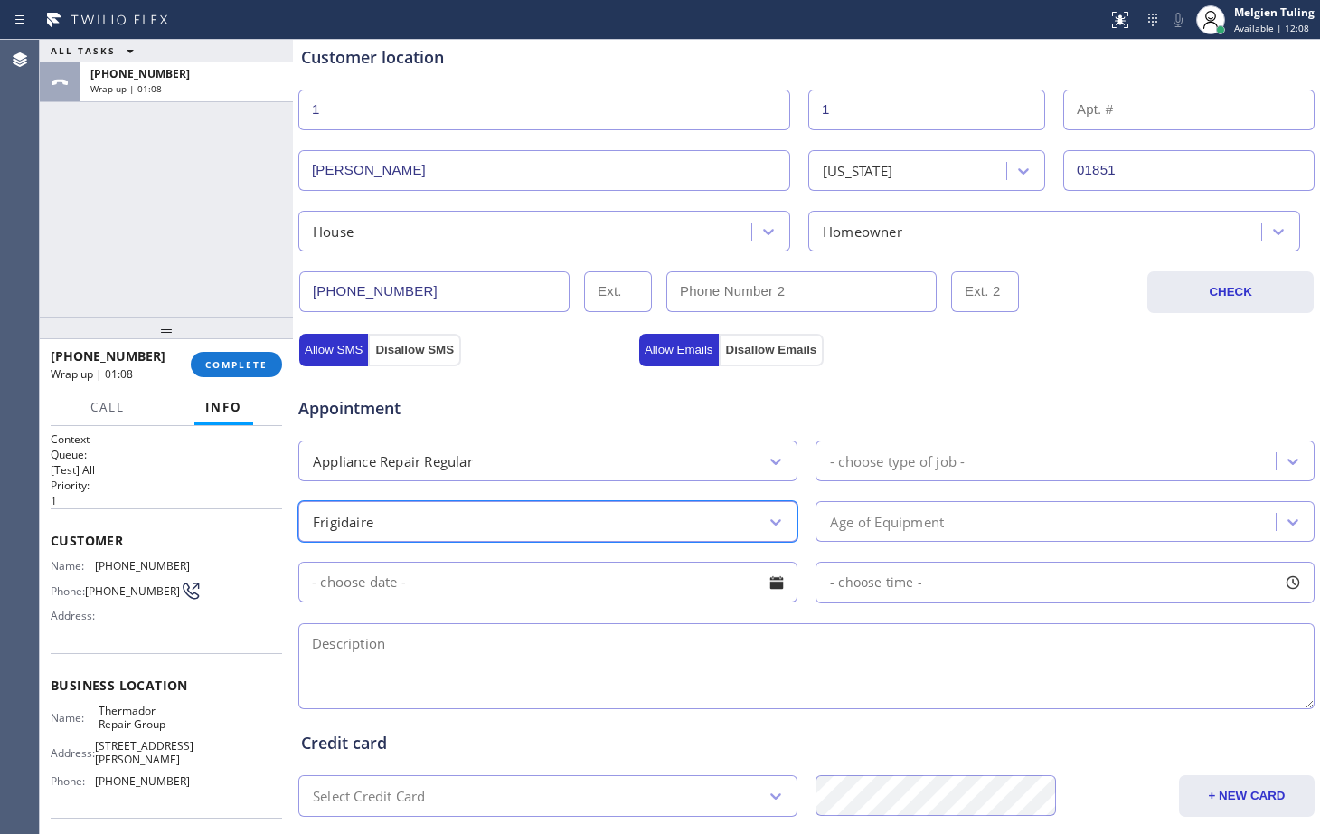
click at [894, 452] on div "- choose type of job -" at bounding box center [897, 460] width 135 height 21
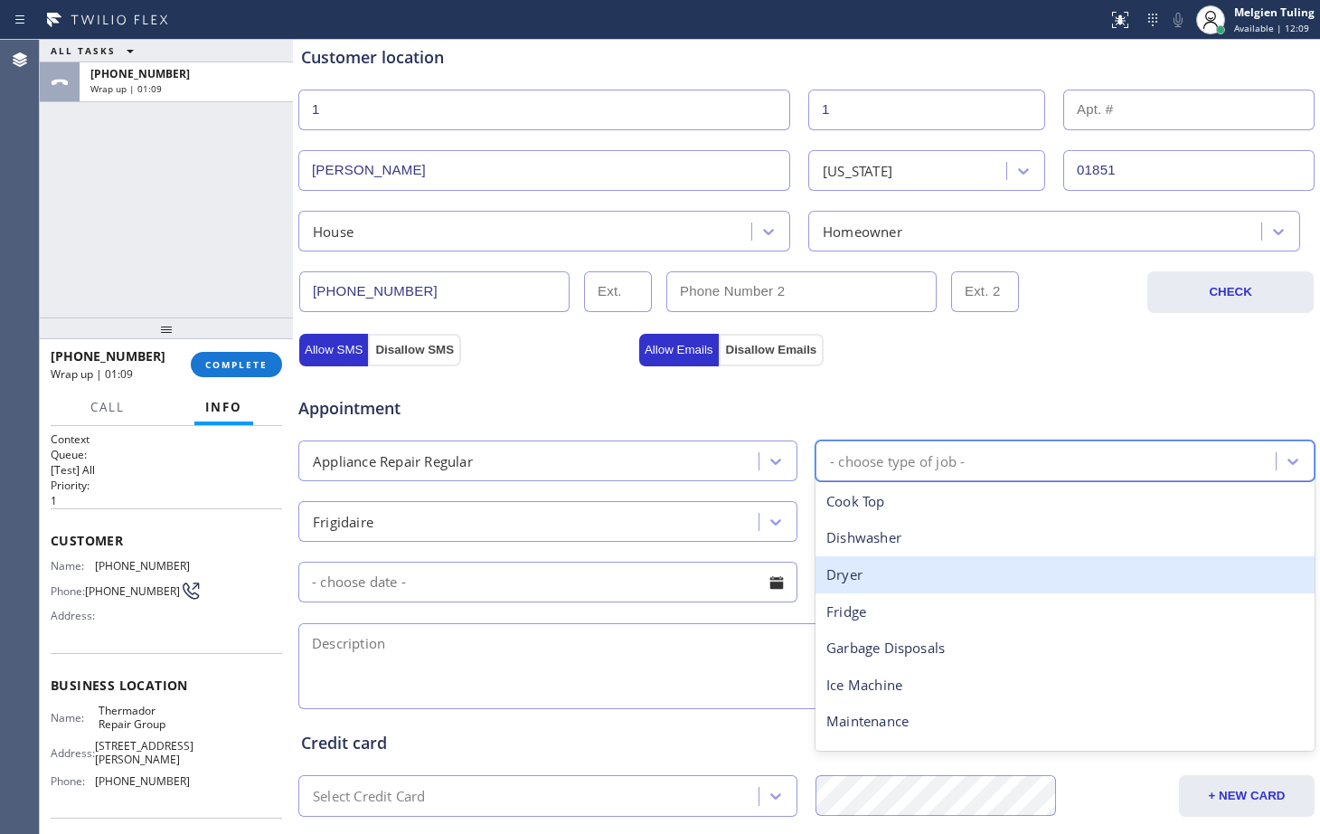
click at [850, 581] on div "Dryer" at bounding box center [1065, 574] width 499 height 37
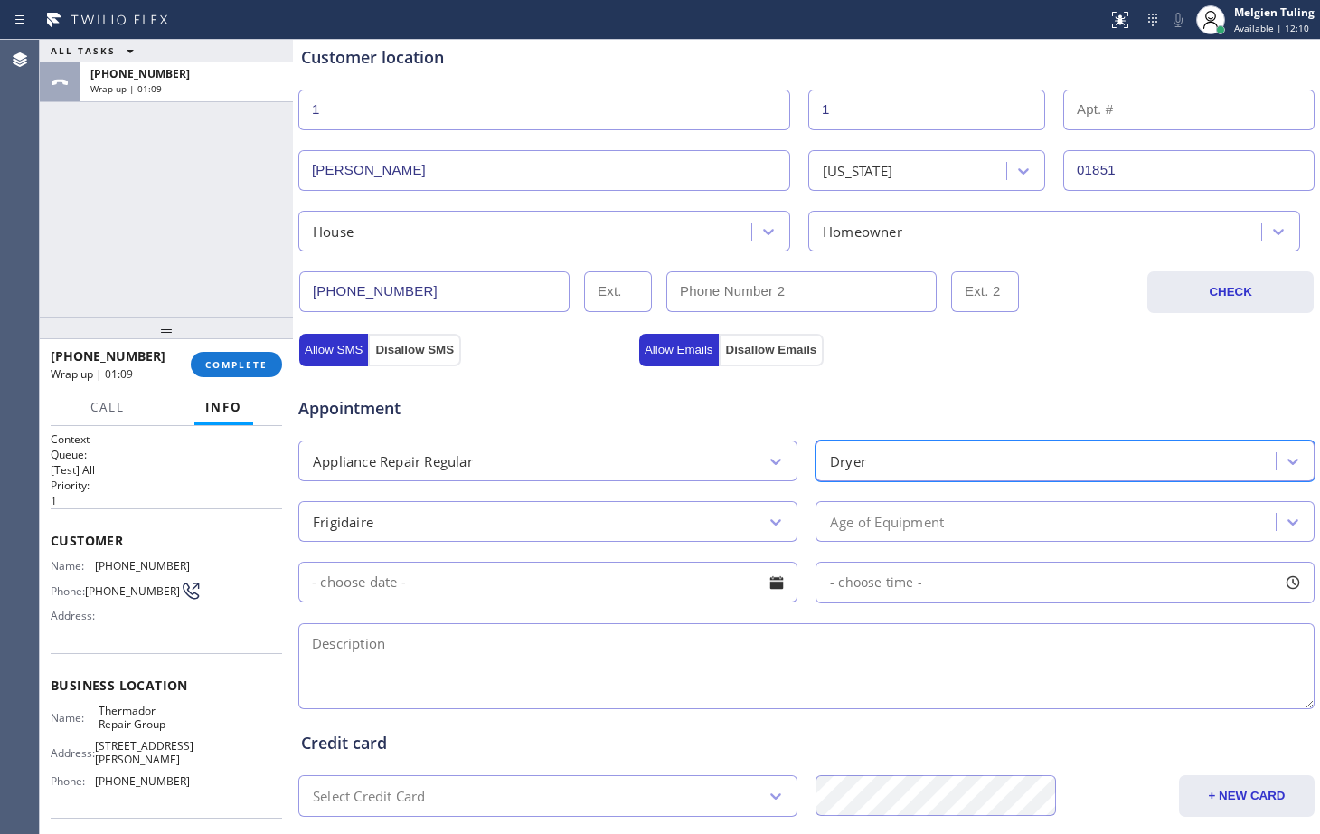
click at [830, 520] on div "Age of Equipment" at bounding box center [887, 521] width 114 height 21
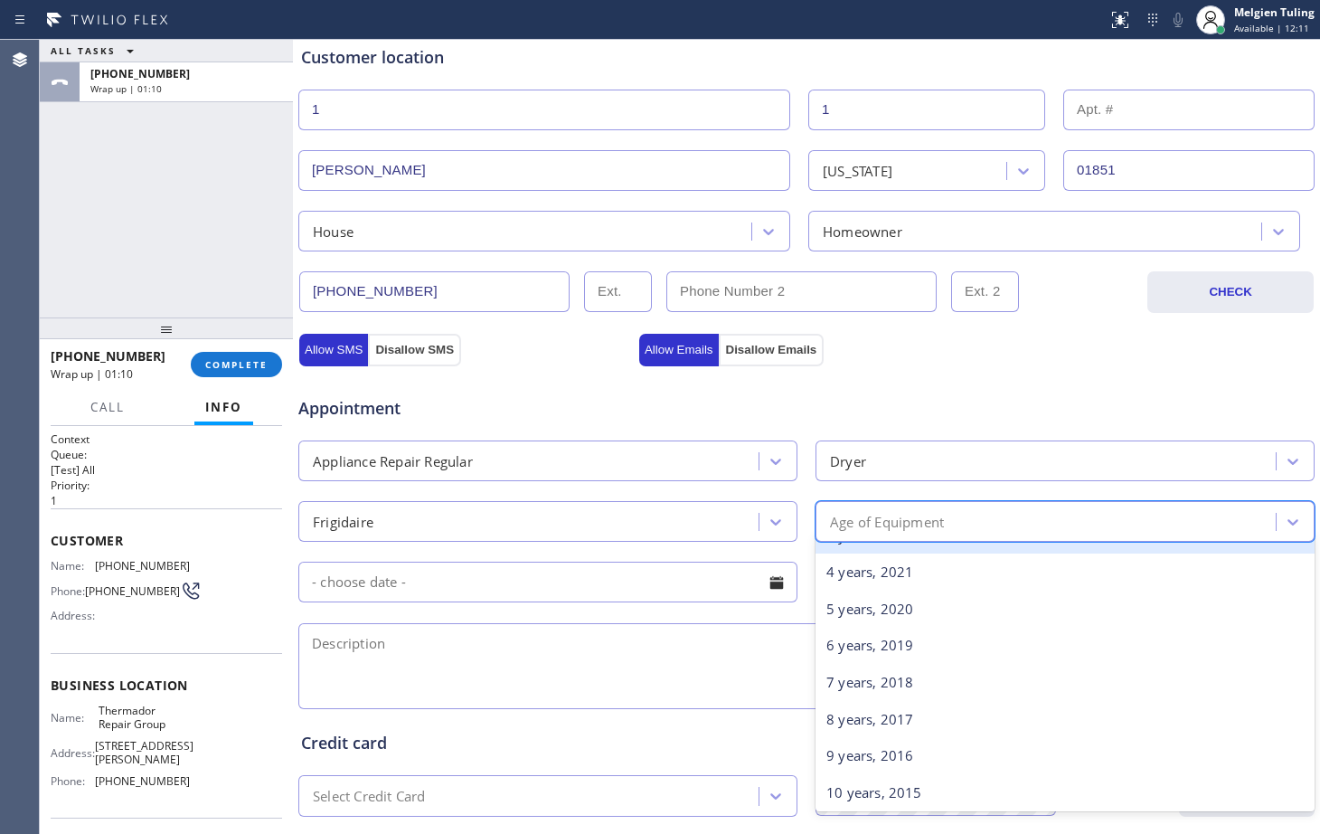
scroll to position [271, 0]
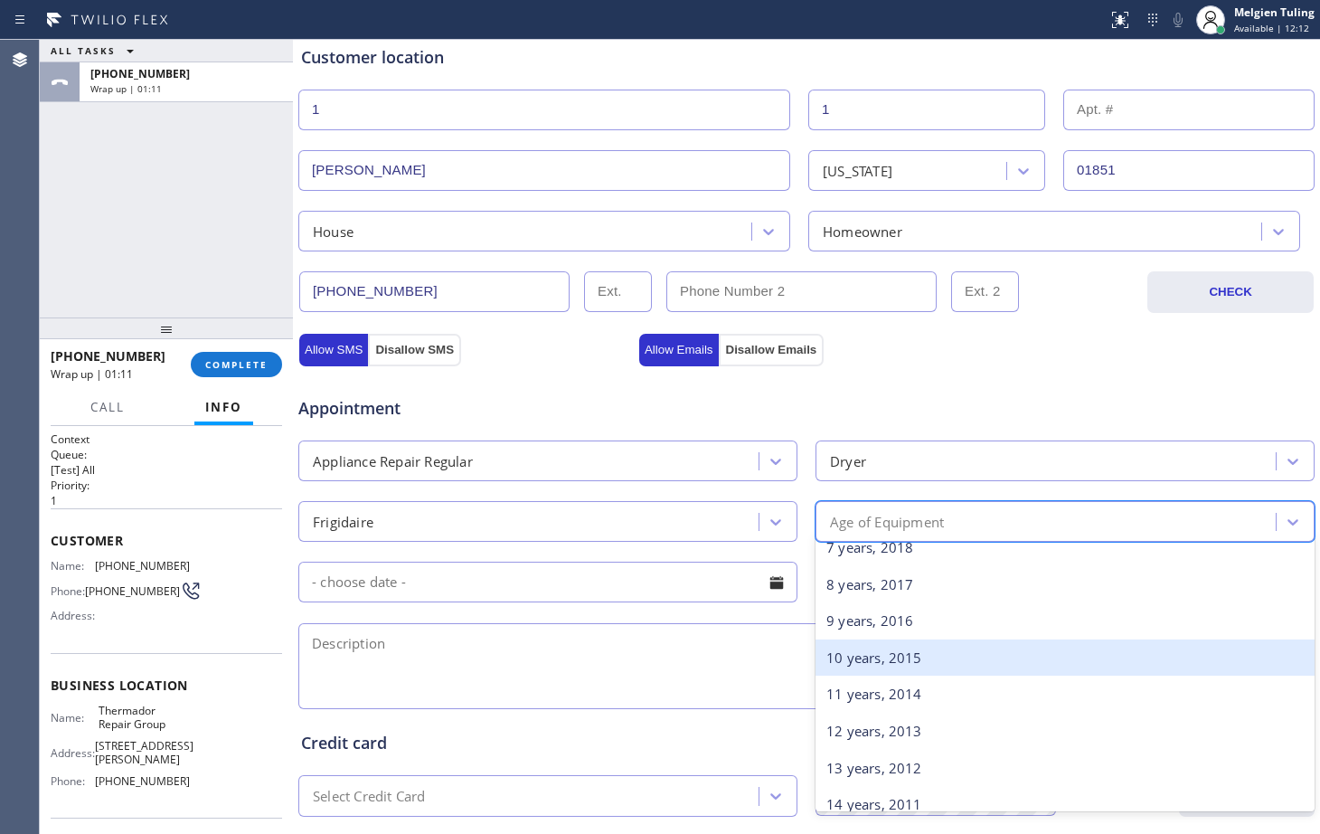
click at [853, 667] on div "10 years, 2015" at bounding box center [1065, 657] width 499 height 37
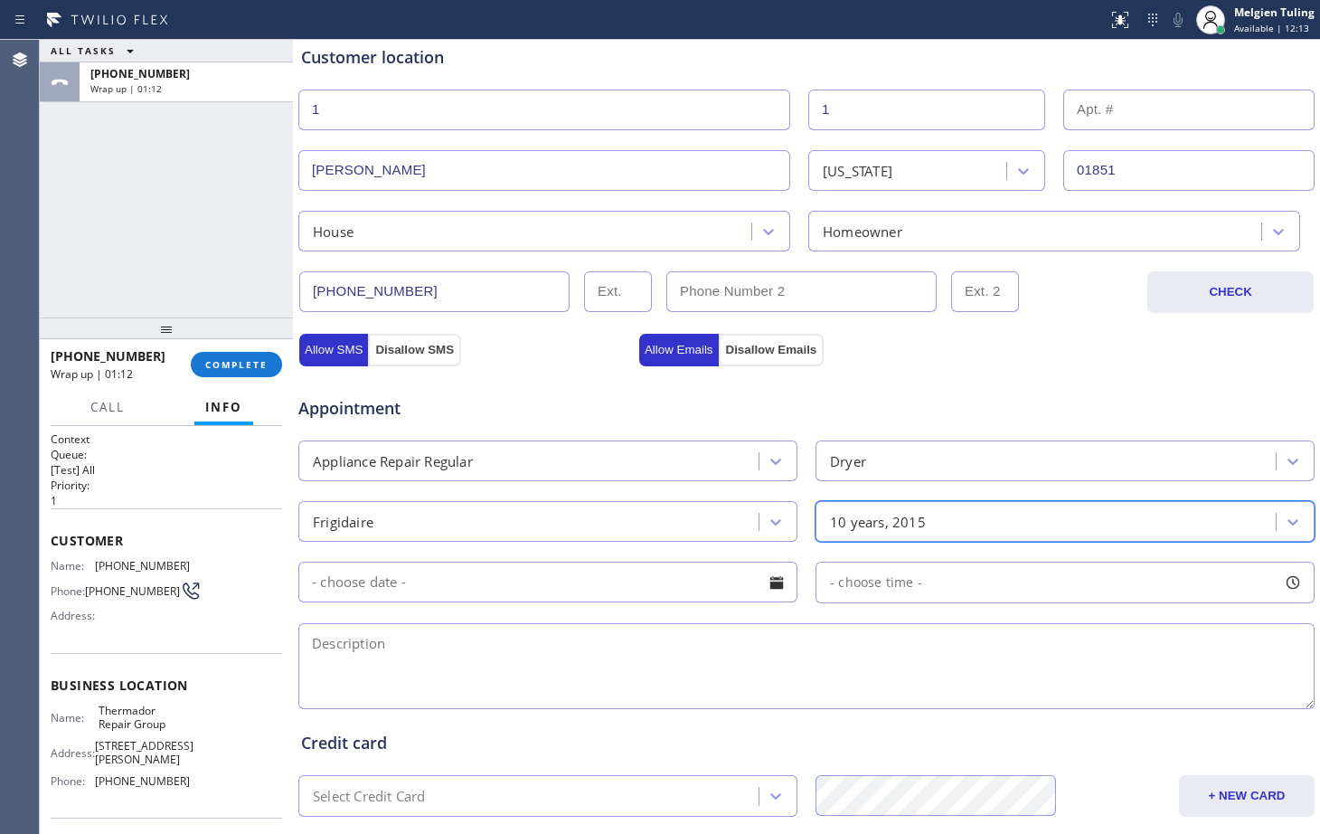
click at [410, 647] on textarea at bounding box center [806, 666] width 1017 height 86
click at [489, 642] on textarea at bounding box center [806, 666] width 1017 height 86
paste textarea "Frigidaire/[PERSON_NAME] /[DEMOGRAPHIC_DATA]/it makes a terrible noise and it s…"
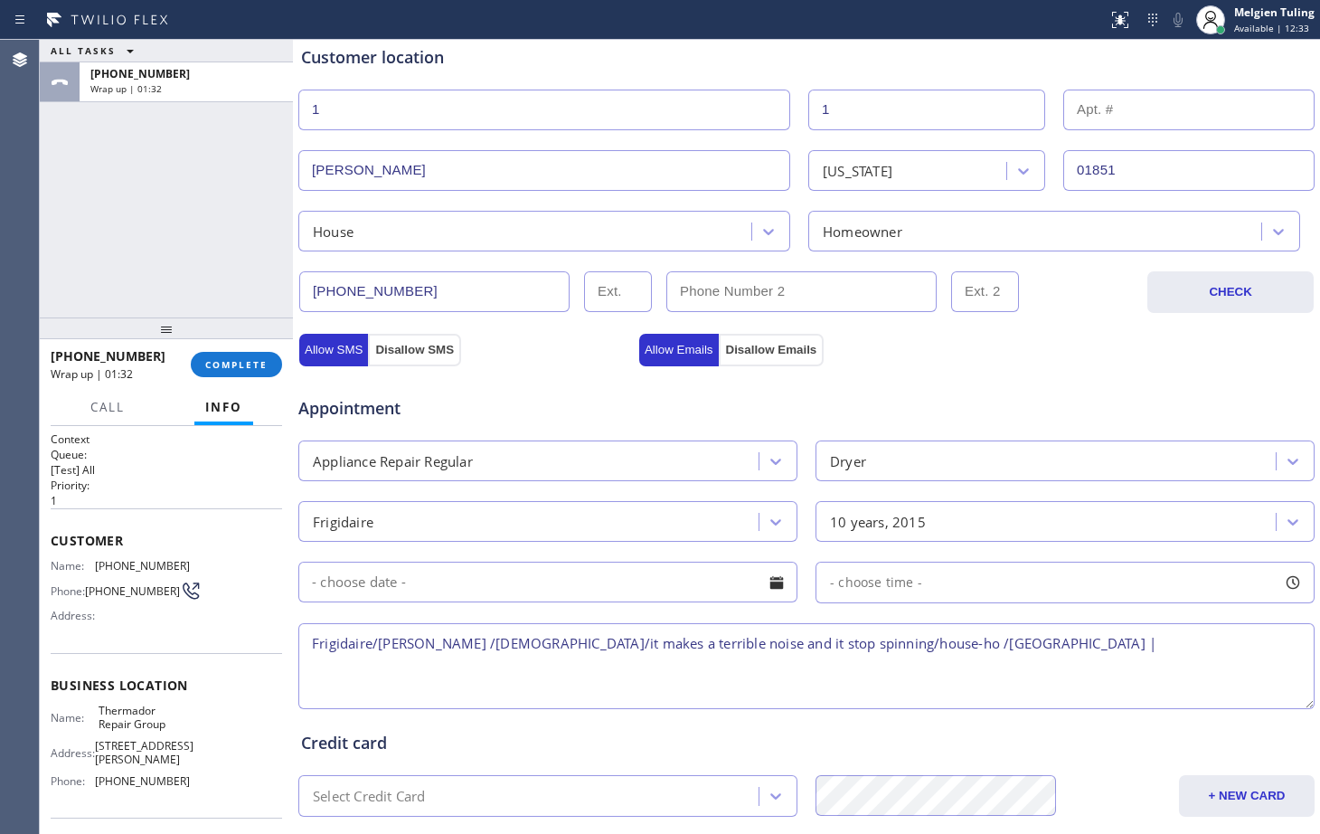
click at [1015, 646] on textarea "Frigidaire/[PERSON_NAME] /[DEMOGRAPHIC_DATA]/it makes a terrible noise and it s…" at bounding box center [806, 666] width 1017 height 86
paste textarea "Thermador Repair Group"
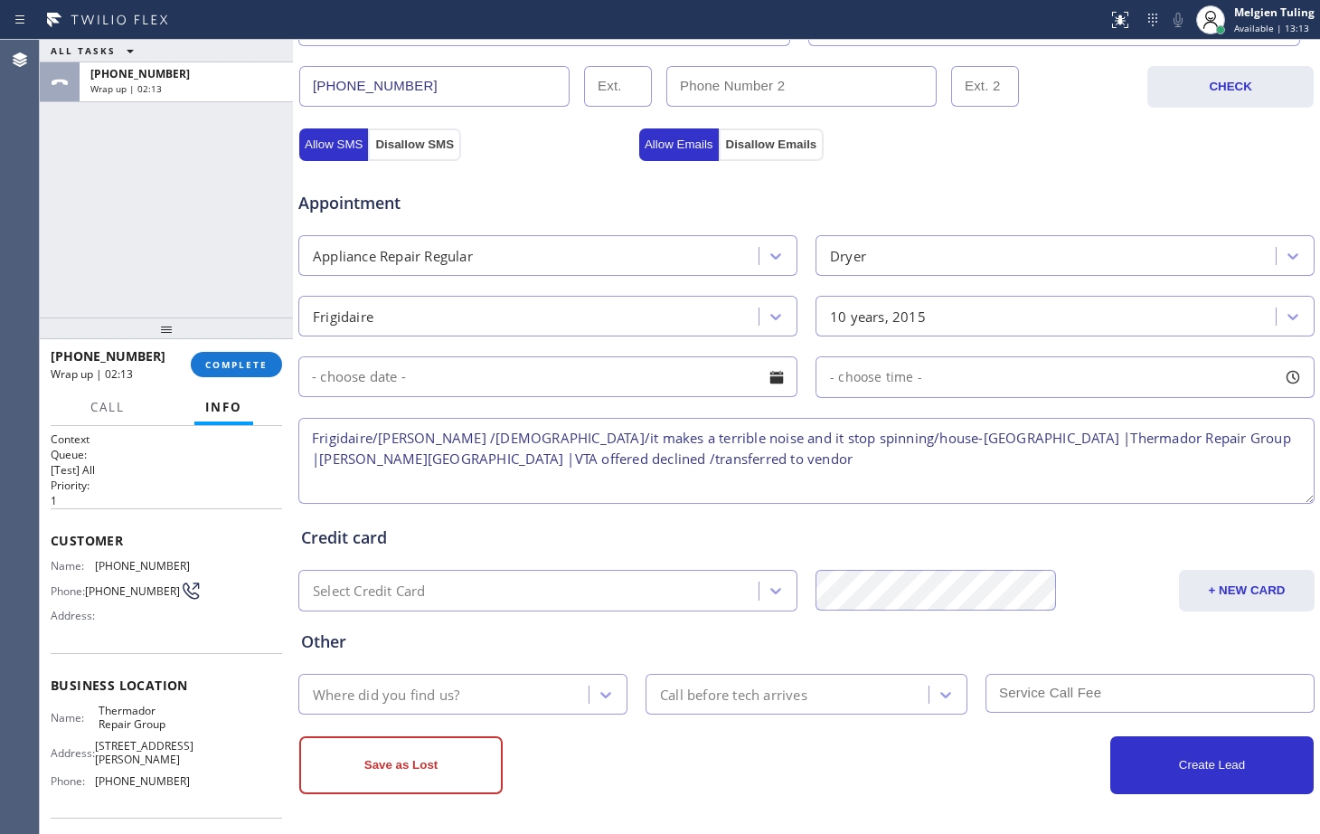
scroll to position [568, 0]
type textarea "Frigidaire/[PERSON_NAME] /[DEMOGRAPHIC_DATA]/it makes a terrible noise and it s…"
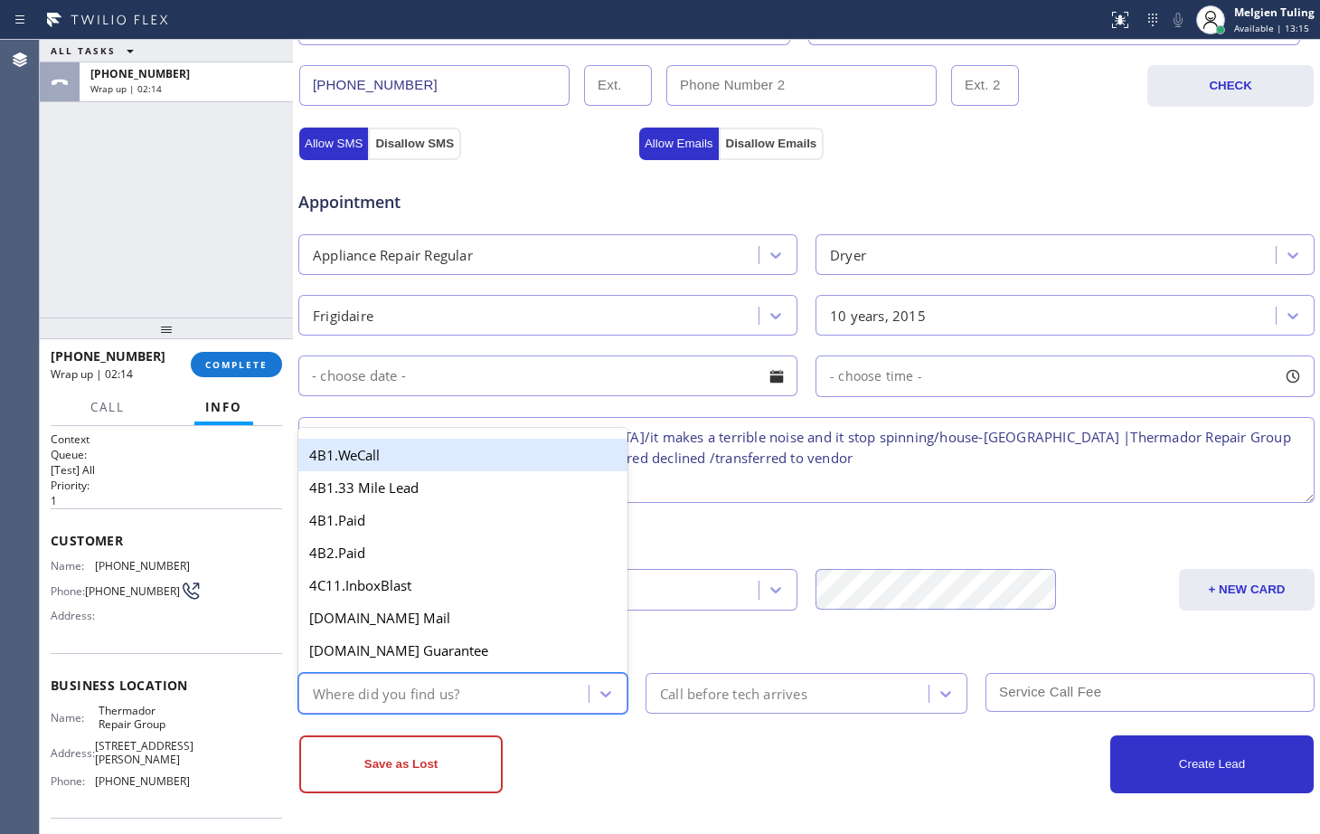
click at [462, 690] on div "Where did you find us?" at bounding box center [446, 693] width 285 height 32
type input "goo"
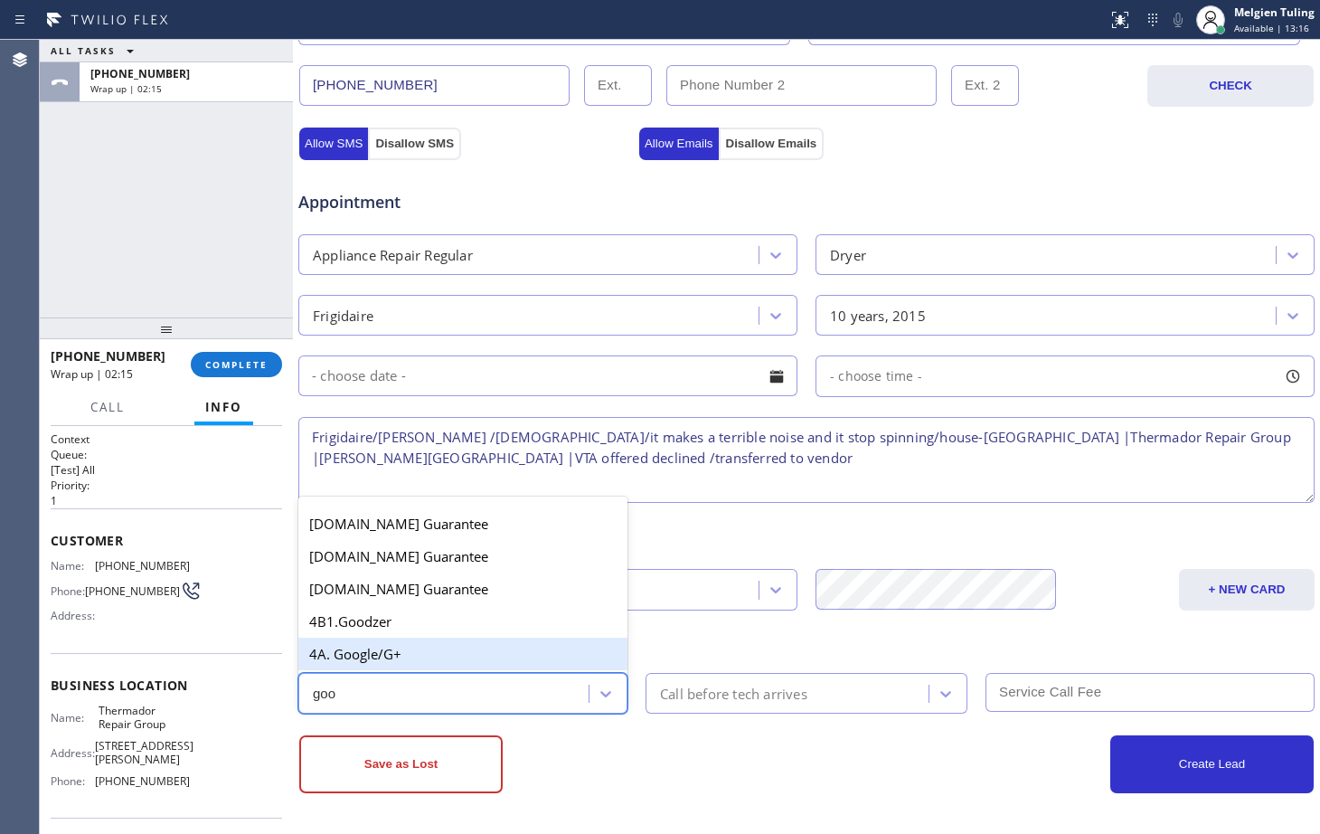
click at [428, 662] on div "4A. Google/G+" at bounding box center [462, 654] width 329 height 33
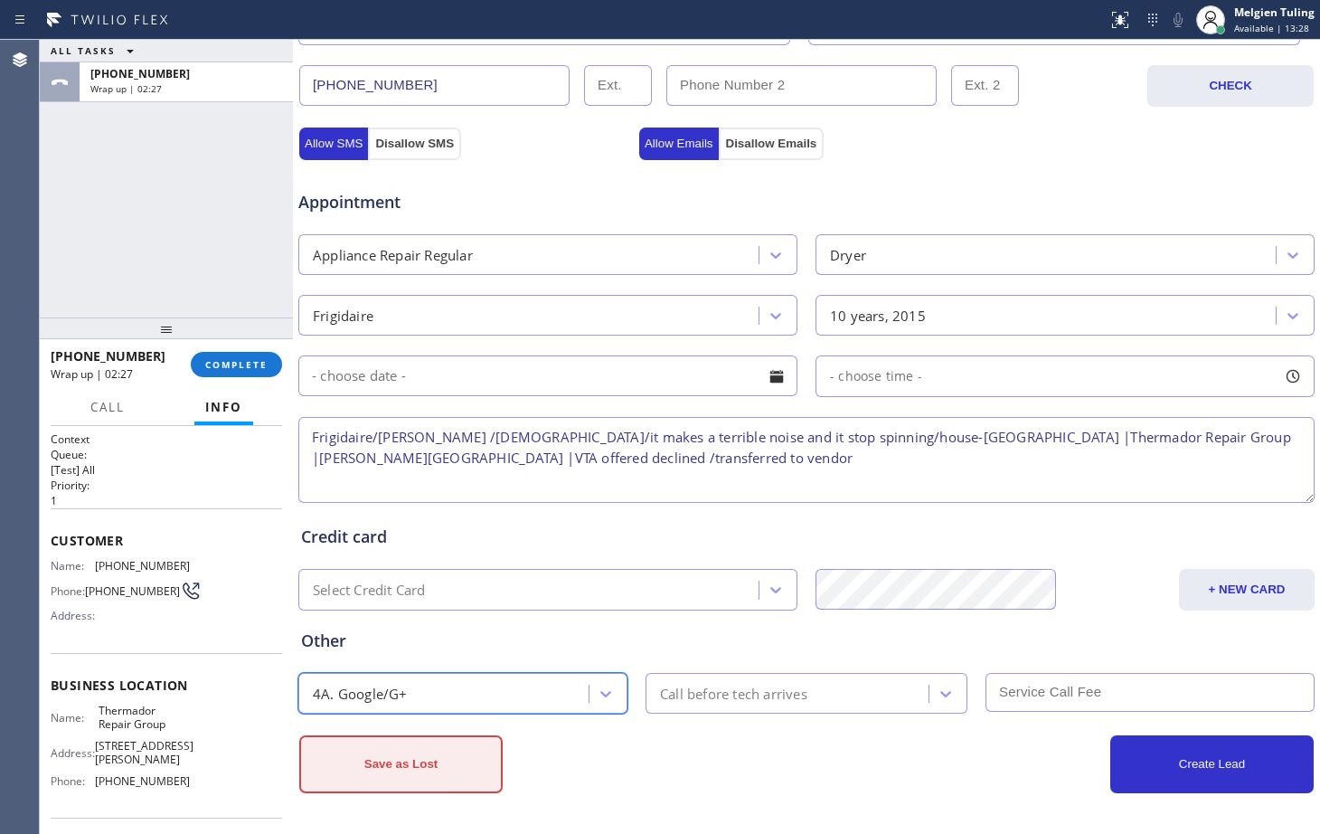
click at [403, 770] on button "Save as Lost" at bounding box center [401, 764] width 204 height 58
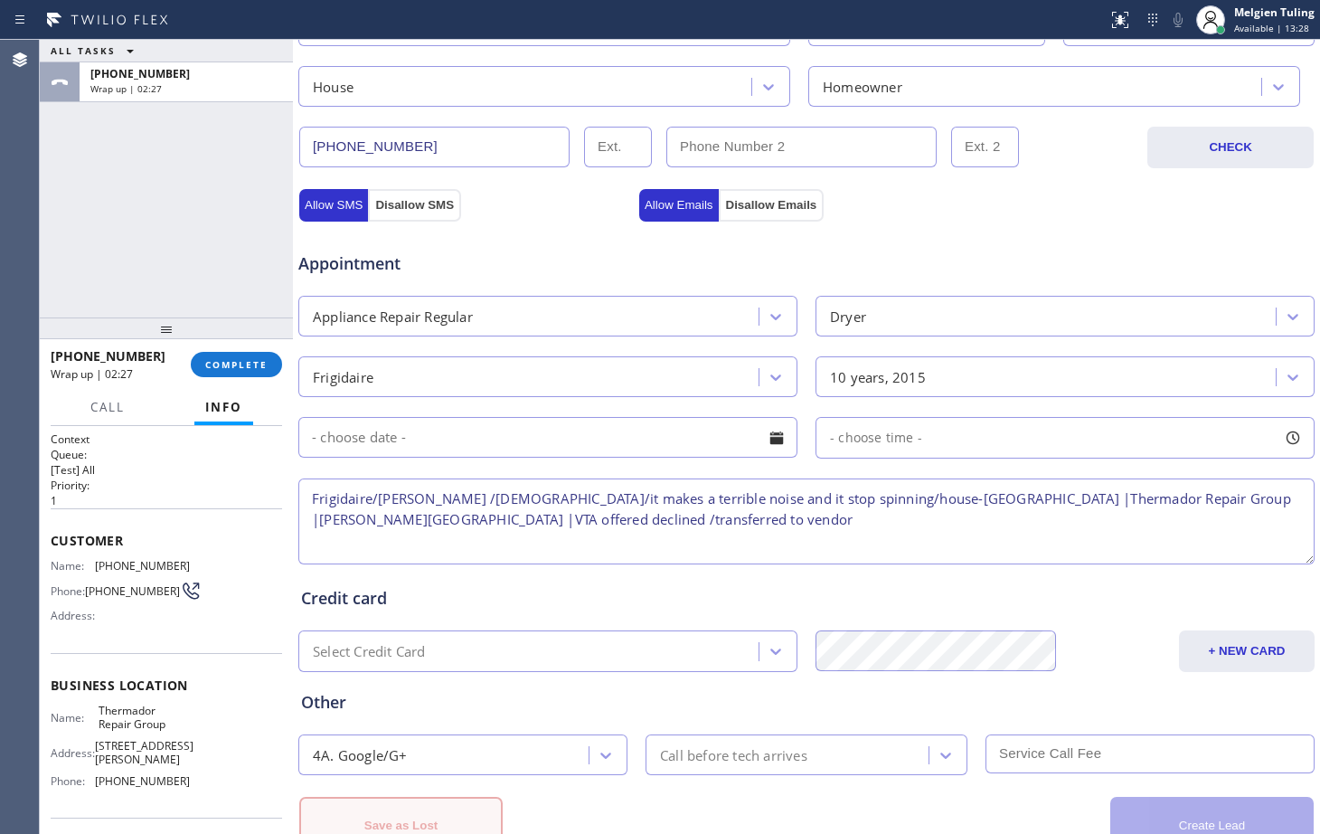
scroll to position [629, 0]
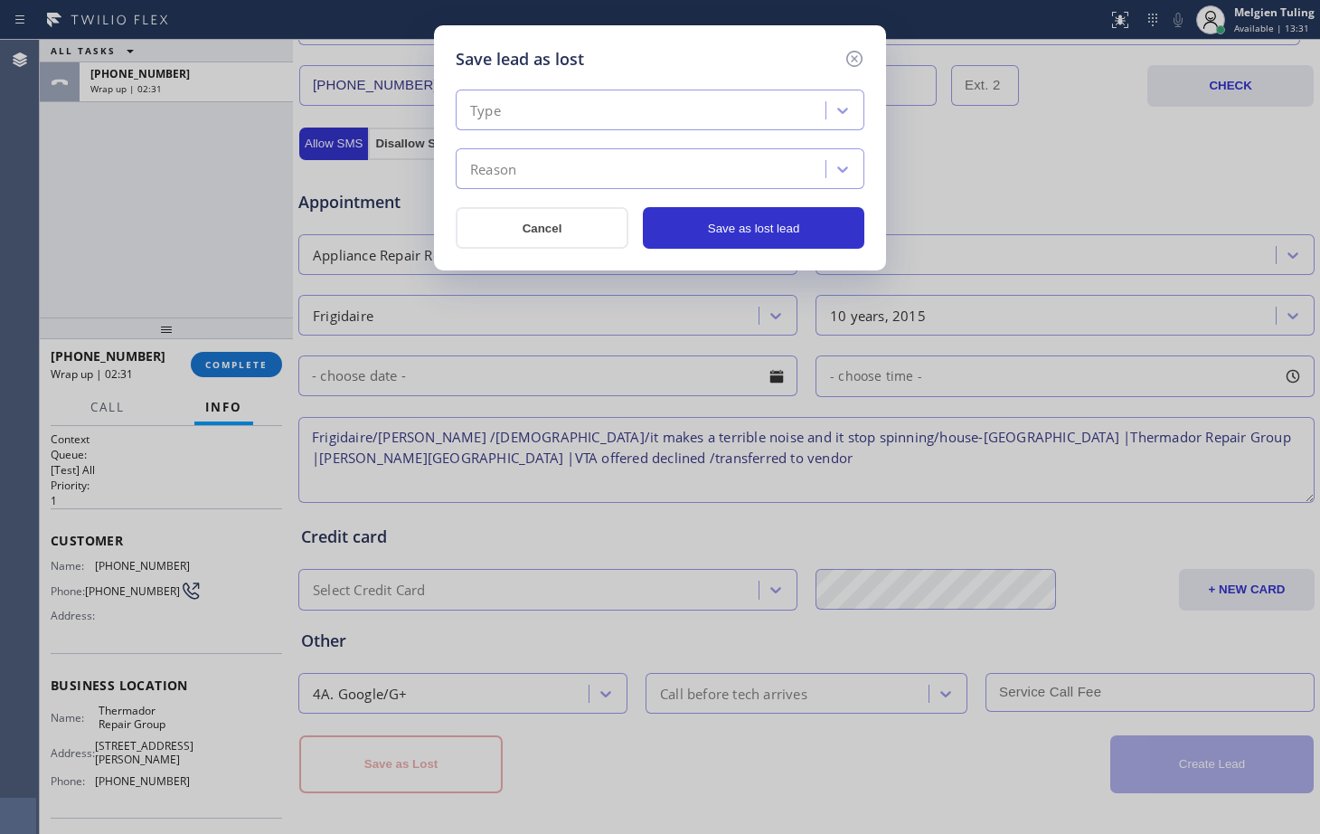
click at [613, 99] on div "Type" at bounding box center [643, 111] width 364 height 32
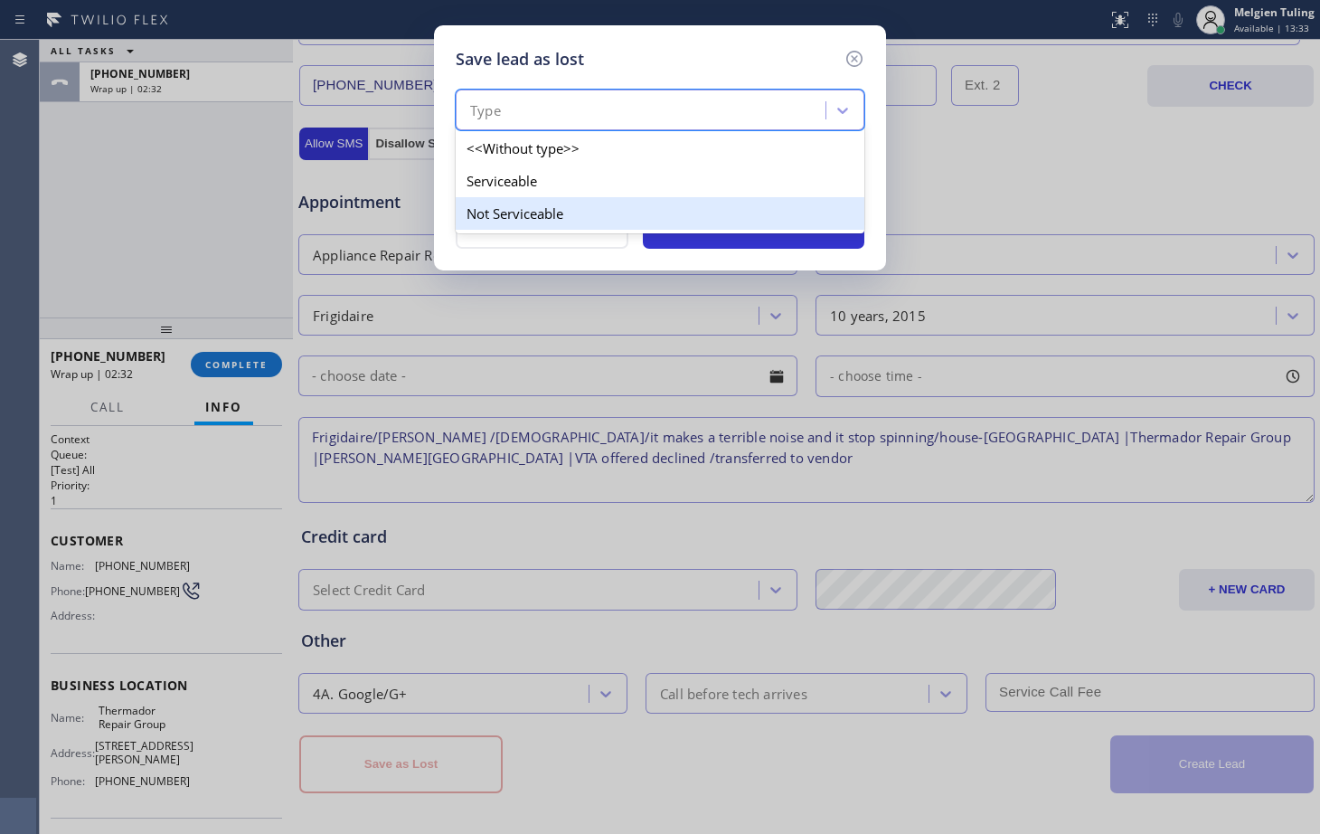
click at [506, 211] on div "Not Serviceable" at bounding box center [660, 213] width 409 height 33
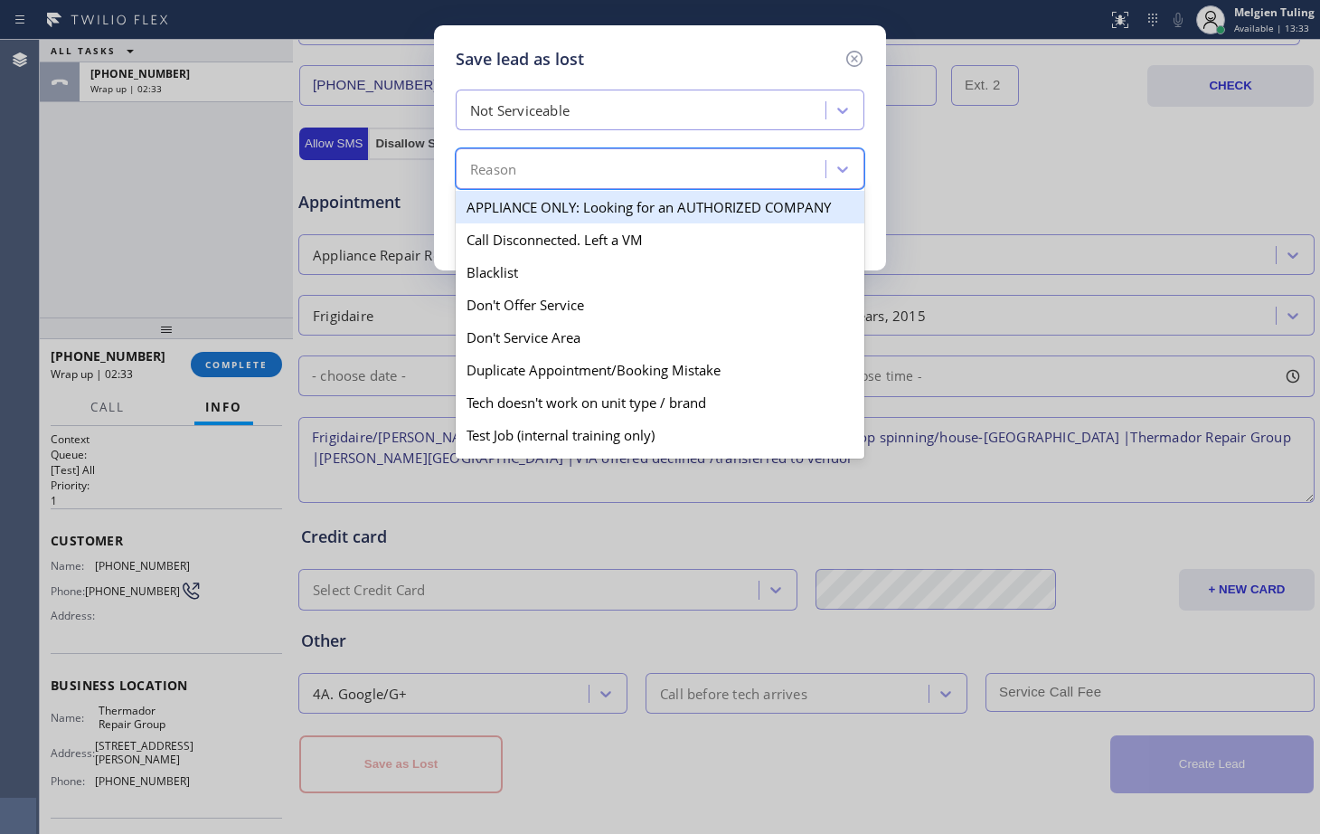
click at [515, 175] on div "Reason" at bounding box center [493, 169] width 46 height 21
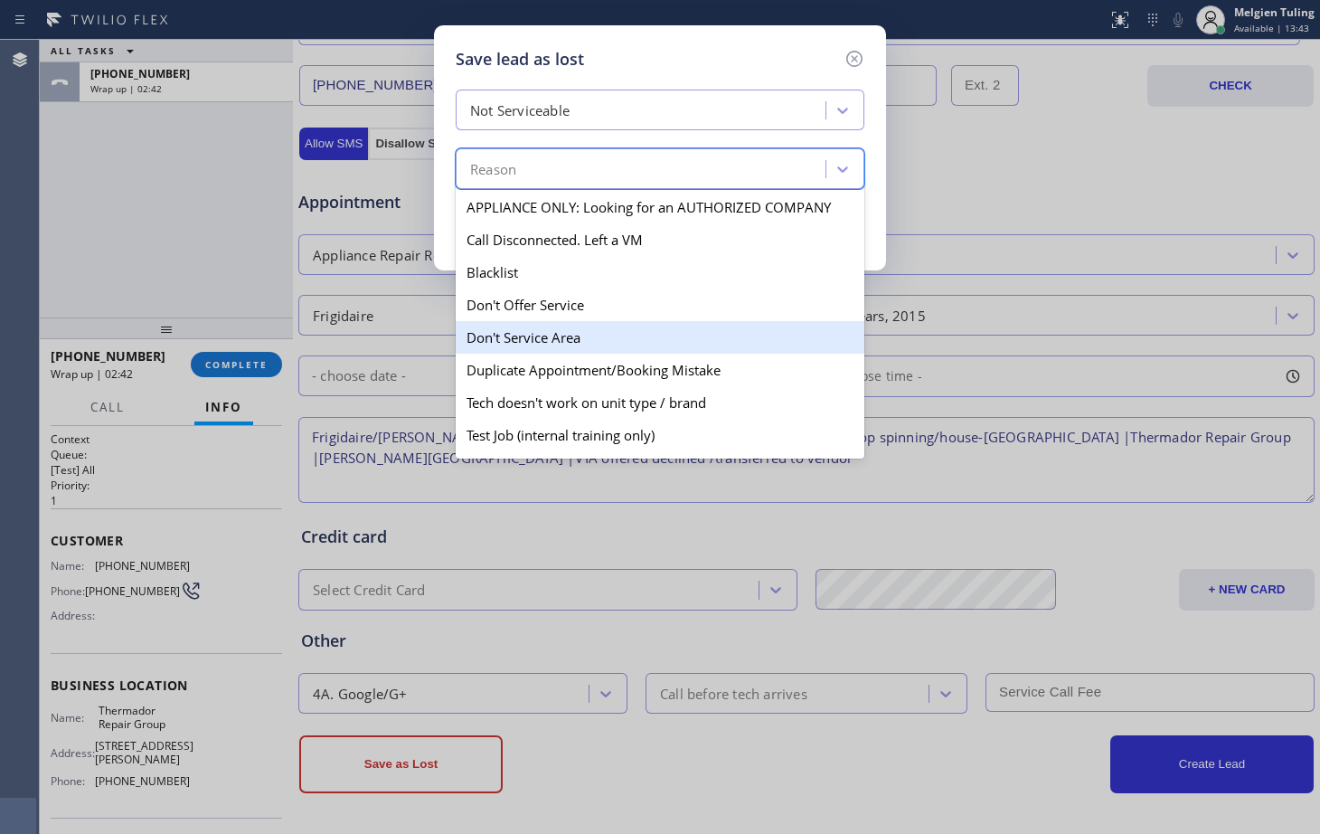
click at [526, 338] on div "Don't Service Area" at bounding box center [660, 337] width 409 height 33
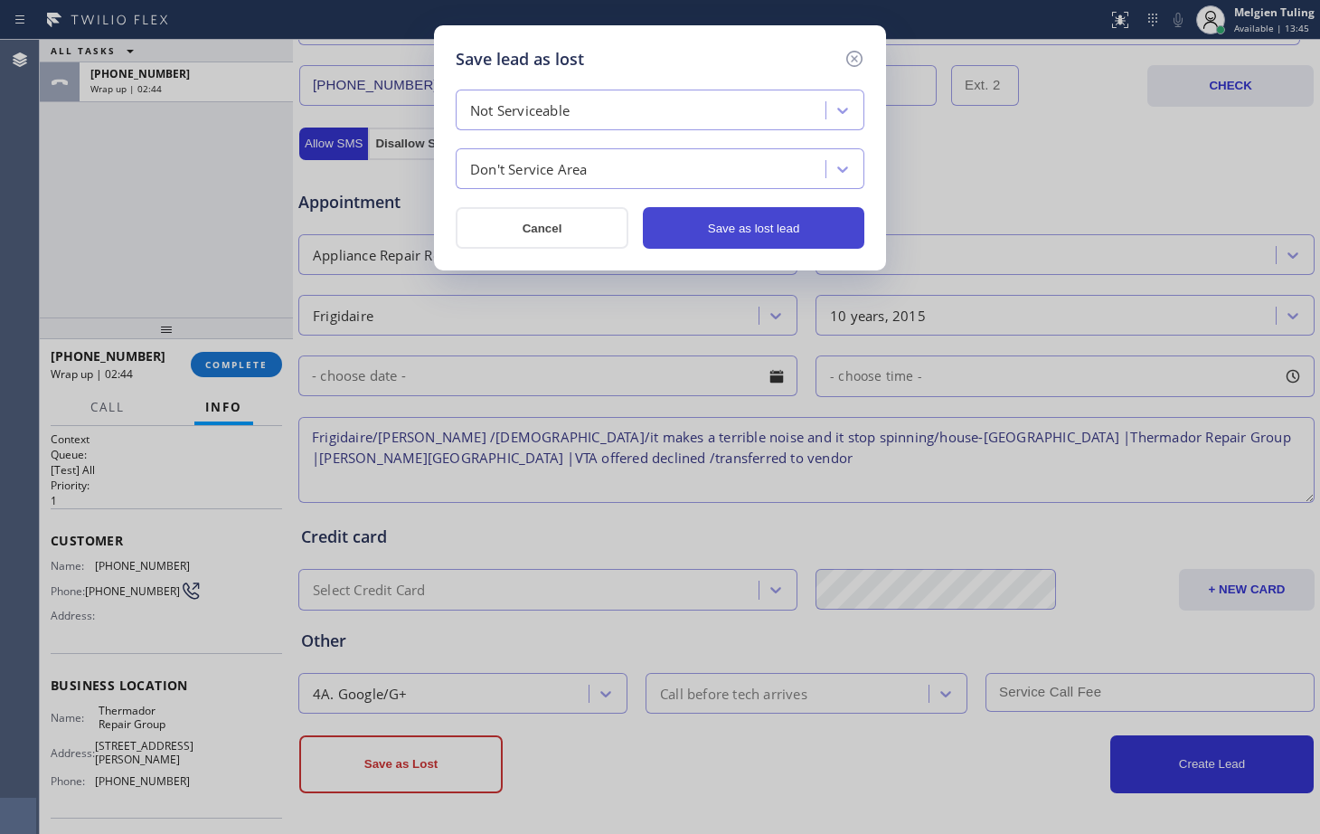
click at [745, 232] on button "Save as lost lead" at bounding box center [754, 228] width 222 height 42
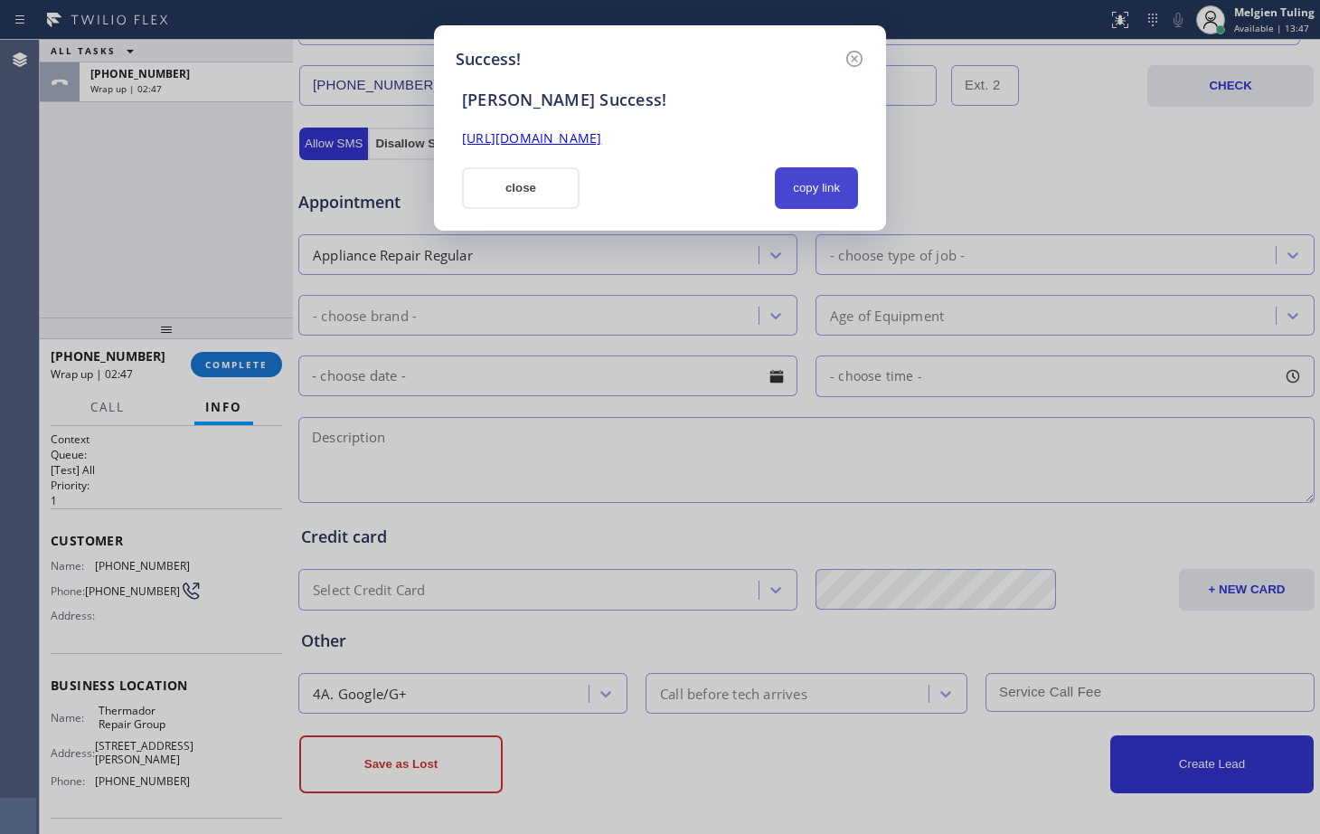
drag, startPoint x: 845, startPoint y: 194, endPoint x: 576, endPoint y: 149, distance: 272.4
drag, startPoint x: 576, startPoint y: 149, endPoint x: 582, endPoint y: 135, distance: 15.5
click at [582, 135] on link "[URL][DOMAIN_NAME]" at bounding box center [531, 137] width 139 height 17
click at [512, 185] on button "close" at bounding box center [521, 188] width 118 height 42
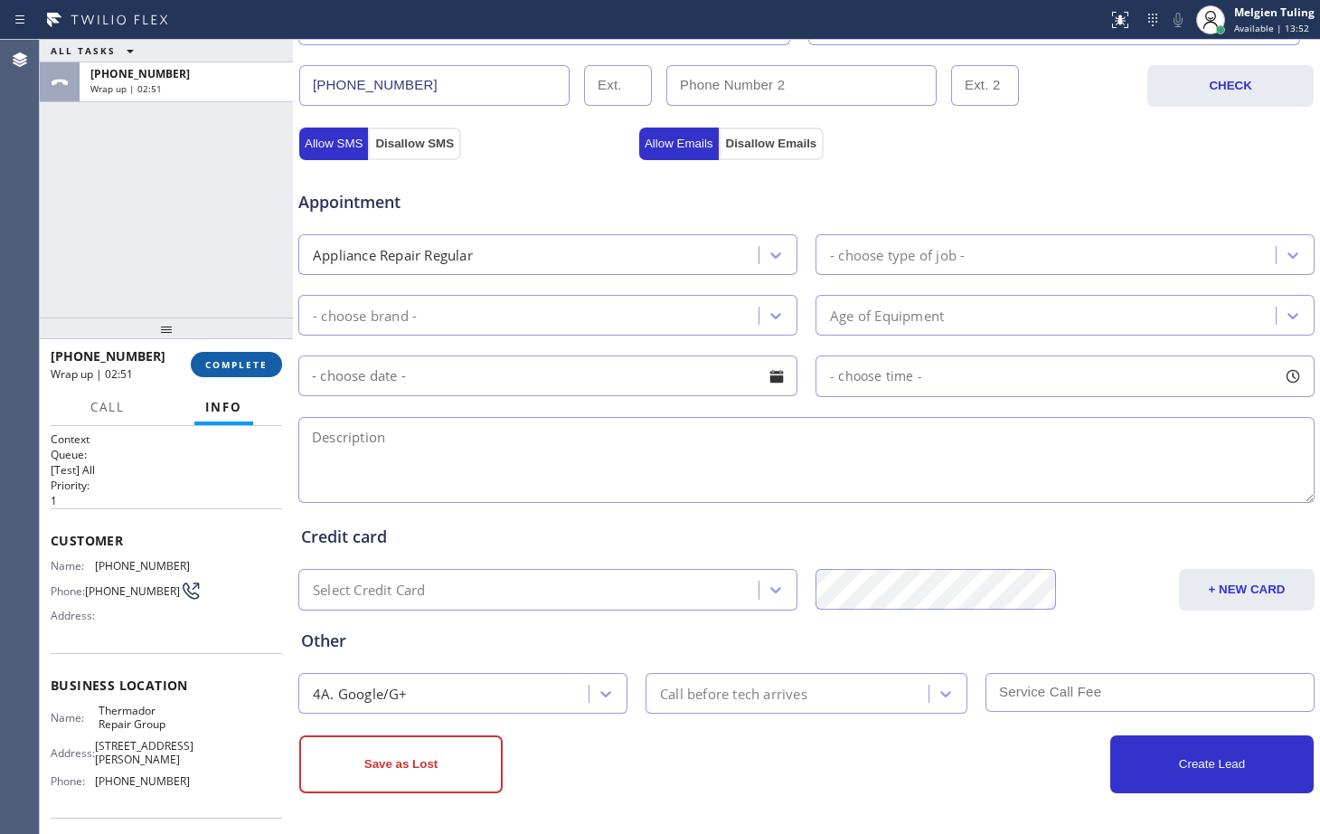
click at [256, 357] on button "COMPLETE" at bounding box center [236, 364] width 91 height 25
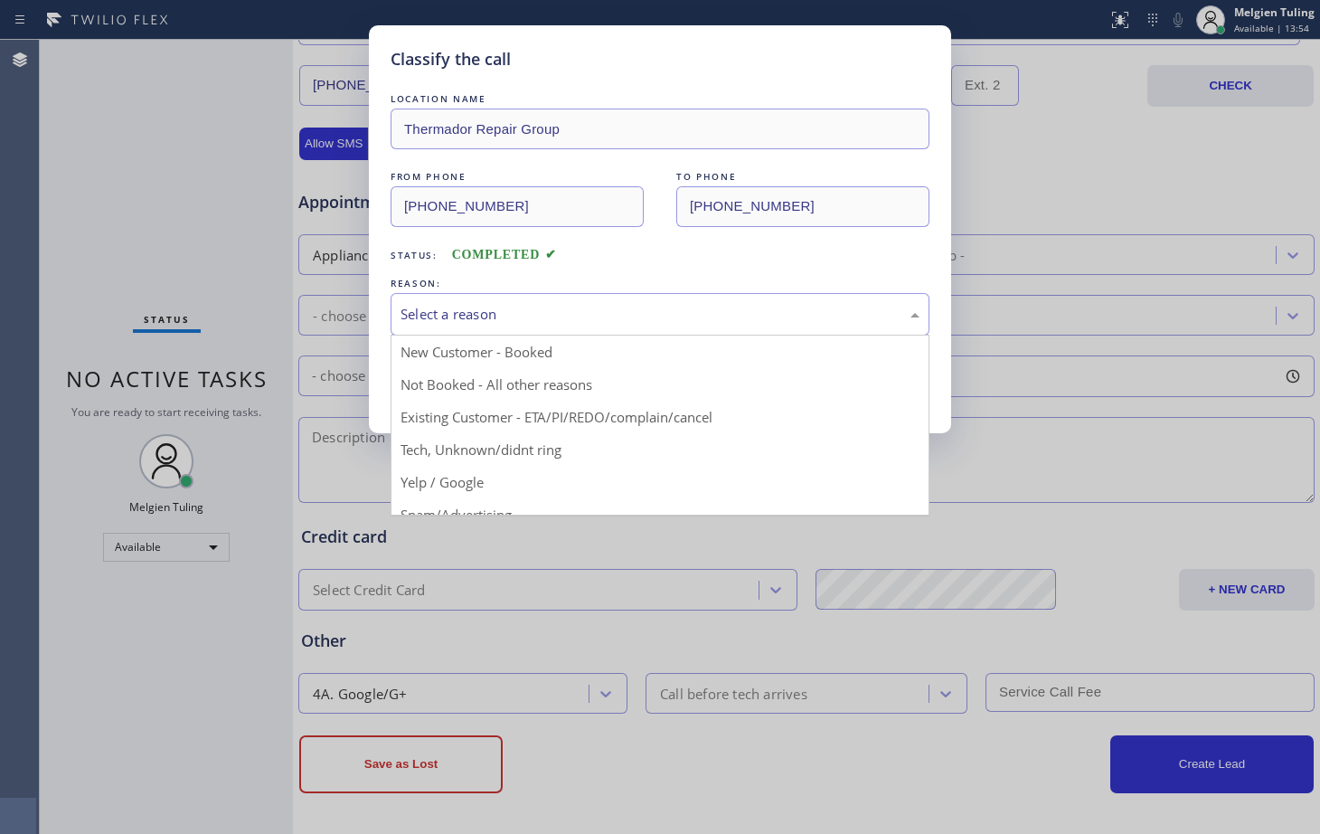
click at [480, 300] on div "Select a reason" at bounding box center [660, 314] width 539 height 43
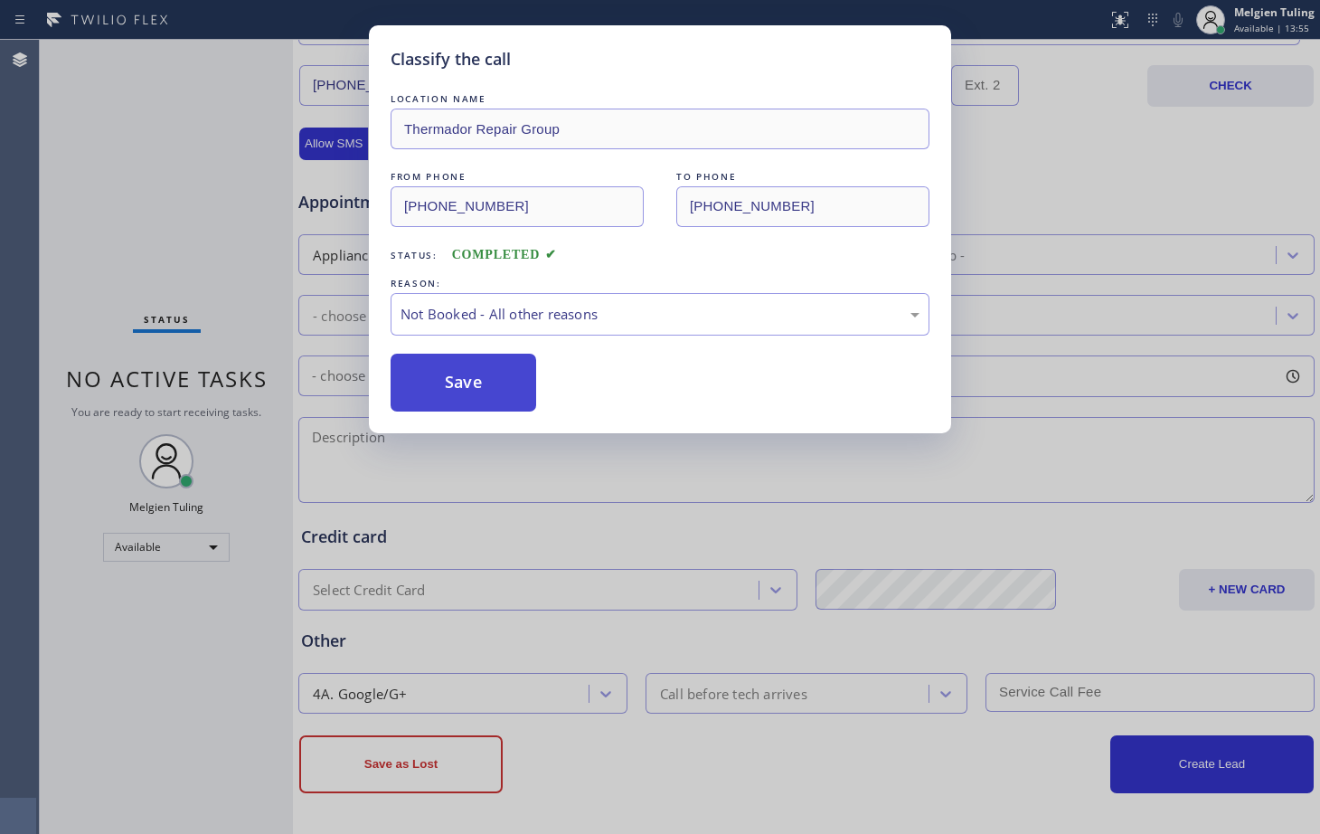
click at [469, 384] on font "Save" at bounding box center [463, 382] width 37 height 22
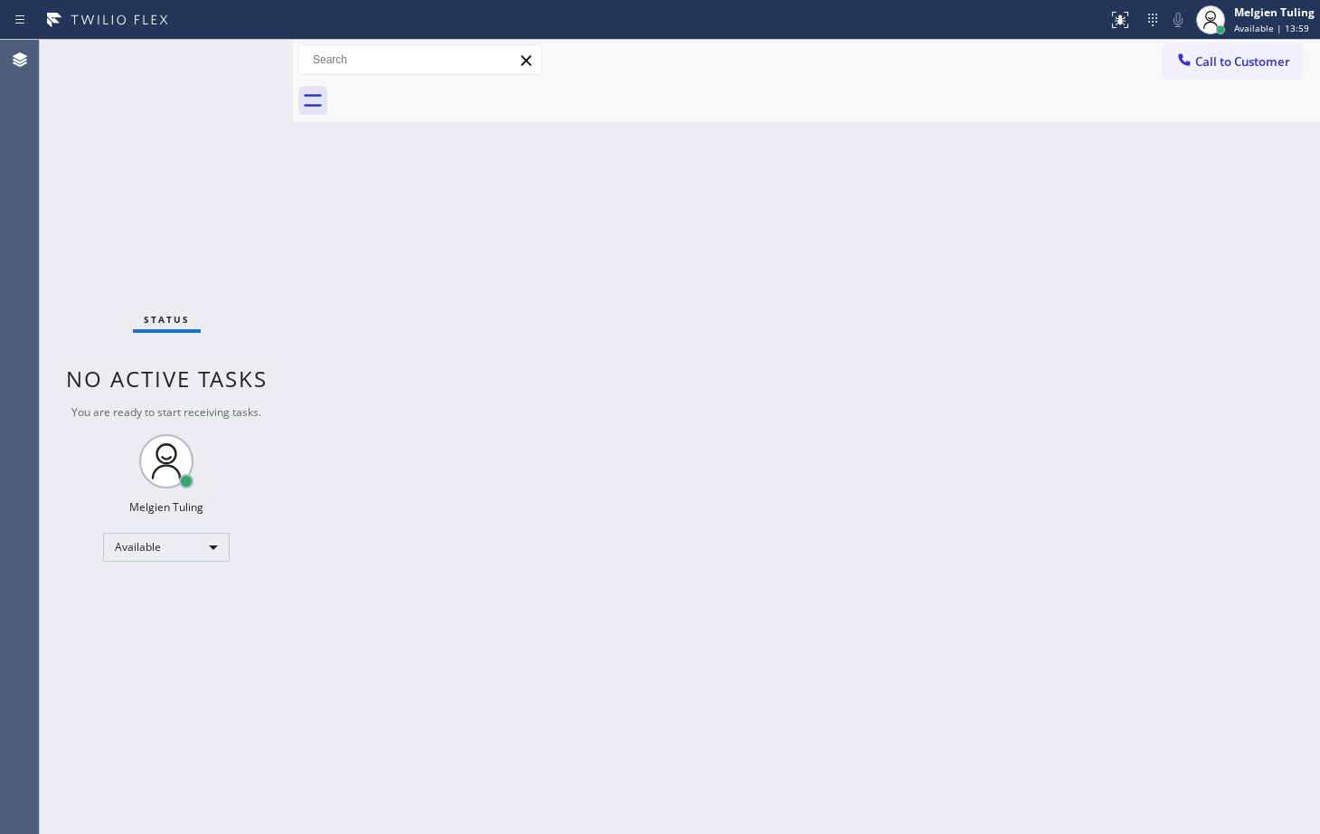
drag, startPoint x: 232, startPoint y: 58, endPoint x: 687, endPoint y: 245, distance: 492.8
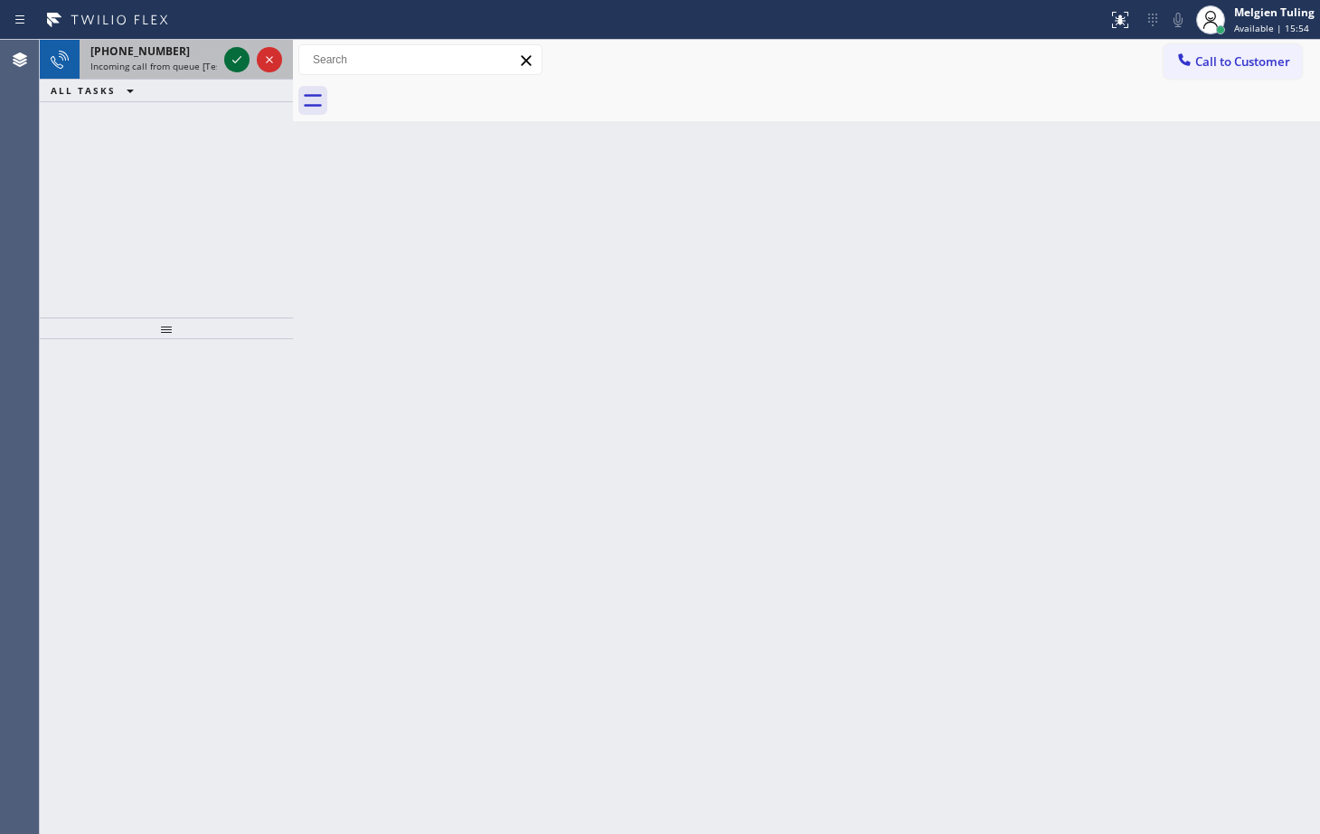
click at [241, 64] on icon at bounding box center [237, 60] width 22 height 22
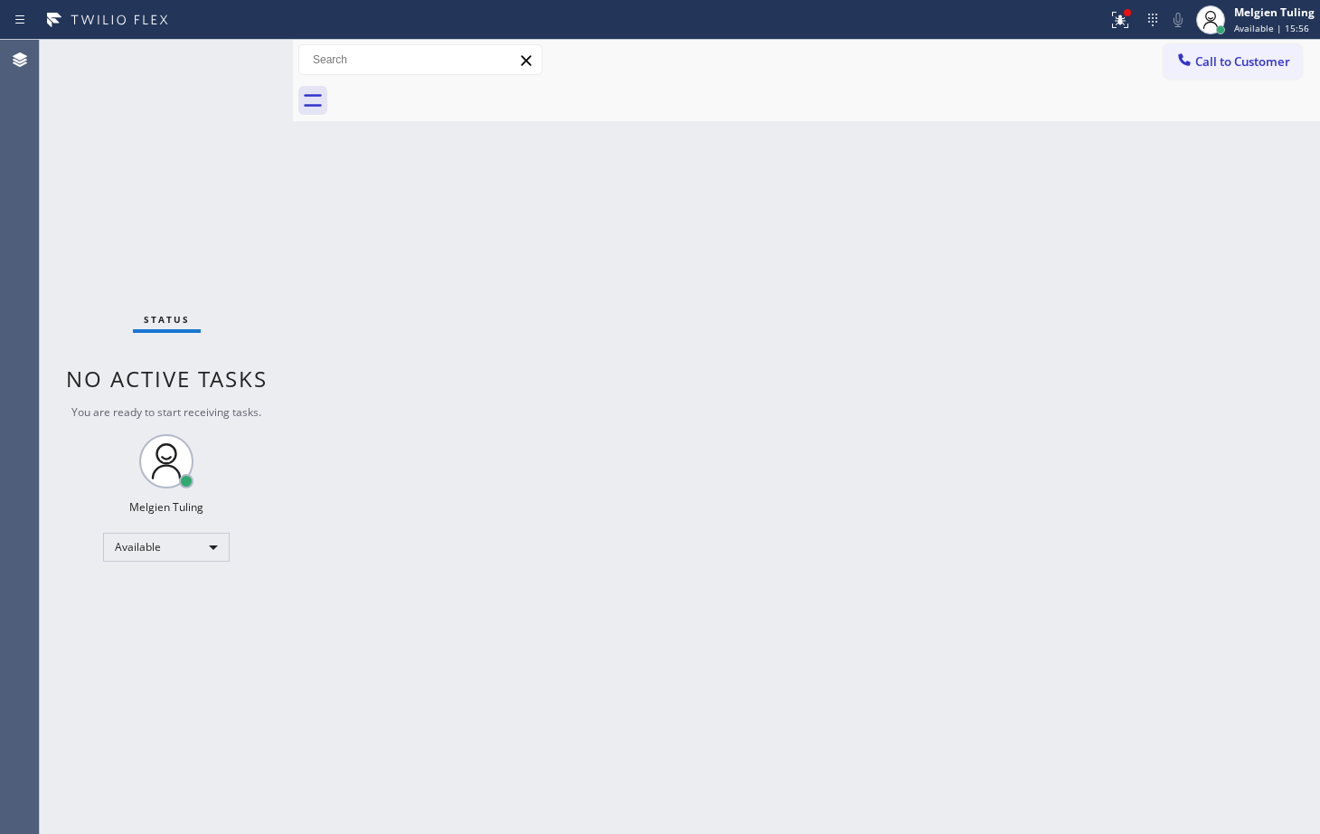
click at [529, 279] on div "Back to Dashboard Change Sender ID Customers Technicians Select a contact Outbo…" at bounding box center [806, 437] width 1027 height 794
click at [1130, 12] on div at bounding box center [1127, 12] width 7 height 7
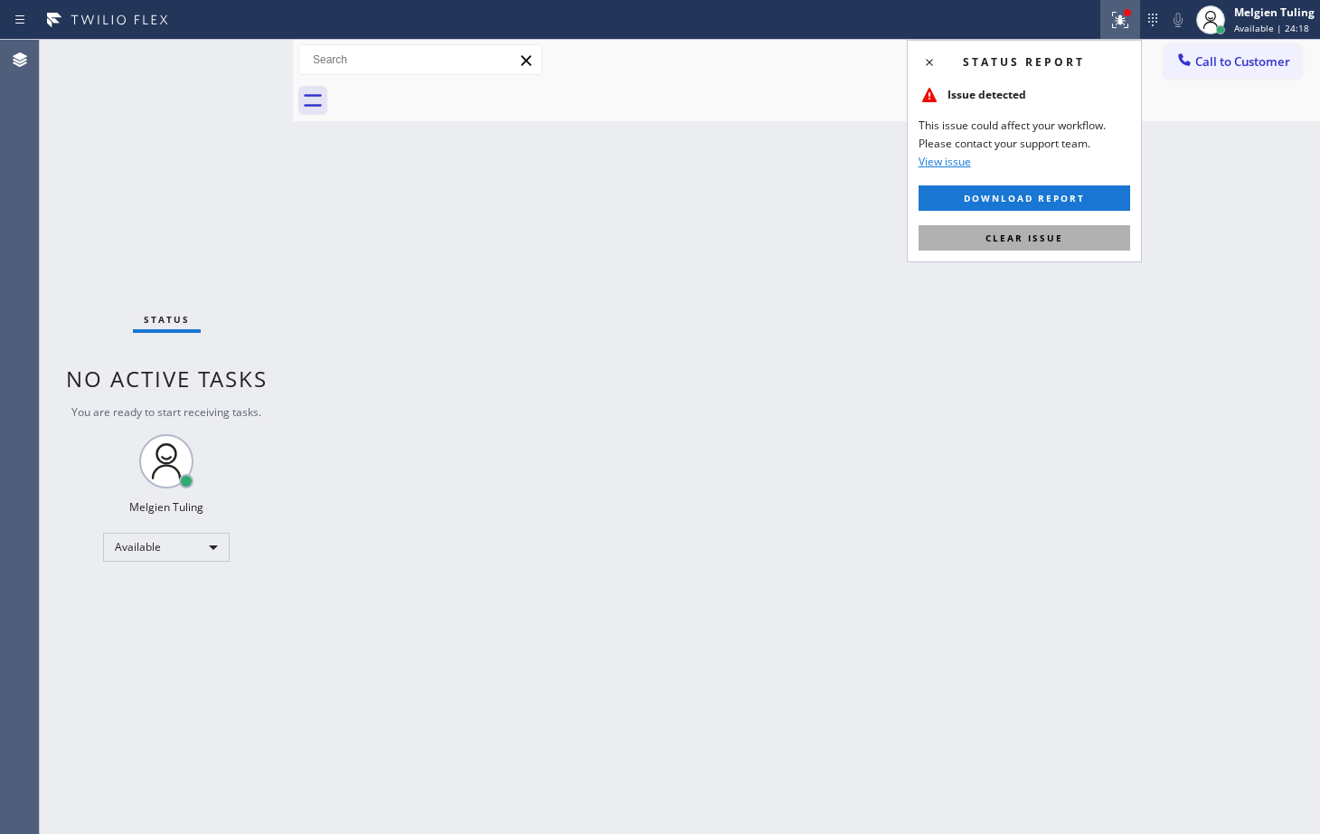
click at [1011, 237] on span "Clear issue" at bounding box center [1025, 238] width 78 height 13
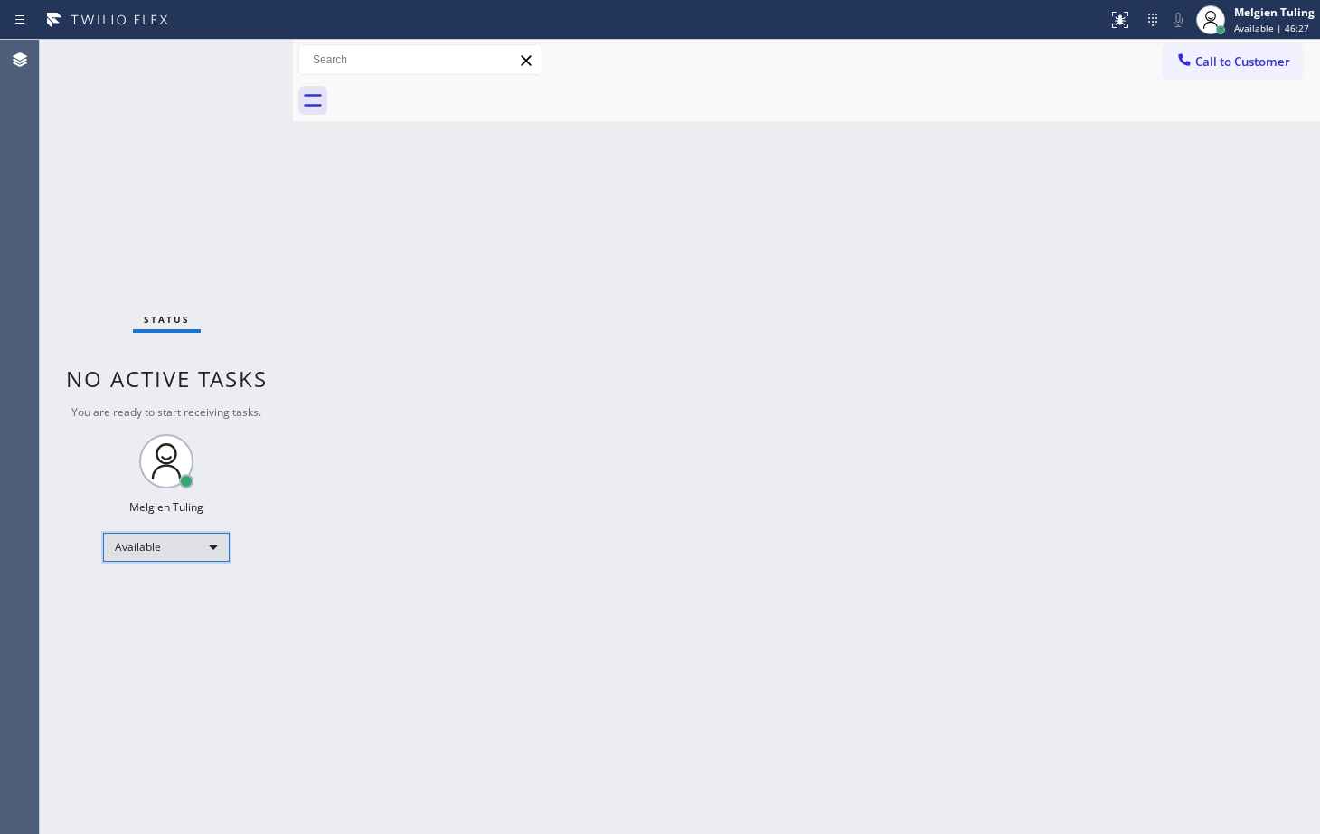
click at [213, 547] on div "Available" at bounding box center [166, 547] width 127 height 29
click at [140, 640] on font "Break" at bounding box center [133, 639] width 30 height 15
click at [140, 640] on div "Status No active tasks You are ready to start receiving tasks. Melgien Tuling A…" at bounding box center [166, 437] width 253 height 794
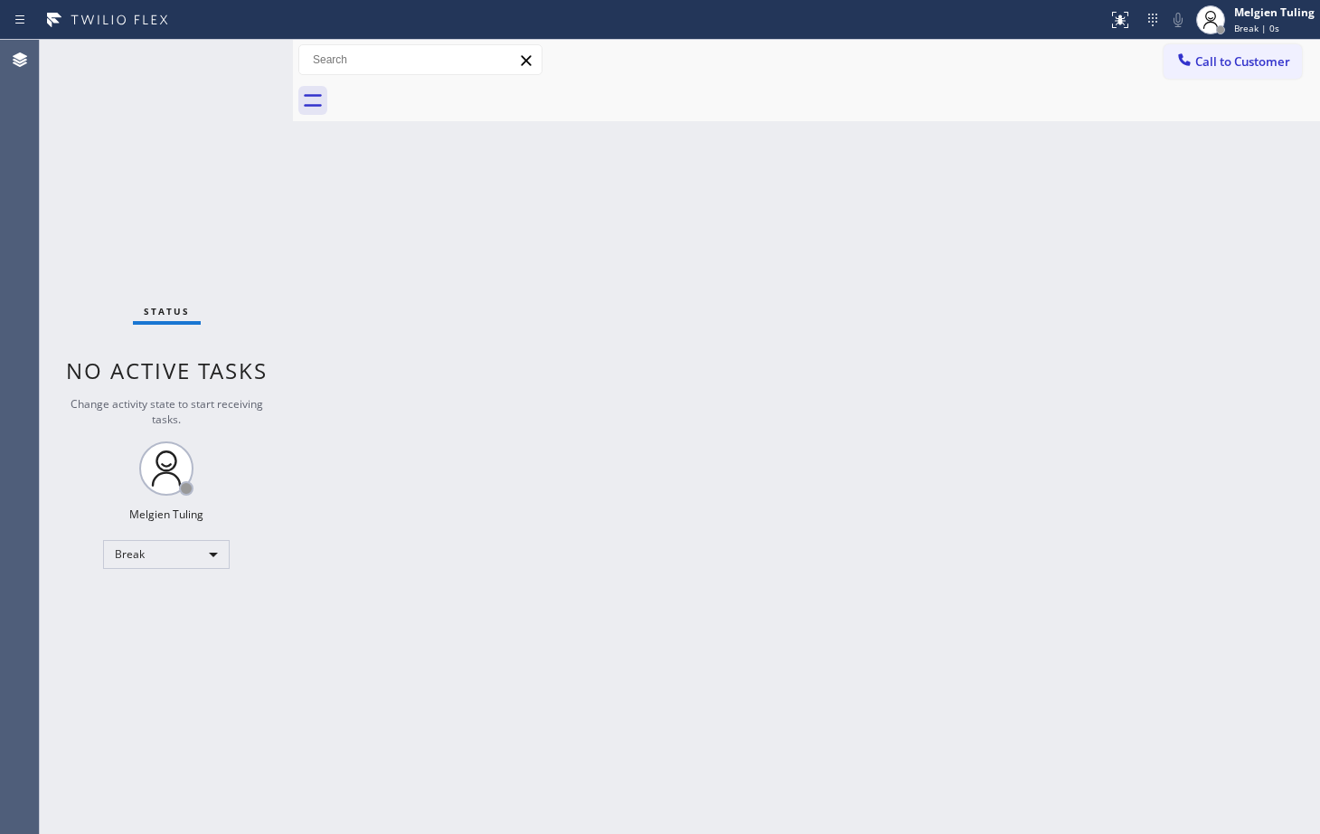
click at [487, 498] on div "Back to Dashboard Change Sender ID Customers Technicians Select a contact Outbo…" at bounding box center [806, 437] width 1027 height 794
click at [137, 559] on font "Break" at bounding box center [130, 553] width 30 height 15
click at [145, 603] on font "Available" at bounding box center [141, 601] width 46 height 15
click at [633, 520] on div "Back to Dashboard Change Sender ID Customers Technicians Select a contact Outbo…" at bounding box center [806, 437] width 1027 height 794
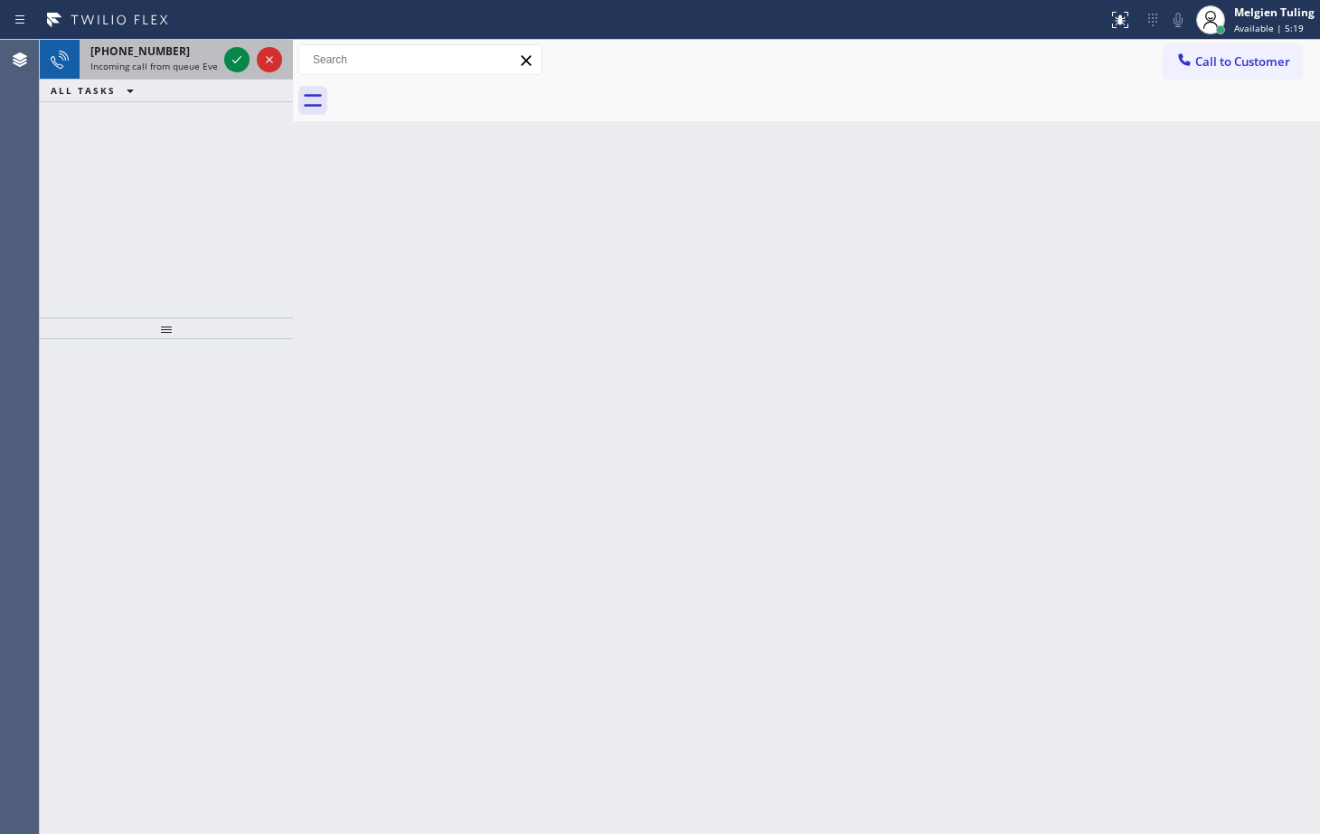
click at [221, 57] on div at bounding box center [253, 60] width 65 height 40
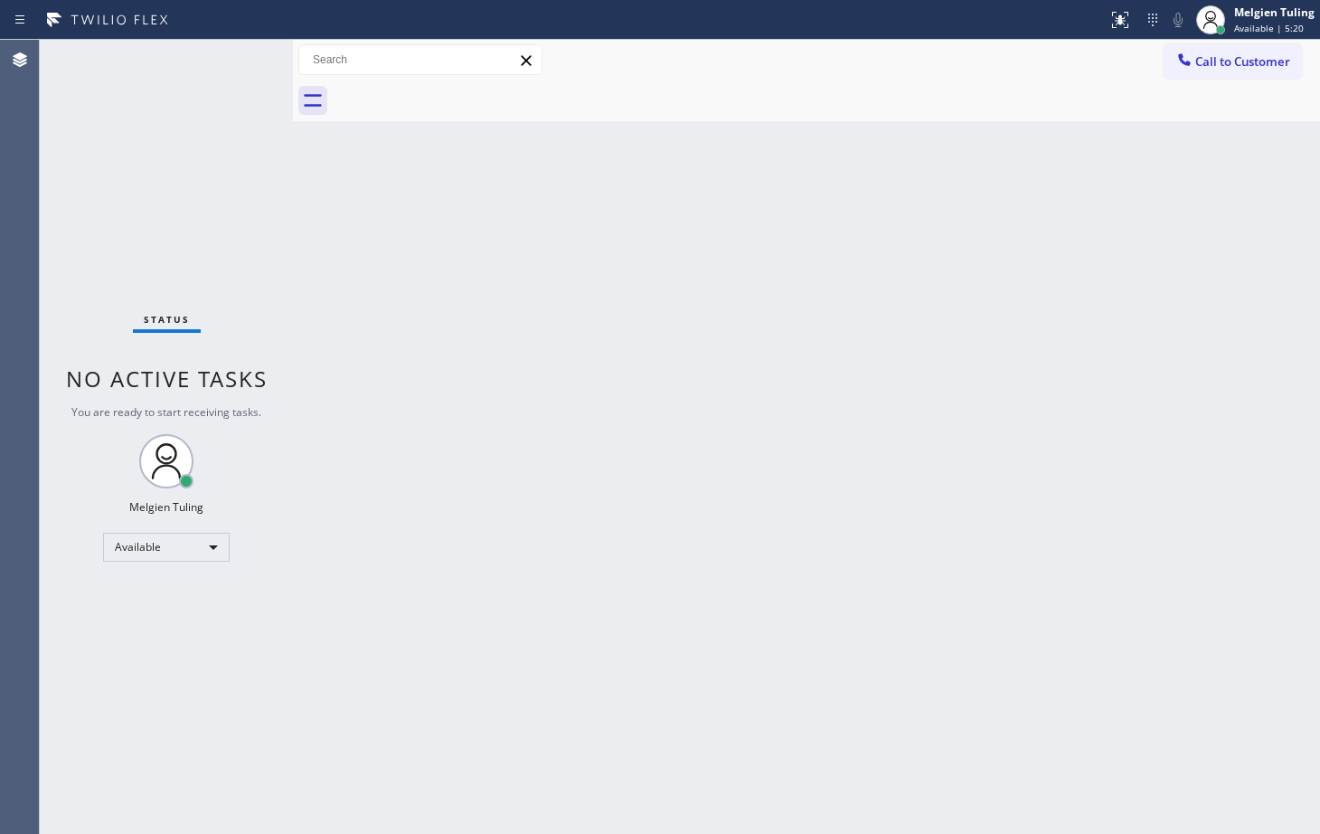
click at [229, 58] on div "Status No active tasks You are ready to start receiving tasks. Melgien Tuling A…" at bounding box center [166, 437] width 253 height 794
drag, startPoint x: 241, startPoint y: 45, endPoint x: 234, endPoint y: 55, distance: 12.3
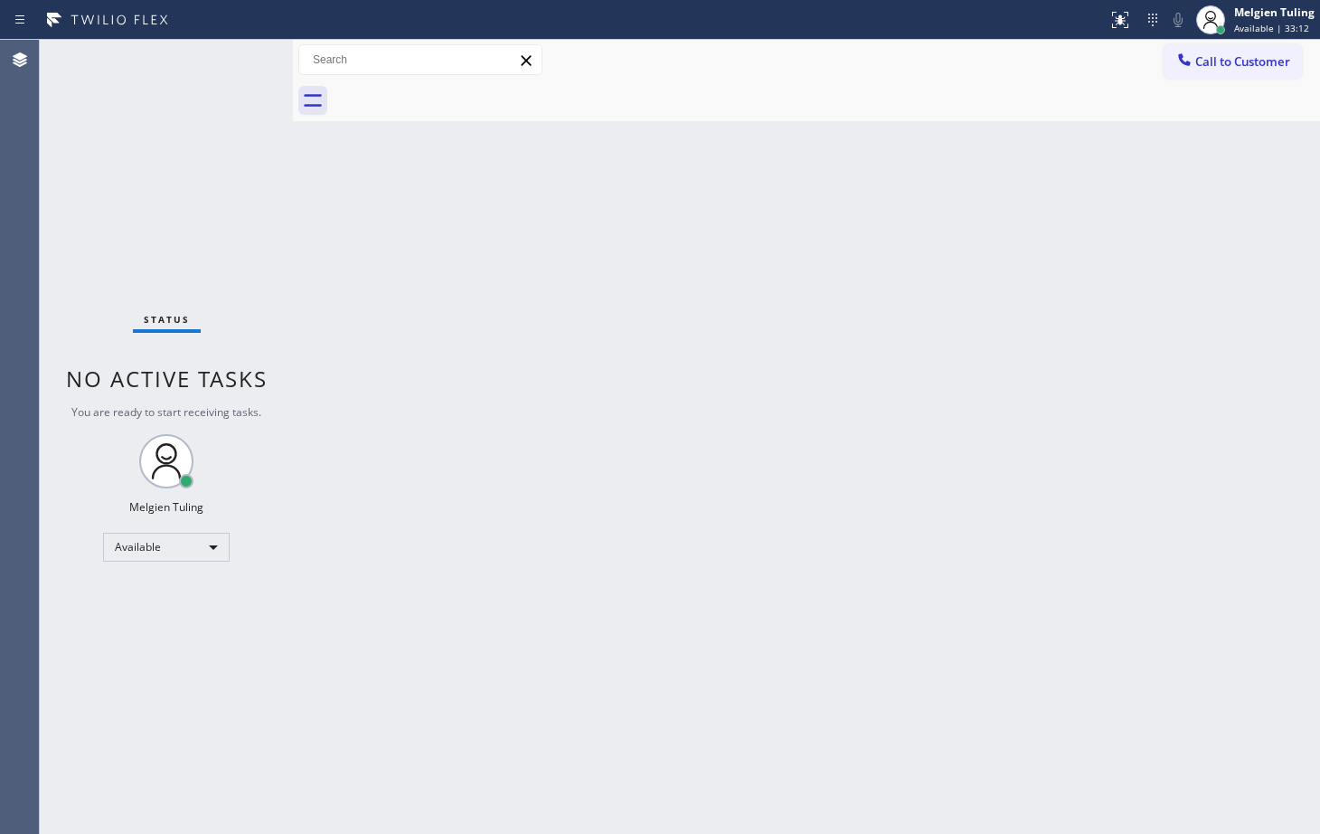
click at [234, 55] on div "Status No active tasks You are ready to start receiving tasks. Melgien Tuling A…" at bounding box center [166, 437] width 253 height 794
click at [345, 440] on div "Back to Dashboard Change Sender ID Customers Technicians Select a contact Outbo…" at bounding box center [806, 437] width 1027 height 794
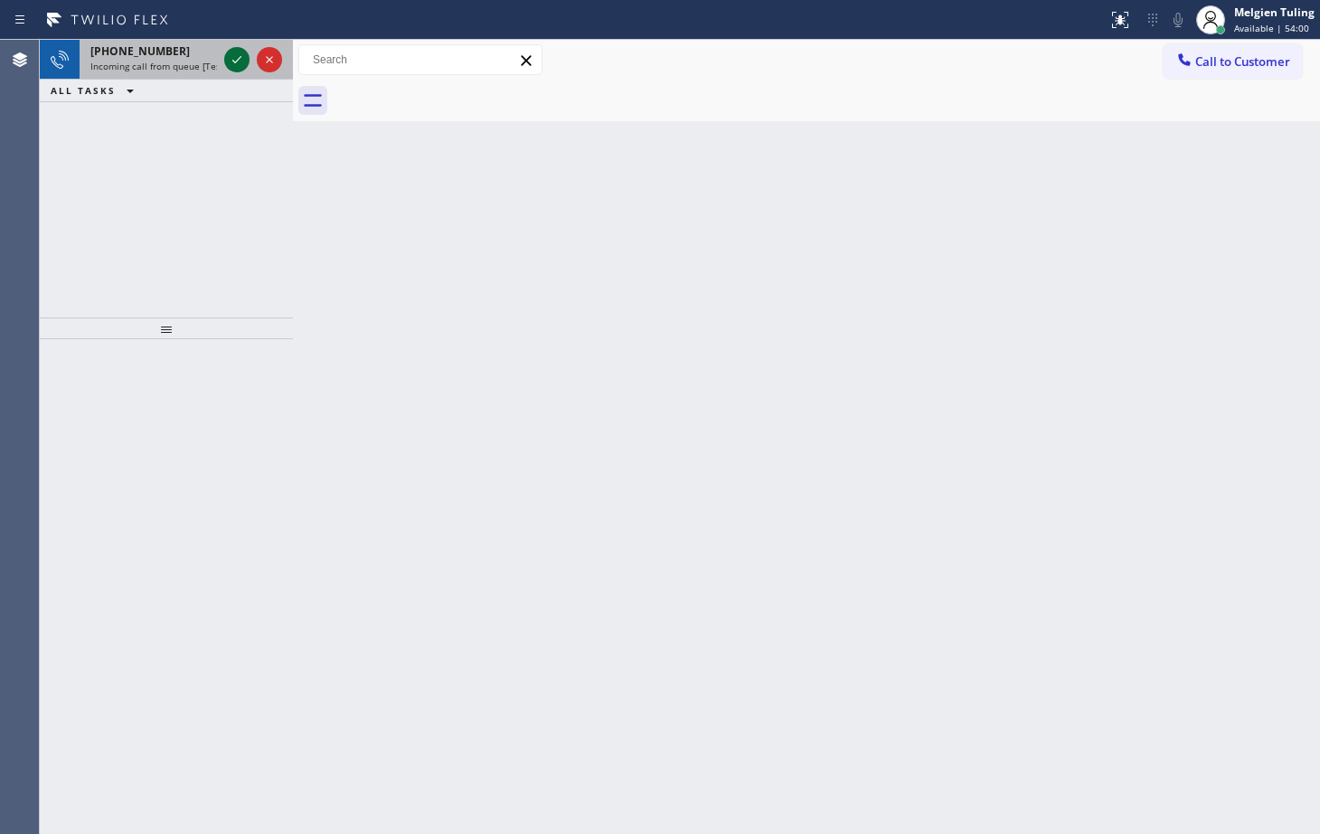
click at [238, 61] on icon at bounding box center [236, 59] width 9 height 7
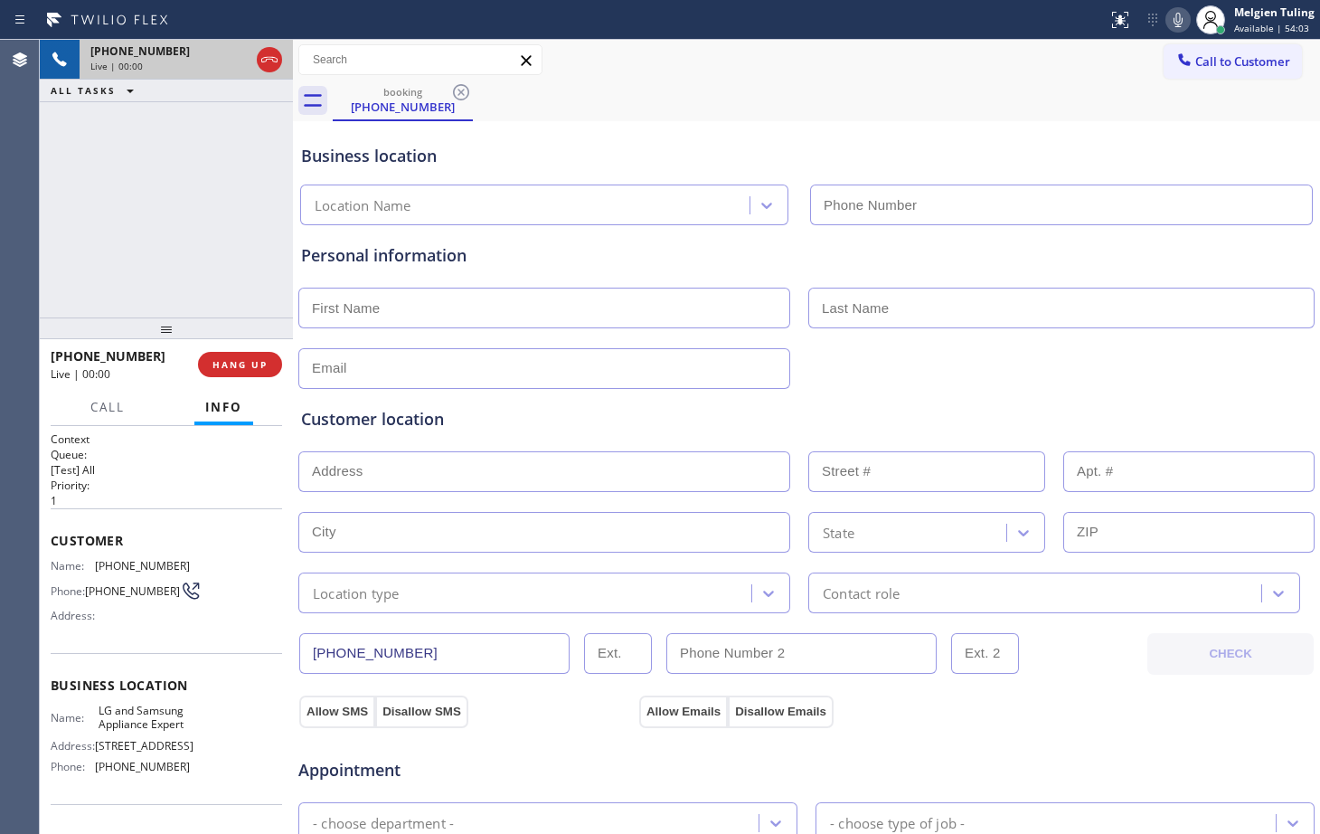
type input "[PHONE_NUMBER]"
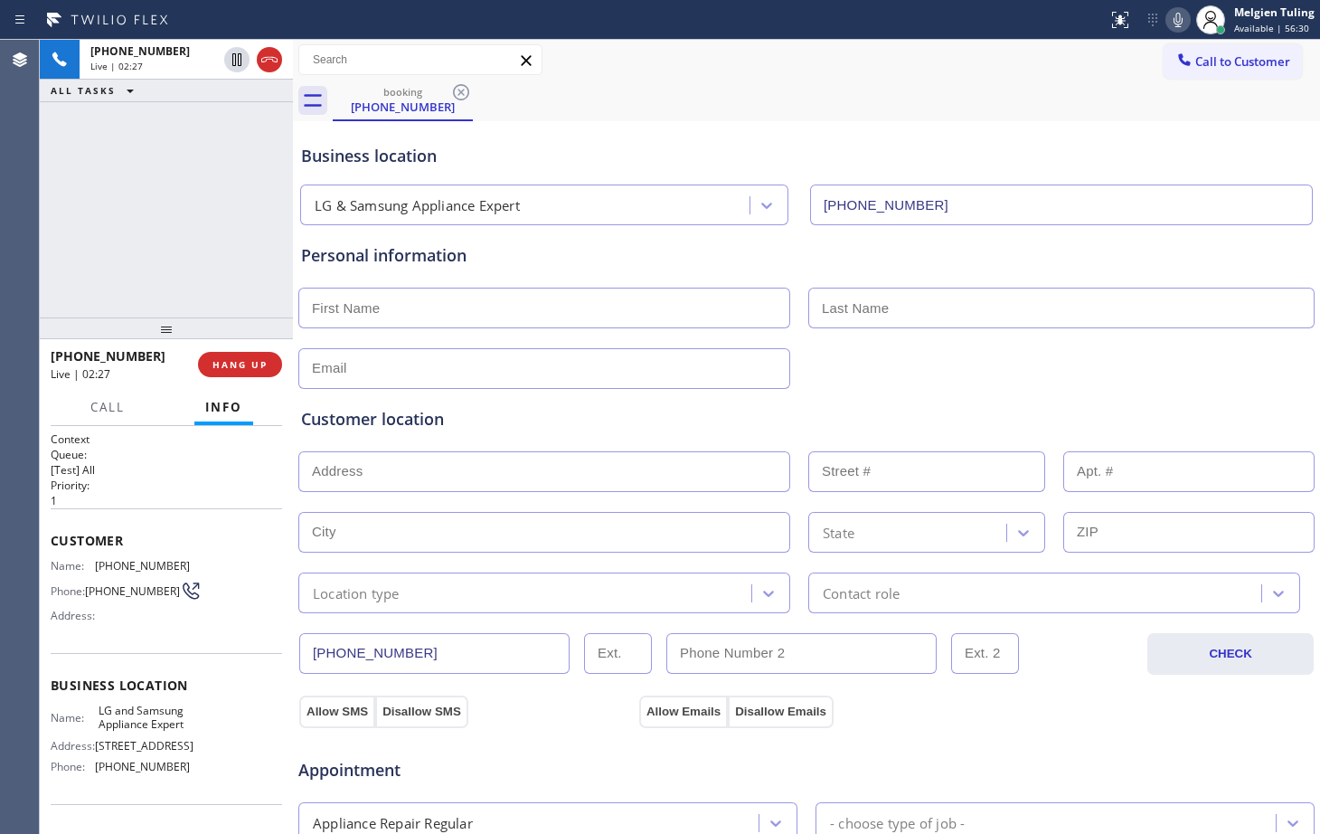
click at [204, 119] on div "[PHONE_NUMBER] Live | 02:27 ALL TASKS ALL TASKS ACTIVE TASKS TASKS IN WRAP UP" at bounding box center [166, 179] width 253 height 278
click at [806, 77] on div "Call to Customer Outbound call Location Search location Your caller id phone nu…" at bounding box center [806, 60] width 1027 height 41
click at [1181, 14] on icon at bounding box center [1179, 20] width 22 height 22
click at [237, 57] on icon at bounding box center [237, 60] width 22 height 22
click at [232, 56] on icon at bounding box center [237, 60] width 22 height 22
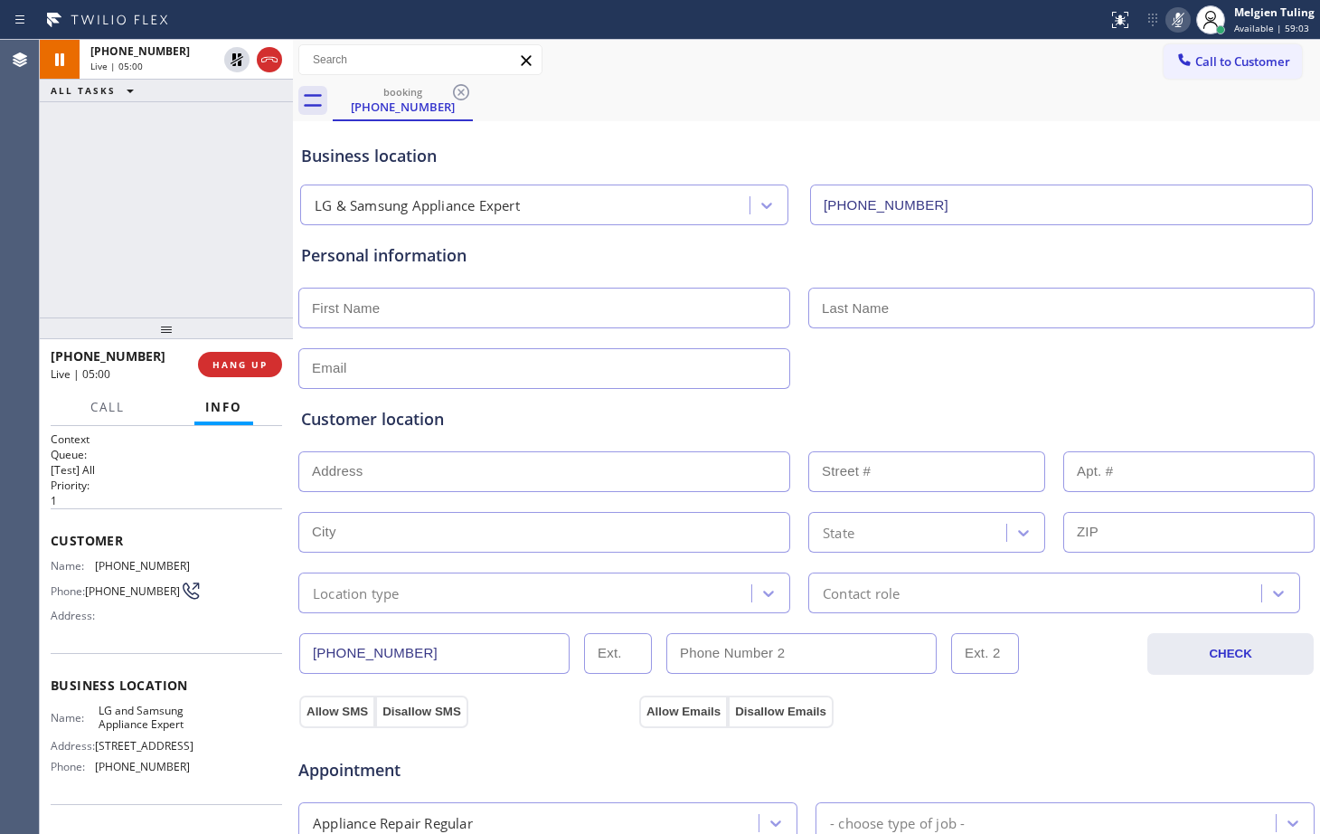
click at [1181, 13] on icon at bounding box center [1178, 20] width 9 height 14
drag, startPoint x: 989, startPoint y: 701, endPoint x: 989, endPoint y: 711, distance: 9.9
click at [989, 701] on div "Allow SMS Disallow SMS Allow Emails Disallow Emails" at bounding box center [807, 709] width 1020 height 36
click at [1032, 420] on div "Customer location" at bounding box center [806, 419] width 1011 height 24
click at [1175, 9] on icon at bounding box center [1179, 20] width 22 height 22
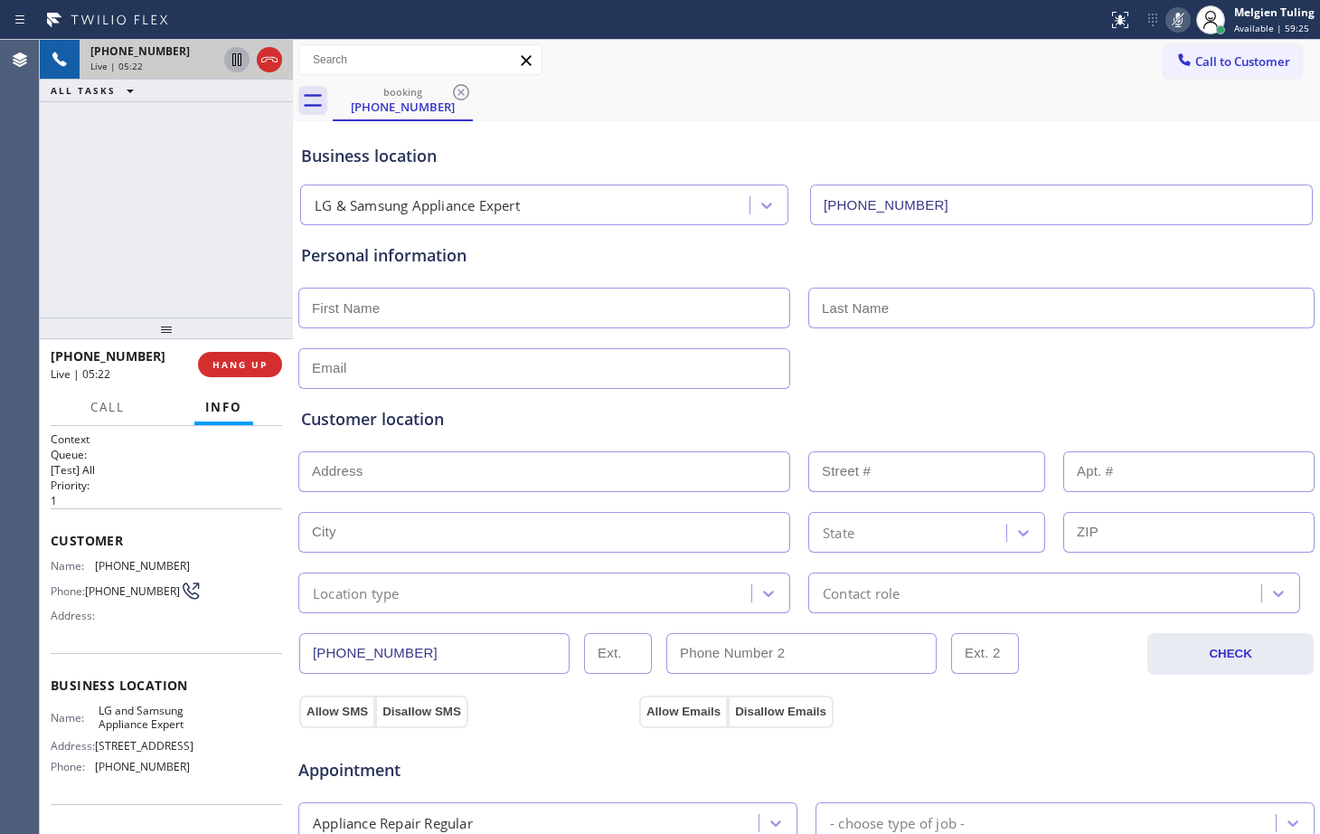
click at [235, 62] on icon at bounding box center [236, 59] width 9 height 13
click at [384, 369] on input "text" at bounding box center [544, 368] width 492 height 41
click at [729, 79] on div "Call to Customer Outbound call Location Search location Your caller id phone nu…" at bounding box center [806, 60] width 1027 height 41
click at [1160, 170] on div "Business location LG & Samsung Appliance Expert [PHONE_NUMBER]" at bounding box center [807, 175] width 1018 height 99
click at [232, 55] on icon at bounding box center [237, 60] width 22 height 22
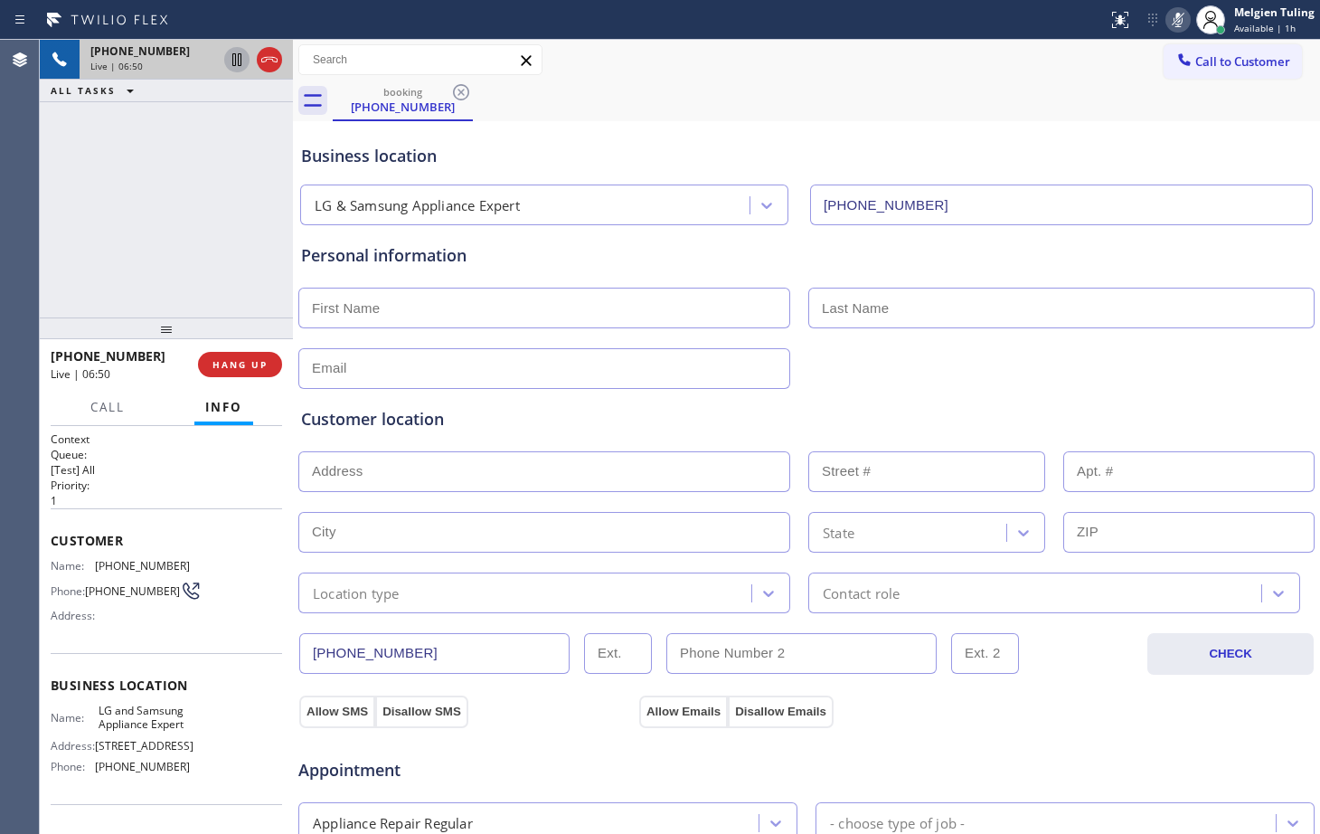
click at [1186, 18] on icon at bounding box center [1179, 20] width 22 height 22
click at [1040, 125] on div "Business location LG & Samsung Appliance Expert [PHONE_NUMBER]" at bounding box center [807, 171] width 1018 height 107
click at [1178, 17] on icon at bounding box center [1173, 20] width 22 height 22
click at [1178, 20] on icon at bounding box center [1173, 20] width 22 height 22
click at [592, 393] on div "Customer location >> ADD NEW ADDRESS << + NEW ADDRESS State Location type Conta…" at bounding box center [807, 501] width 1018 height 224
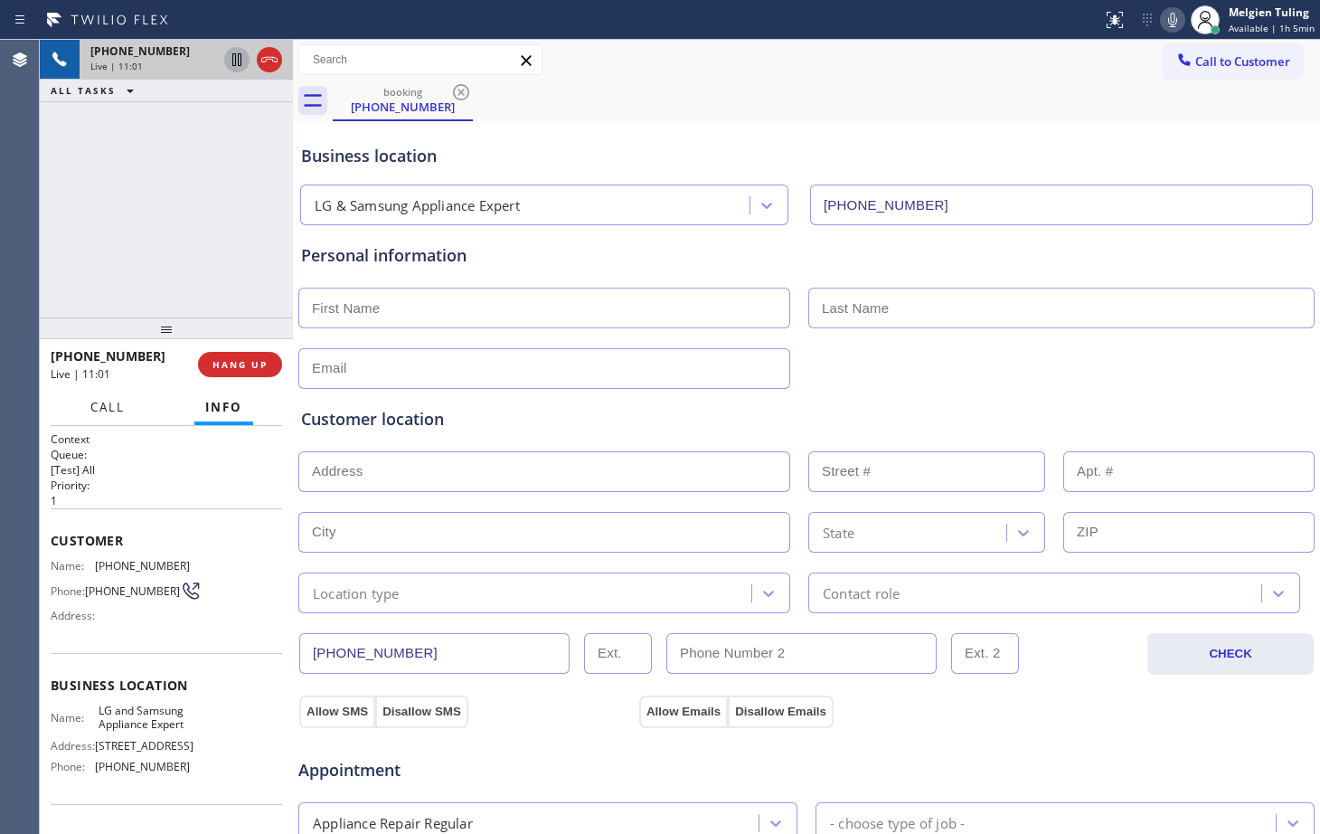
click at [109, 410] on font "Call" at bounding box center [107, 407] width 34 height 16
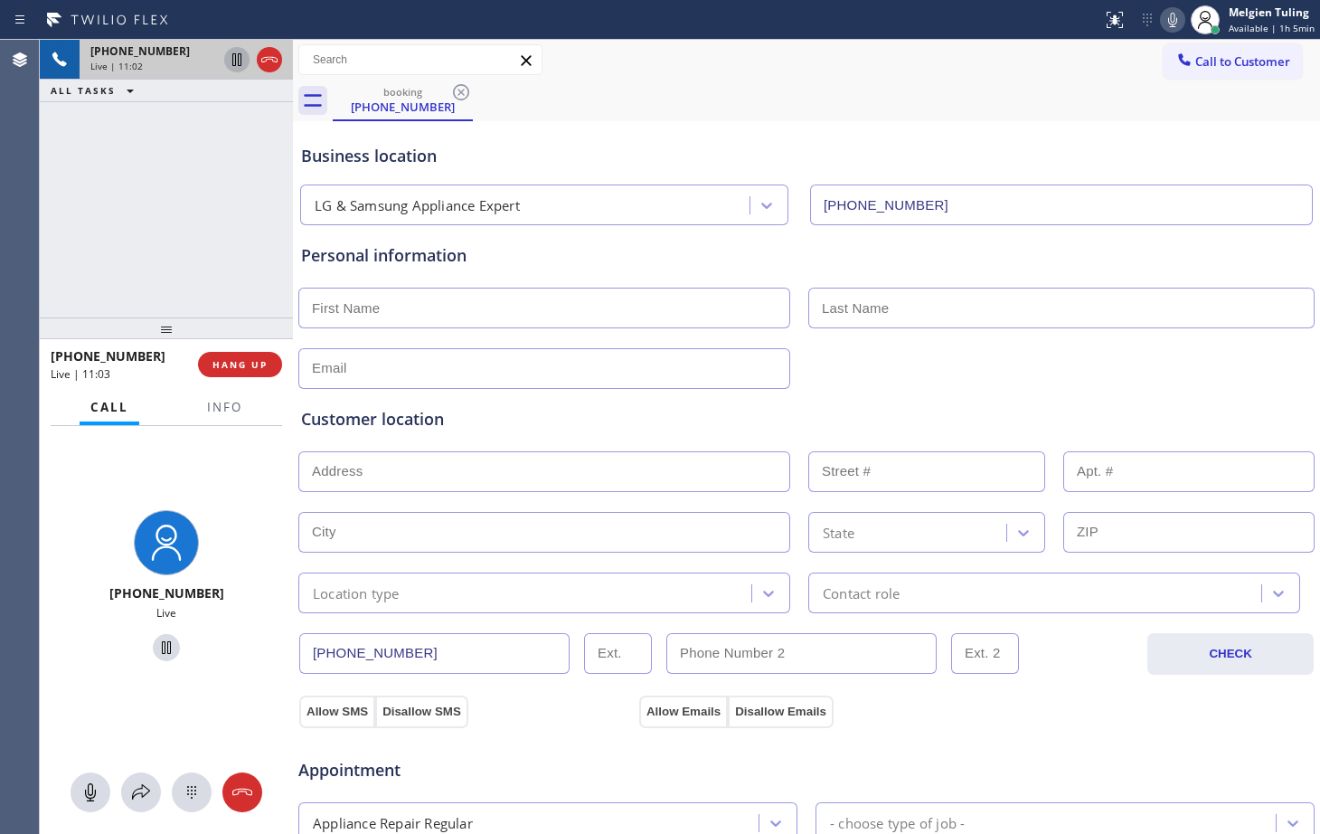
click at [488, 346] on div at bounding box center [807, 367] width 1020 height 44
click at [239, 62] on icon at bounding box center [236, 59] width 9 height 13
click at [137, 793] on icon at bounding box center [141, 792] width 22 height 22
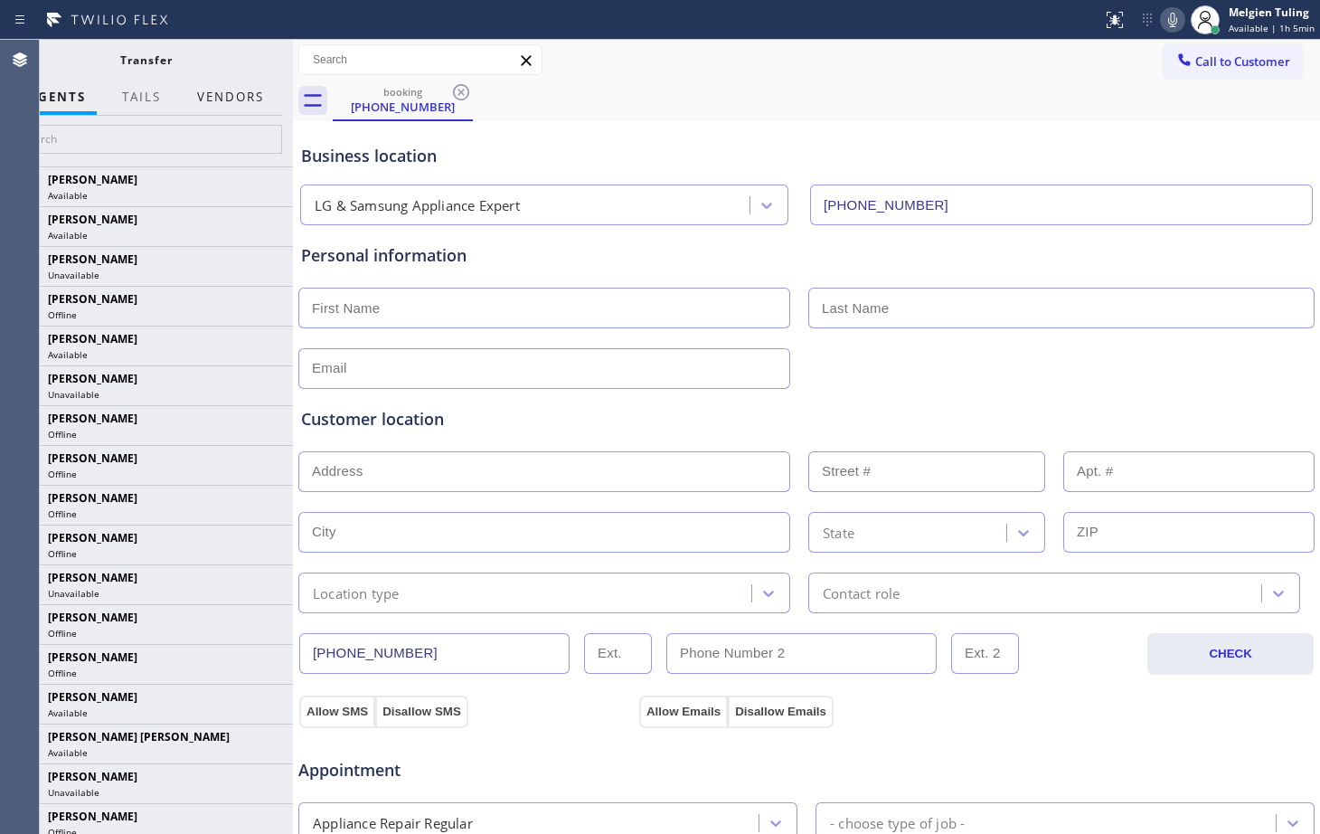
click at [236, 94] on button "Vendors" at bounding box center [230, 97] width 89 height 35
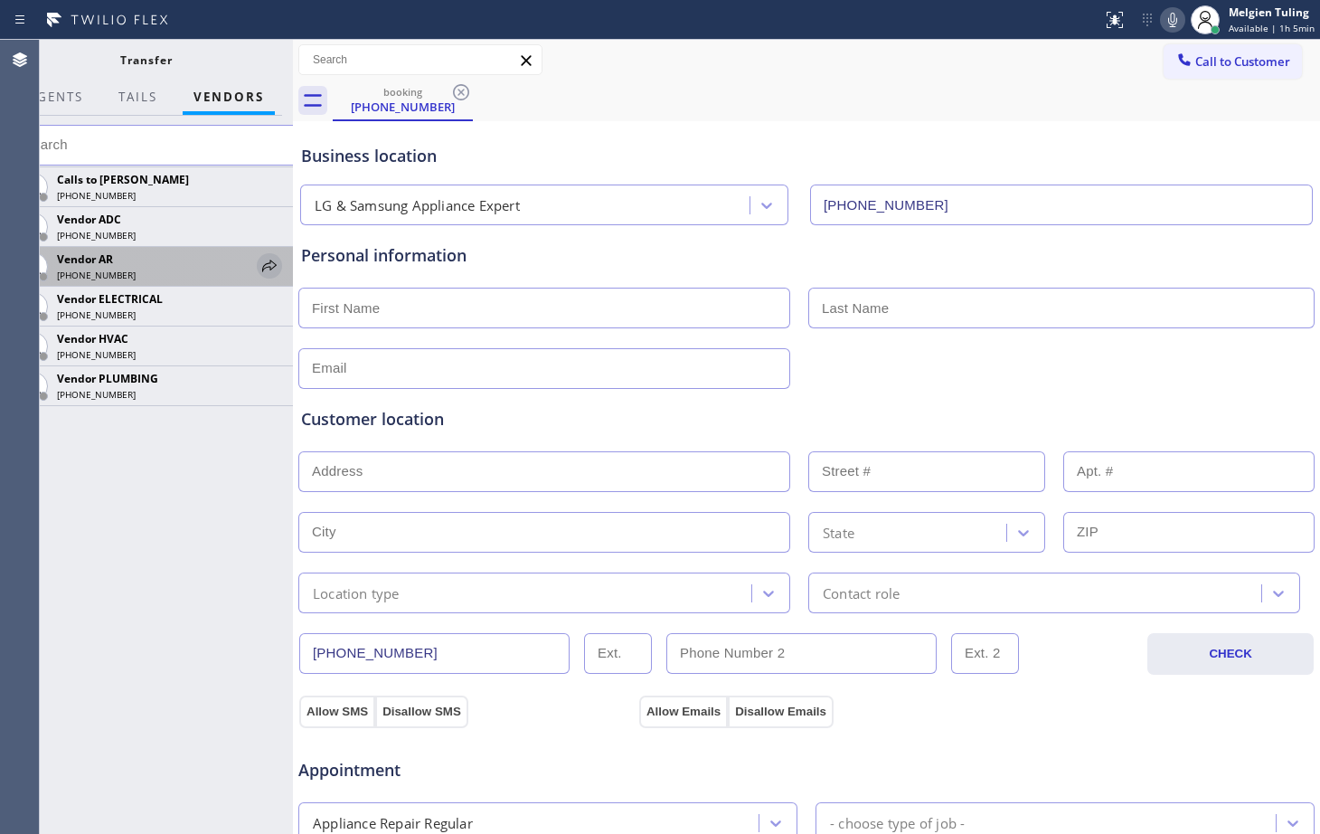
click at [273, 264] on icon at bounding box center [270, 266] width 22 height 22
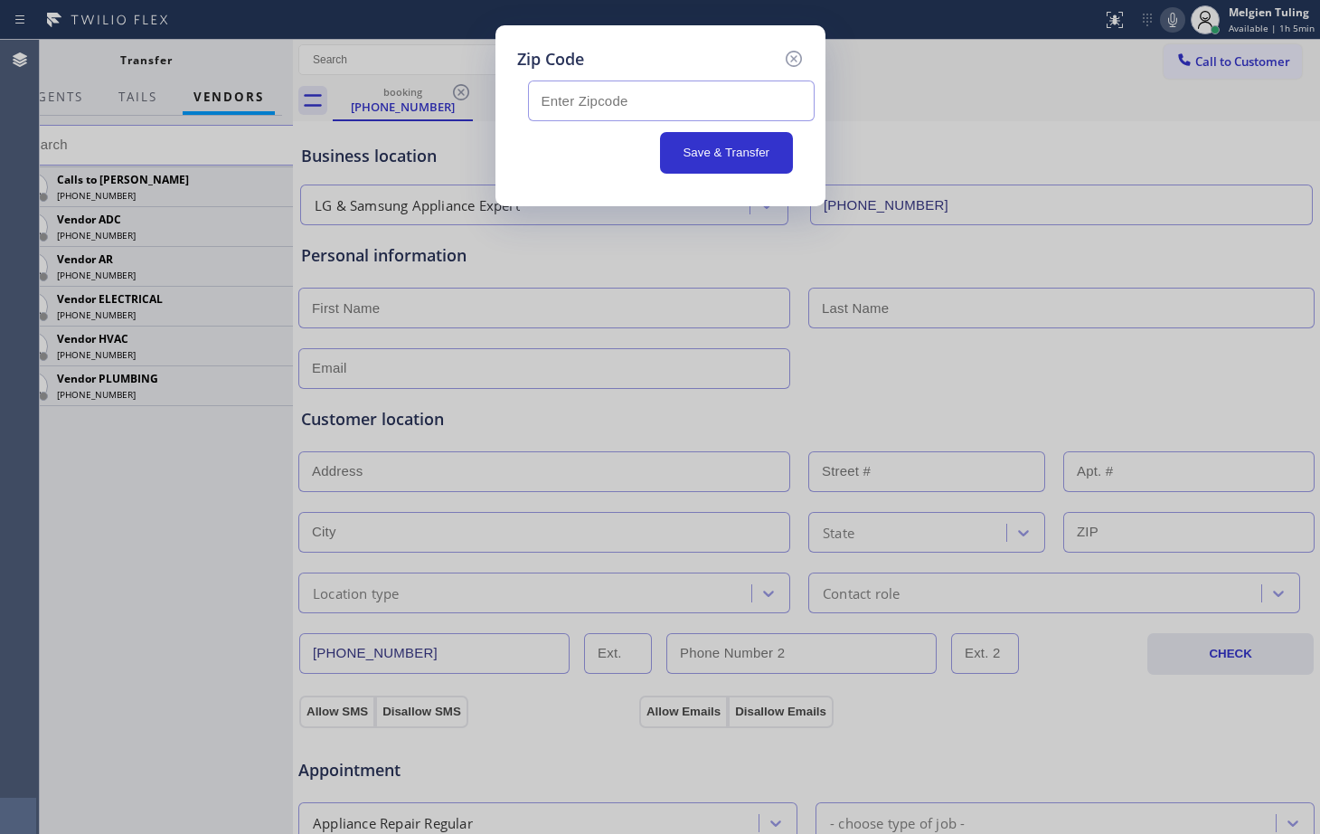
click at [615, 94] on input "text" at bounding box center [671, 100] width 287 height 41
paste input "92879"
type input "92879"
click at [714, 153] on button "Save & Transfer" at bounding box center [726, 153] width 133 height 42
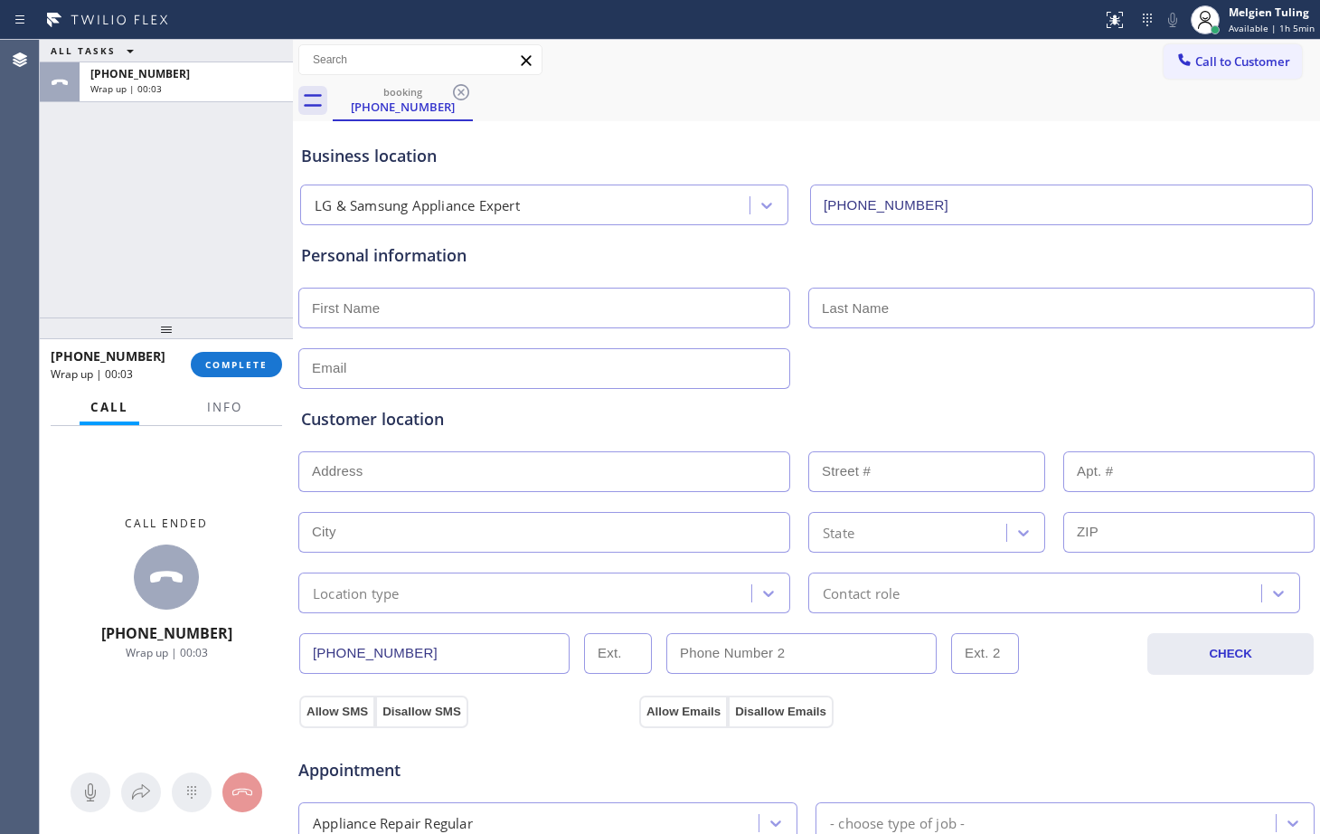
click at [345, 311] on input "text" at bounding box center [544, 308] width 492 height 41
type input "[PERSON_NAME]"
click at [887, 309] on input "text" at bounding box center [1062, 308] width 506 height 41
type input "..."
click at [478, 374] on input "text" at bounding box center [544, 368] width 492 height 41
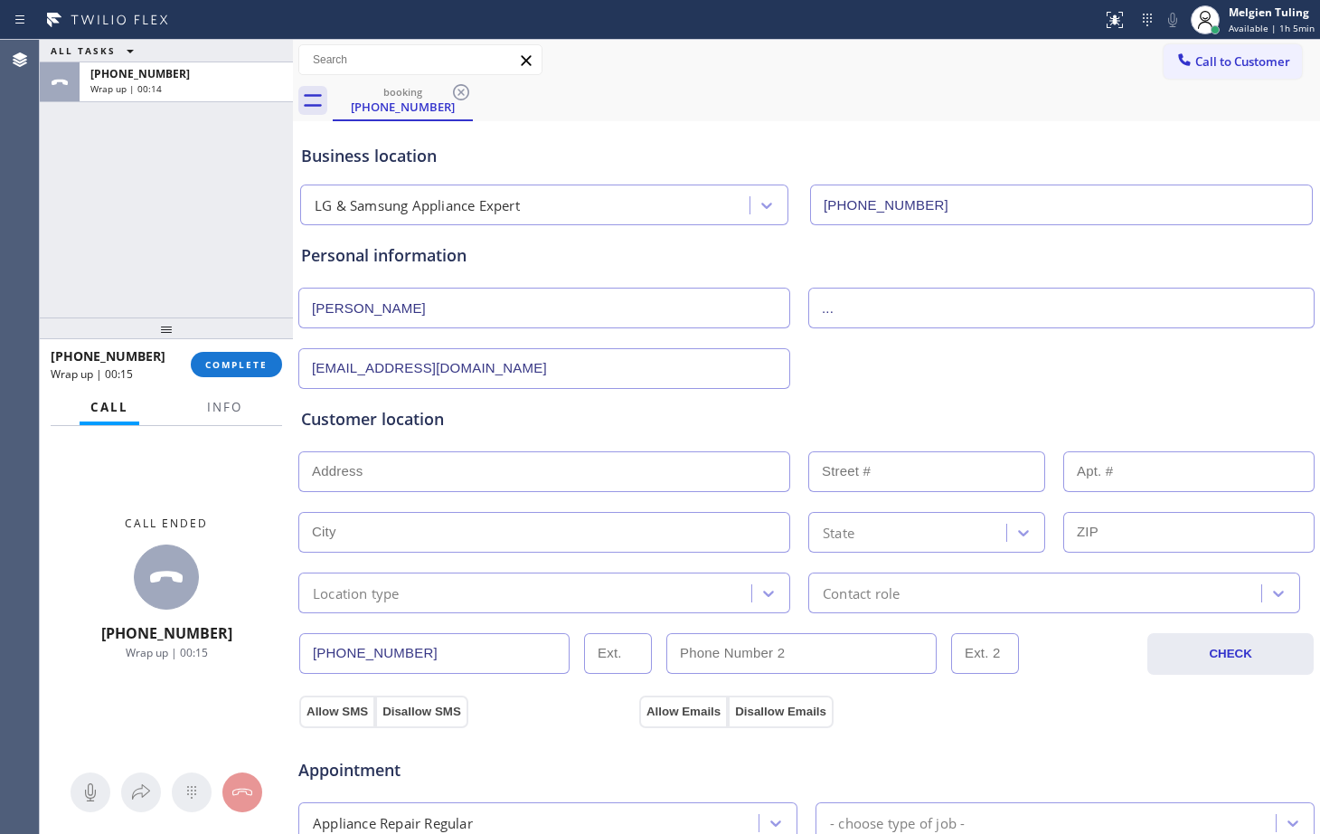
type input "[EMAIL_ADDRESS][DOMAIN_NAME]"
click at [424, 477] on input "text" at bounding box center [544, 471] width 492 height 41
paste input "92879"
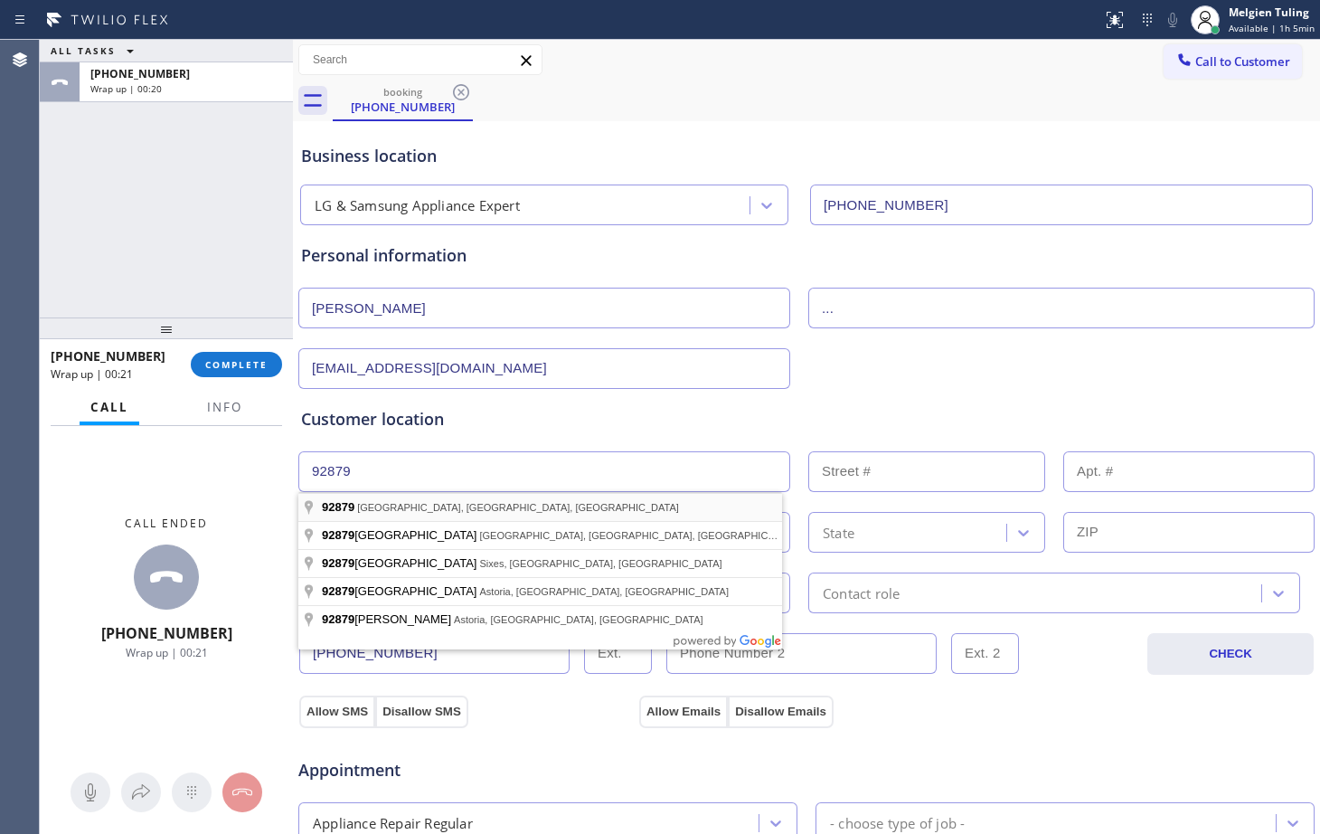
type input "[GEOGRAPHIC_DATA], [GEOGRAPHIC_DATA]"
type input "Corona"
type input "92879"
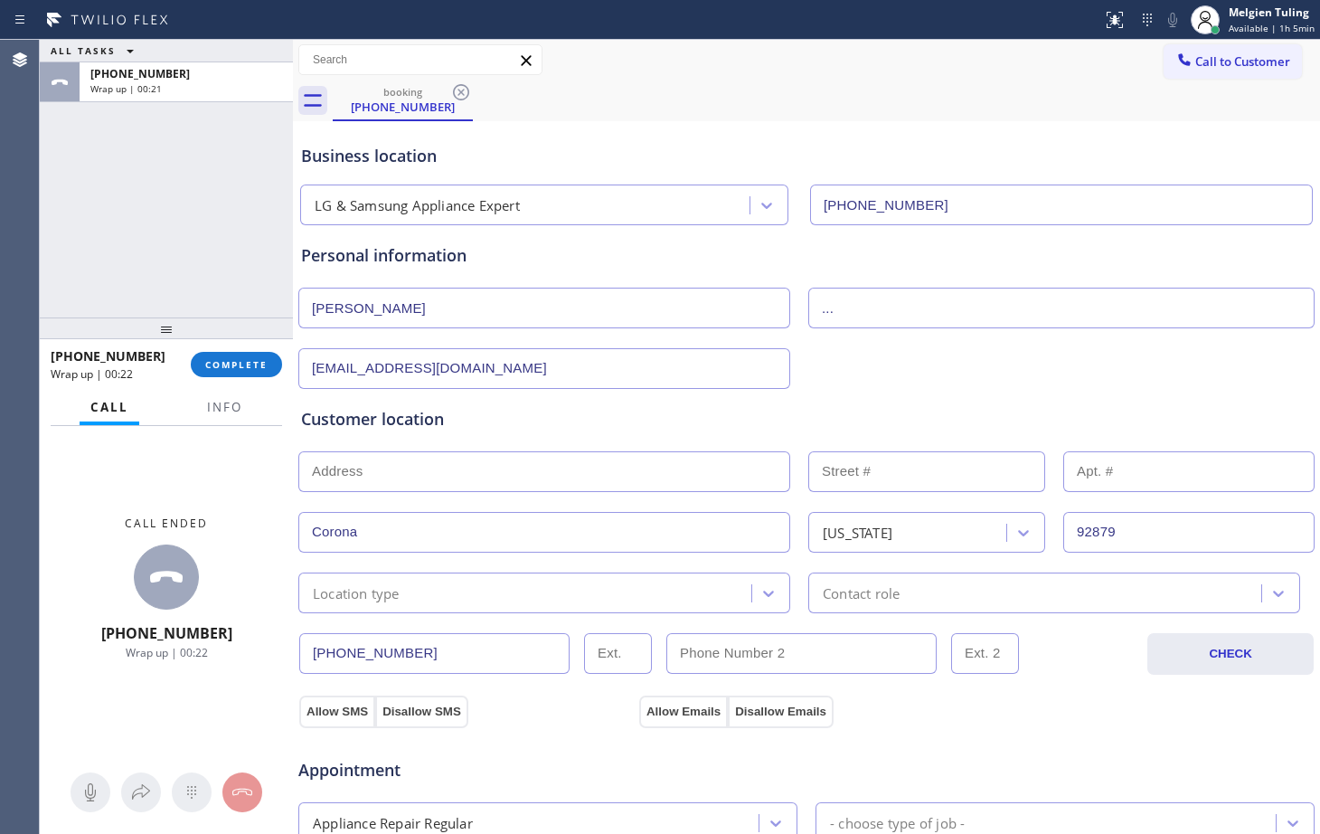
click at [431, 469] on input "text" at bounding box center [544, 471] width 492 height 41
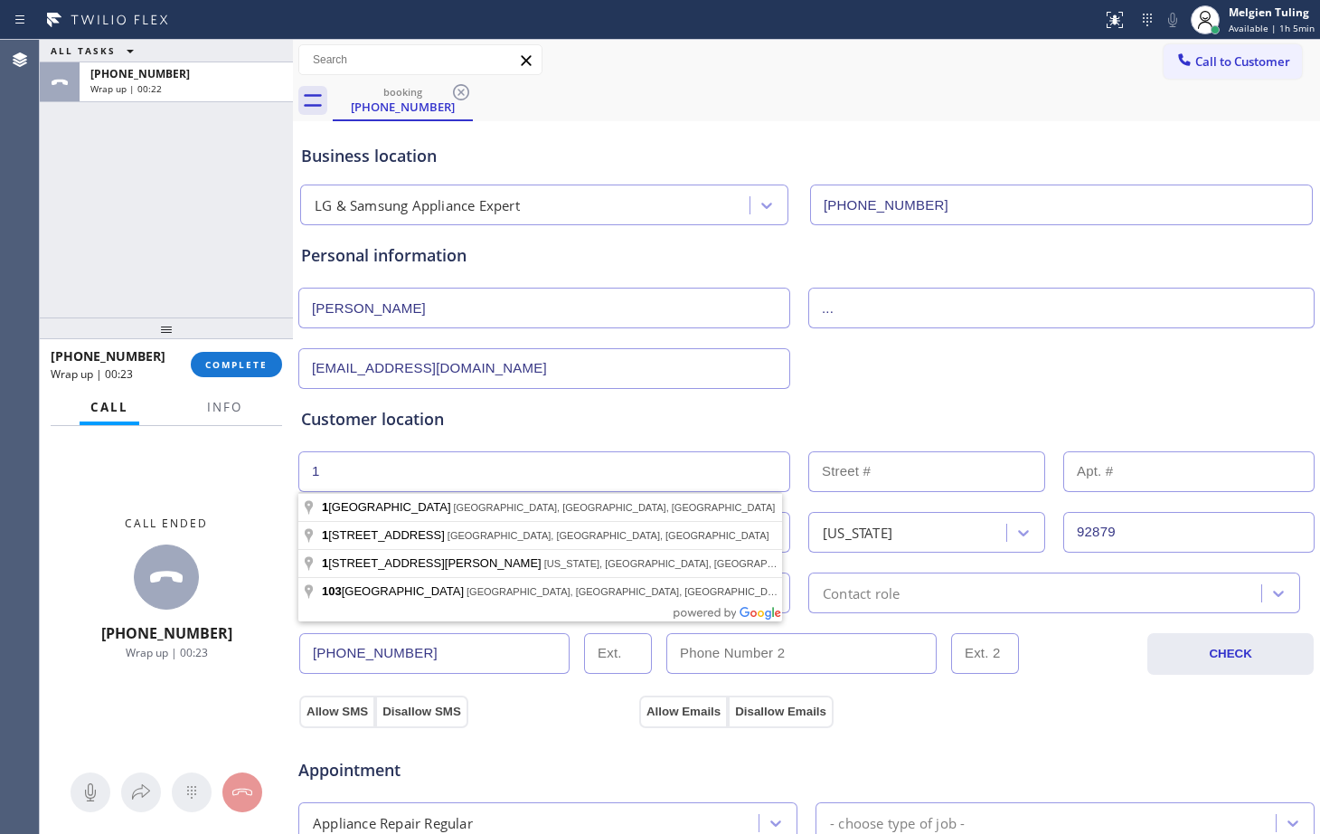
type input "1"
click at [914, 463] on input "text" at bounding box center [927, 471] width 237 height 41
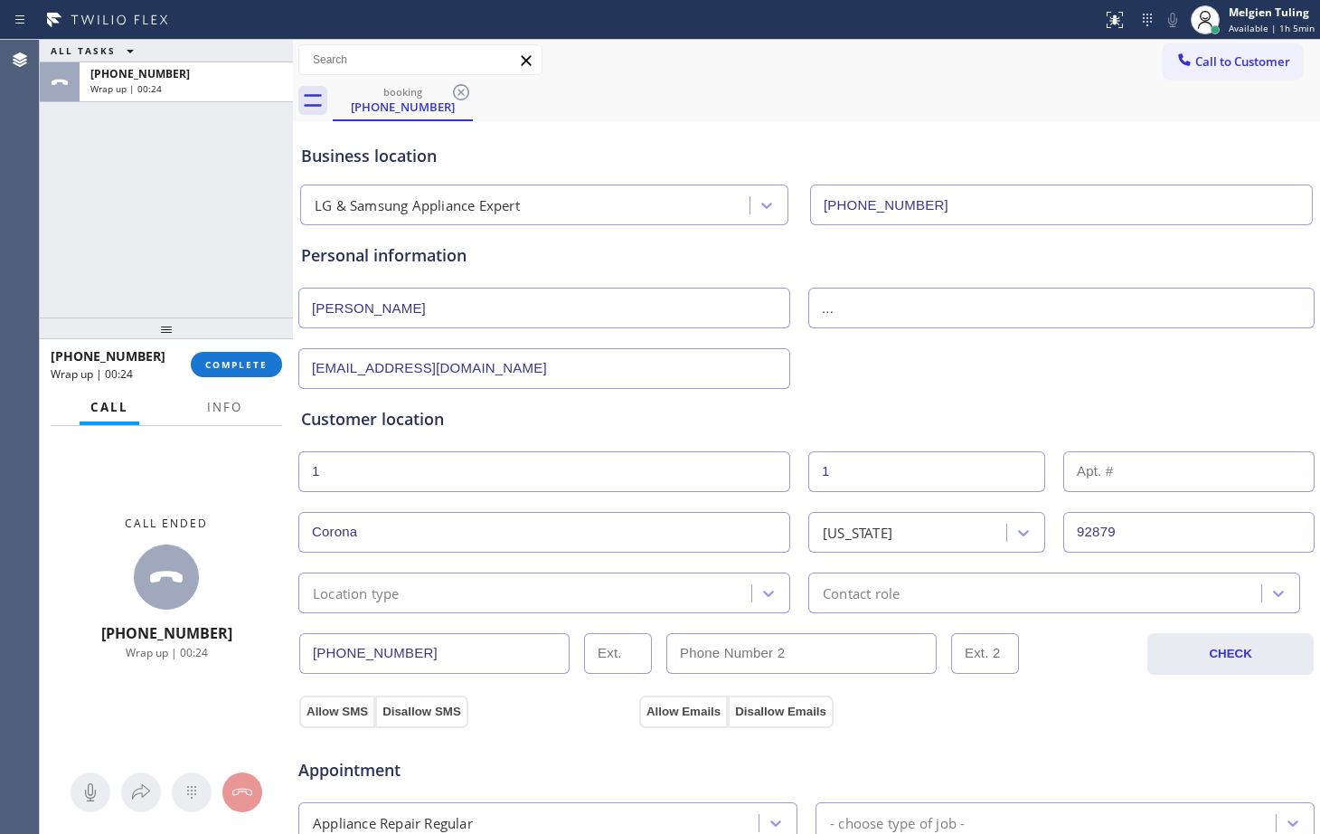
type input "1"
click at [400, 596] on font "Location type" at bounding box center [356, 592] width 87 height 18
drag, startPoint x: 393, startPoint y: 639, endPoint x: 327, endPoint y: 587, distance: 83.1
click at [328, 587] on font "Location type" at bounding box center [356, 592] width 87 height 18
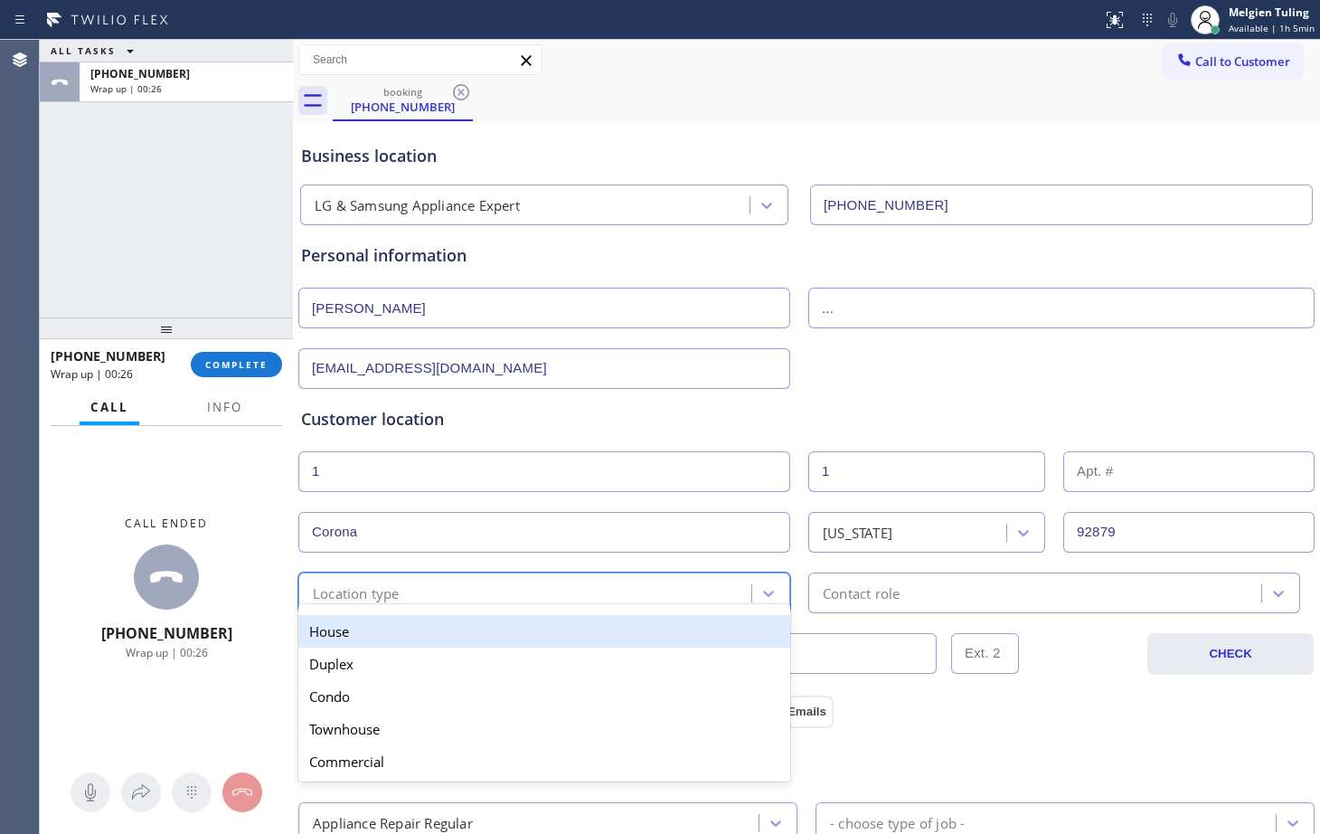
click at [332, 629] on font "House" at bounding box center [329, 631] width 40 height 18
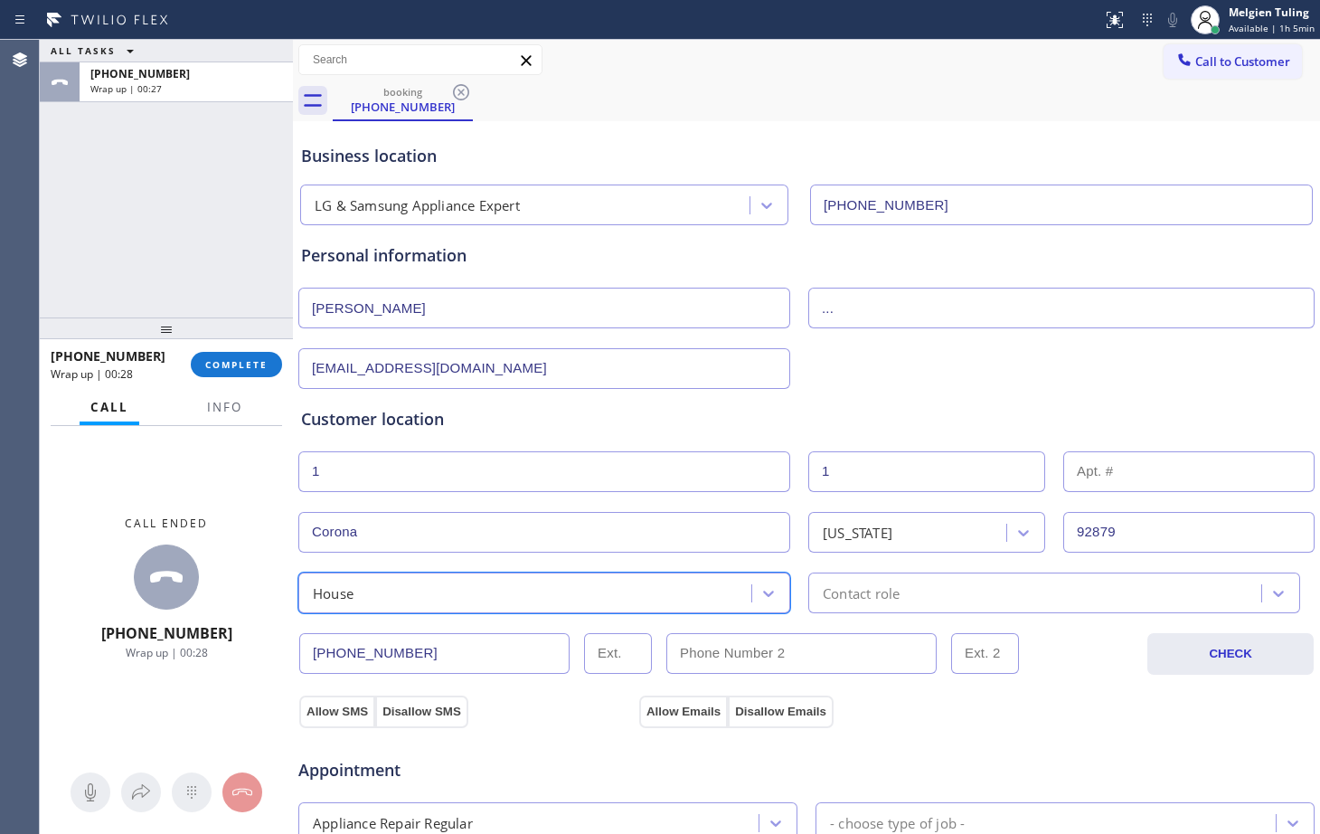
click at [845, 582] on div "Contact role" at bounding box center [1038, 593] width 448 height 32
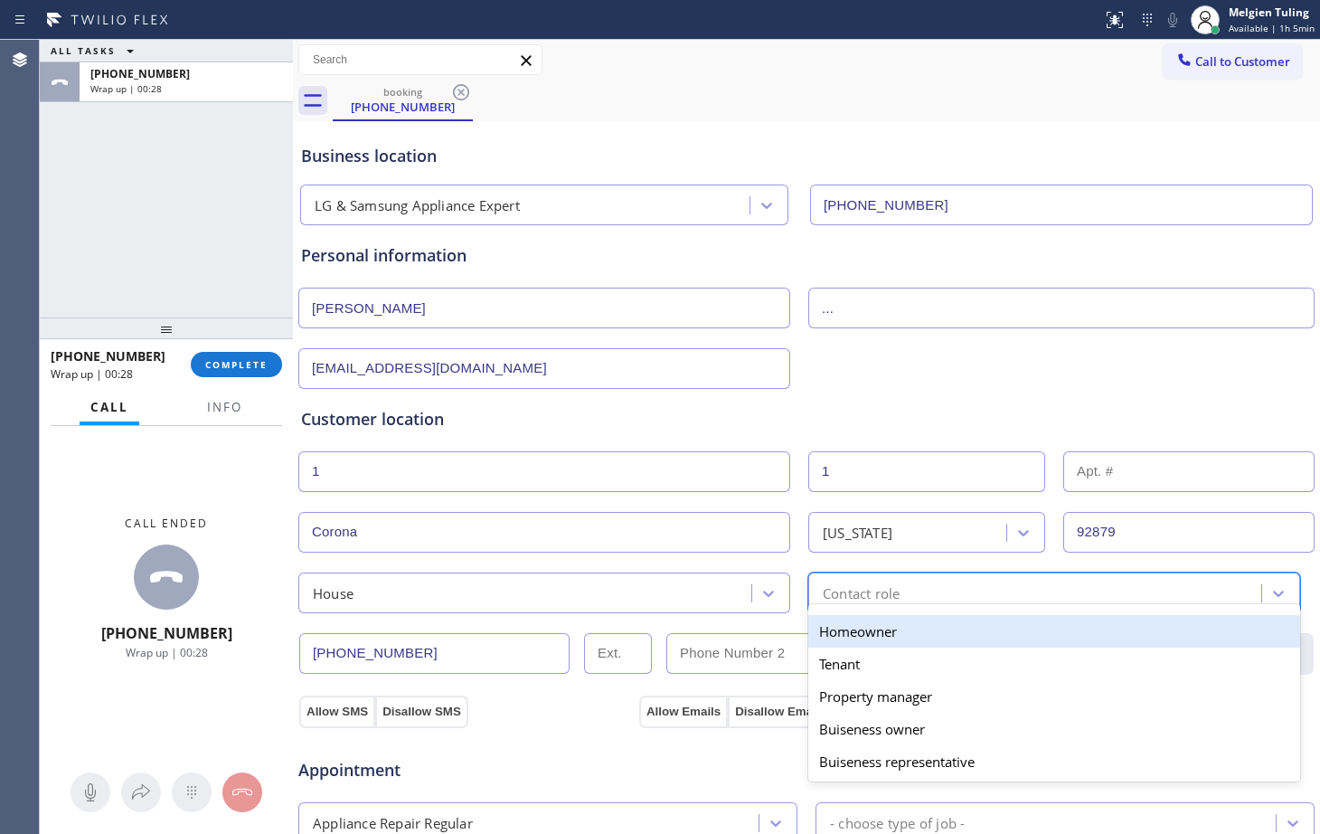
click at [855, 622] on font "Homeowner" at bounding box center [858, 631] width 78 height 18
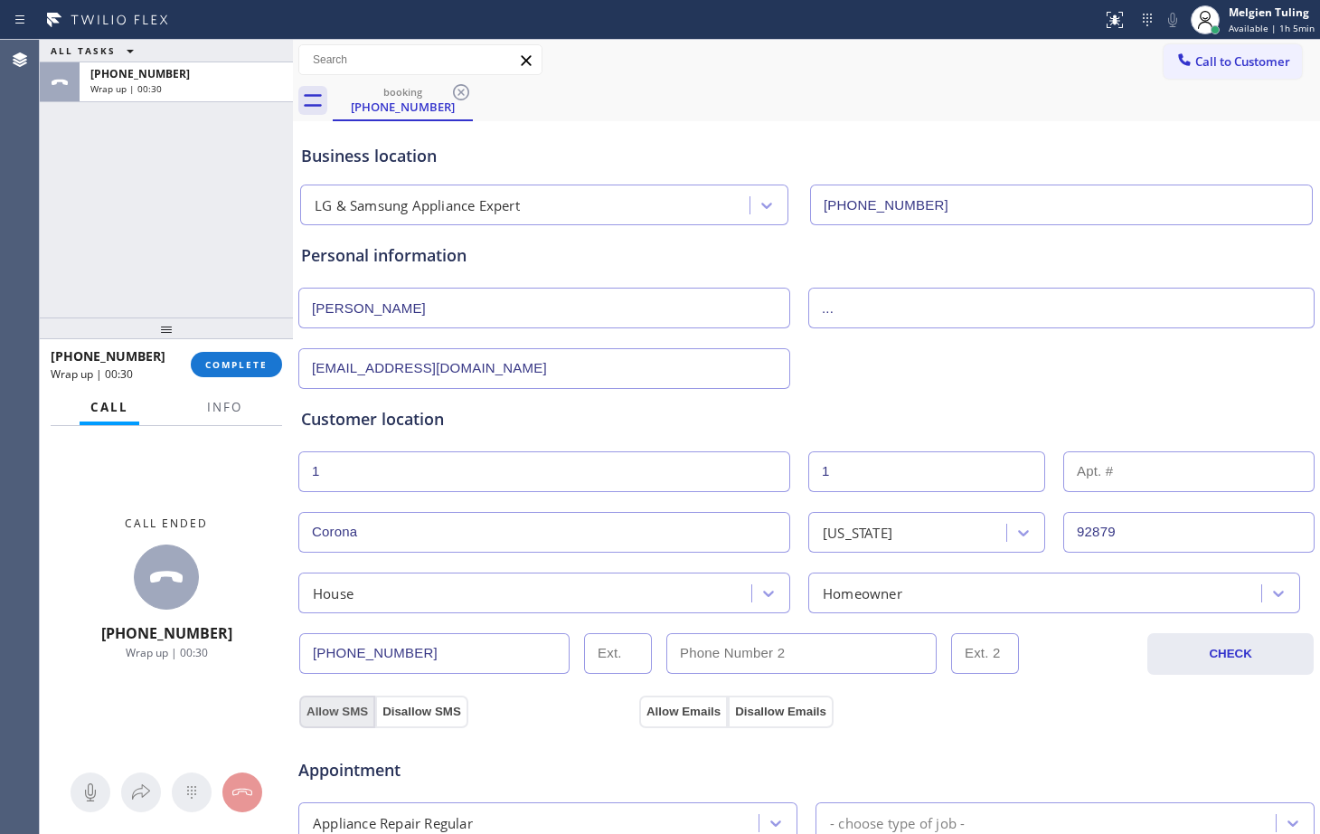
click at [326, 708] on font "Allow SMS" at bounding box center [338, 712] width 62 height 14
click at [677, 718] on font "Allow Emails" at bounding box center [684, 712] width 74 height 14
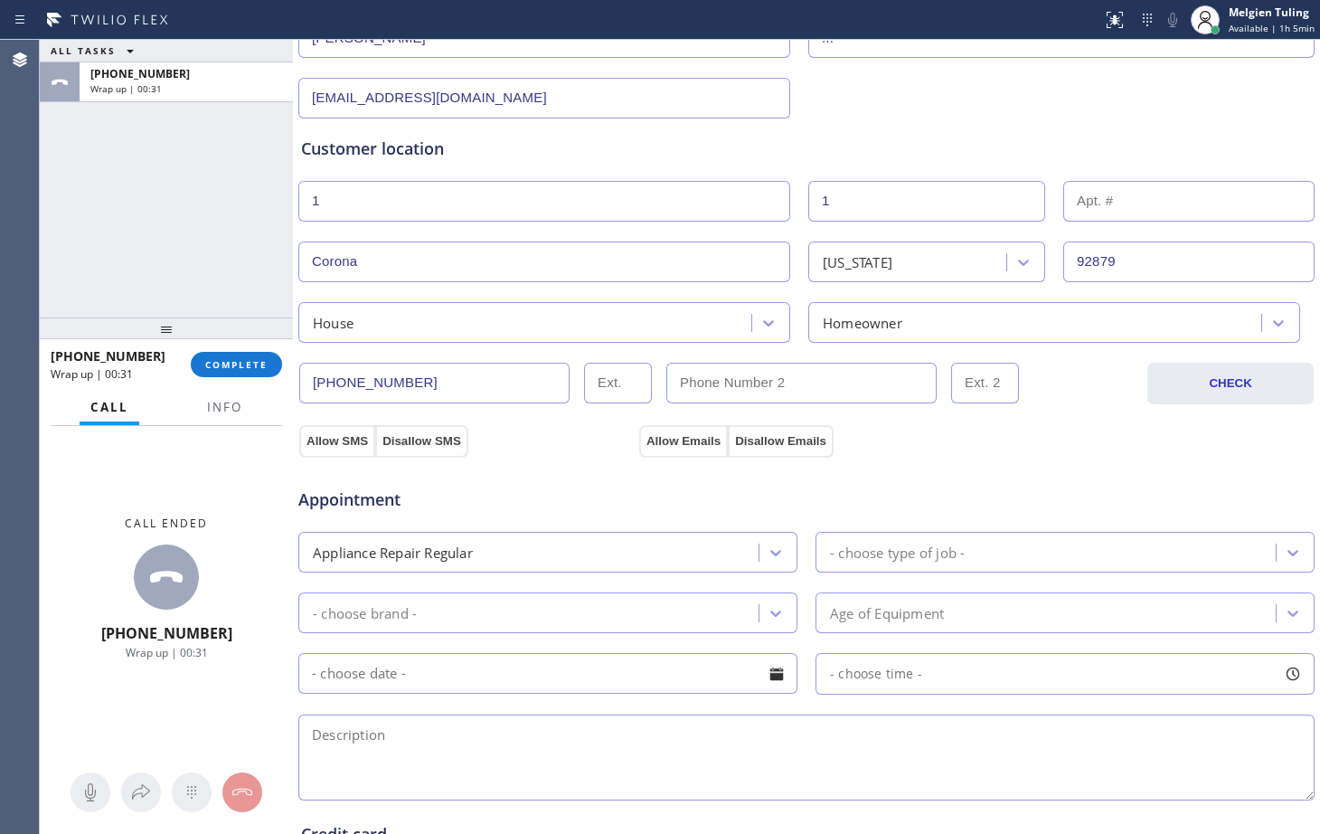
scroll to position [271, 0]
click at [218, 406] on font "Info" at bounding box center [224, 407] width 35 height 16
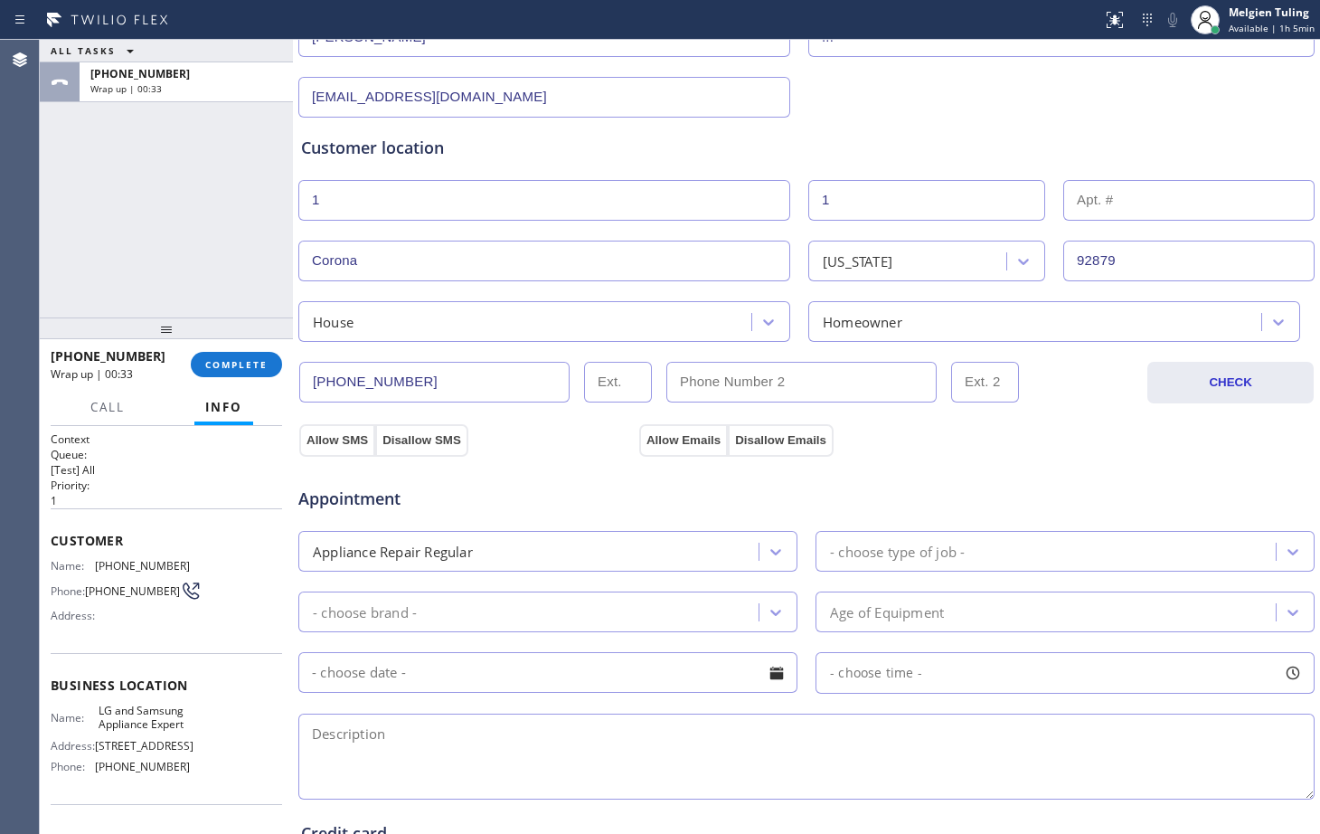
click at [512, 543] on div "Appliance Repair Regular" at bounding box center [531, 551] width 455 height 32
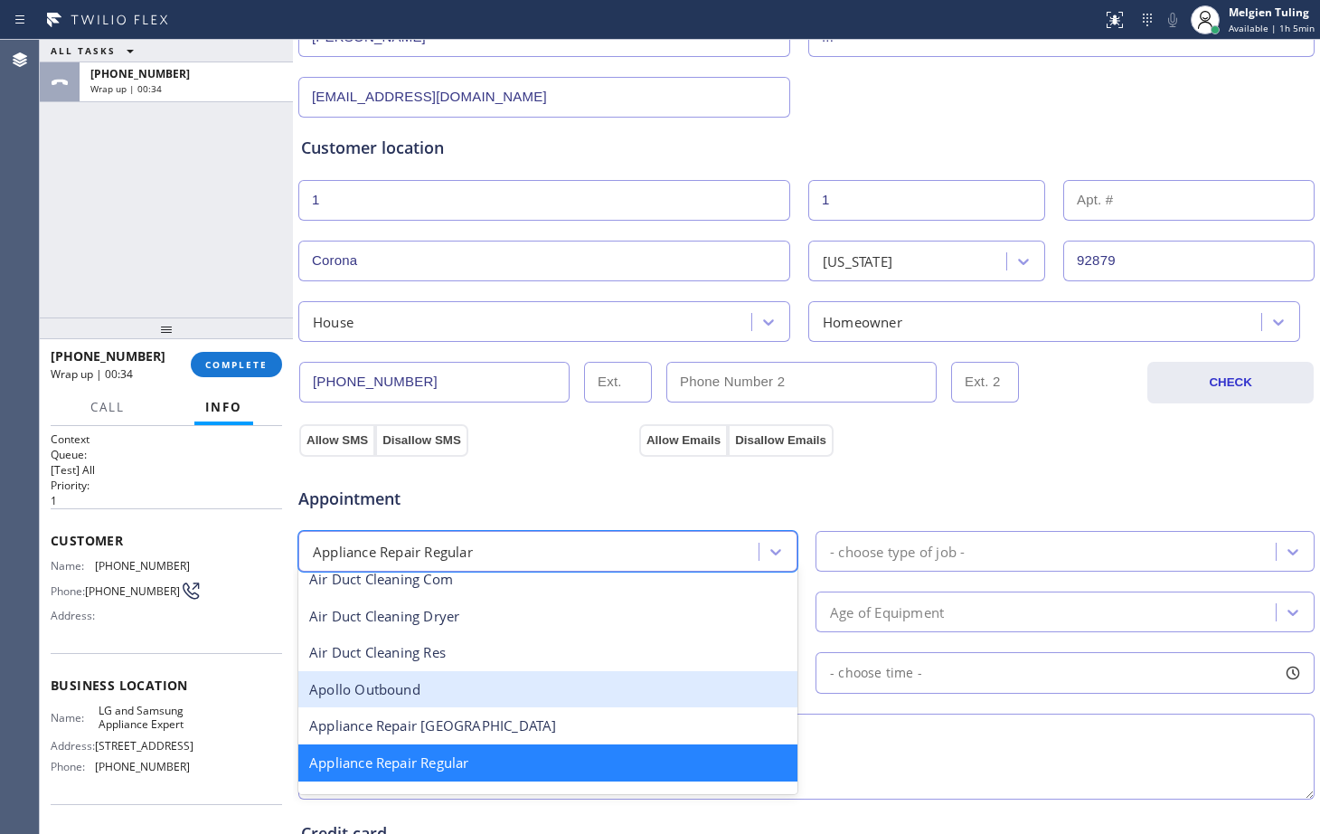
scroll to position [129, 0]
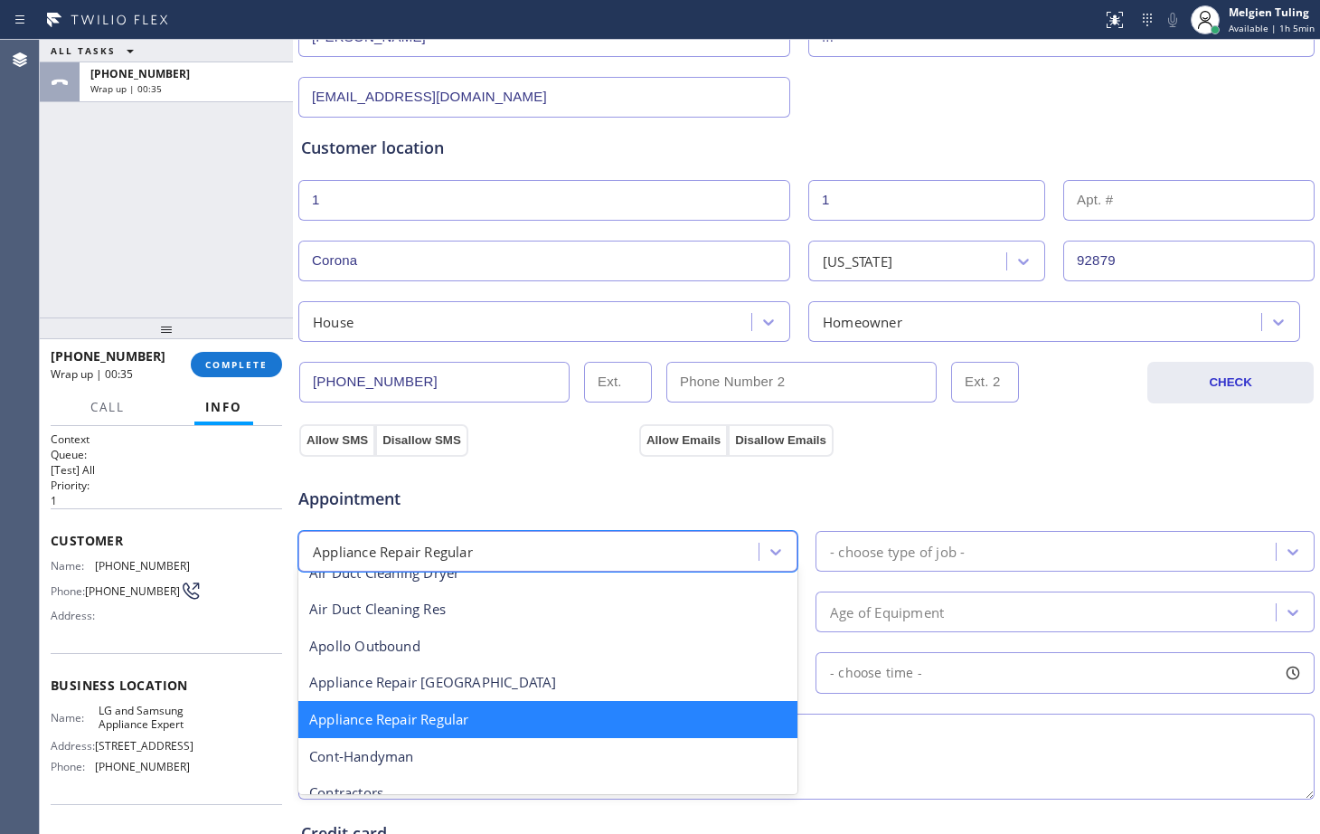
click at [457, 725] on font "Appliance Repair Regular" at bounding box center [389, 719] width 160 height 18
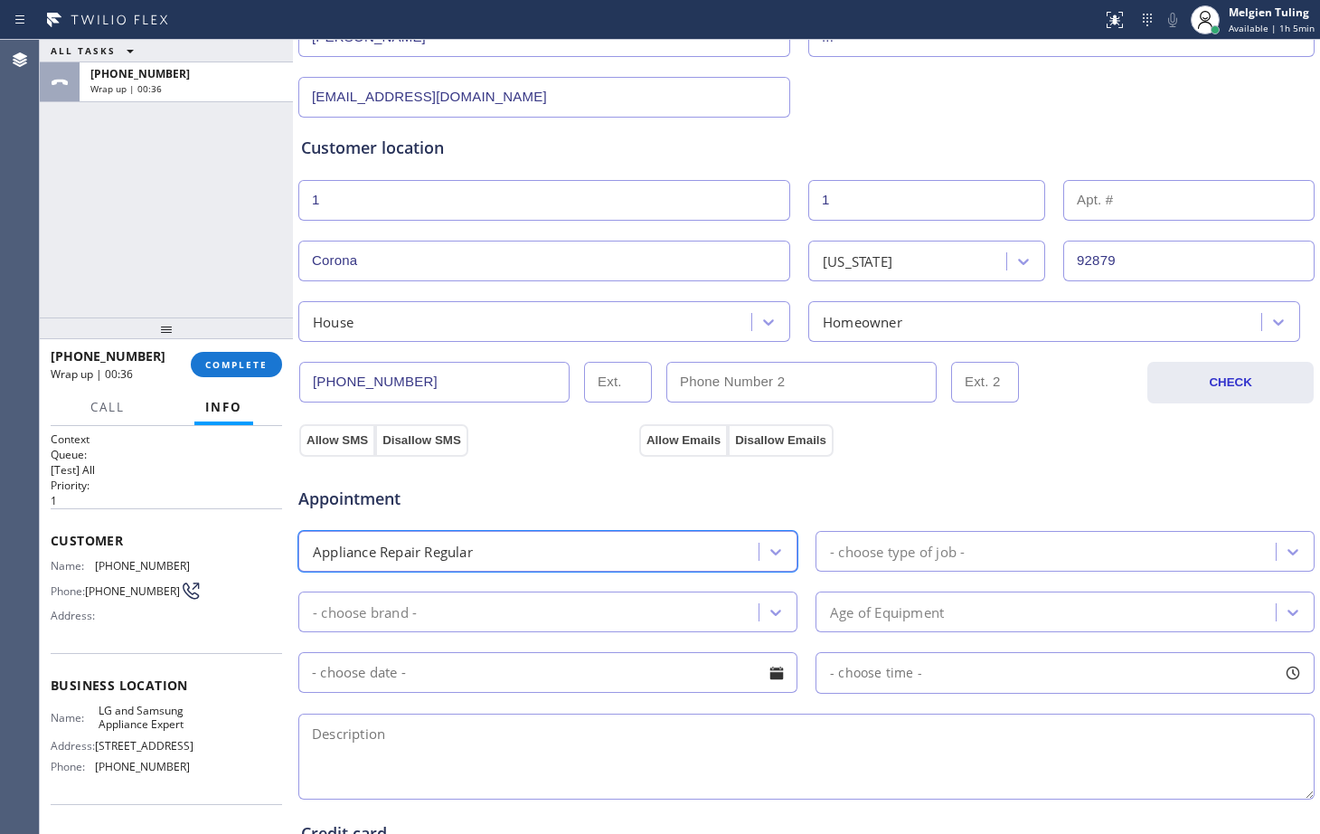
click at [449, 605] on div "- choose brand -" at bounding box center [531, 612] width 455 height 32
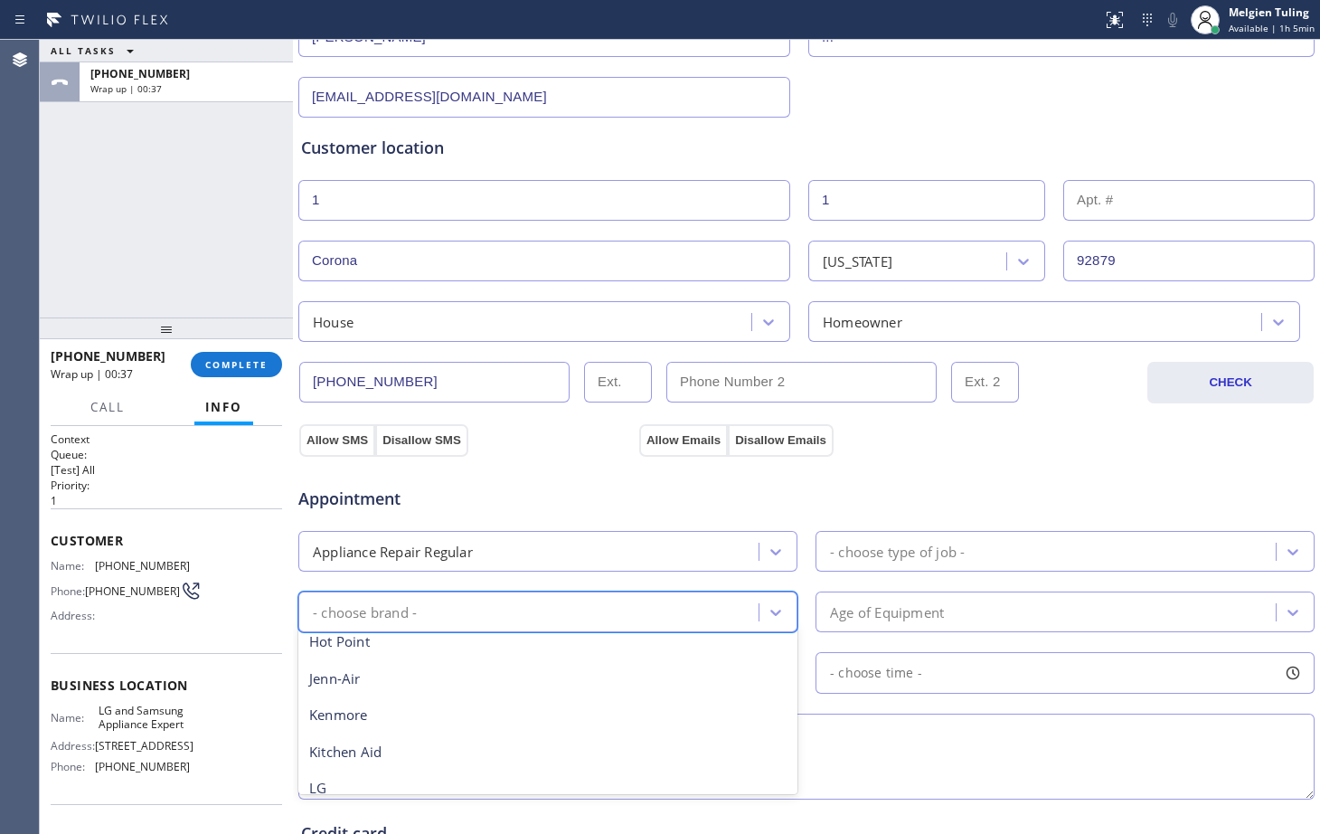
scroll to position [271, 0]
click at [327, 787] on font "LG" at bounding box center [317, 784] width 17 height 18
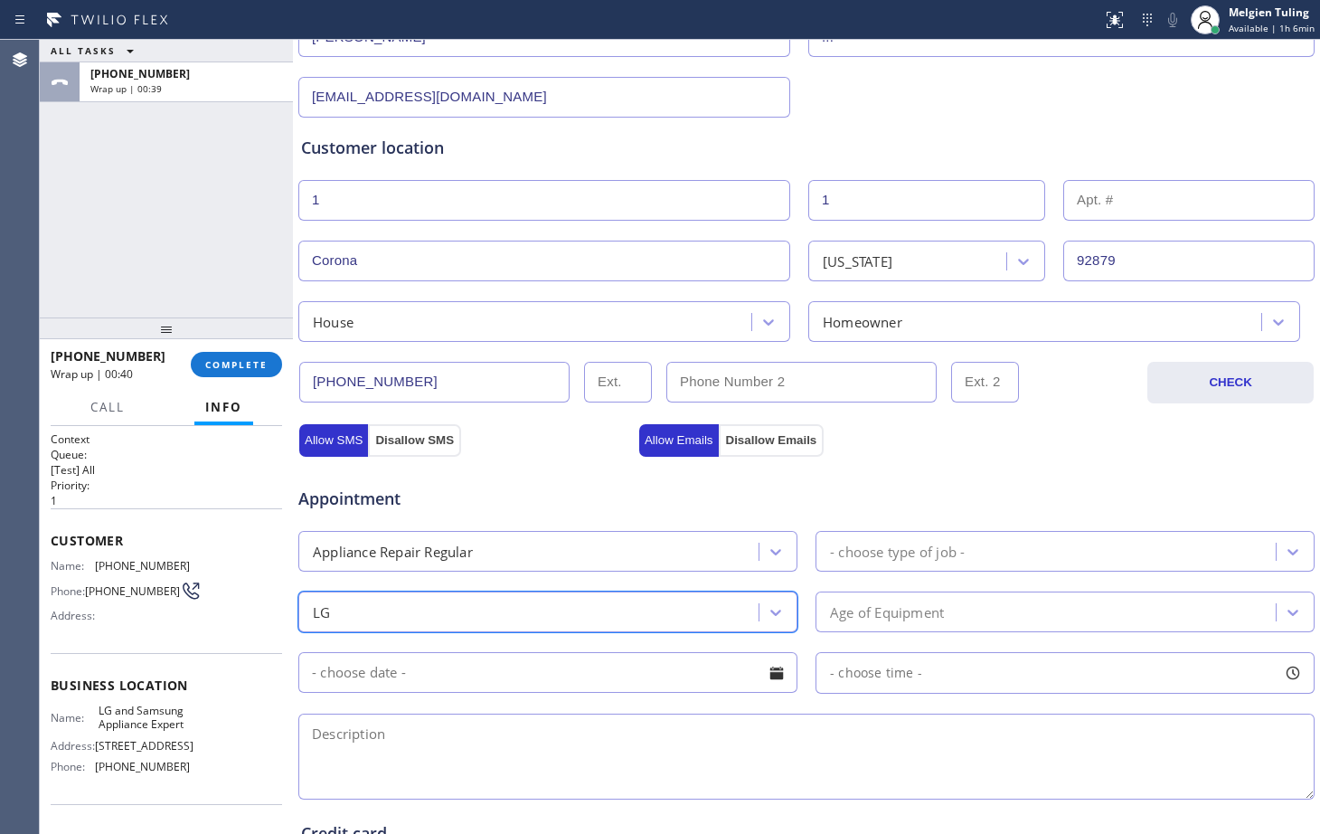
click at [853, 556] on font "- choose type of job -" at bounding box center [897, 551] width 135 height 18
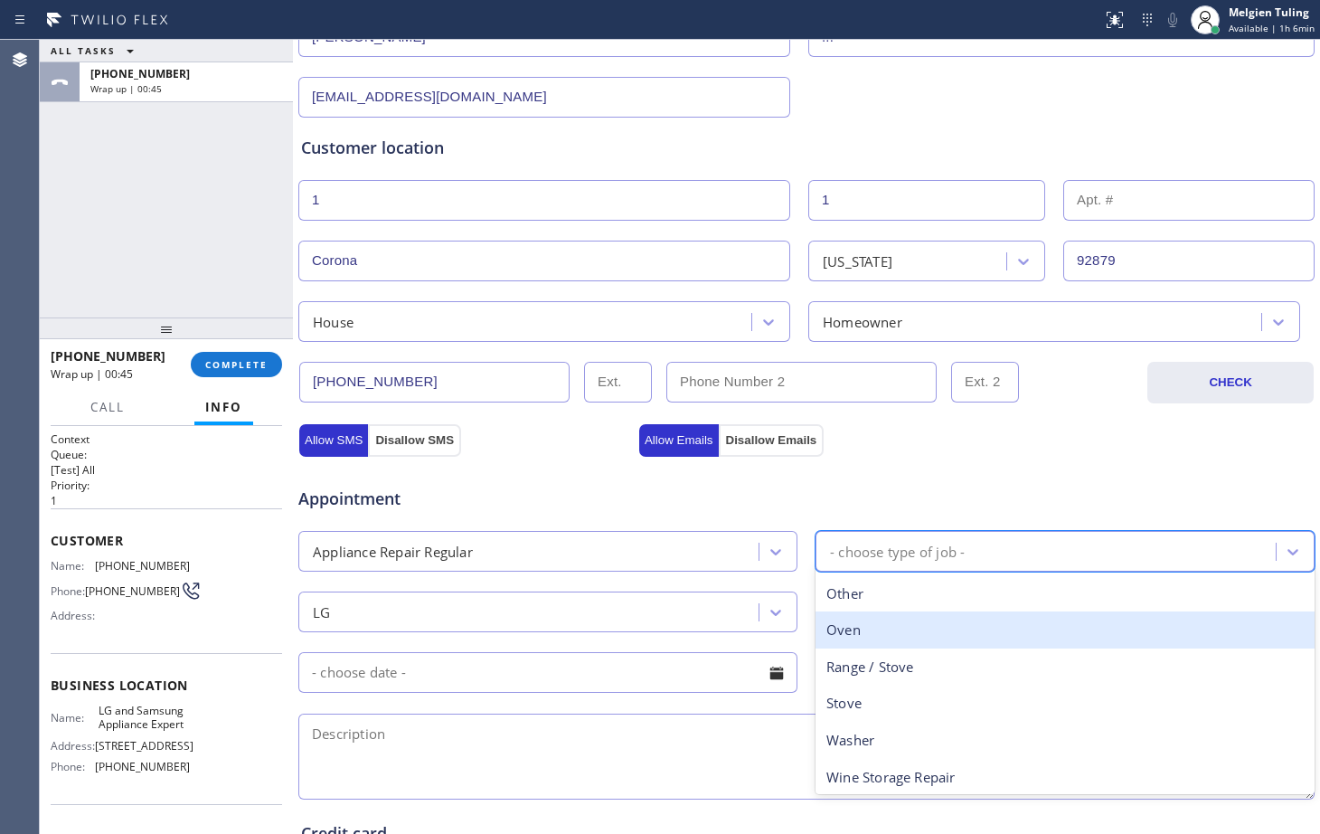
scroll to position [297, 0]
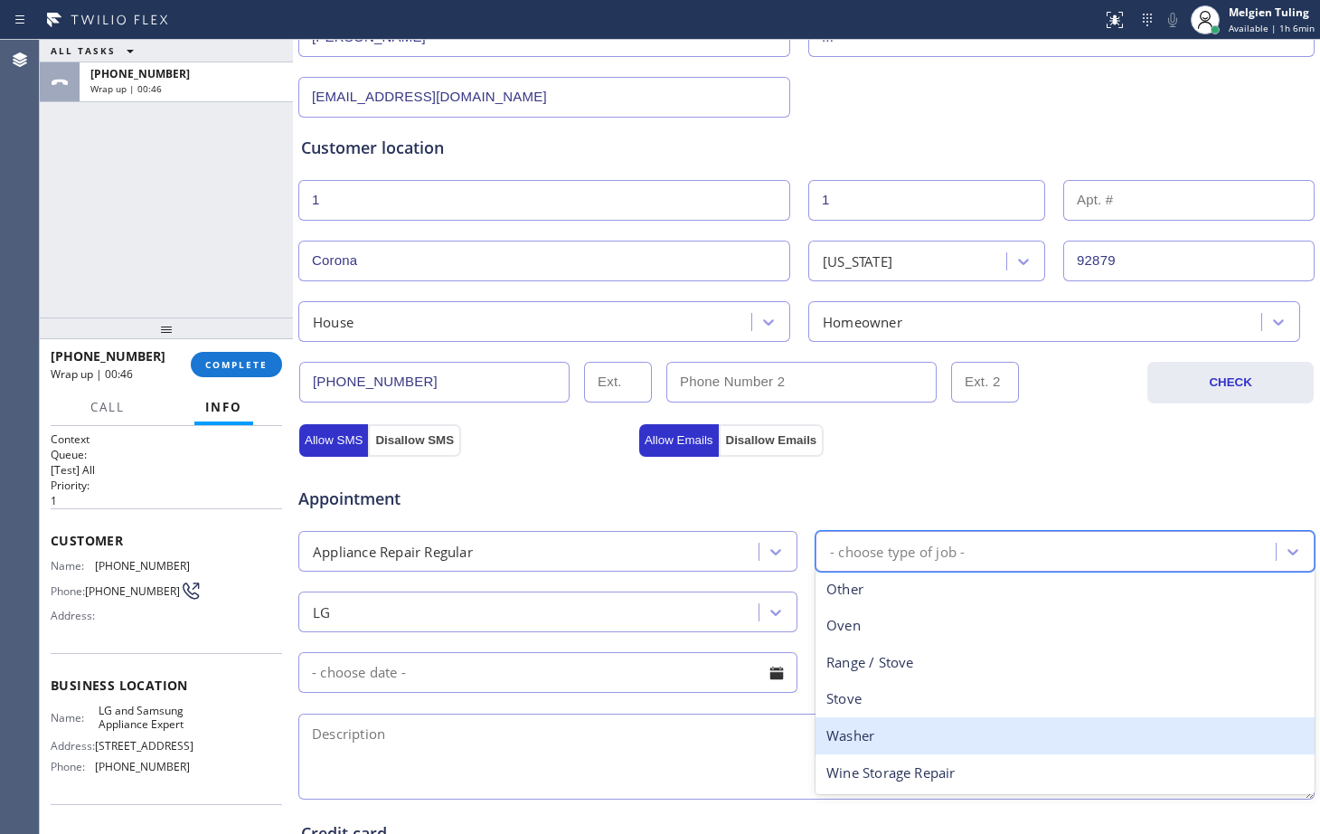
click at [886, 730] on div "Washer" at bounding box center [1065, 735] width 499 height 37
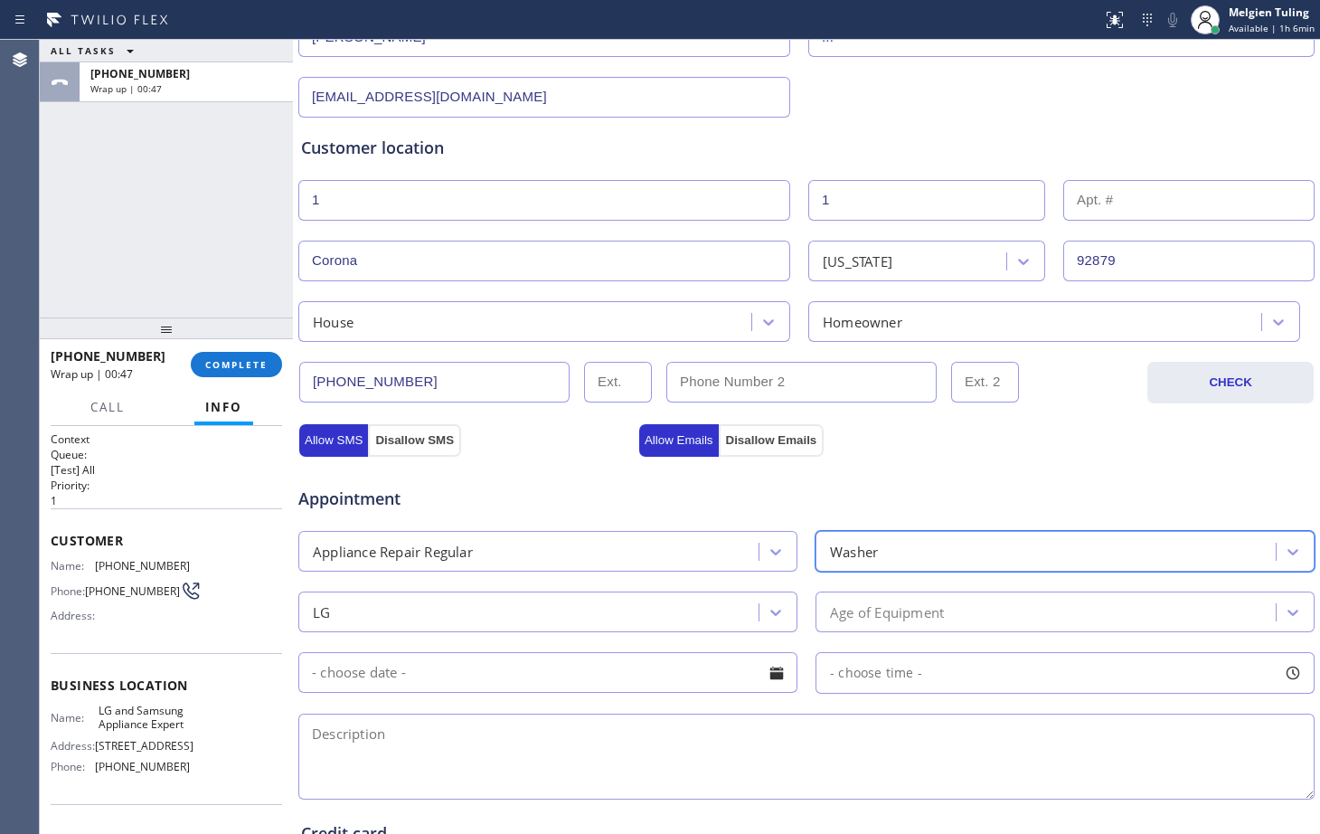
click at [847, 610] on font "Age of Equipment" at bounding box center [887, 611] width 114 height 18
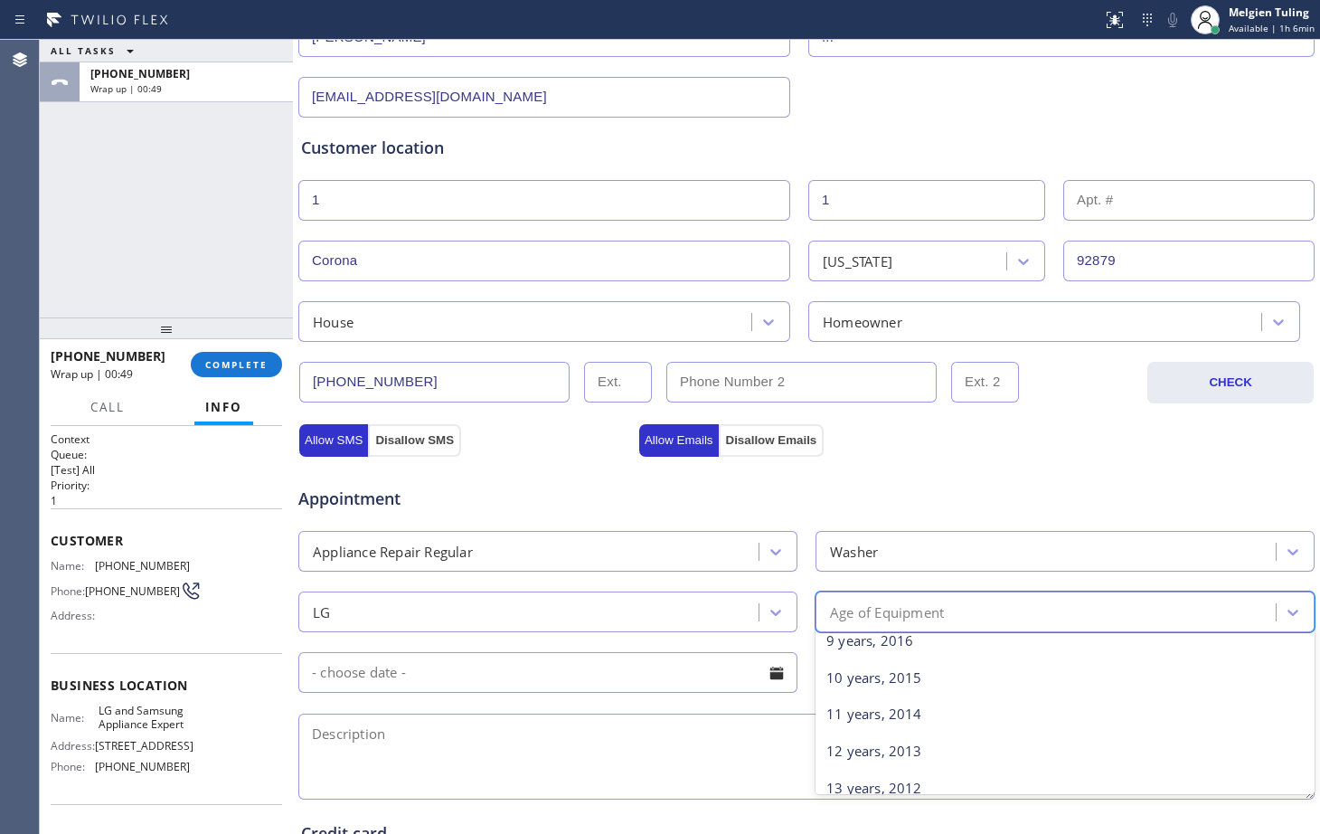
scroll to position [362, 0]
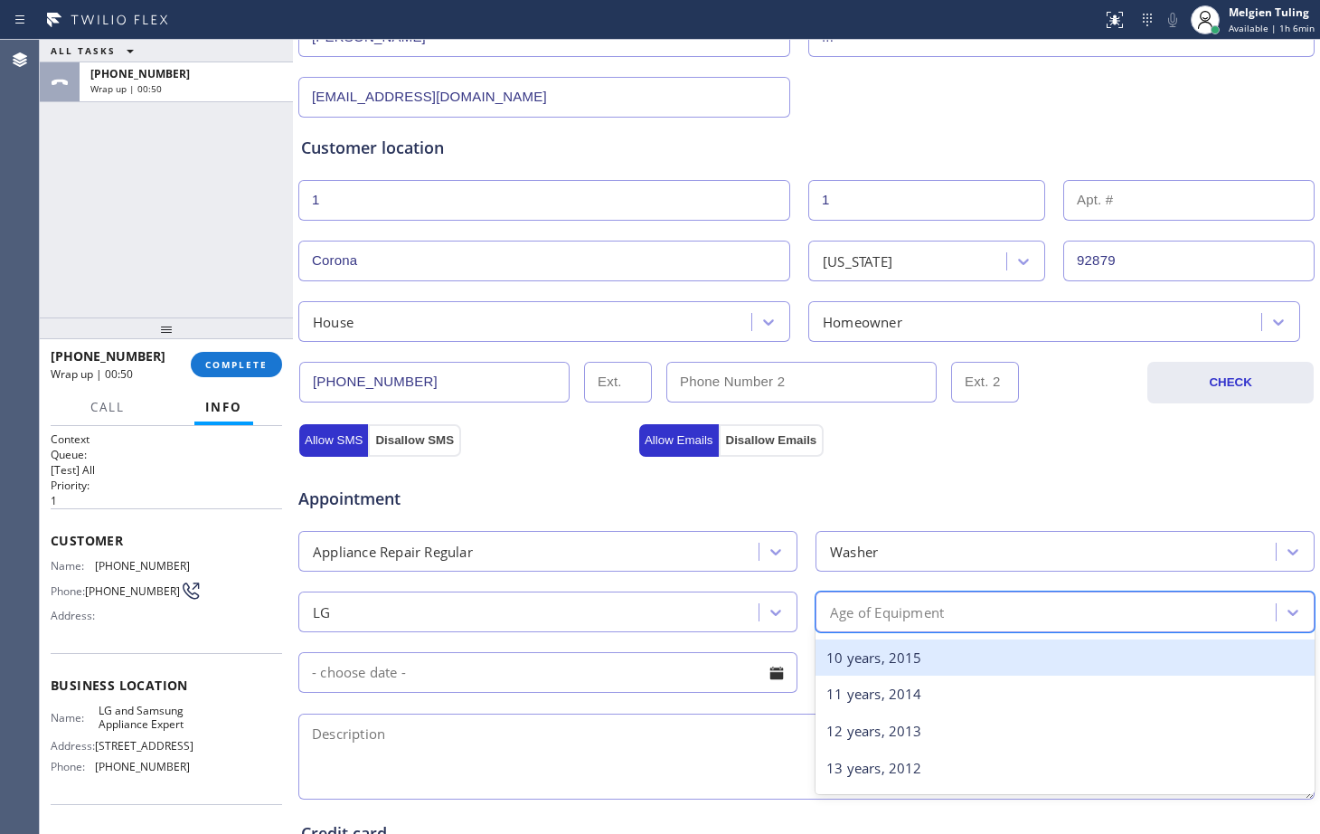
click at [855, 658] on font "10 years, 2015" at bounding box center [875, 657] width 96 height 18
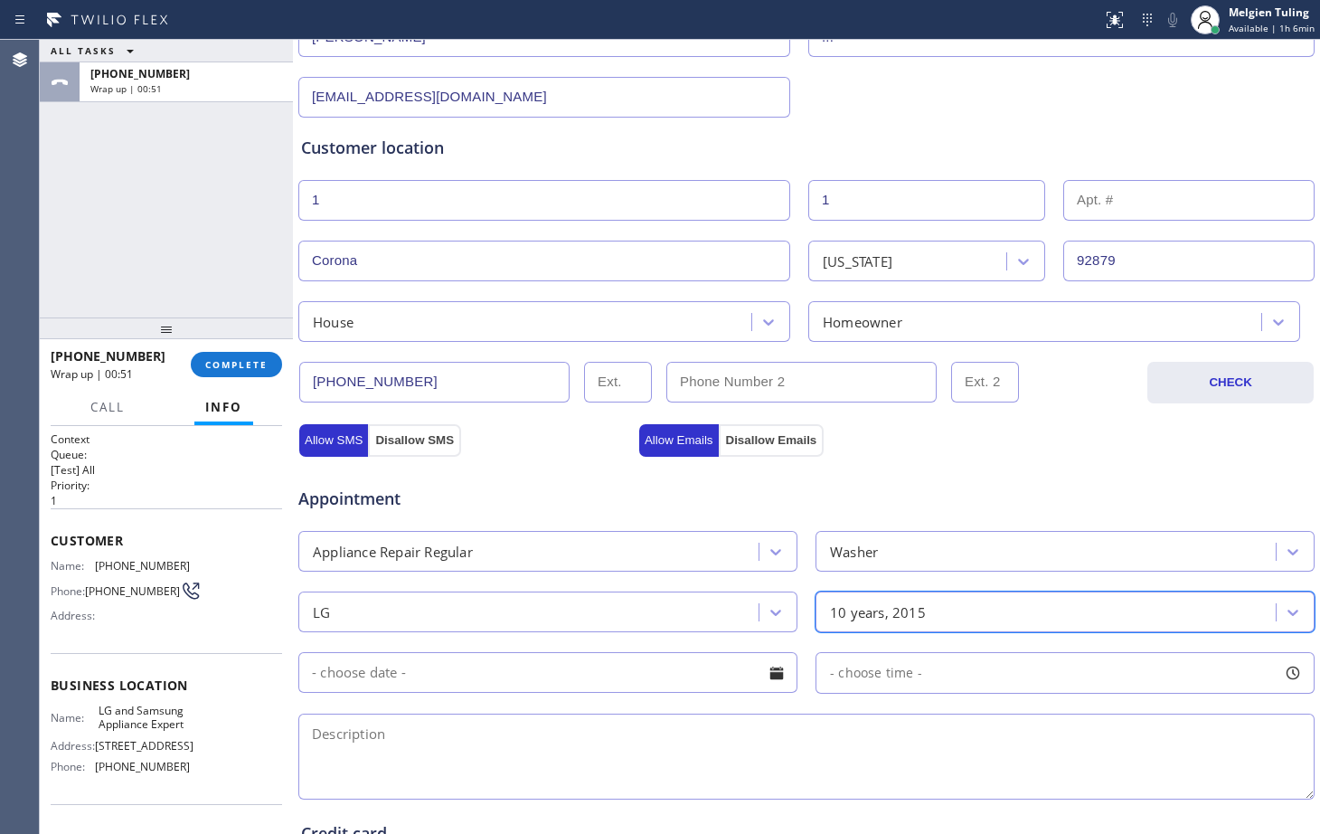
click at [374, 739] on textarea at bounding box center [806, 757] width 1017 height 86
click at [374, 731] on textarea at bounding box center [806, 757] width 1017 height 86
paste textarea "LG/washer/[DEMOGRAPHIC_DATA] /need to change the shock absorber,spring and door…"
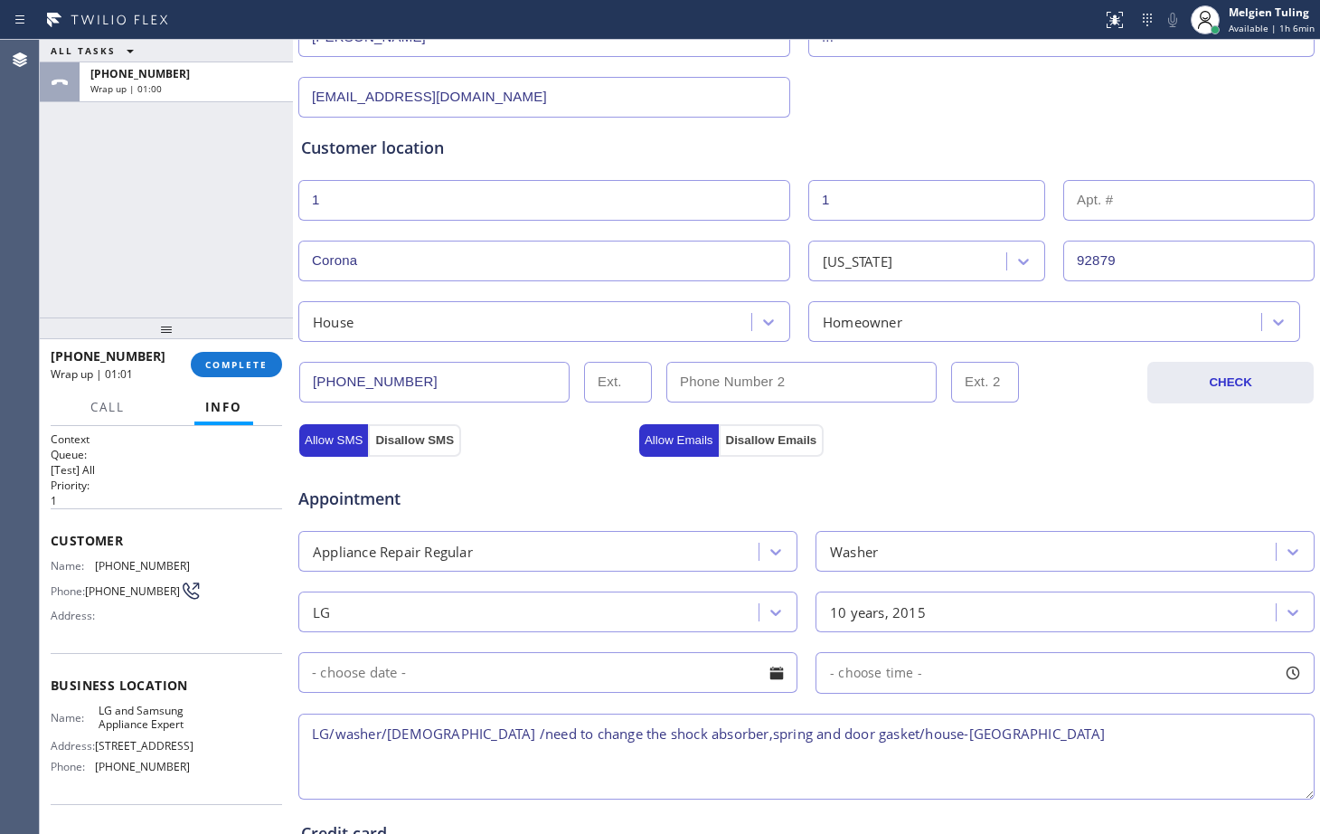
click at [661, 735] on textarea "LG/washer/[DEMOGRAPHIC_DATA] /need to change the shock absorber,spring and door…" at bounding box center [806, 757] width 1017 height 86
drag, startPoint x: 241, startPoint y: 79, endPoint x: 139, endPoint y: 90, distance: 102.8
click at [139, 90] on font "Wrap up | 01:05" at bounding box center [125, 88] width 71 height 13
click at [1018, 739] on textarea "LG/washer/[DEMOGRAPHIC_DATA] /need to change the shock absorber ,spring and doo…" at bounding box center [806, 757] width 1017 height 86
click at [146, 717] on span "LG and Samsung Appliance Expert" at bounding box center [144, 718] width 90 height 28
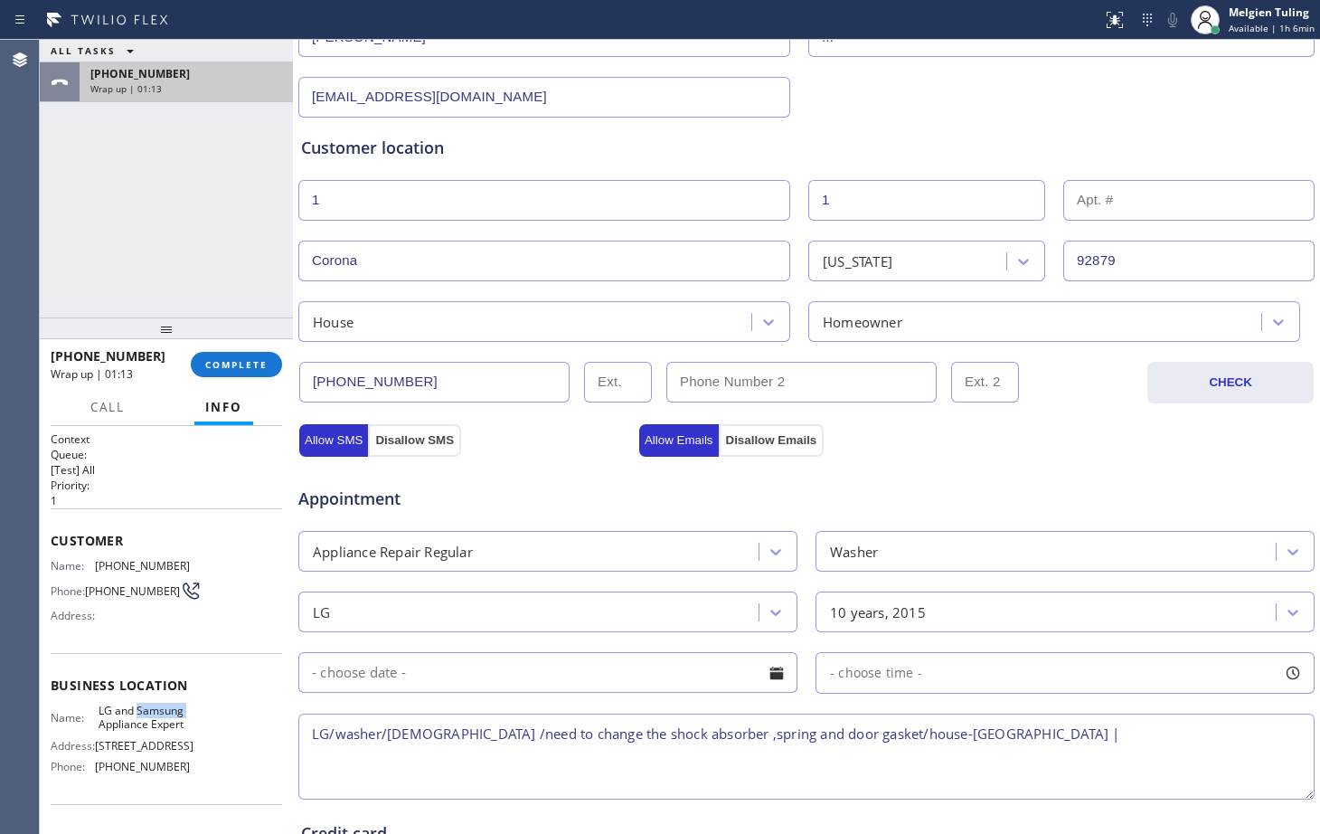
click at [146, 717] on span "LG and Samsung Appliance Expert" at bounding box center [144, 718] width 90 height 28
copy span "LG and Samsung Appliance Expert"
click at [1028, 732] on textarea "LG/washer/[DEMOGRAPHIC_DATA] /need to change the shock absorber ,spring and doo…" at bounding box center [806, 757] width 1017 height 86
paste textarea "LG and Samsung Appliance Expert"
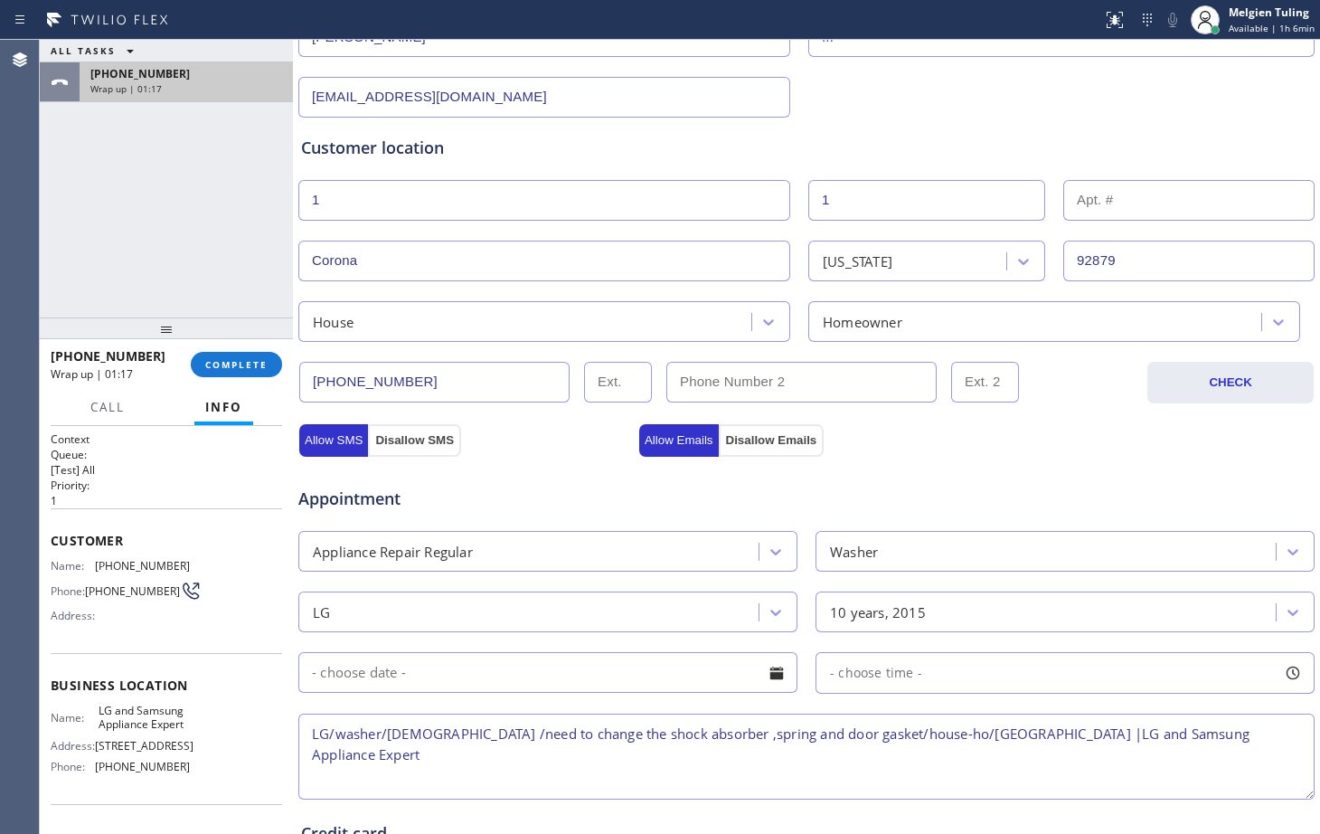
click at [1259, 730] on textarea "LG/washer/[DEMOGRAPHIC_DATA] /need to change the shock absorber ,spring and doo…" at bounding box center [806, 757] width 1017 height 86
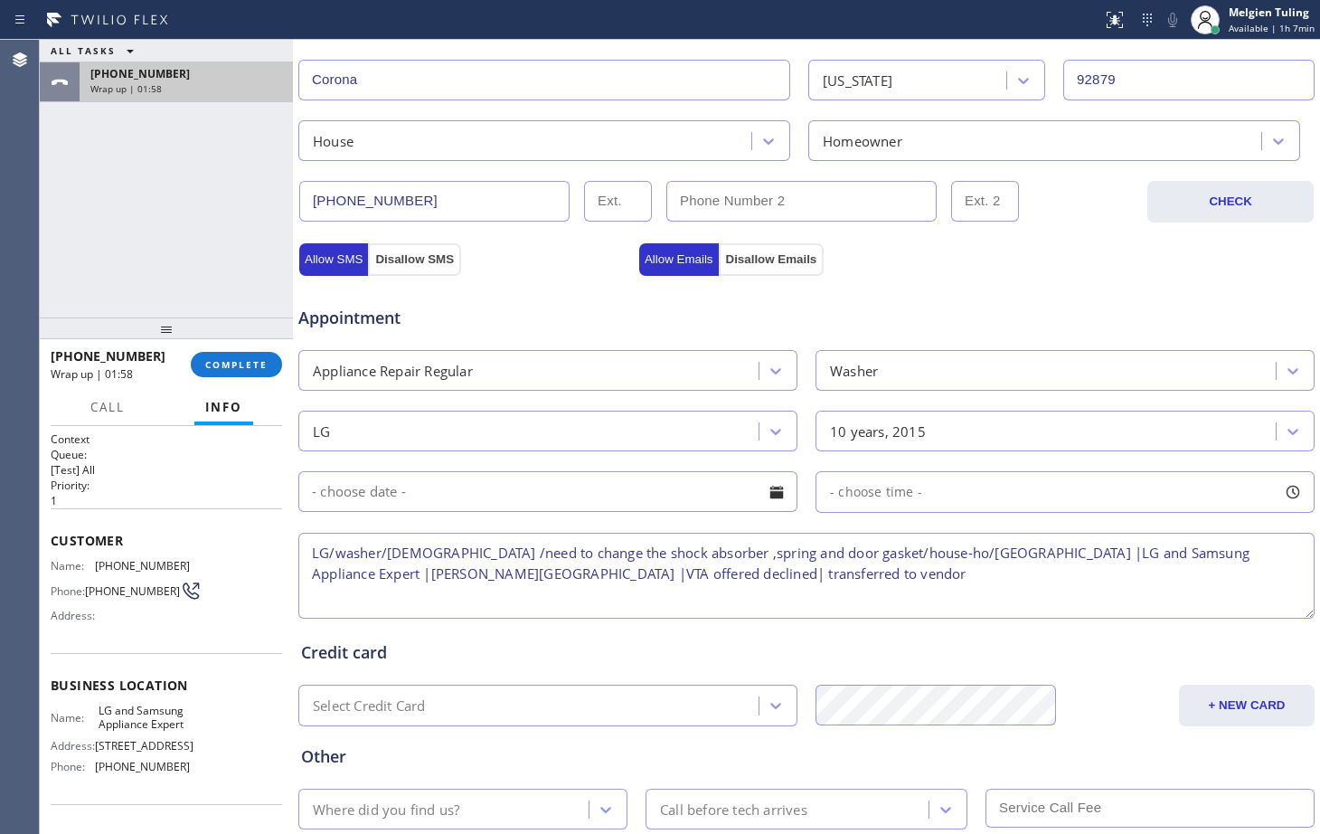
scroll to position [568, 0]
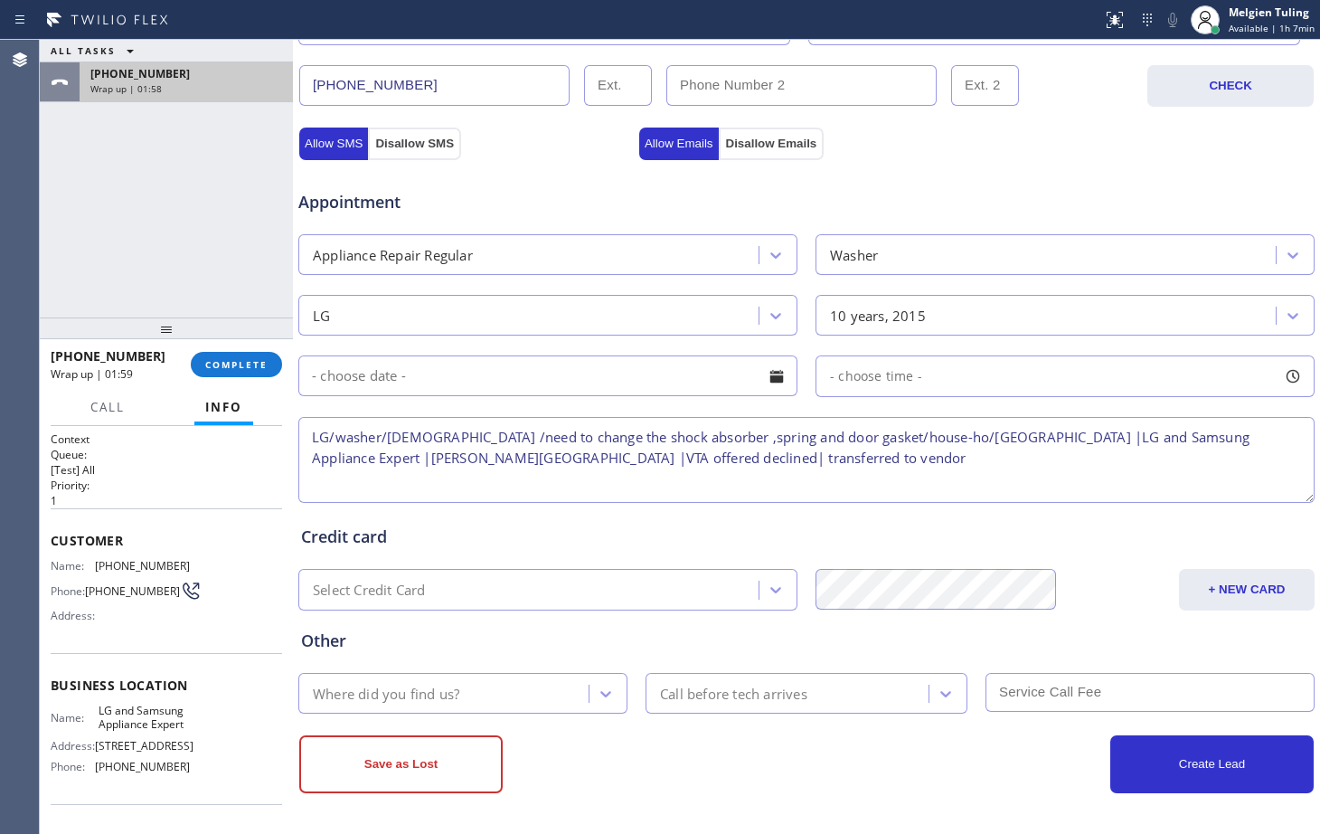
type textarea "LG/washer/[DEMOGRAPHIC_DATA] /need to change the shock absorber ,spring and doo…"
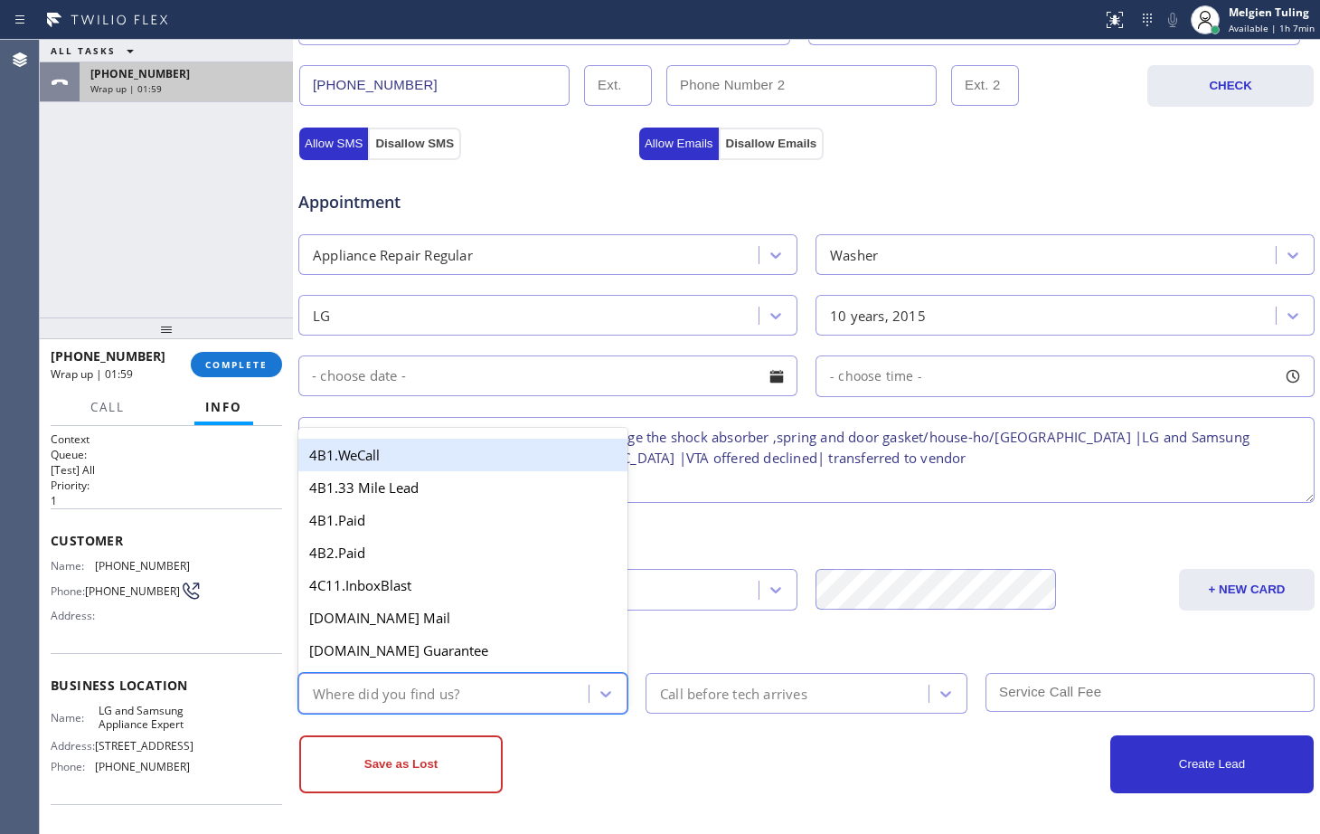
click at [437, 689] on font "Where did you find us?" at bounding box center [386, 693] width 147 height 18
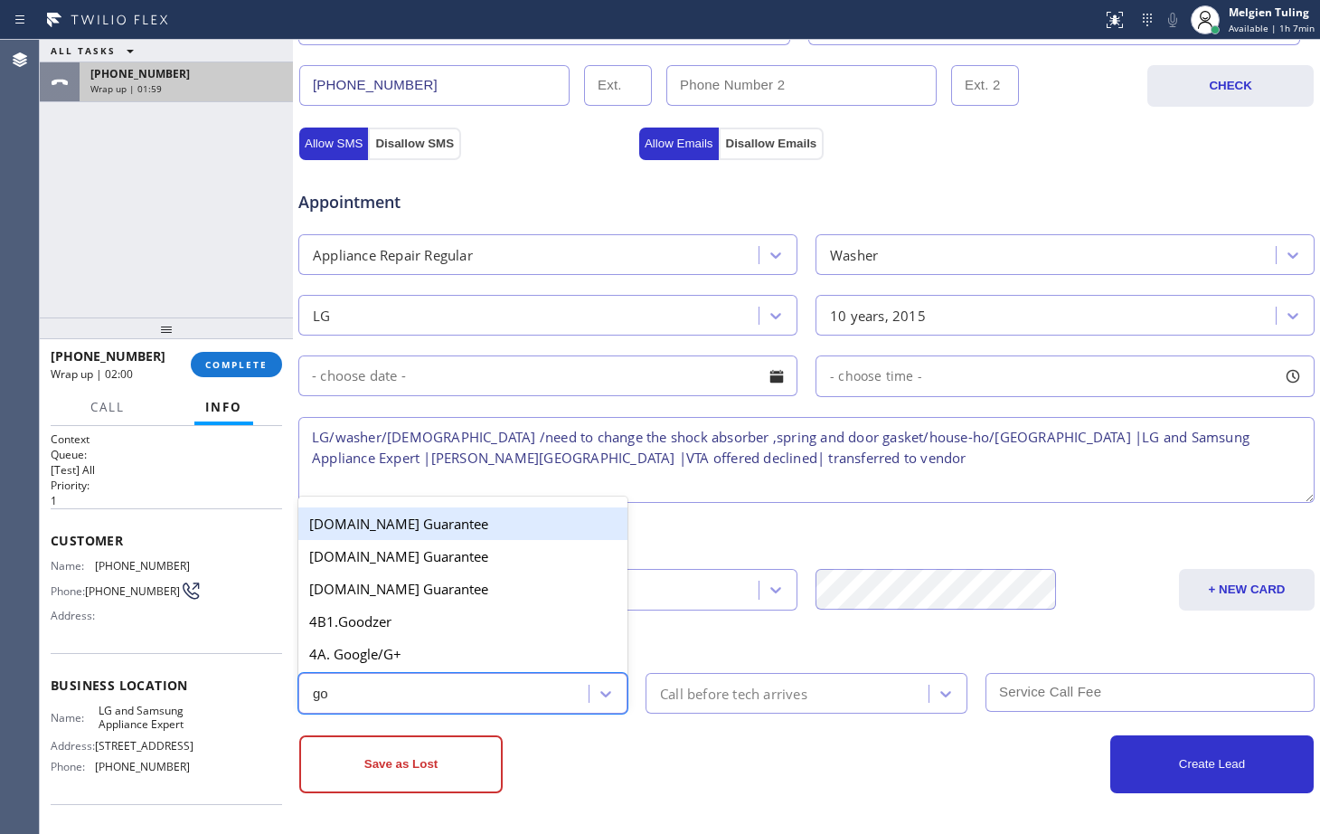
type input "goo"
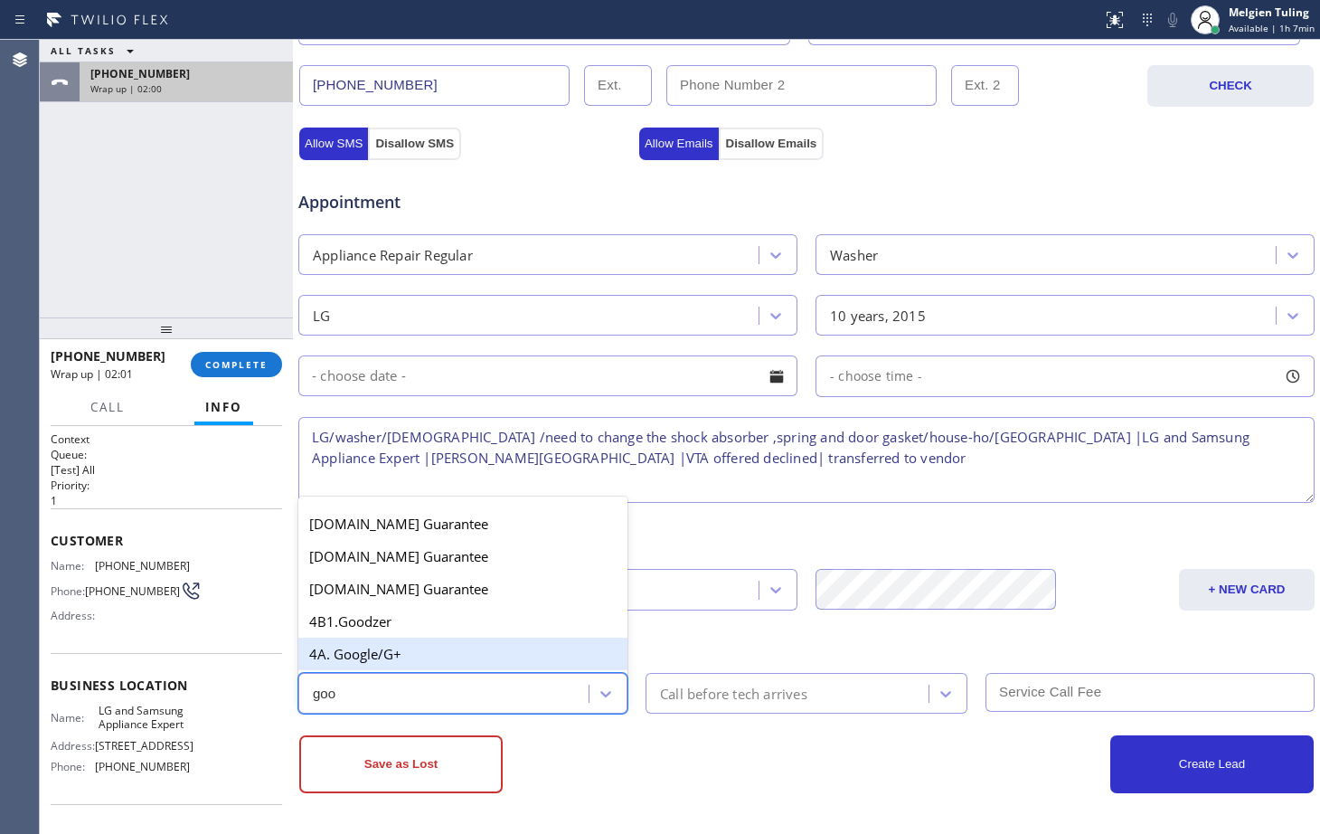
click at [413, 652] on div "4A. Google/G+" at bounding box center [462, 654] width 329 height 33
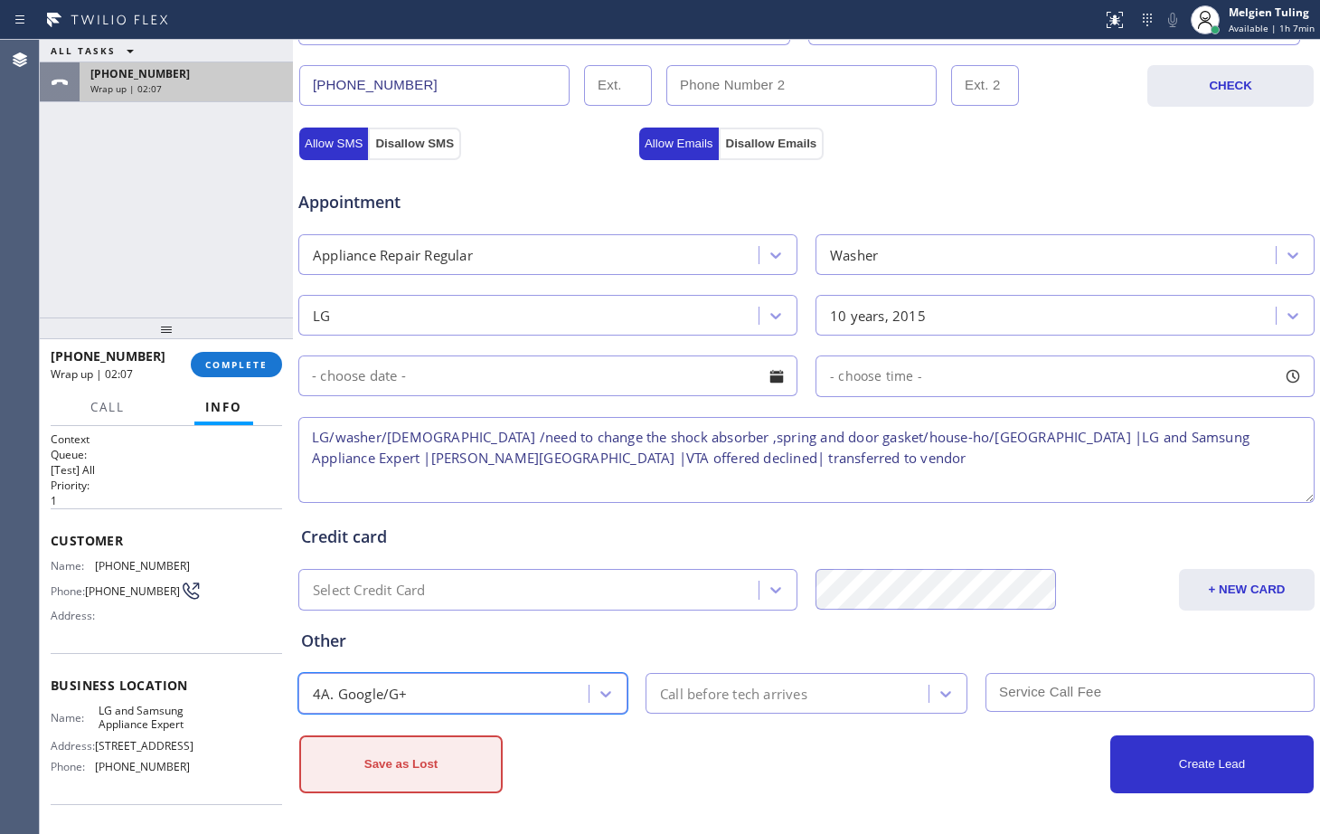
click at [411, 768] on font "Save as Lost" at bounding box center [401, 764] width 74 height 14
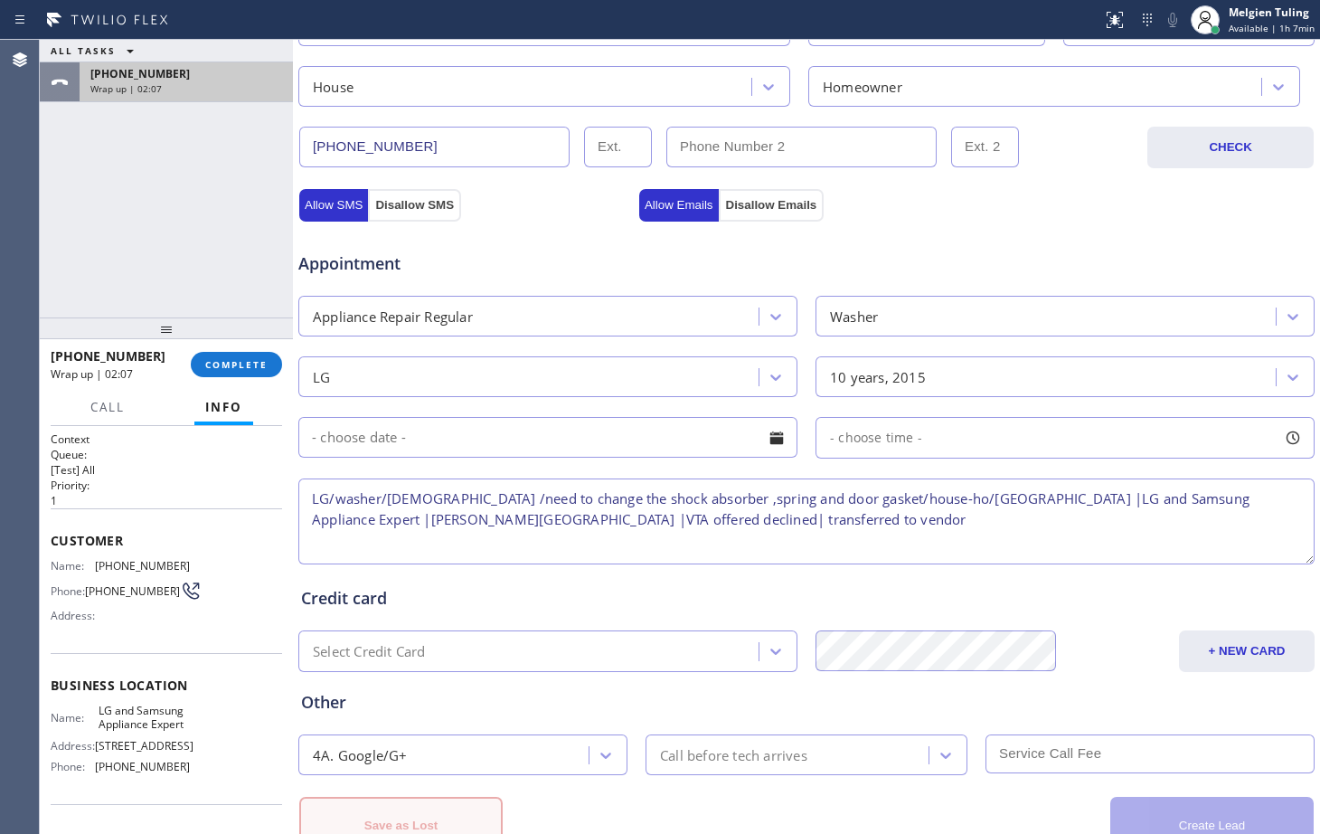
scroll to position [629, 0]
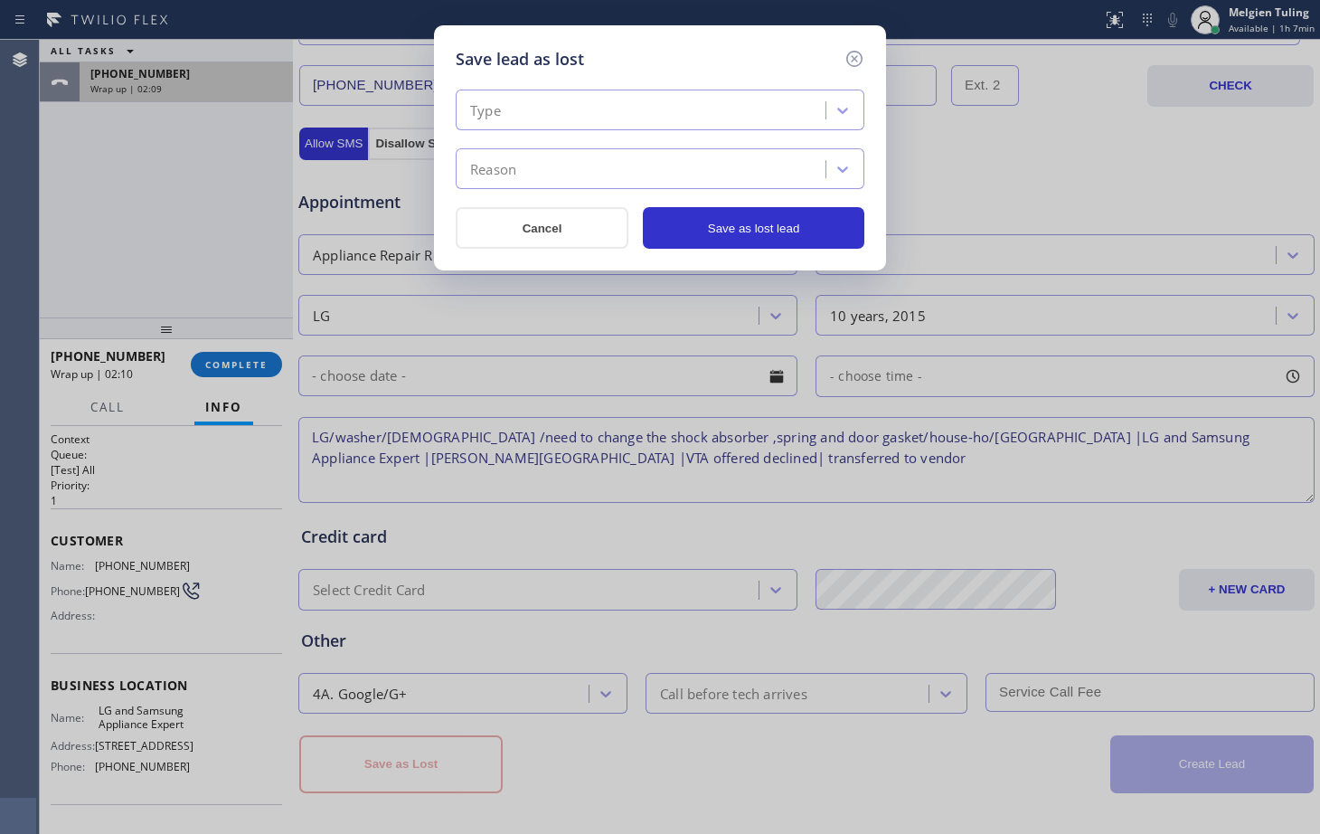
click at [605, 105] on div "Type" at bounding box center [643, 111] width 364 height 32
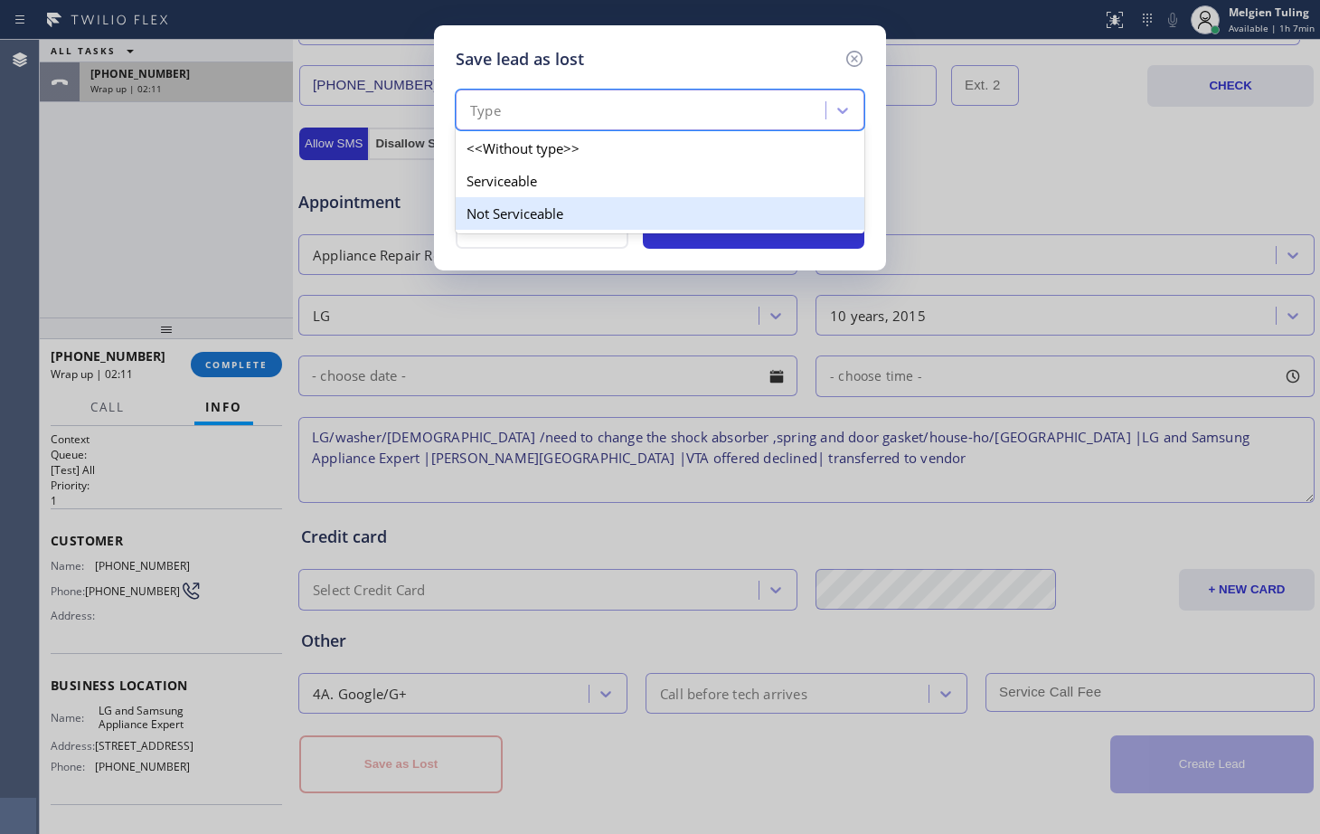
click at [504, 201] on div "Not Serviceable" at bounding box center [660, 213] width 409 height 33
click at [504, 201] on div "option <<Without type>> focused, 1 of 3. 3 results available. Use Up and Down t…" at bounding box center [660, 169] width 409 height 159
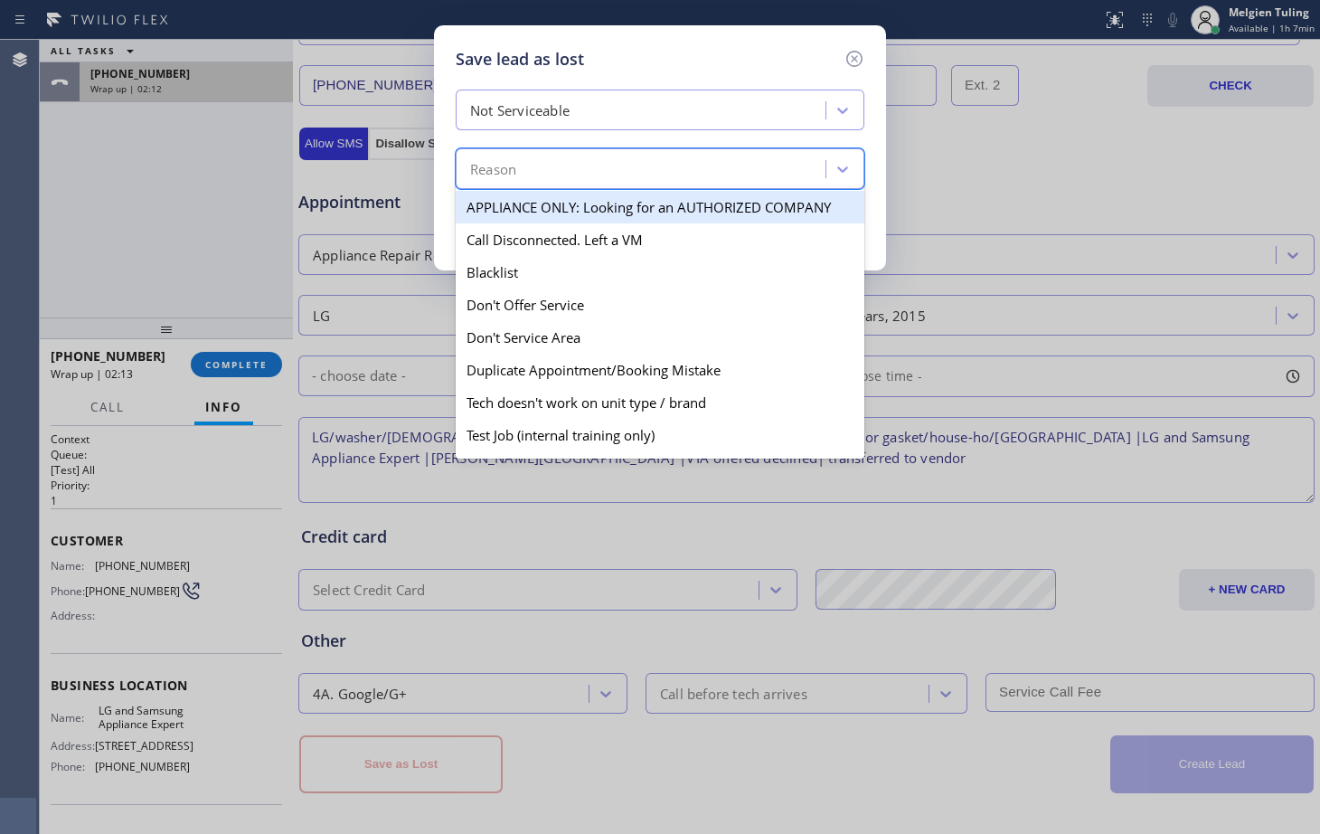
click at [510, 163] on font "Reason" at bounding box center [493, 169] width 46 height 18
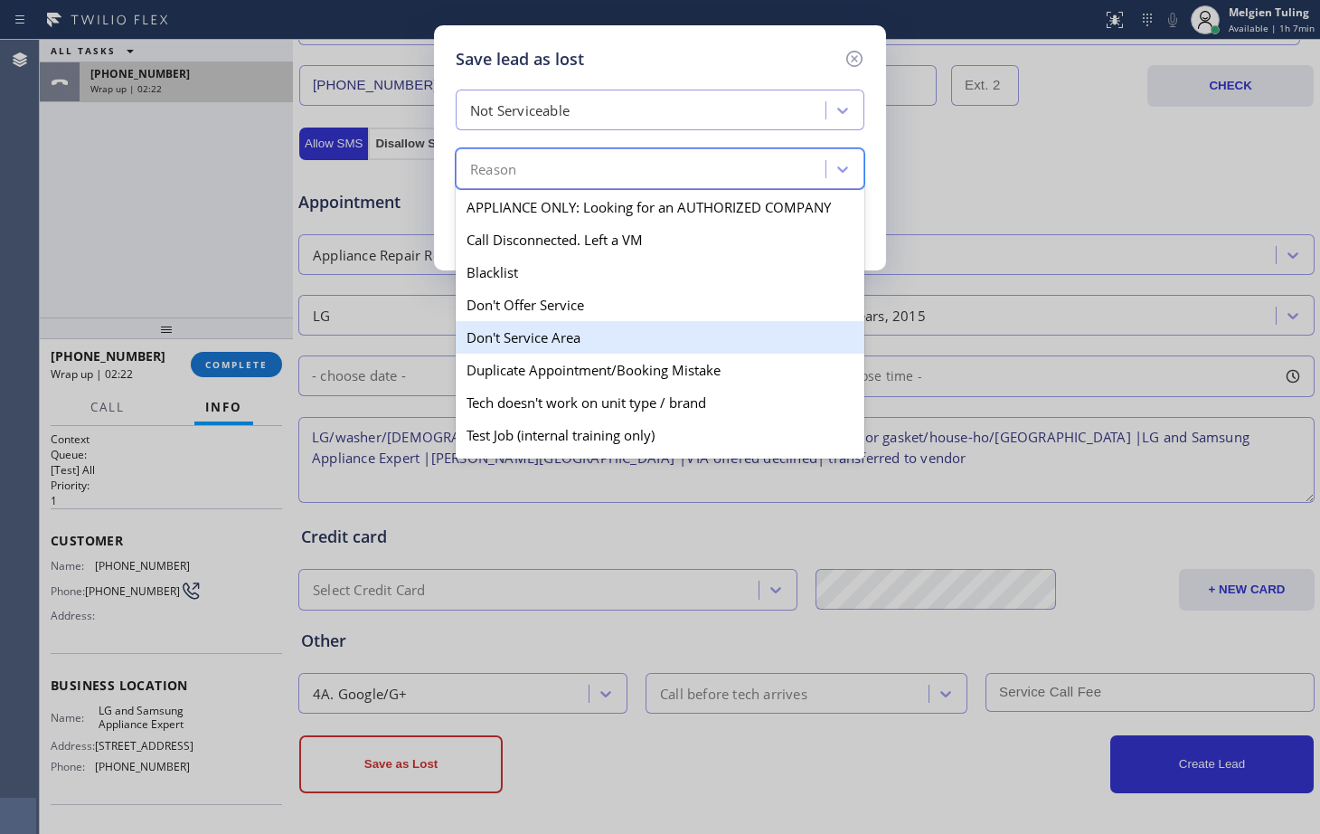
click at [557, 338] on font "Don't Service Area" at bounding box center [524, 337] width 114 height 18
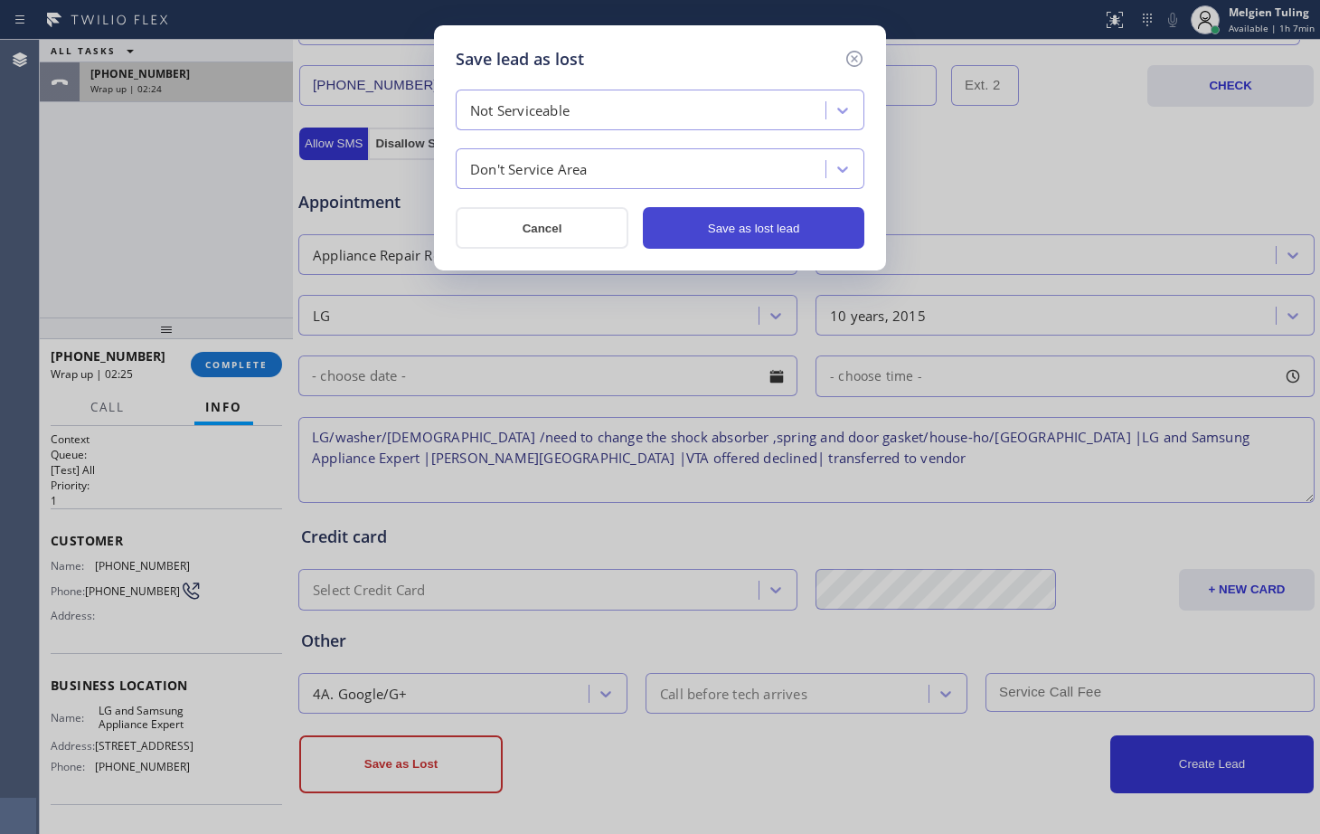
click at [756, 222] on font "Save as lost lead" at bounding box center [754, 229] width 92 height 14
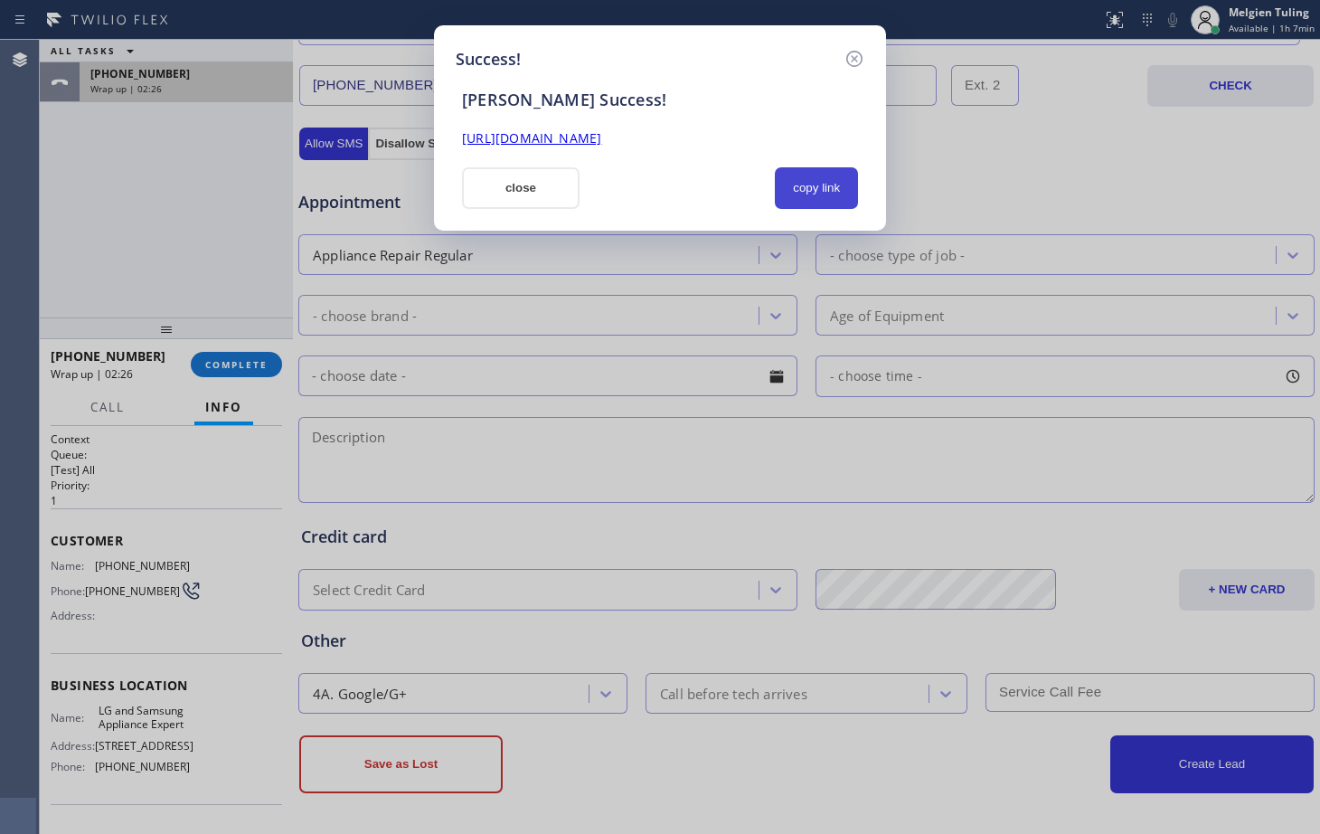
click at [828, 192] on font "copy link" at bounding box center [816, 188] width 47 height 14
click at [601, 140] on link "[URL][DOMAIN_NAME]" at bounding box center [531, 137] width 139 height 17
click at [537, 181] on button "close" at bounding box center [521, 188] width 118 height 42
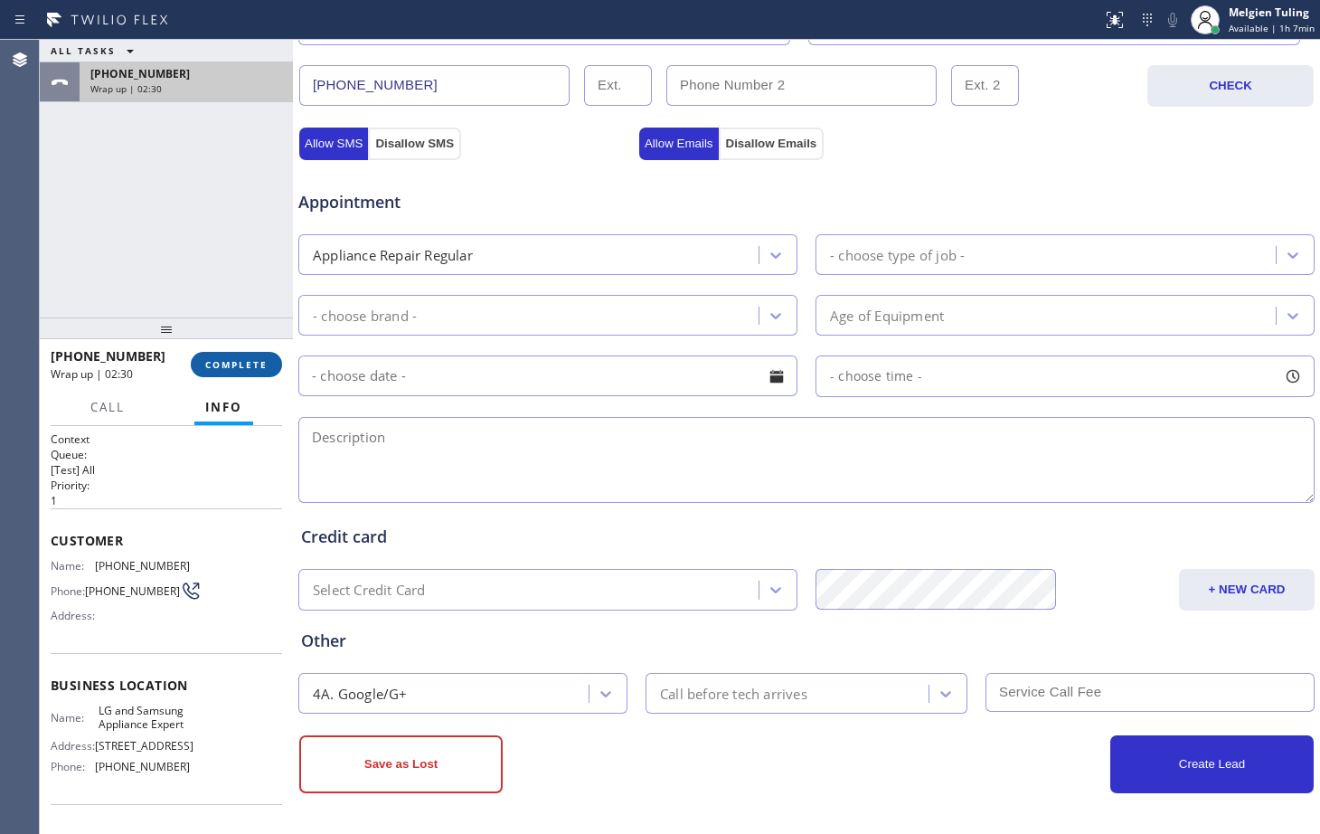
click at [233, 368] on font "COMPLETE" at bounding box center [236, 364] width 62 height 13
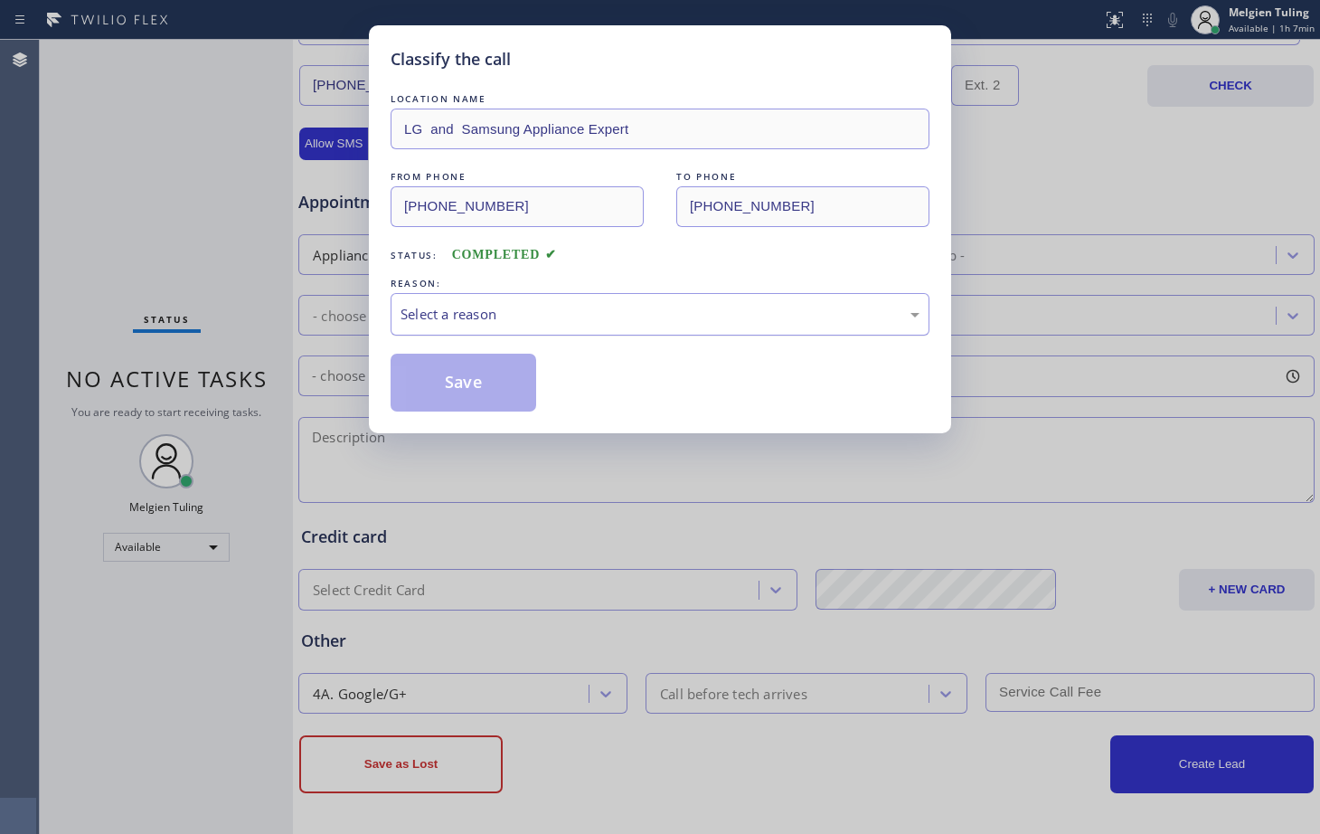
click at [449, 306] on font "Select a reason" at bounding box center [449, 314] width 96 height 18
click at [439, 374] on button "Save" at bounding box center [464, 383] width 146 height 58
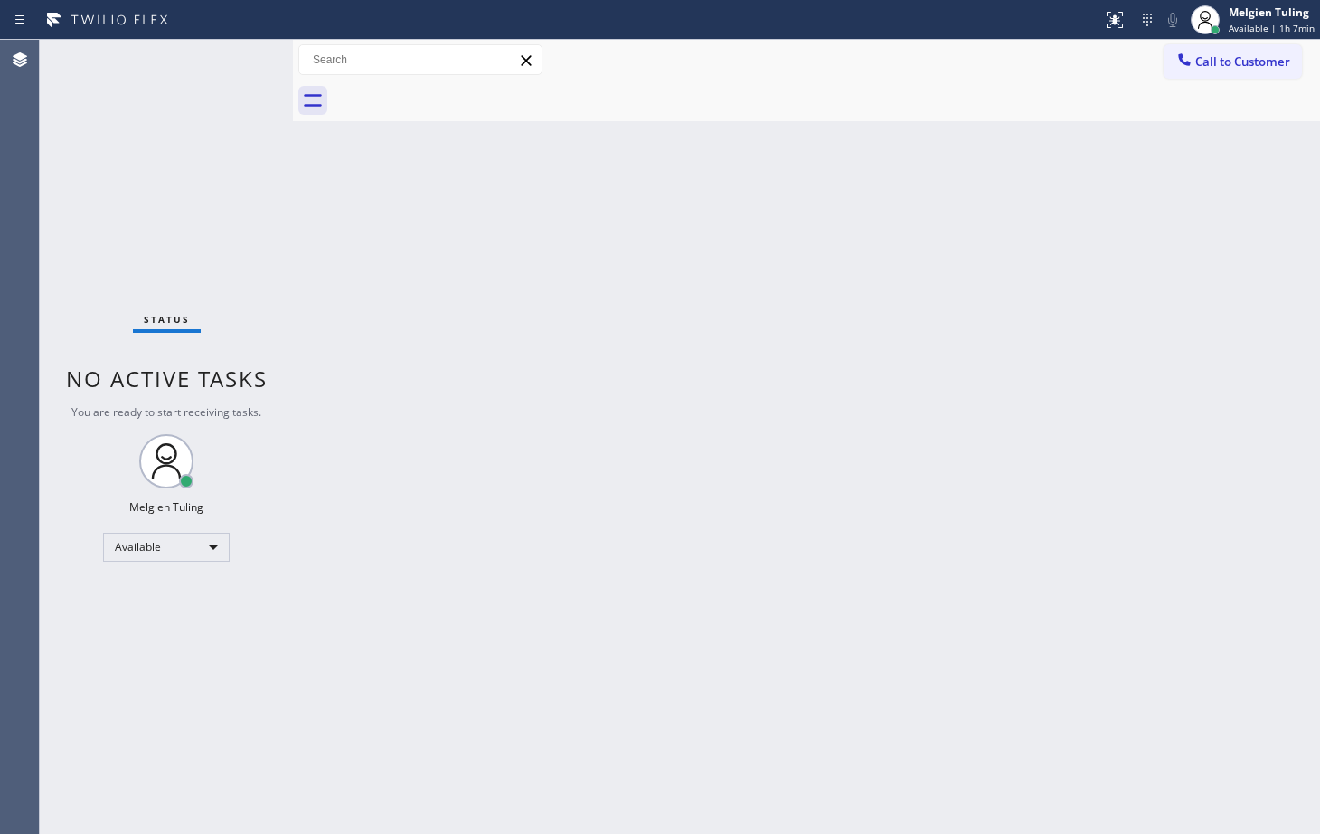
click at [101, 200] on div "Classify the call LOCATION NAME Red Electricians Oxnard FROM PHONE [PHONE_NUMBE…" at bounding box center [680, 437] width 1281 height 794
click at [311, 254] on div "Back to Dashboard Change Sender ID Customers Technicians Select a contact Outbo…" at bounding box center [806, 437] width 1027 height 794
click at [383, 285] on div "Back to Dashboard Change Sender ID Customers Technicians Select a contact Outbo…" at bounding box center [806, 437] width 1027 height 794
click at [1273, 17] on font "Melgien Tuling" at bounding box center [1264, 12] width 80 height 15
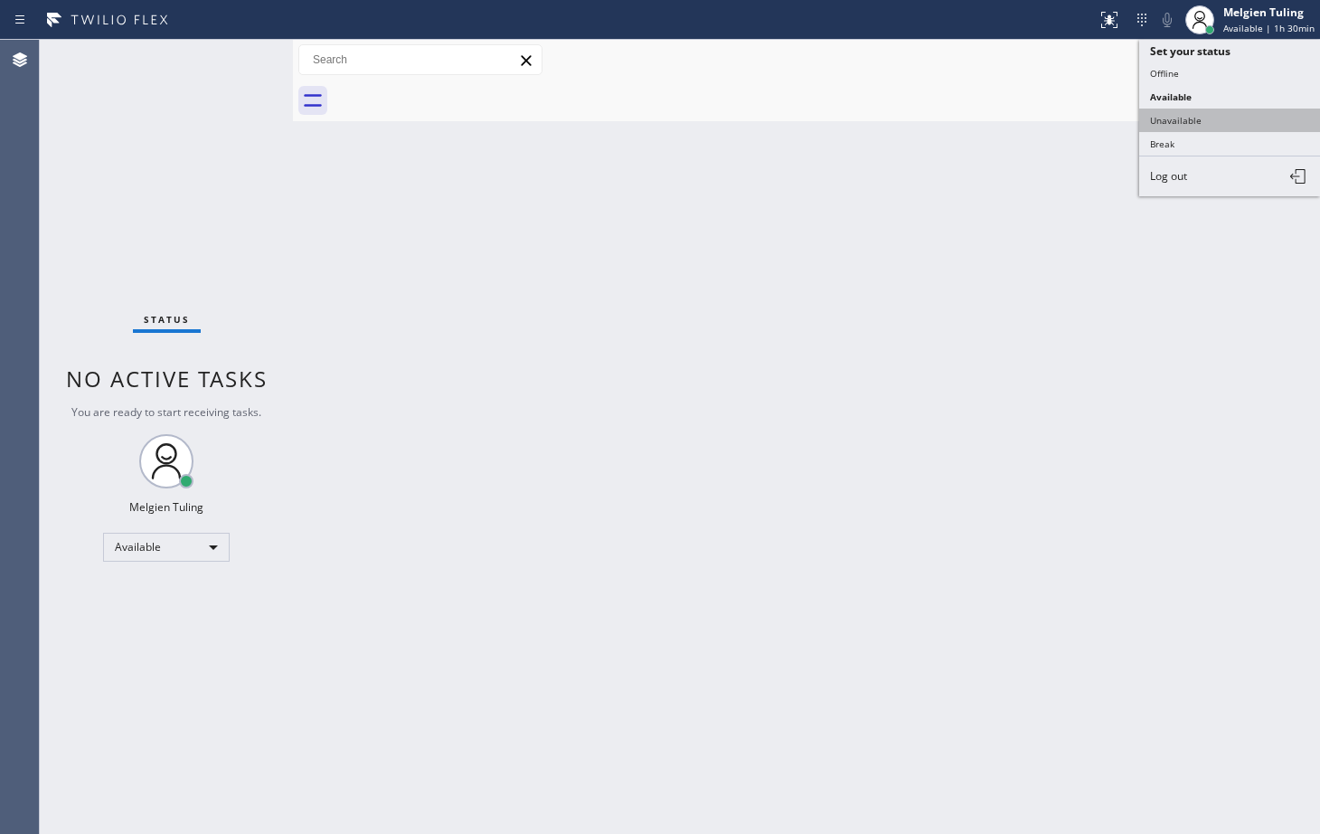
click at [1192, 121] on button "Unavailable" at bounding box center [1230, 121] width 181 height 24
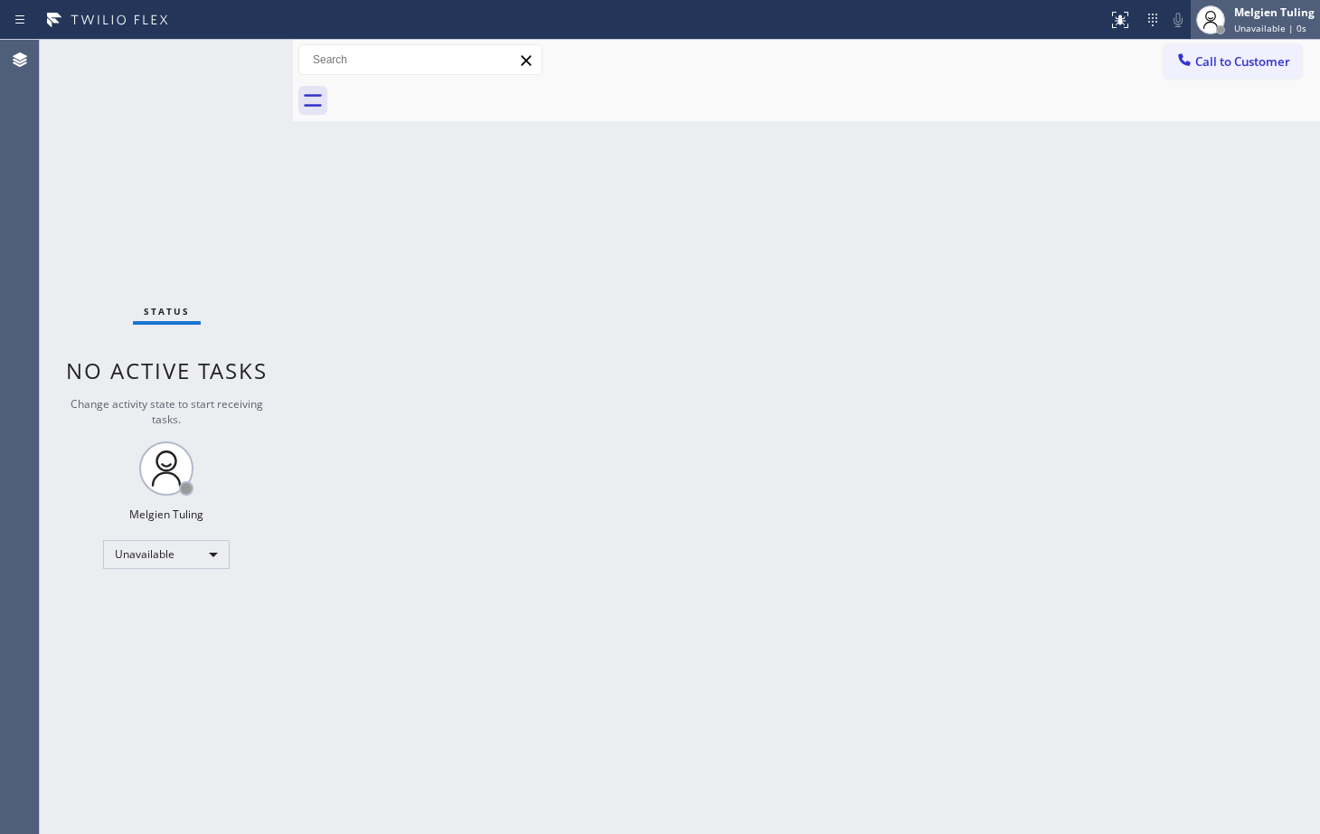
click at [1264, 20] on div "Melgien Tuling Unavailable | 0s" at bounding box center [1276, 20] width 90 height 32
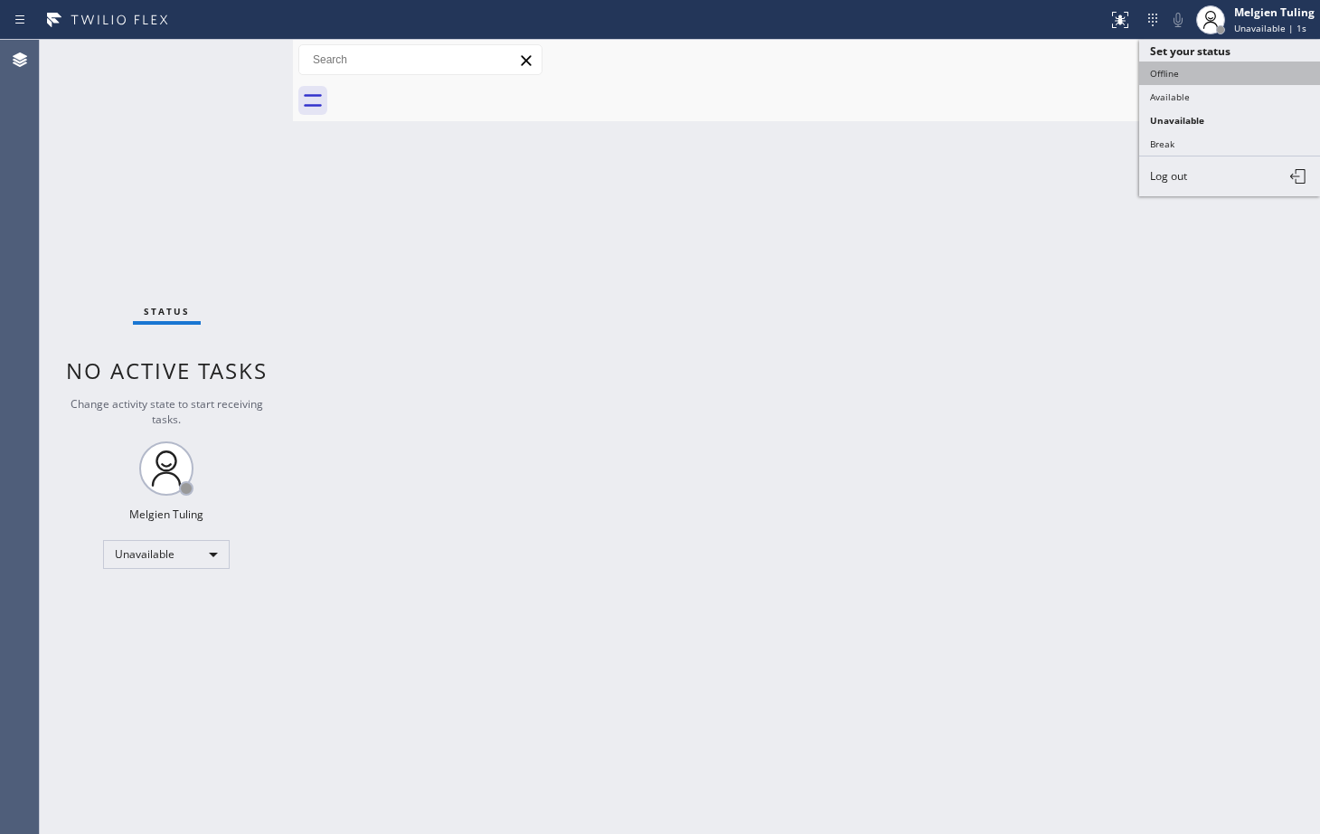
click at [1192, 70] on button "Offline" at bounding box center [1230, 74] width 181 height 24
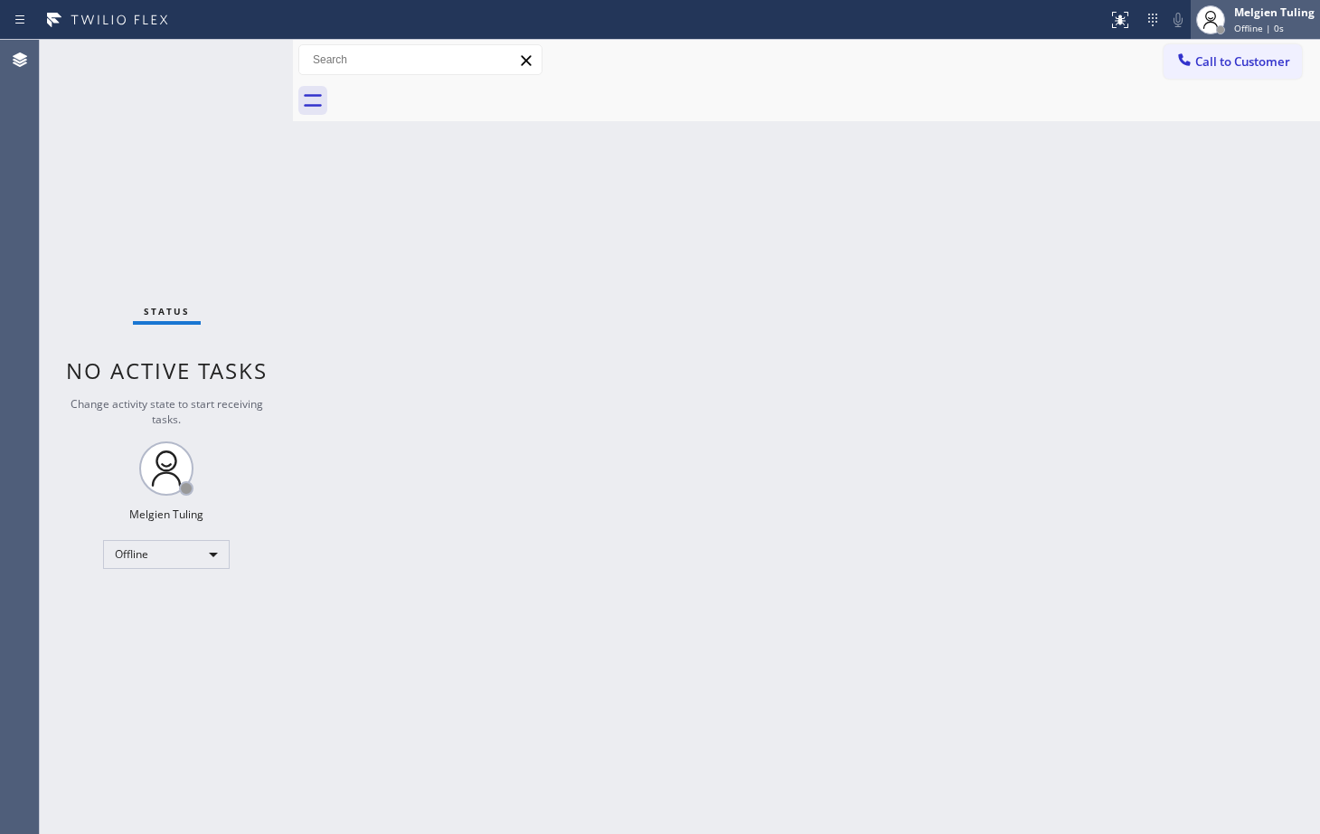
click at [1278, 10] on font "Melgien Tuling" at bounding box center [1275, 12] width 80 height 15
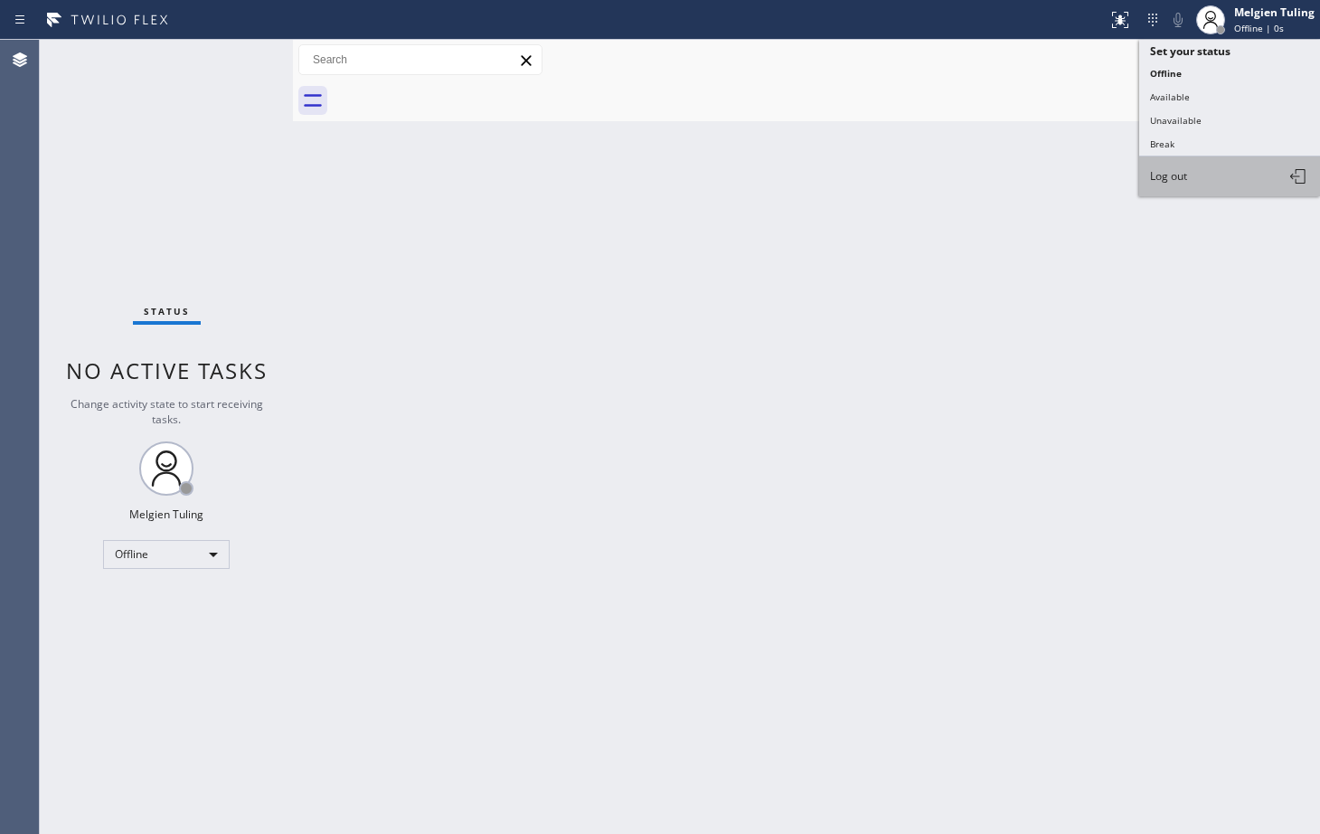
click at [1233, 180] on button "Log out" at bounding box center [1230, 176] width 181 height 40
